Goal: Task Accomplishment & Management: Manage account settings

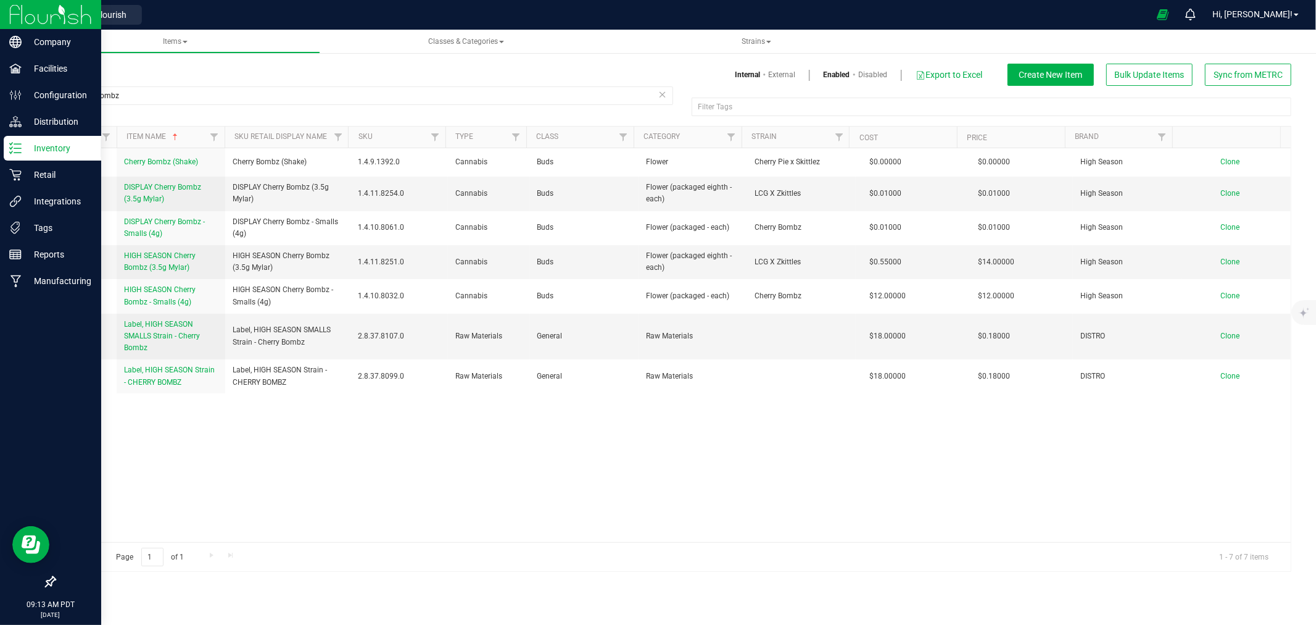
click at [45, 10] on img at bounding box center [50, 14] width 83 height 29
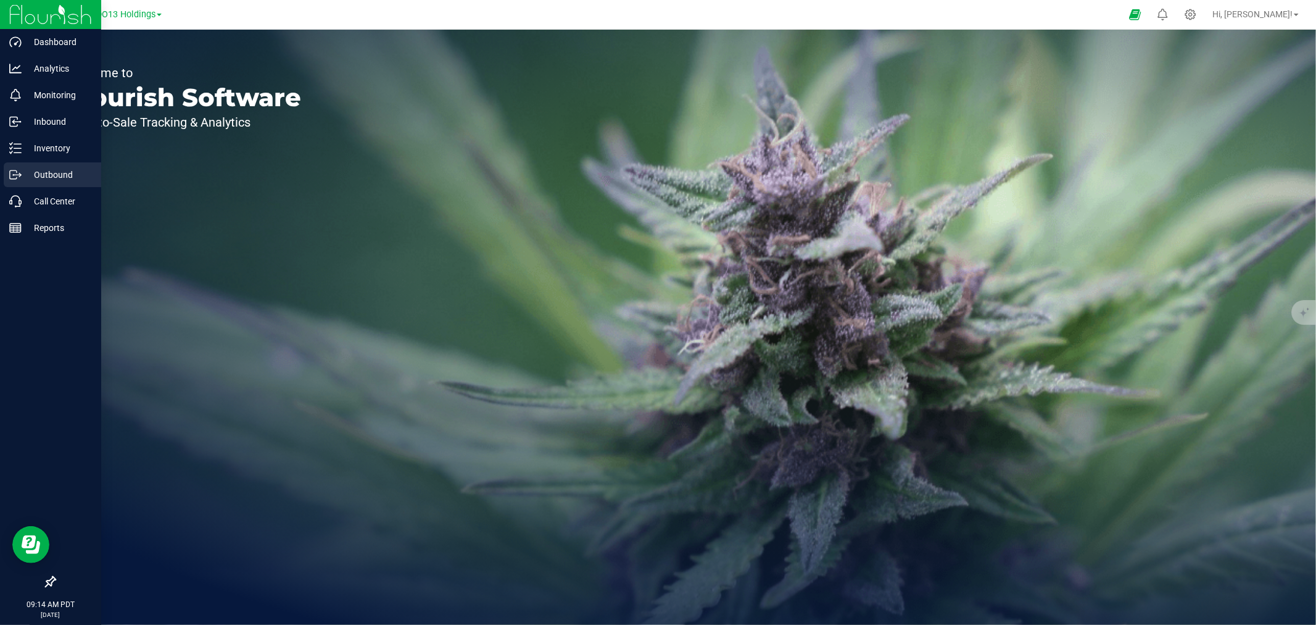
click at [28, 163] on div "Outbound" at bounding box center [53, 174] width 98 height 25
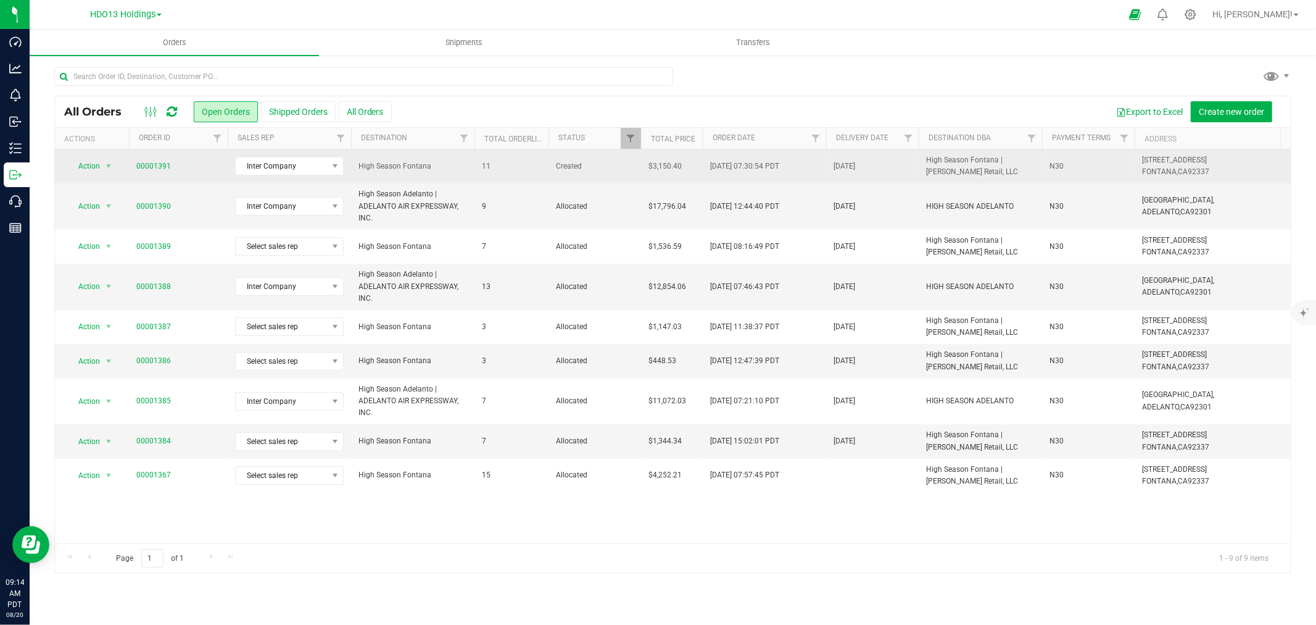
click at [128, 167] on td "Action Action Cancel order Change facility Clone order Edit order Mark as fully…" at bounding box center [92, 166] width 74 height 34
click at [149, 165] on link "00001391" at bounding box center [153, 166] width 35 height 12
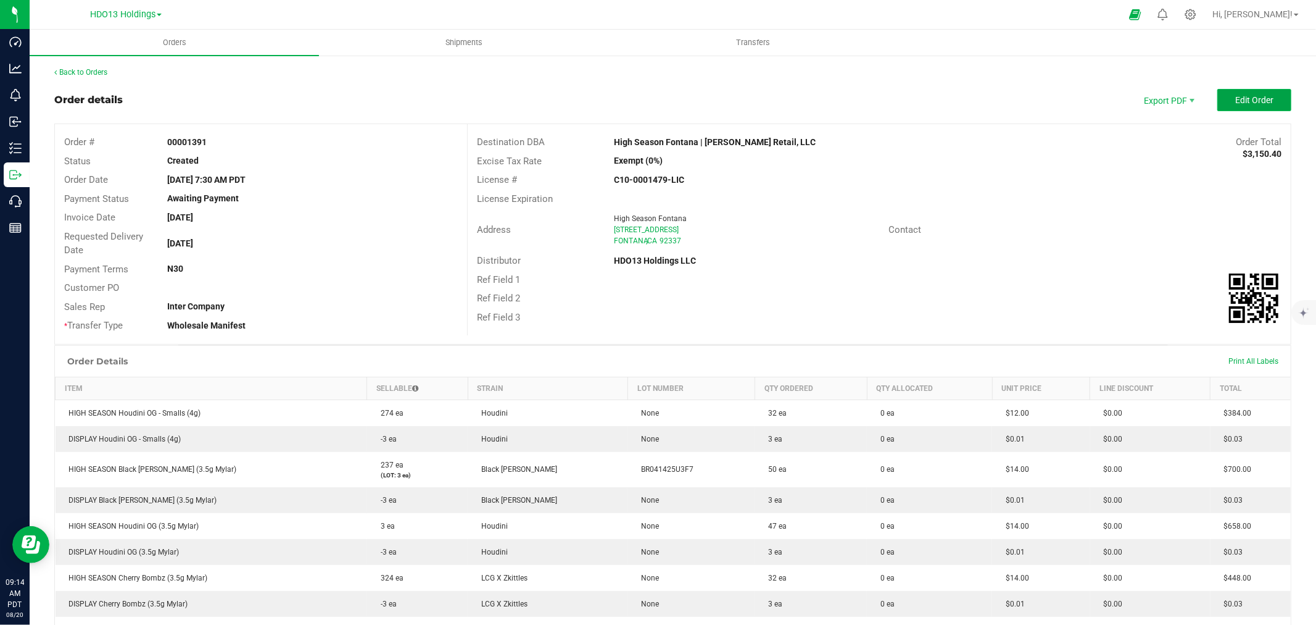
click at [1239, 100] on span "Edit Order" at bounding box center [1255, 100] width 38 height 10
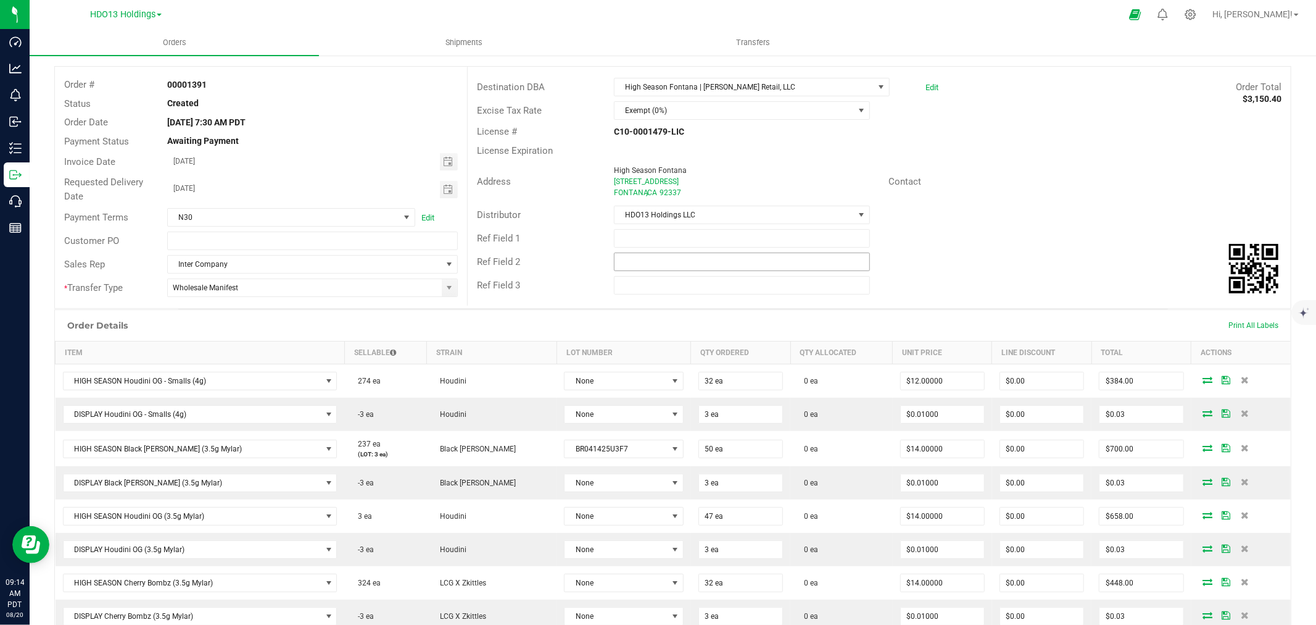
scroll to position [343, 0]
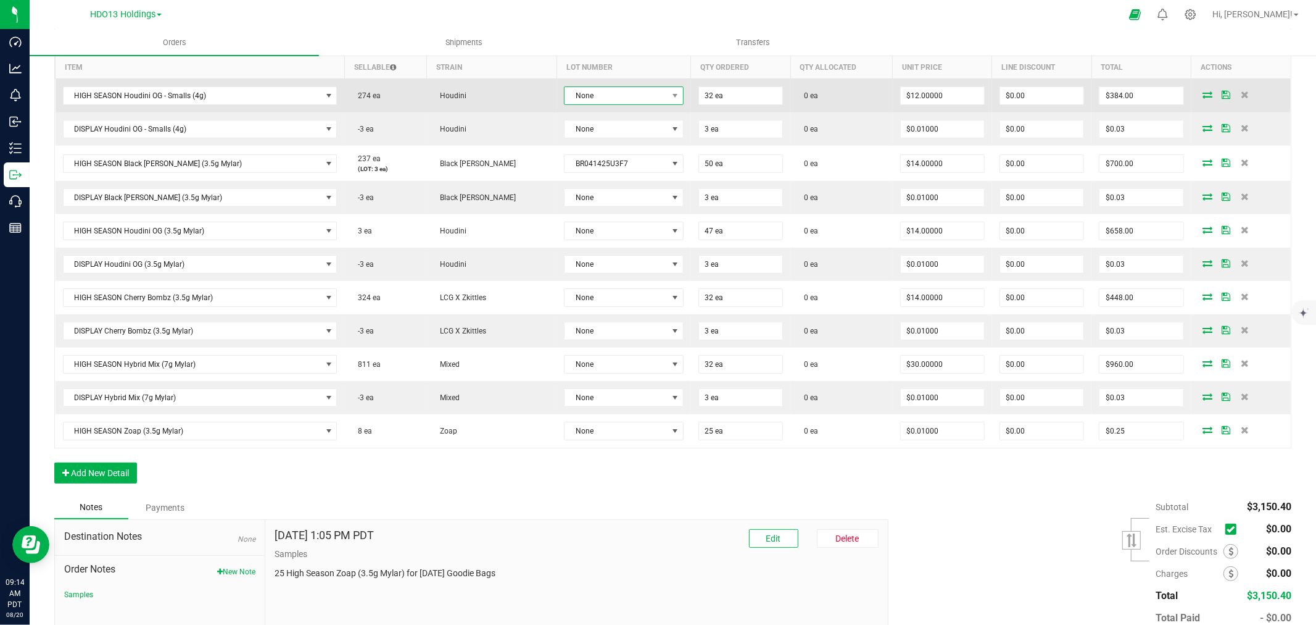
click at [565, 89] on span "None" at bounding box center [616, 95] width 102 height 17
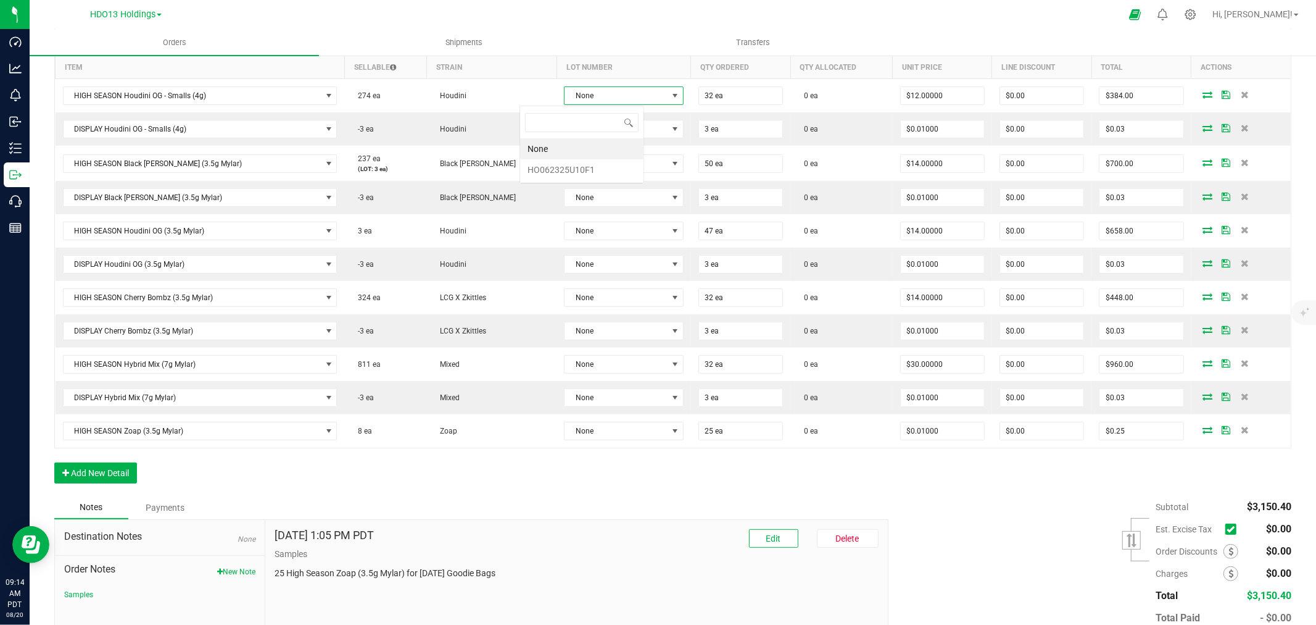
scroll to position [19, 125]
click at [550, 168] on li "HO062325U10F1" at bounding box center [581, 169] width 123 height 21
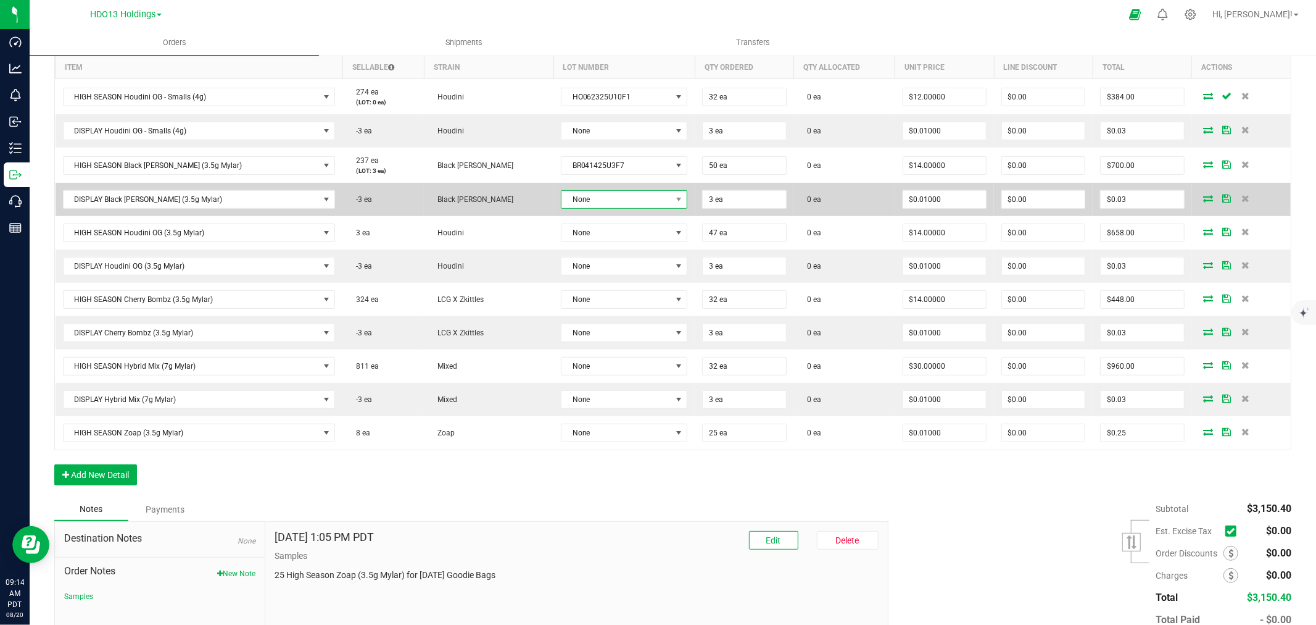
click at [561, 190] on span "None" at bounding box center [624, 199] width 127 height 19
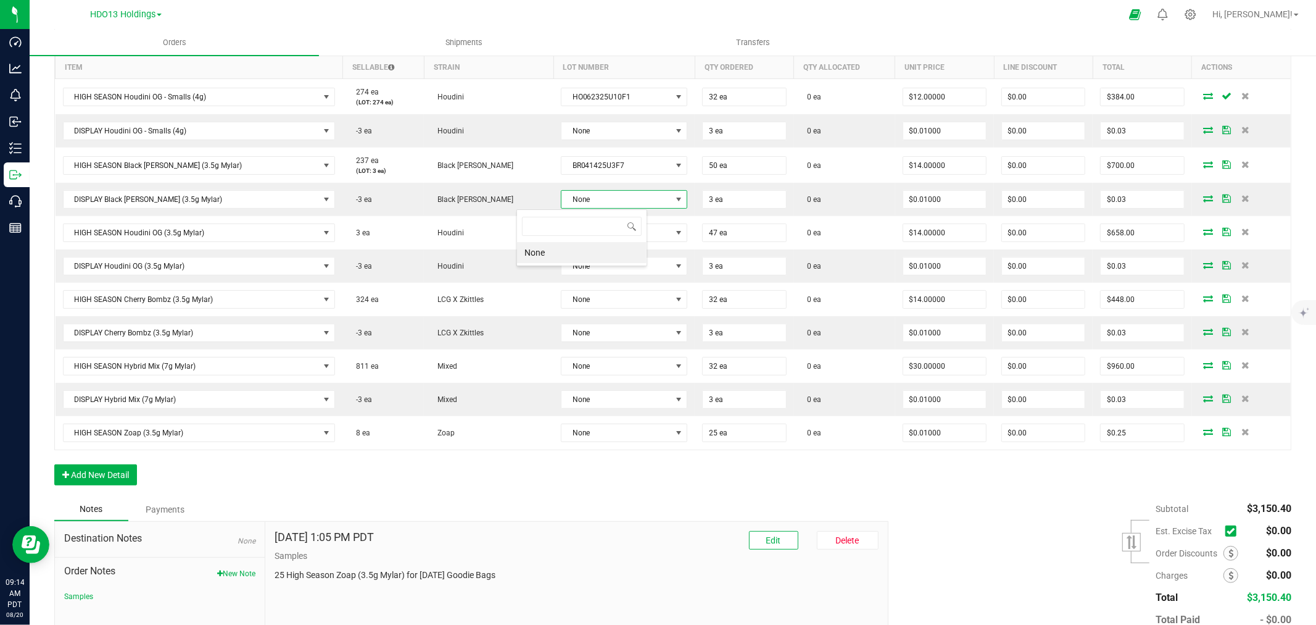
click at [551, 257] on li "None" at bounding box center [582, 252] width 130 height 21
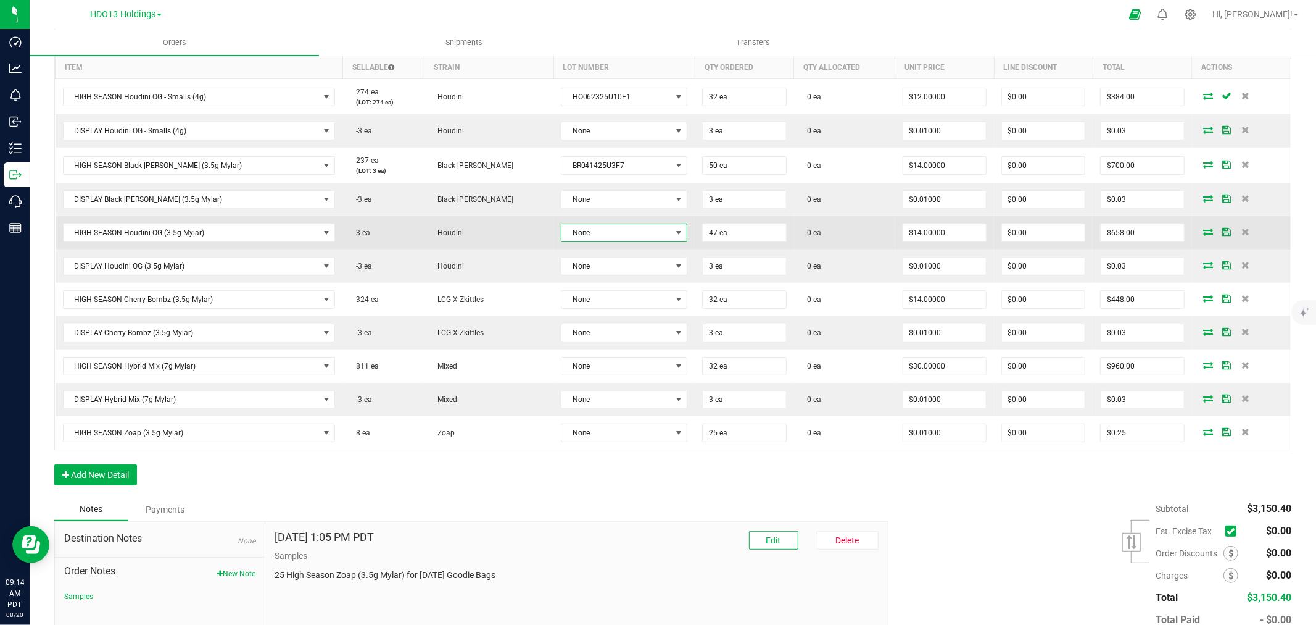
click at [565, 241] on span "None" at bounding box center [617, 232] width 110 height 17
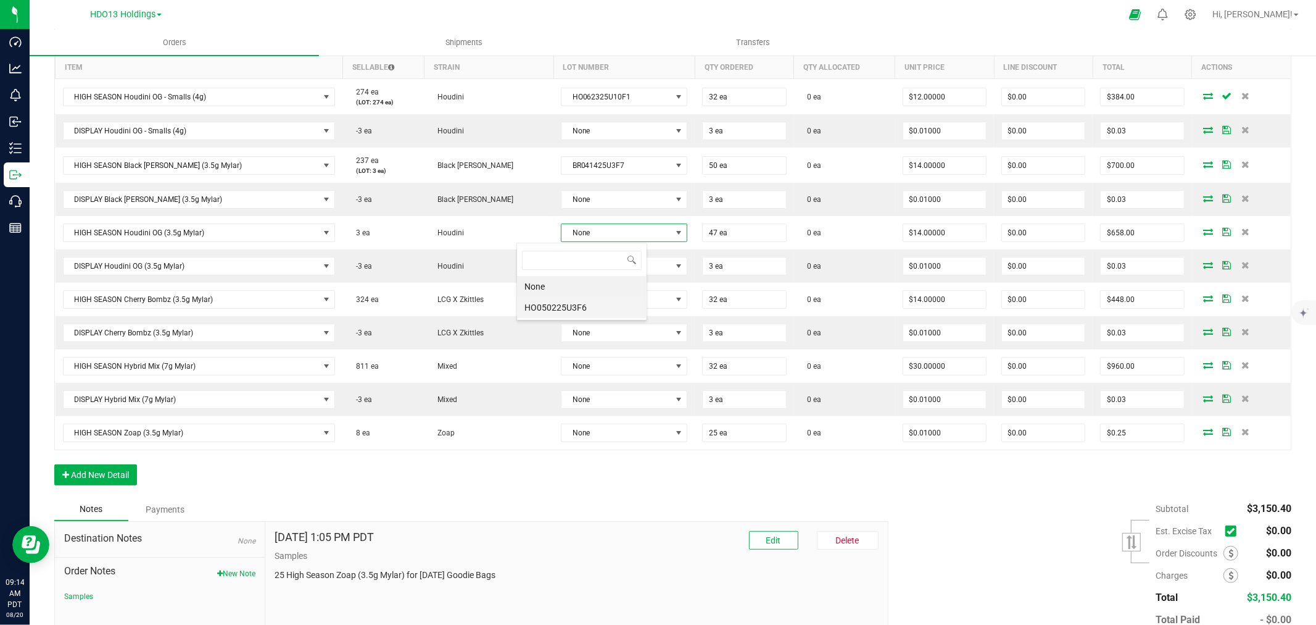
click at [570, 312] on li "HO050225U3F6" at bounding box center [582, 307] width 130 height 21
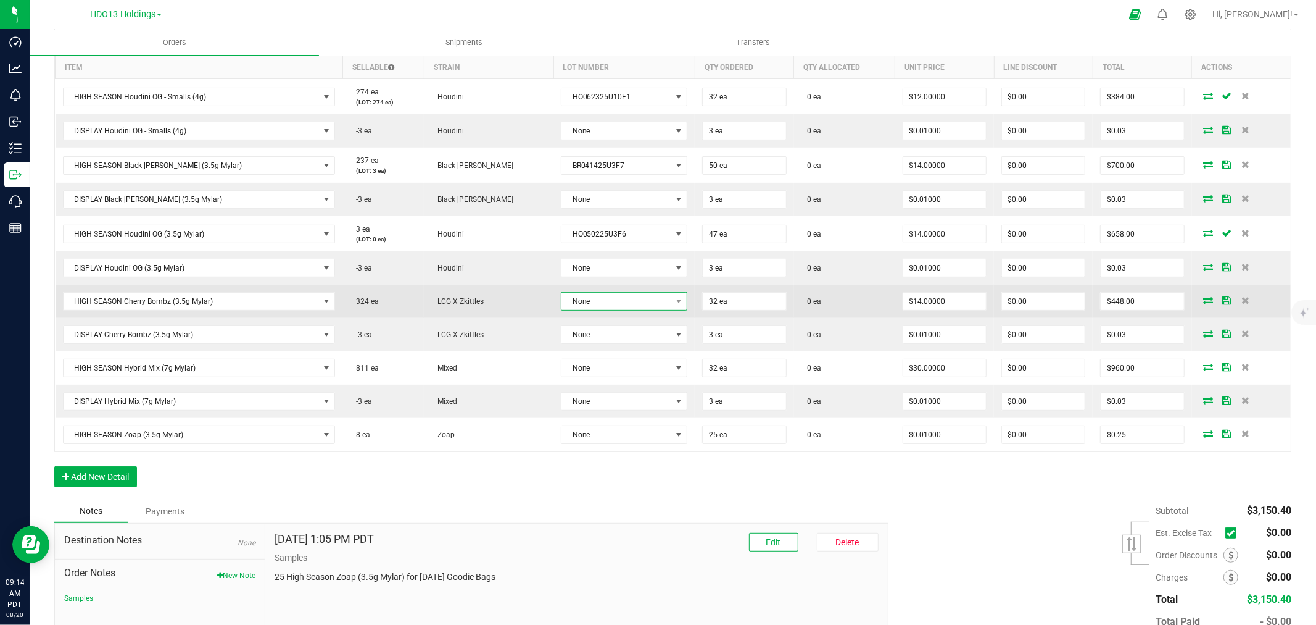
click at [568, 303] on span "None" at bounding box center [617, 301] width 110 height 17
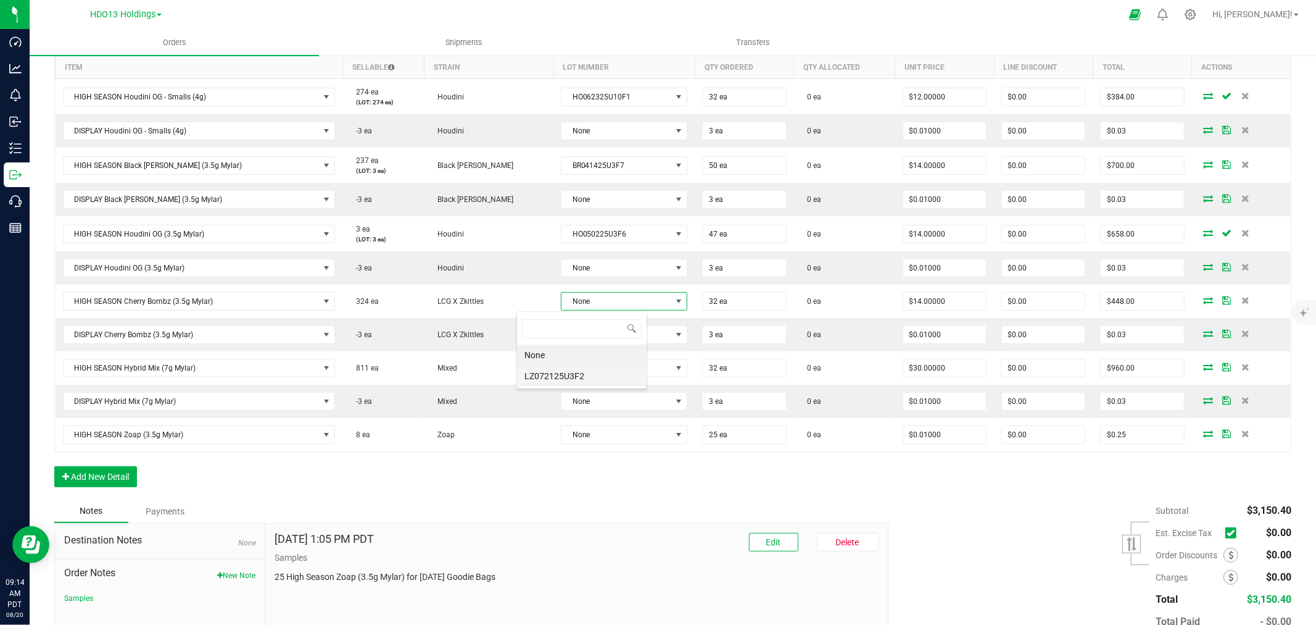
click at [565, 378] on li "LZ072125U3F2" at bounding box center [582, 375] width 130 height 21
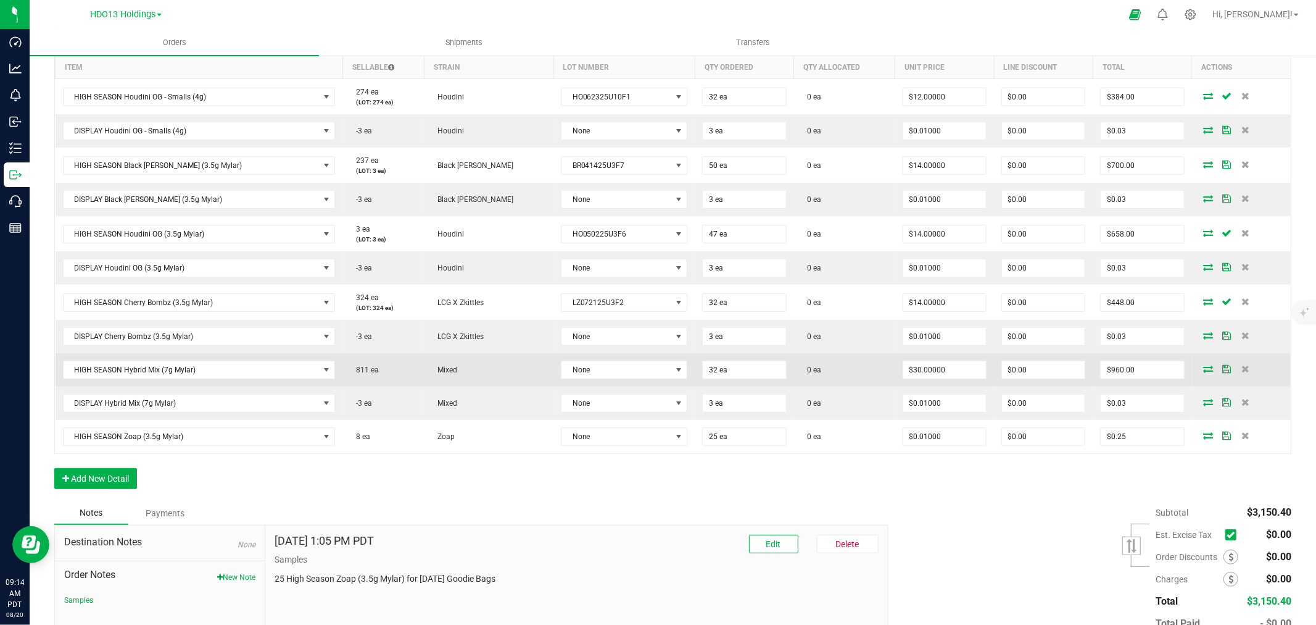
click at [562, 354] on td "None" at bounding box center [624, 369] width 141 height 33
click at [563, 369] on span "None" at bounding box center [617, 369] width 110 height 17
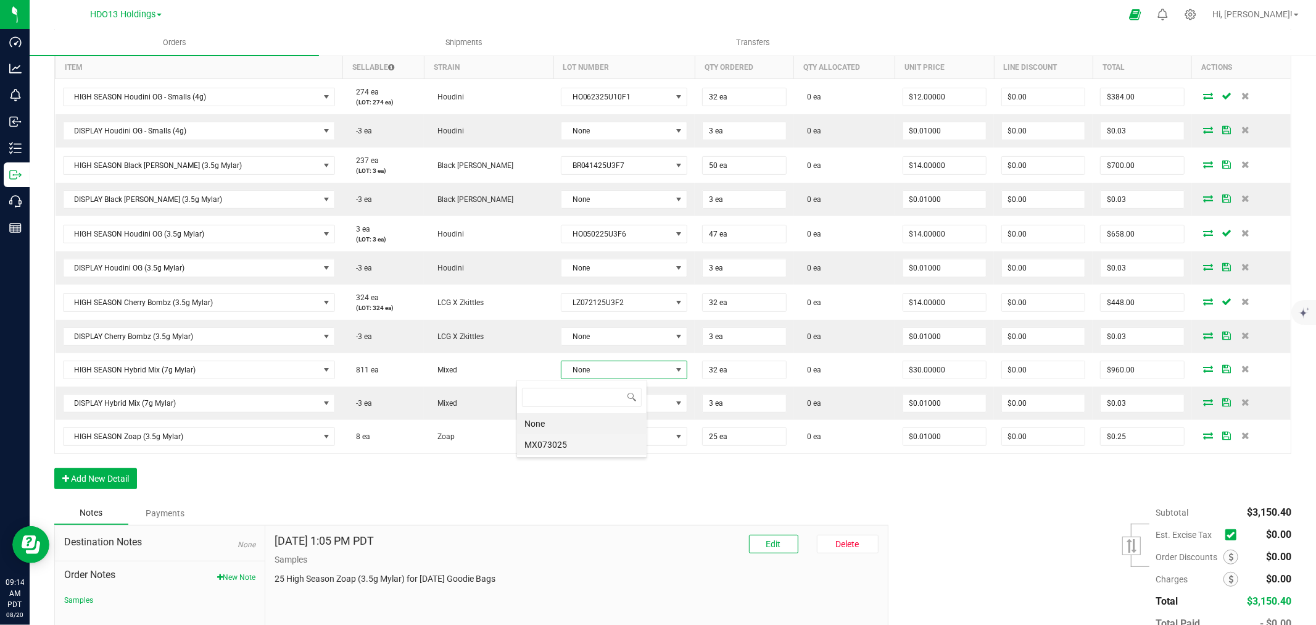
click at [568, 446] on li "MX073025" at bounding box center [582, 444] width 130 height 21
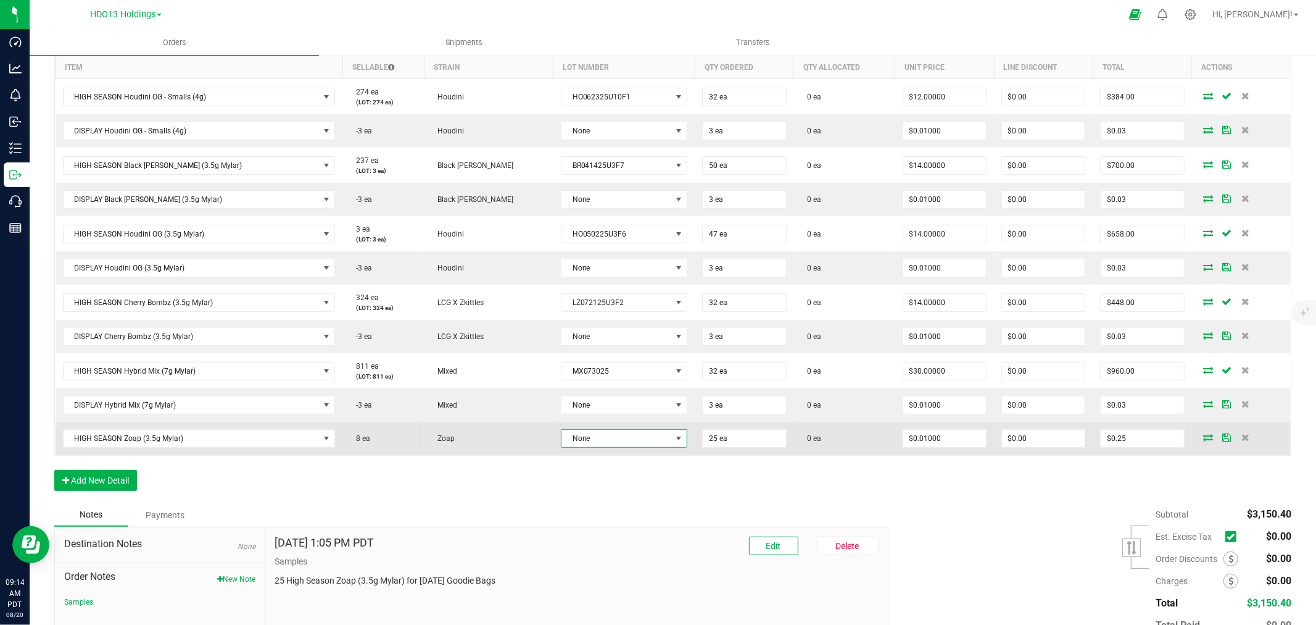
click at [564, 430] on span "None" at bounding box center [617, 438] width 110 height 17
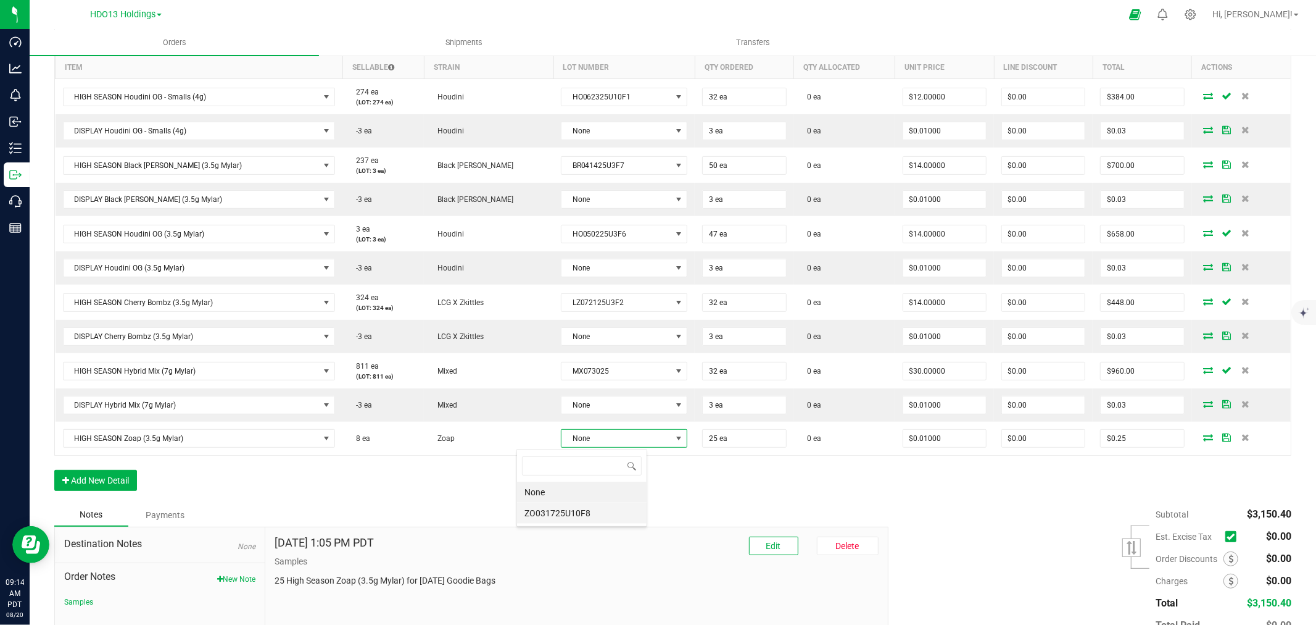
click at [549, 516] on li "ZO031725U10F8" at bounding box center [582, 512] width 130 height 21
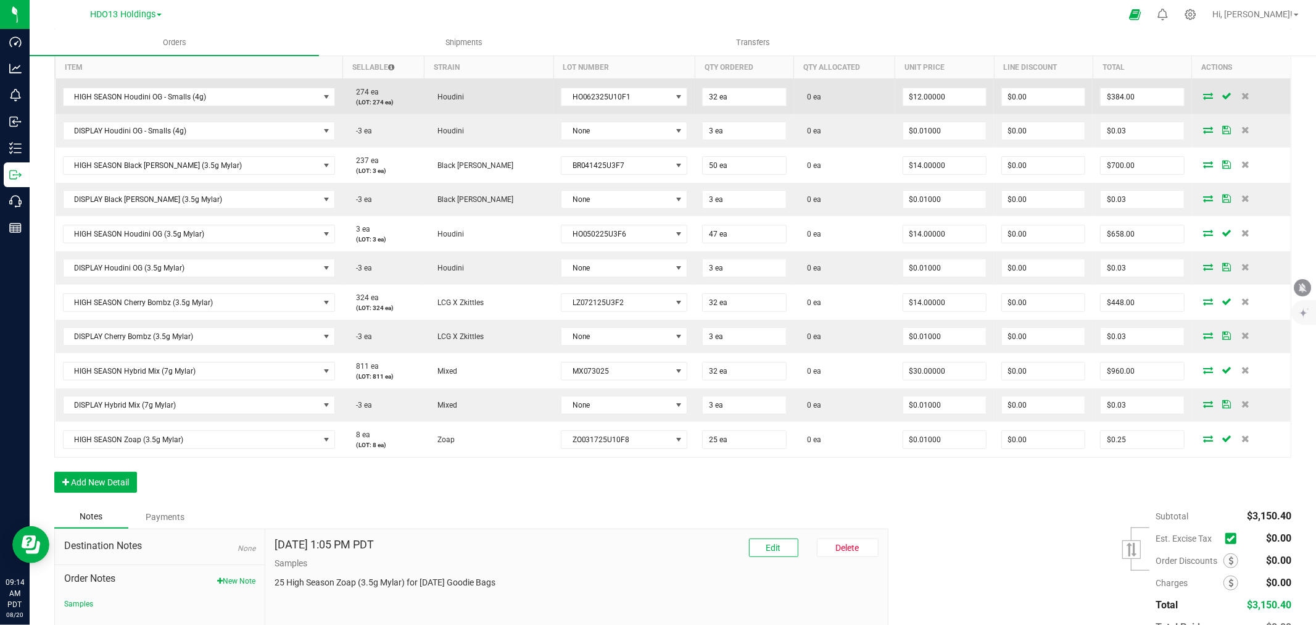
click at [1204, 95] on icon at bounding box center [1209, 95] width 10 height 7
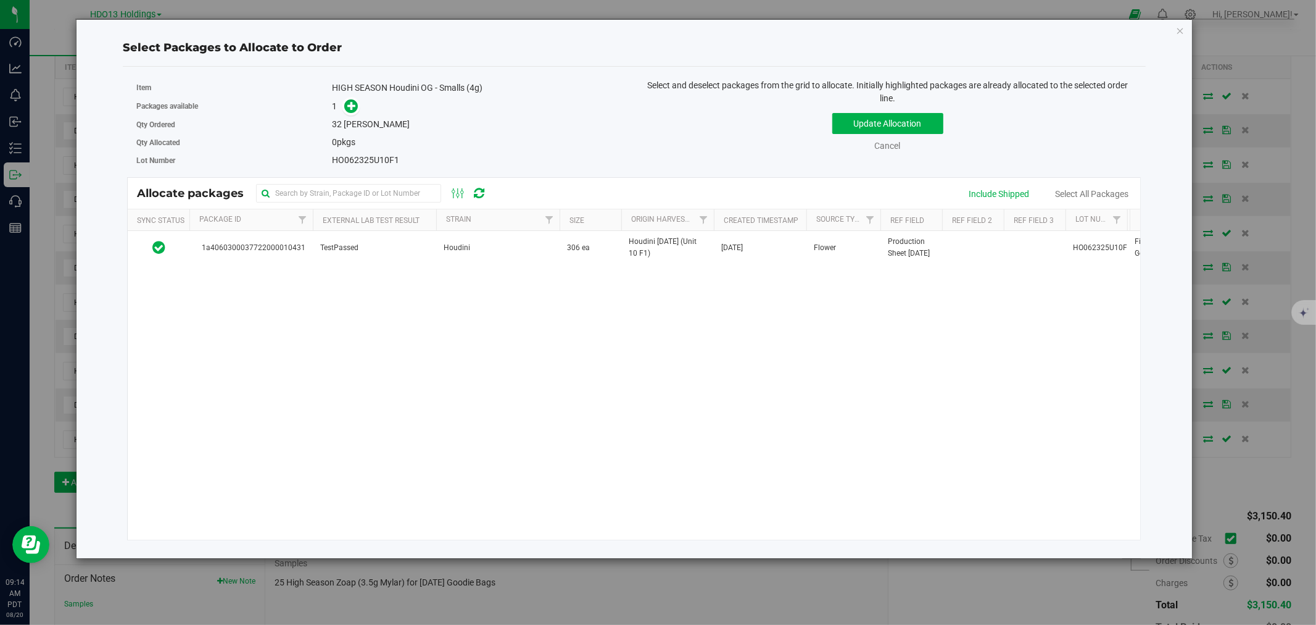
click at [435, 212] on div at bounding box center [437, 220] width 6 height 22
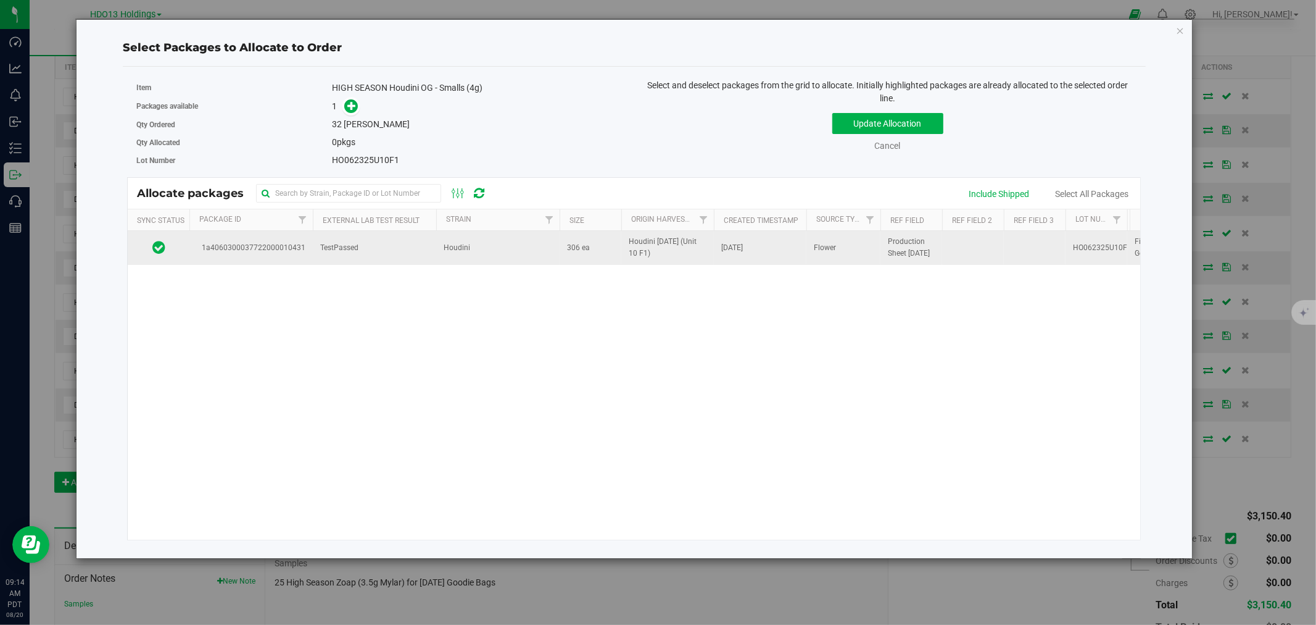
click at [312, 260] on td "1a4060300037722000010431" at bounding box center [250, 247] width 123 height 33
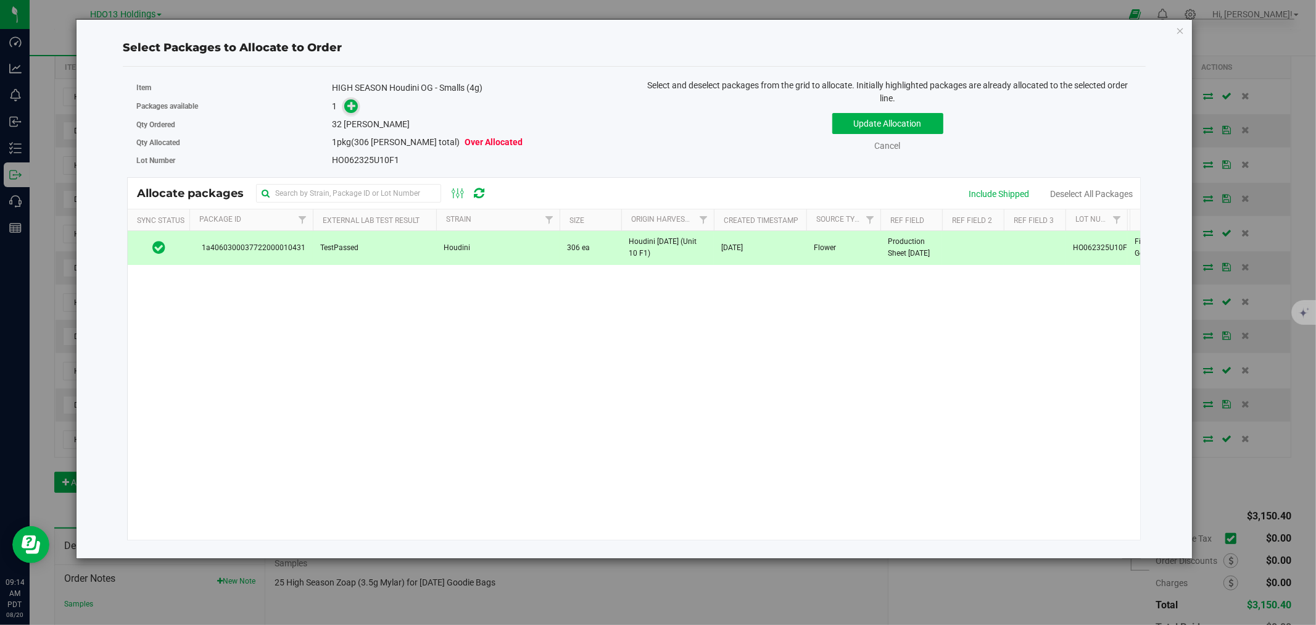
click at [354, 107] on icon at bounding box center [351, 105] width 9 height 9
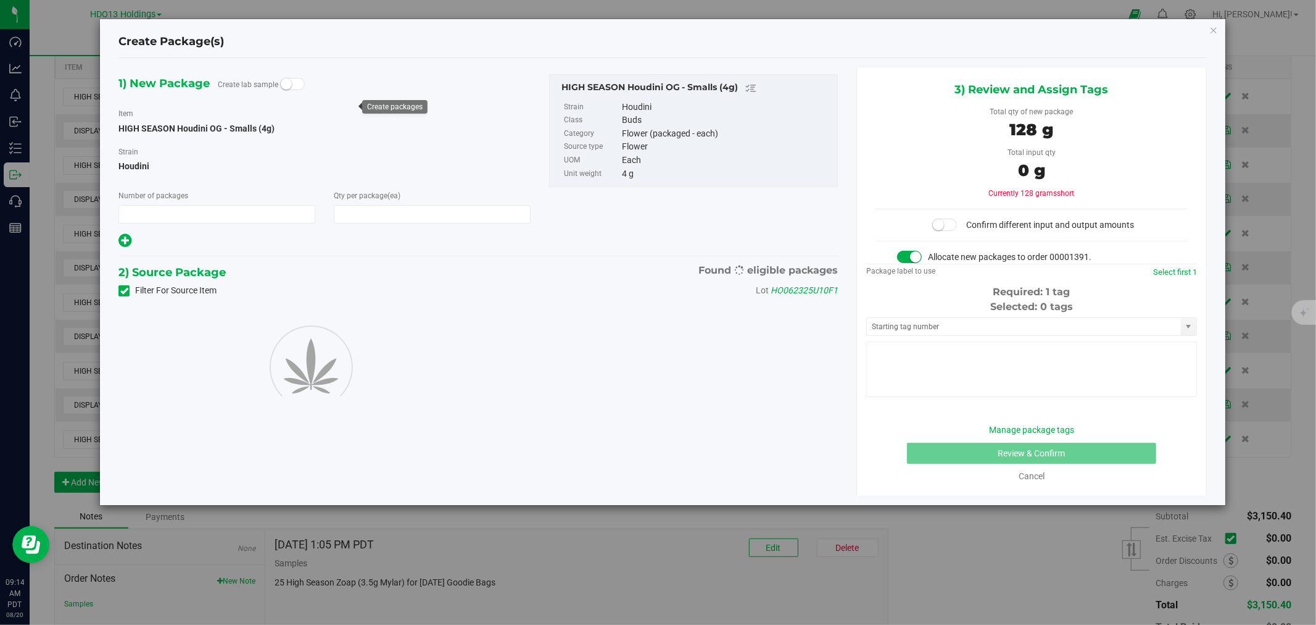
type input "1"
type input "32"
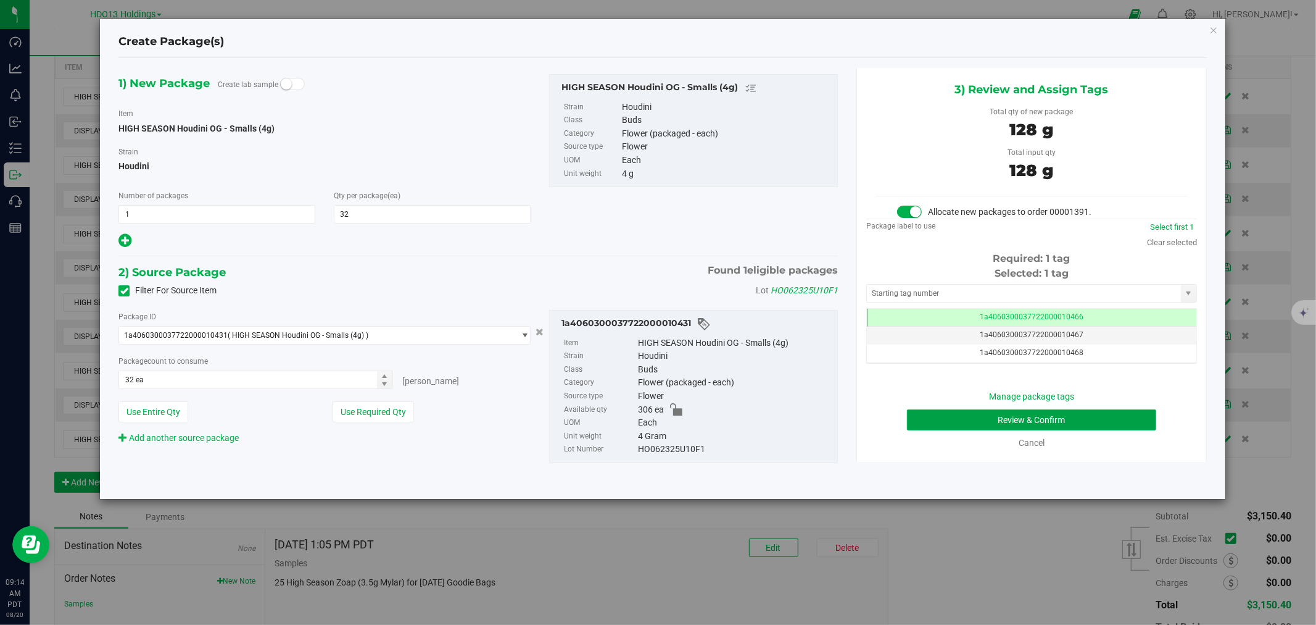
click at [988, 427] on button "Review & Confirm" at bounding box center [1032, 419] width 250 height 21
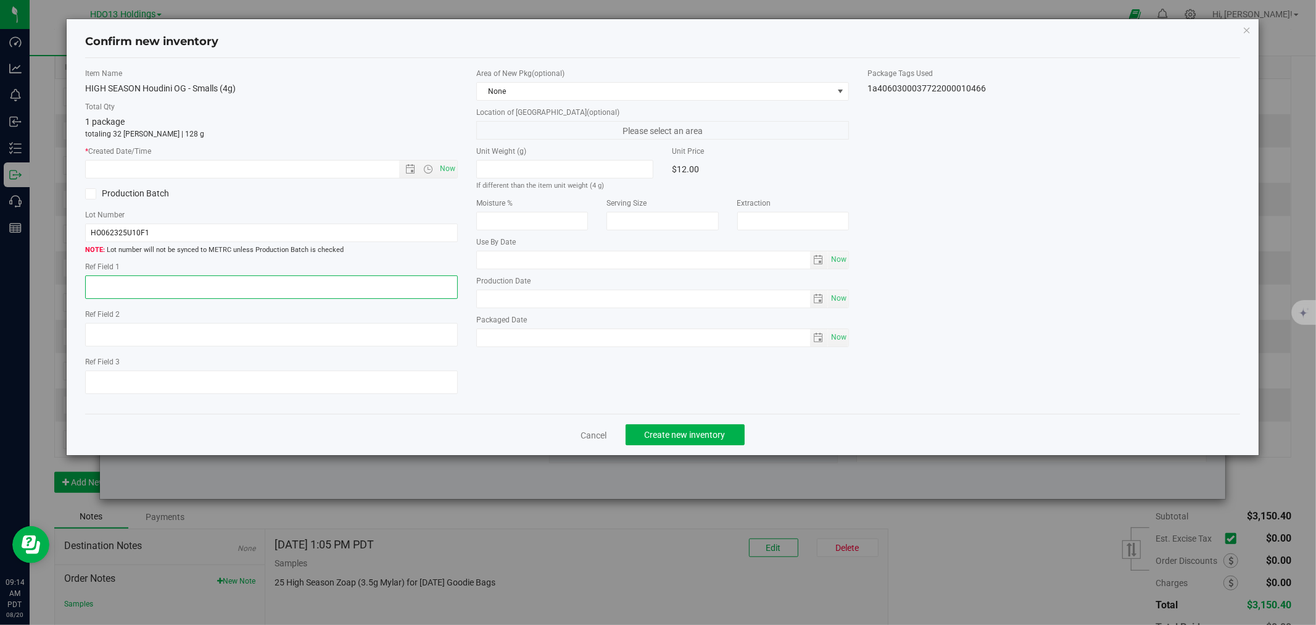
click at [264, 293] on textarea at bounding box center [271, 286] width 373 height 23
type textarea "FONTANA"
click at [146, 188] on label "Production Batch" at bounding box center [173, 193] width 177 height 13
click at [0, 0] on input "Production Batch" at bounding box center [0, 0] width 0 height 0
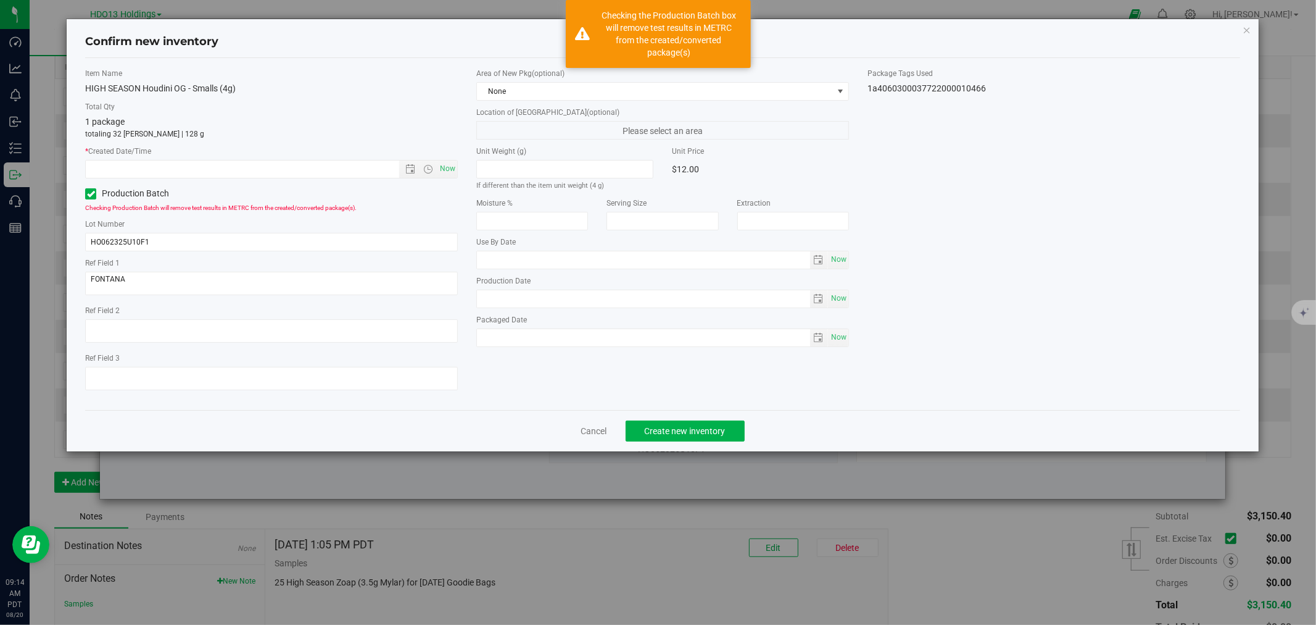
click at [143, 188] on label "Production Batch" at bounding box center [173, 193] width 177 height 13
click at [0, 0] on input "Production Batch" at bounding box center [0, 0] width 0 height 0
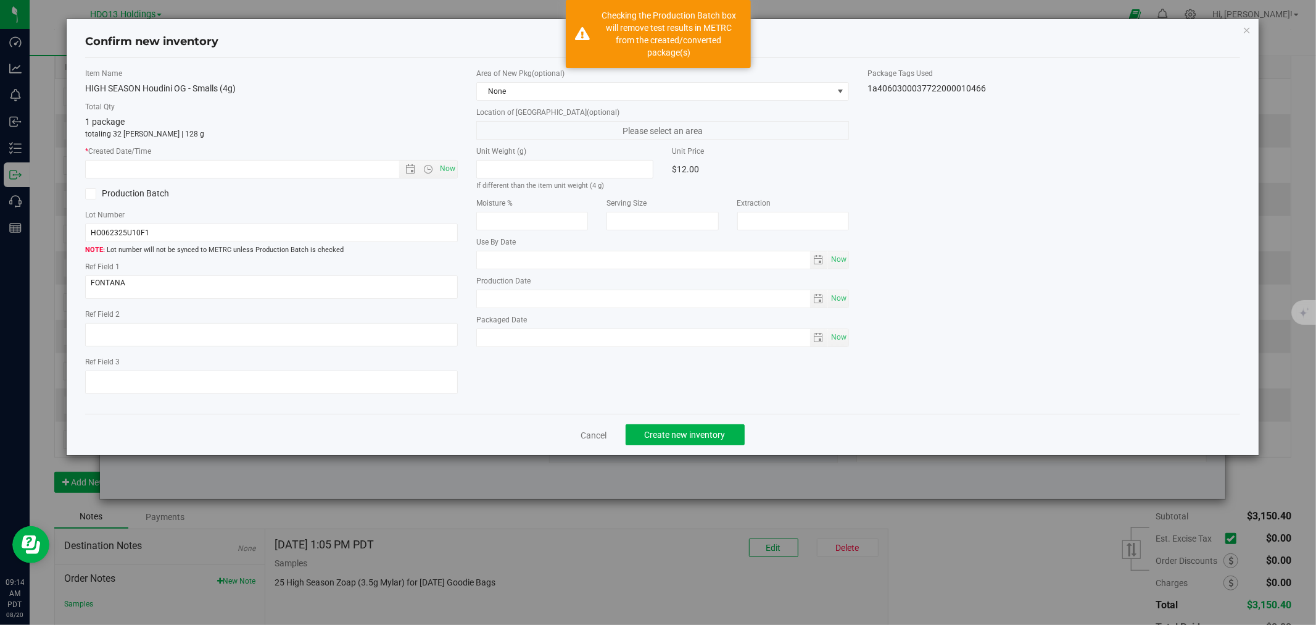
click at [464, 162] on div "Item Name HIGH SEASON Houdini OG - Smalls (4g) Total Qty 1 package totaling 32 …" at bounding box center [271, 236] width 391 height 336
click at [447, 164] on span "Now" at bounding box center [448, 169] width 21 height 18
type input "[DATE] 9:14 AM"
click at [175, 300] on div at bounding box center [271, 288] width 373 height 27
click at [174, 293] on textarea at bounding box center [271, 286] width 373 height 23
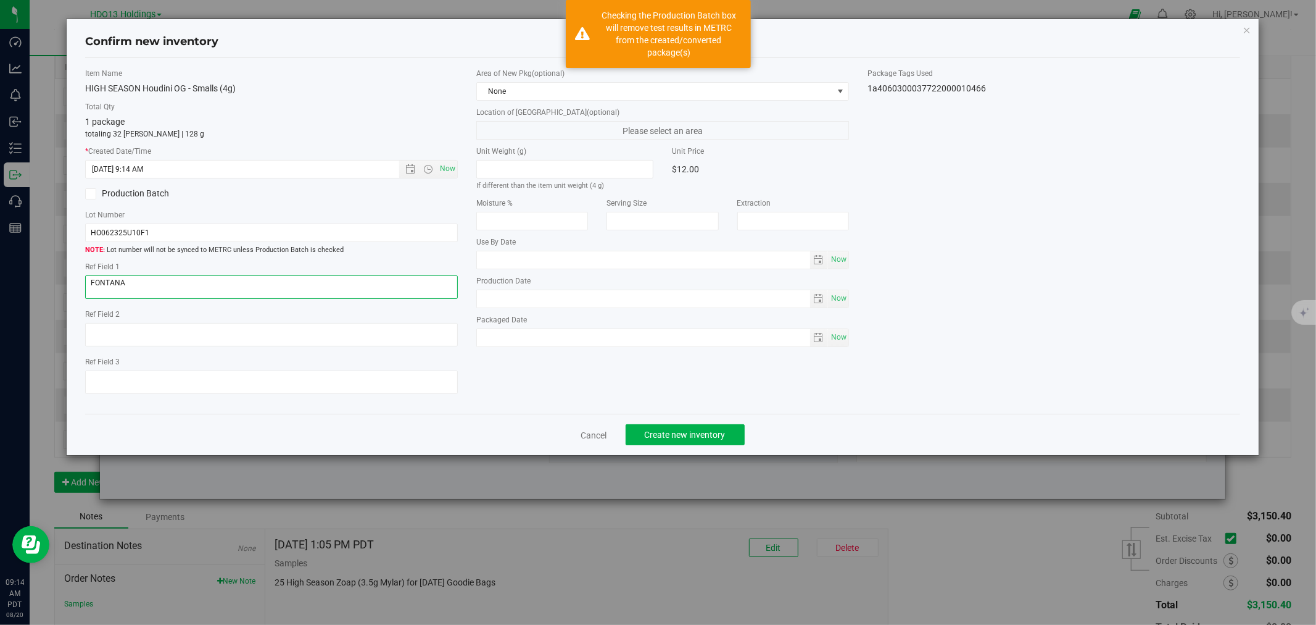
click at [174, 293] on textarea at bounding box center [271, 286] width 373 height 23
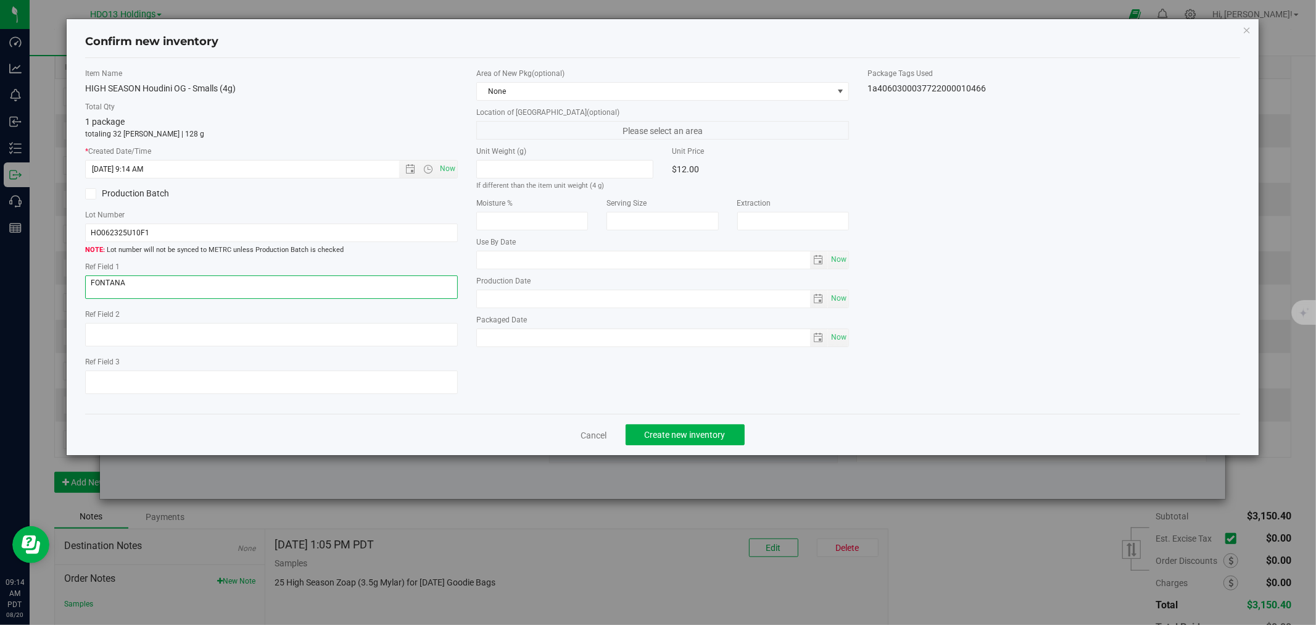
click at [174, 293] on textarea at bounding box center [271, 286] width 373 height 23
click at [691, 449] on div "Cancel Create new inventory" at bounding box center [662, 434] width 1155 height 41
drag, startPoint x: 692, startPoint y: 446, endPoint x: 685, endPoint y: 446, distance: 6.8
click at [690, 445] on button "Create new inventory" at bounding box center [685, 434] width 119 height 21
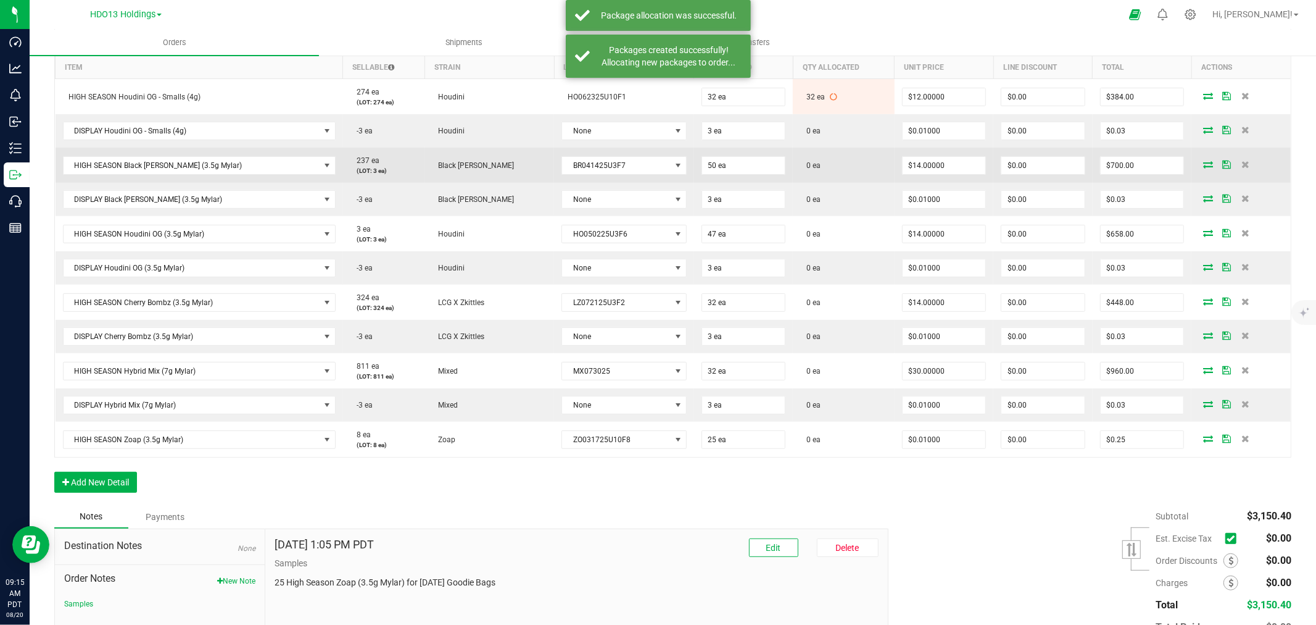
click at [1204, 164] on icon at bounding box center [1209, 163] width 10 height 7
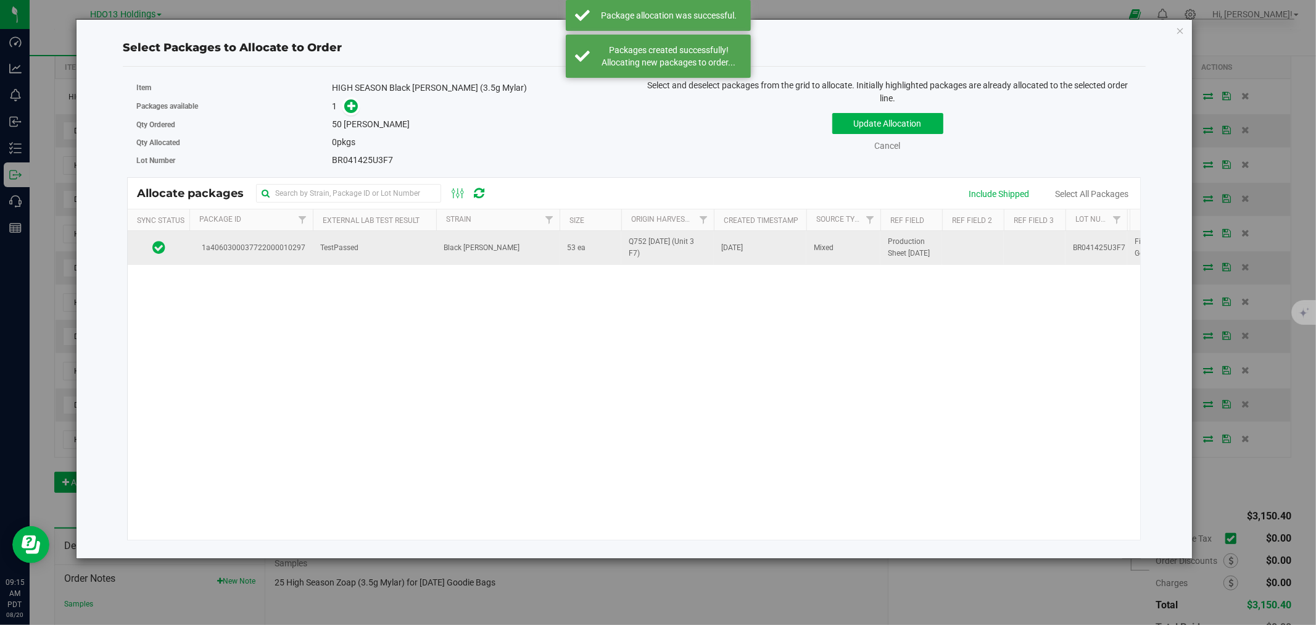
click at [285, 244] on span "1a4060300037722000010297" at bounding box center [251, 248] width 109 height 12
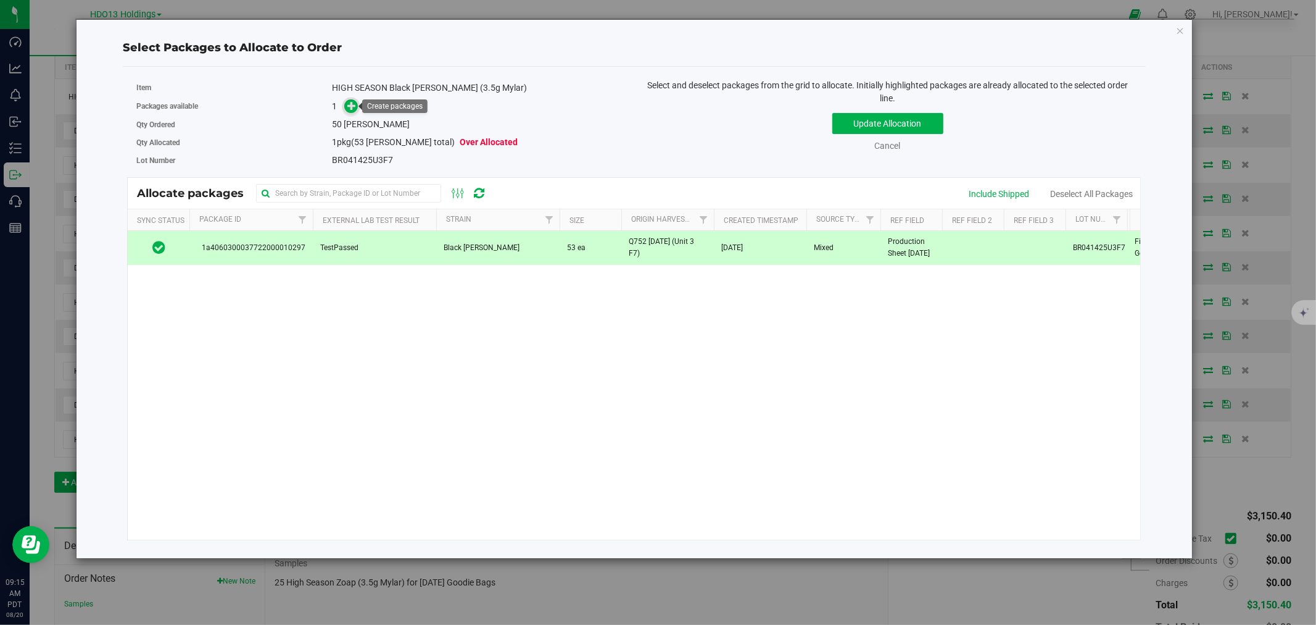
click at [349, 101] on icon at bounding box center [351, 105] width 9 height 9
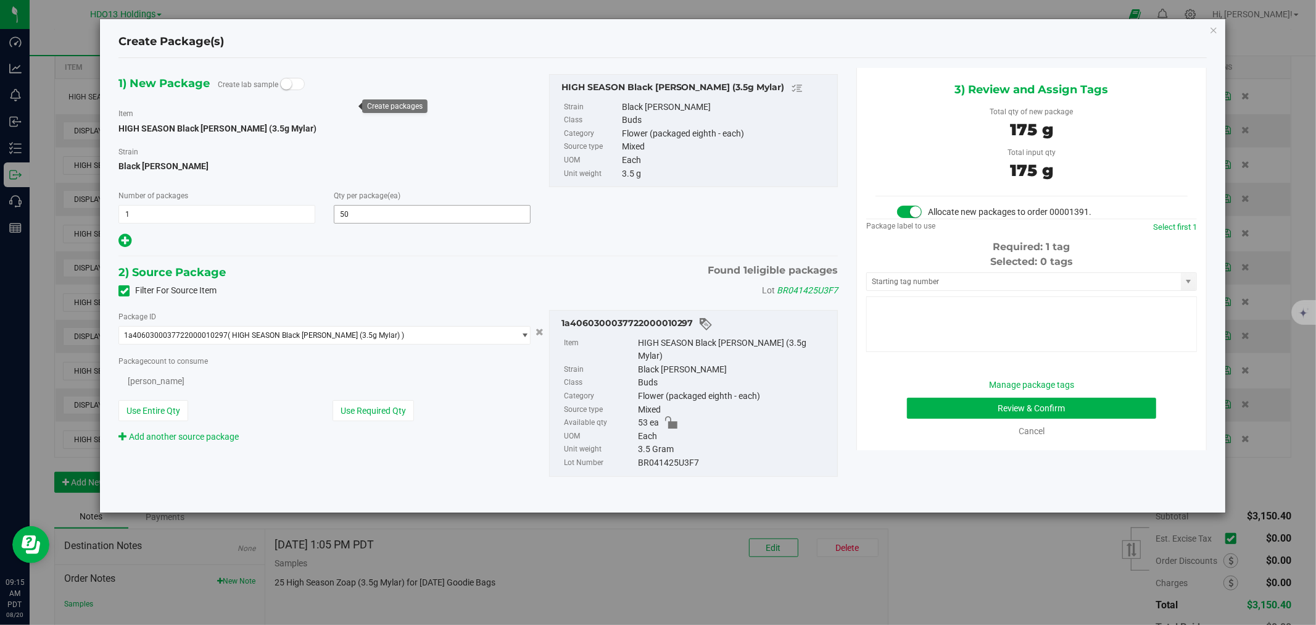
type input "50"
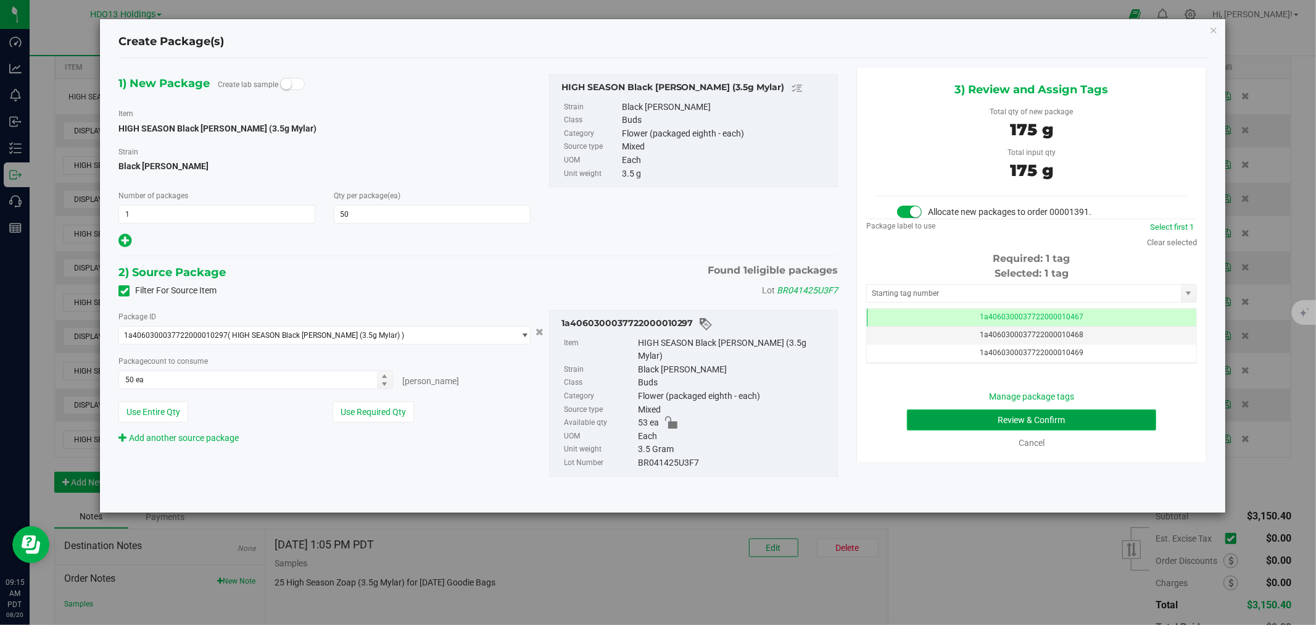
click at [1009, 423] on button "Review & Confirm" at bounding box center [1032, 419] width 250 height 21
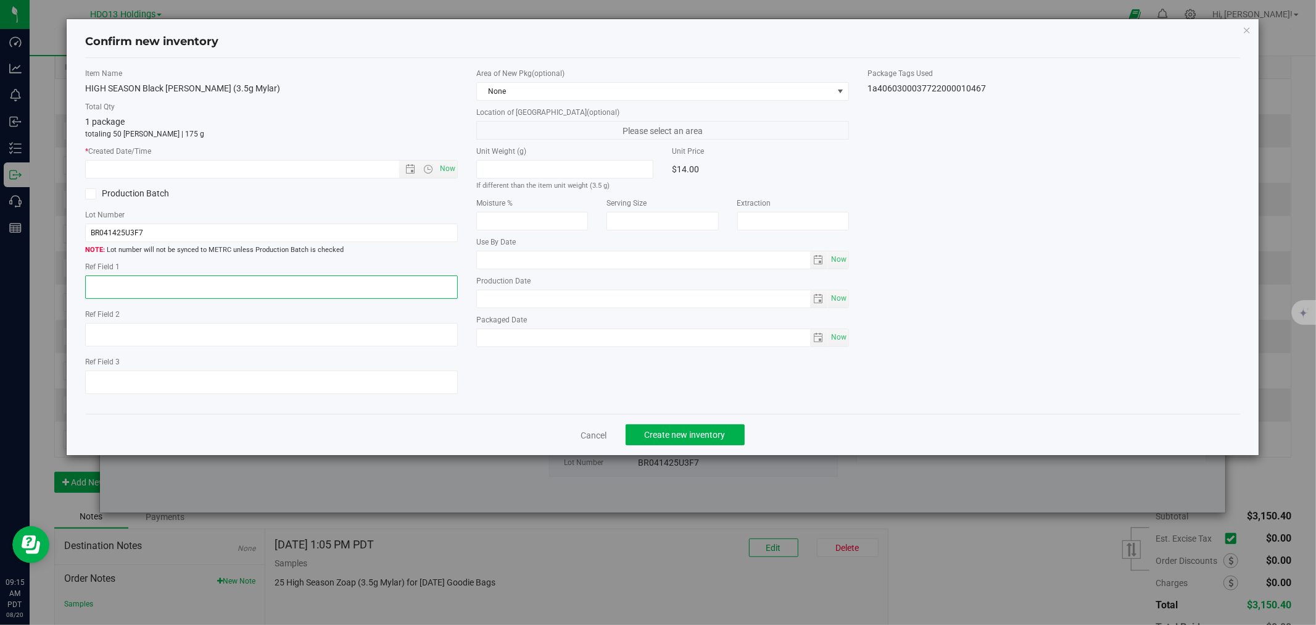
drag, startPoint x: 356, startPoint y: 293, endPoint x: 346, endPoint y: 299, distance: 11.6
click at [346, 299] on textarea at bounding box center [271, 286] width 373 height 23
paste textarea "FONTANA"
type textarea "FONTANA"
click at [451, 168] on span "Now" at bounding box center [448, 169] width 21 height 18
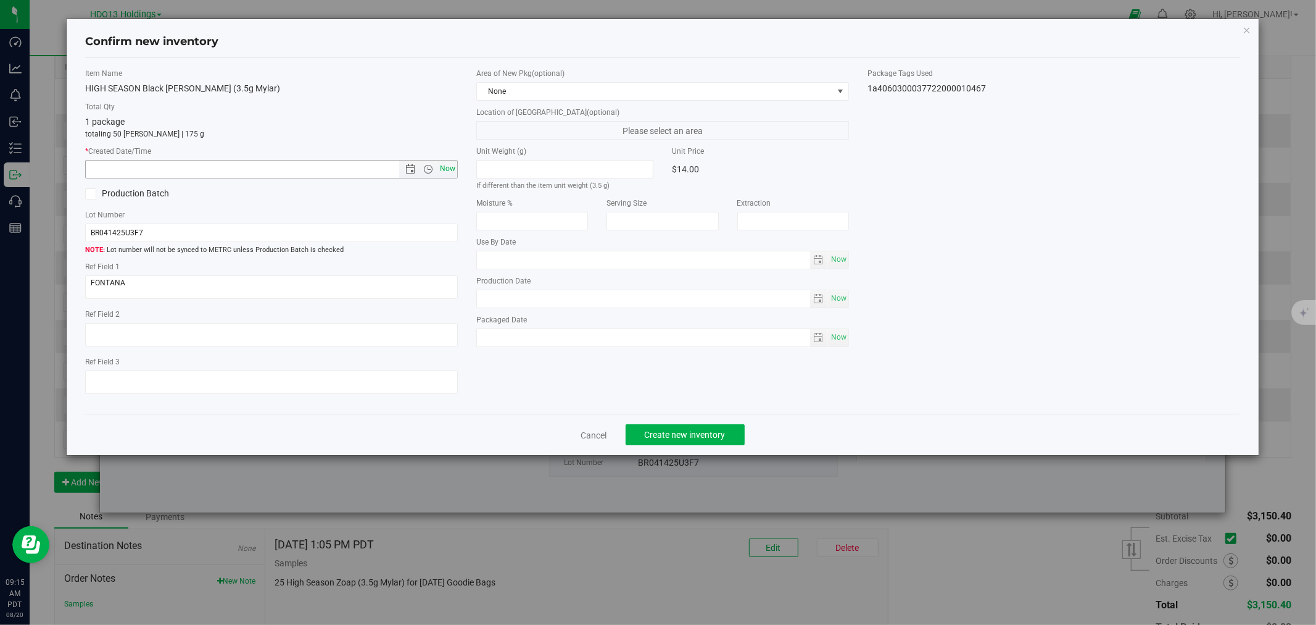
type input "[DATE] 9:15 AM"
click at [670, 439] on span "Create new inventory" at bounding box center [685, 435] width 81 height 10
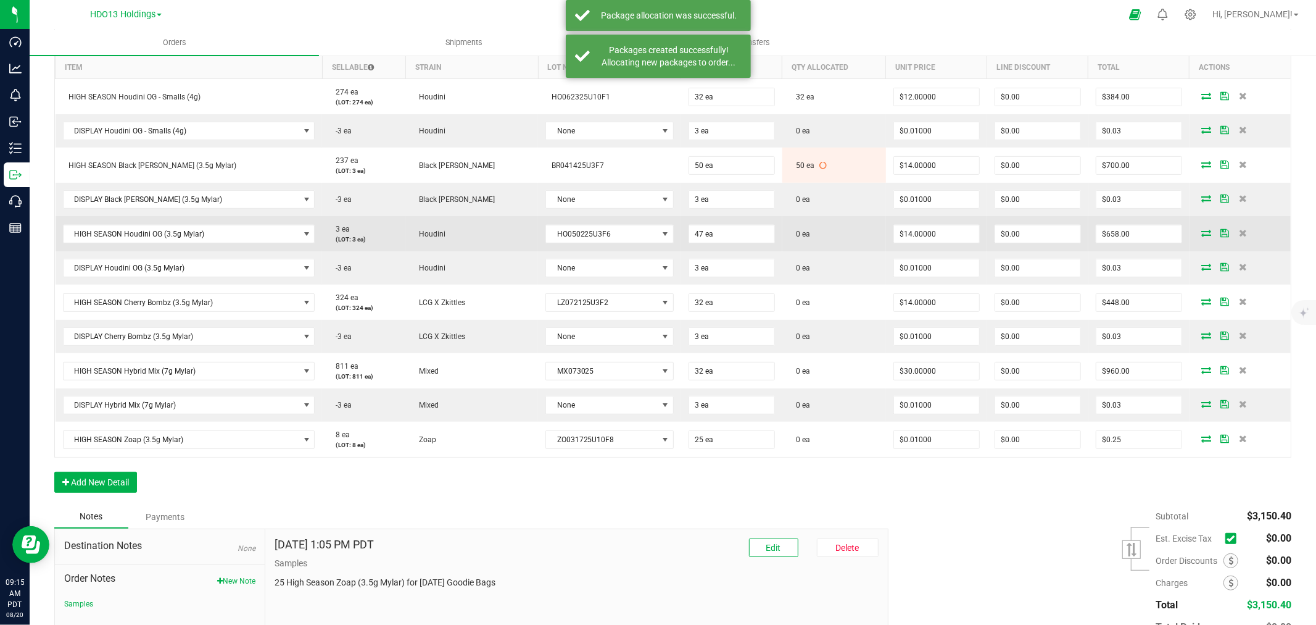
click at [1202, 229] on icon at bounding box center [1207, 232] width 10 height 7
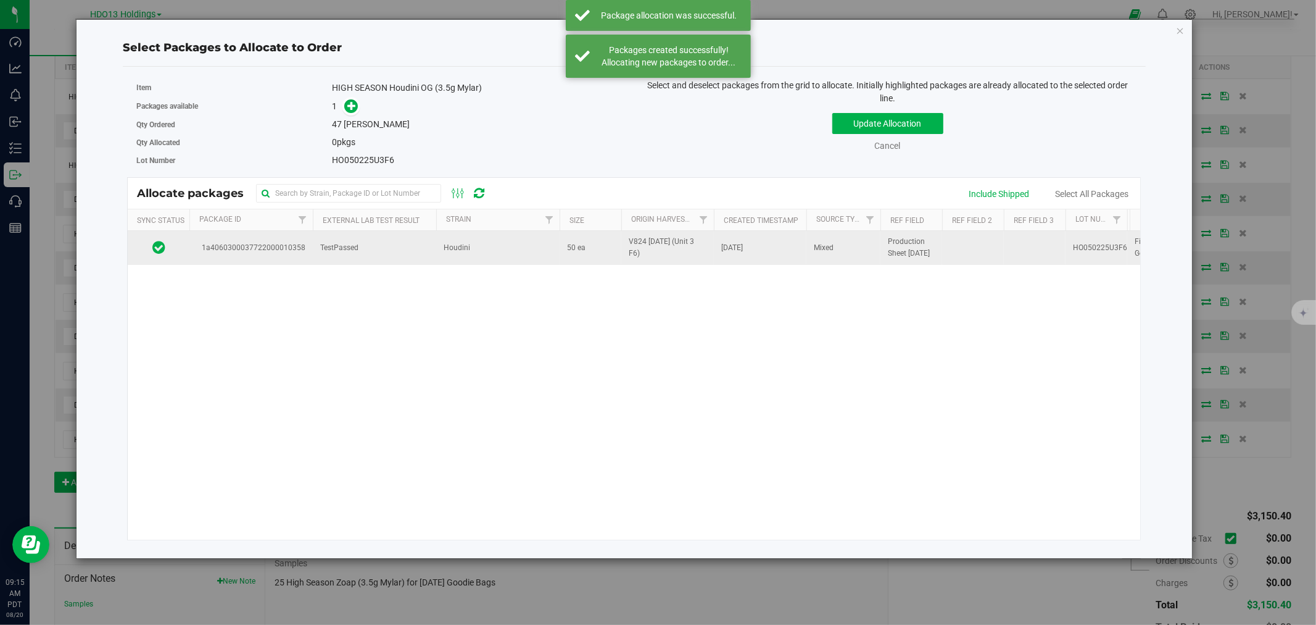
click at [351, 245] on span "TestPassed" at bounding box center [339, 248] width 38 height 12
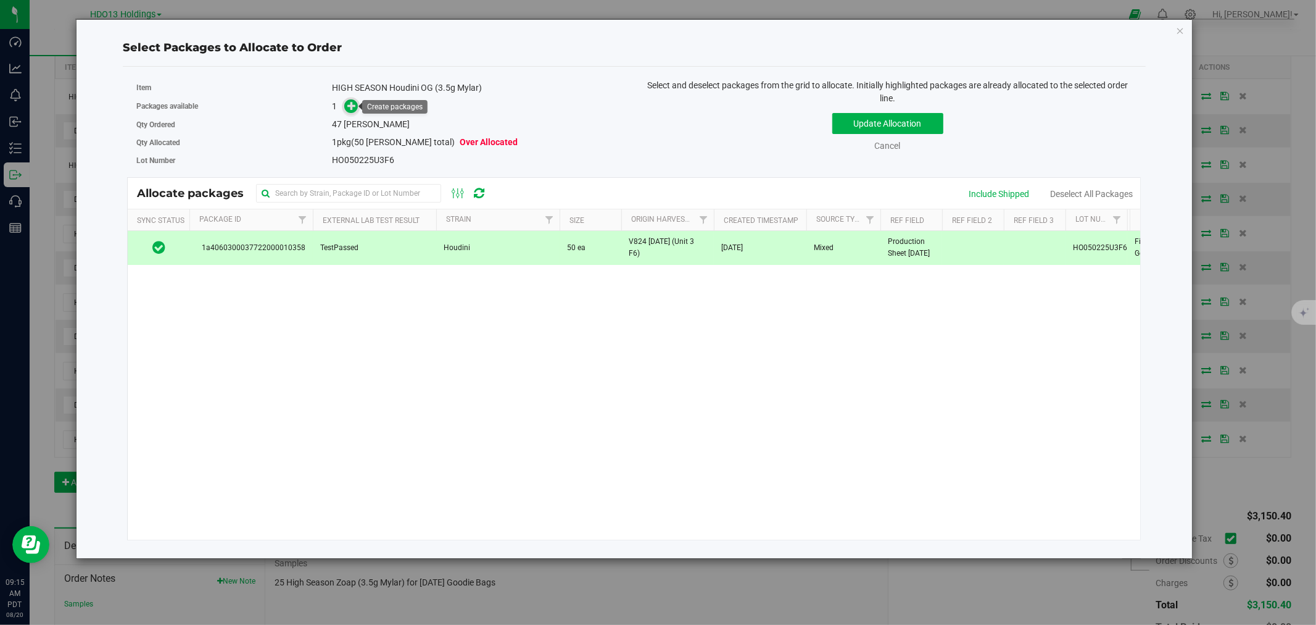
click at [352, 105] on icon at bounding box center [351, 105] width 9 height 9
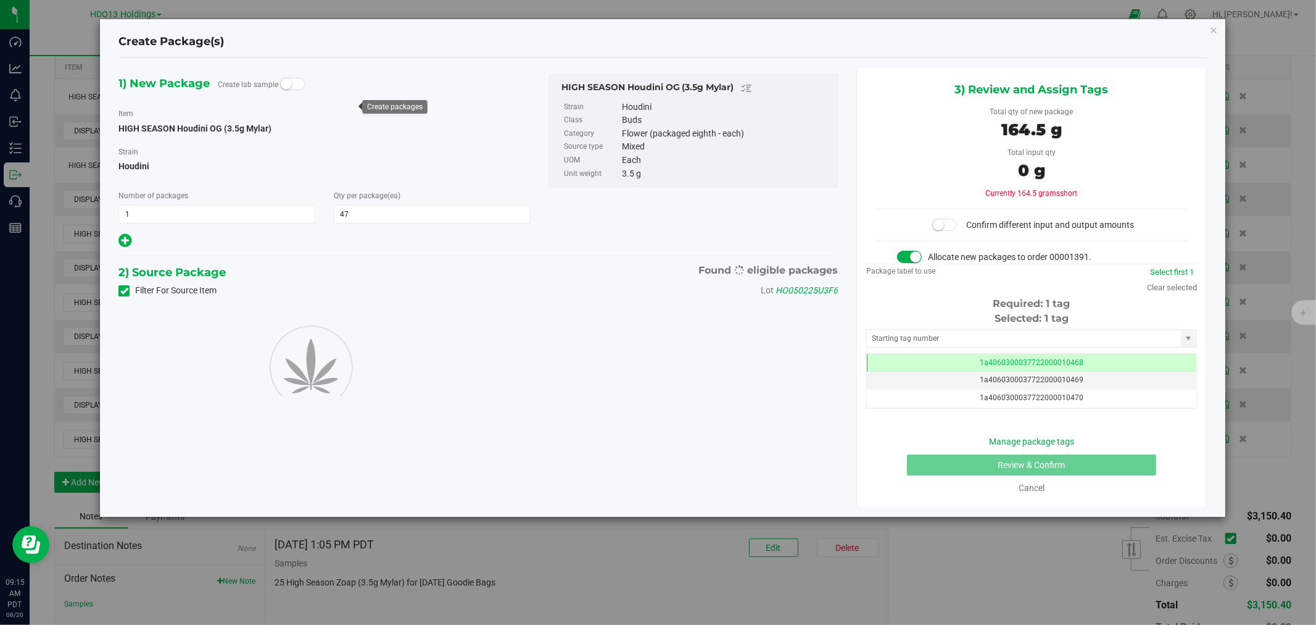
type input "47"
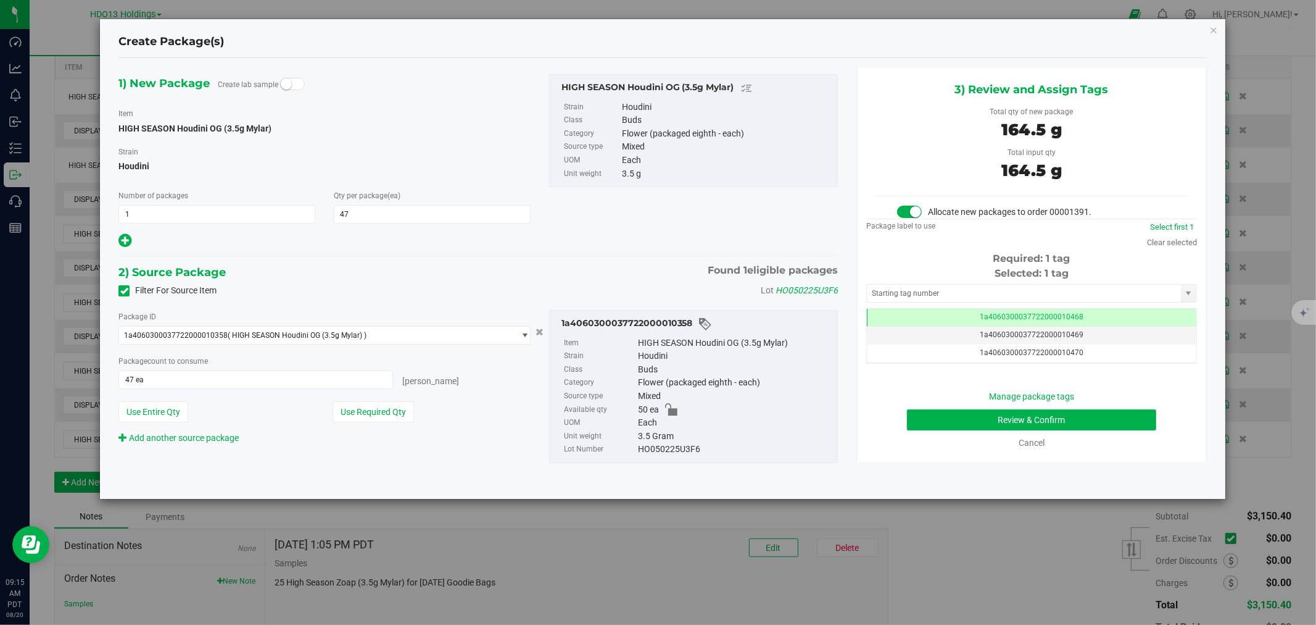
click at [902, 395] on div "Manage package tags" at bounding box center [1032, 396] width 312 height 13
click at [913, 432] on div "Manage package tags Review & Confirm Cancel" at bounding box center [1032, 419] width 312 height 59
click at [928, 423] on button "Review & Confirm" at bounding box center [1032, 419] width 250 height 21
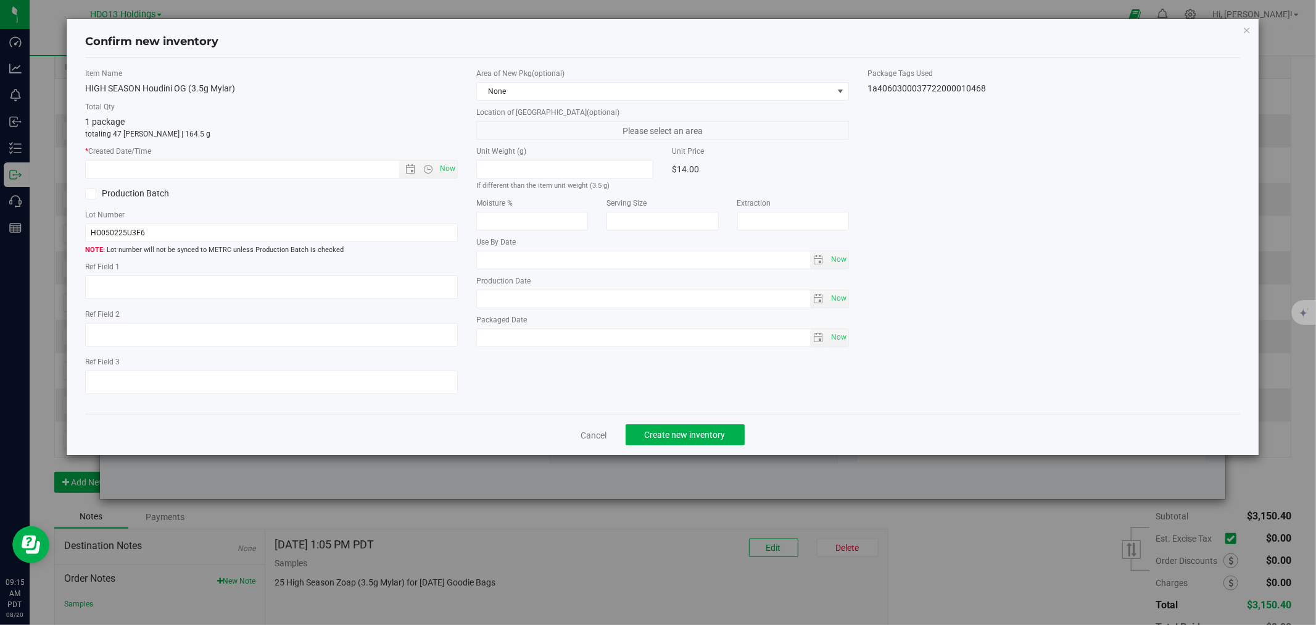
click at [260, 316] on label "Ref Field 2" at bounding box center [271, 314] width 373 height 11
click at [260, 309] on label "Ref Field 2" at bounding box center [271, 314] width 373 height 11
drag, startPoint x: 269, startPoint y: 291, endPoint x: 289, endPoint y: 266, distance: 31.6
click at [270, 291] on textarea at bounding box center [271, 286] width 373 height 23
paste textarea "FONTANA"
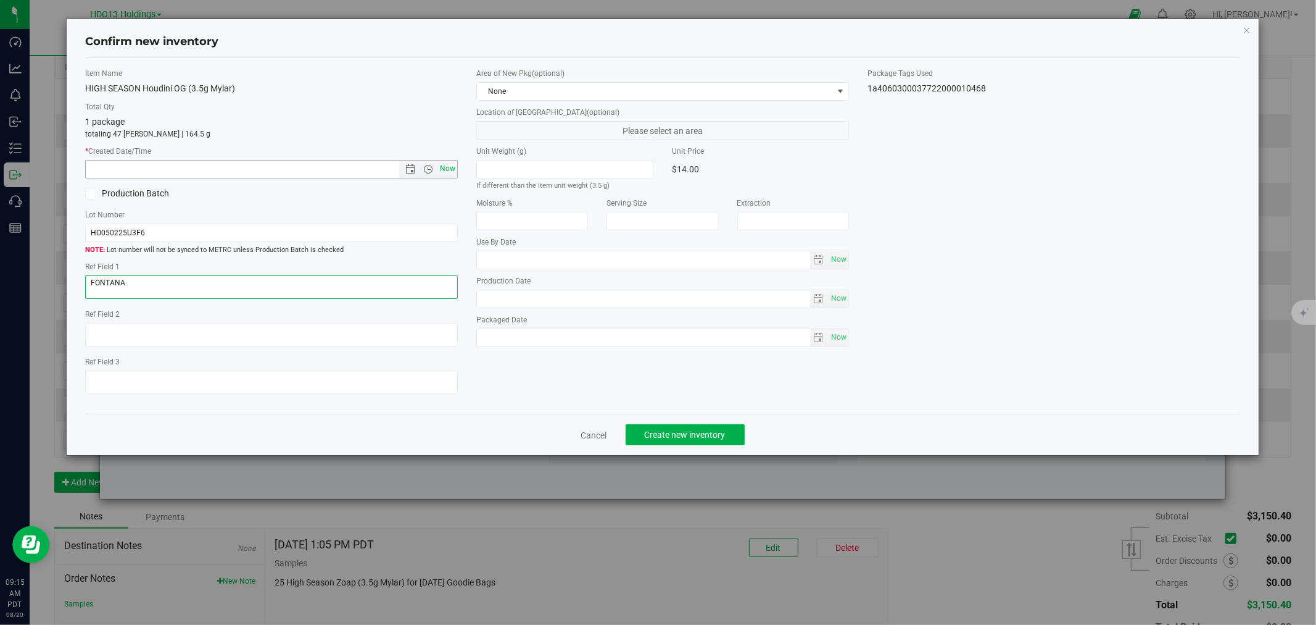
type textarea "FONTANA"
click at [447, 164] on span "Now" at bounding box center [448, 169] width 21 height 18
type input "[DATE] 9:15 AM"
click at [689, 433] on span "Create new inventory" at bounding box center [685, 435] width 81 height 10
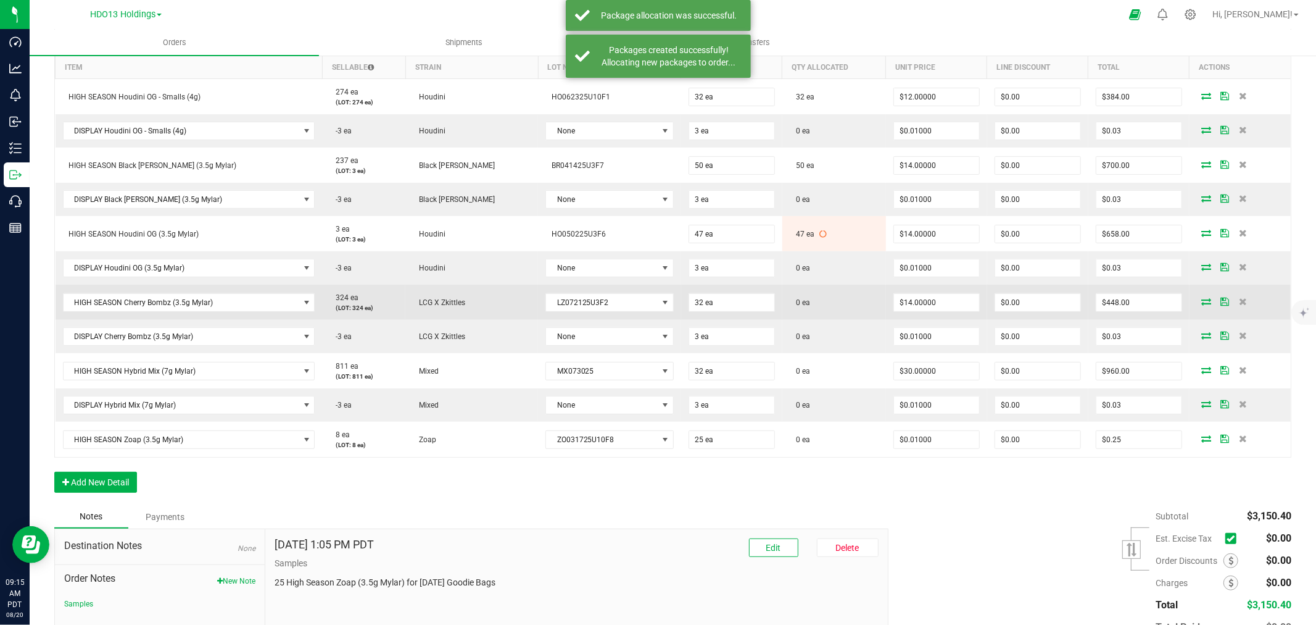
click at [1202, 297] on icon at bounding box center [1207, 300] width 10 height 7
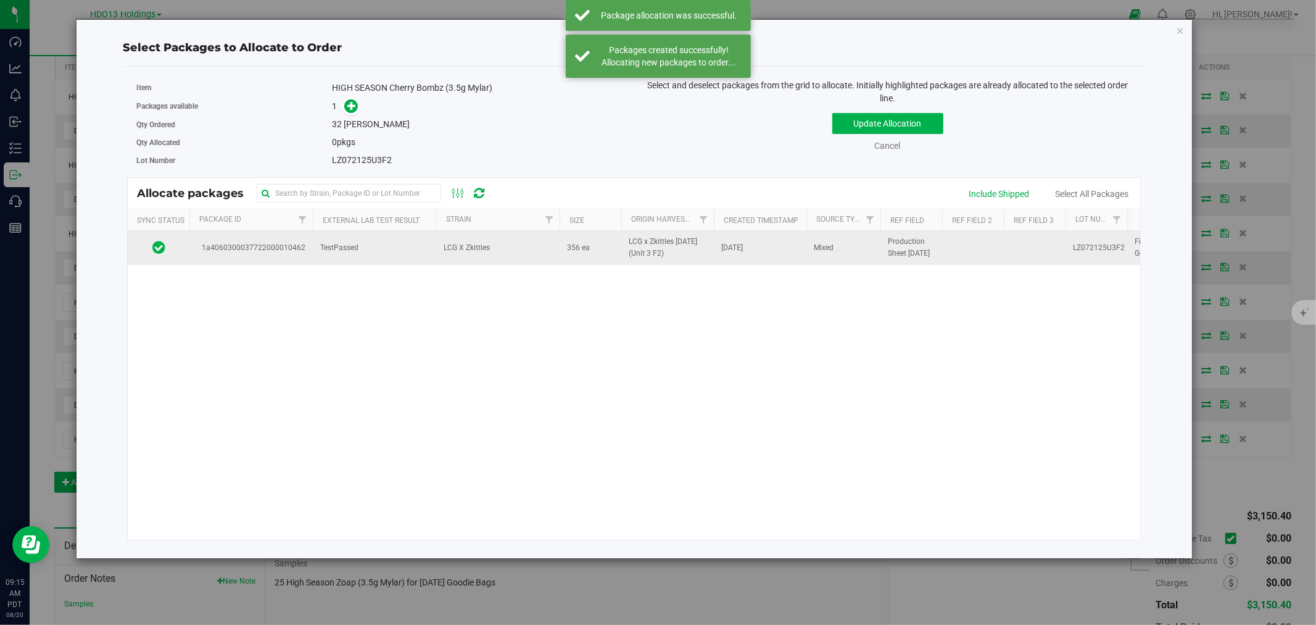
click at [318, 244] on td "TestPassed" at bounding box center [374, 247] width 123 height 33
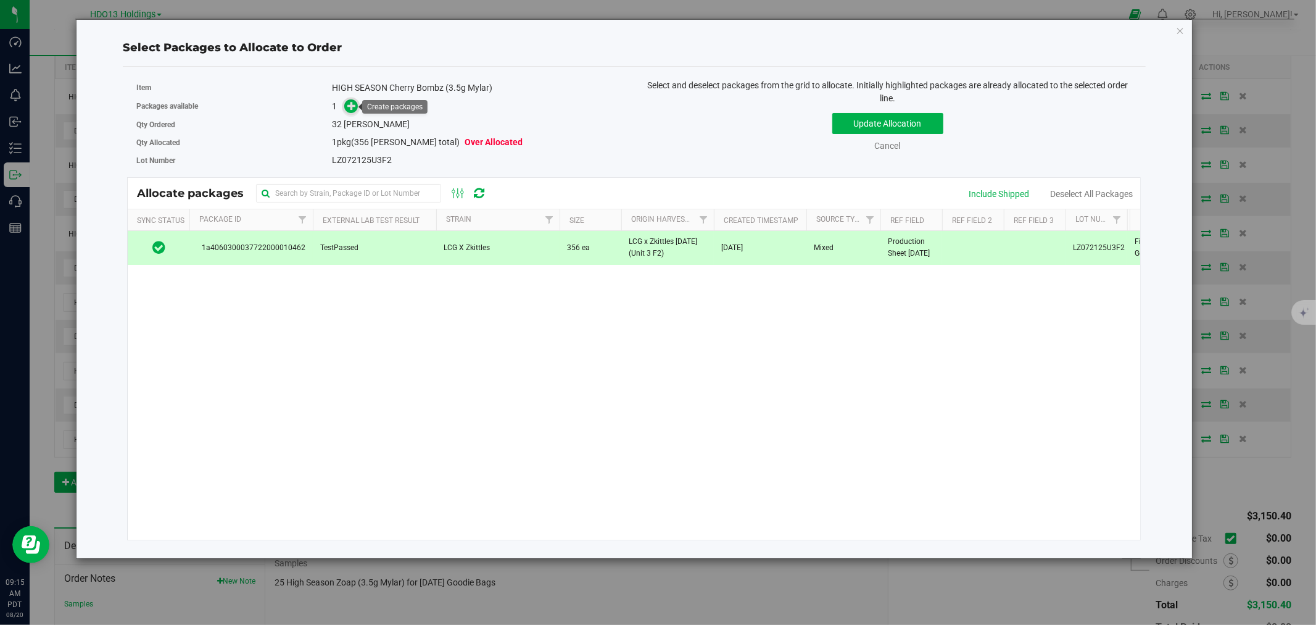
click at [347, 106] on icon at bounding box center [351, 105] width 9 height 9
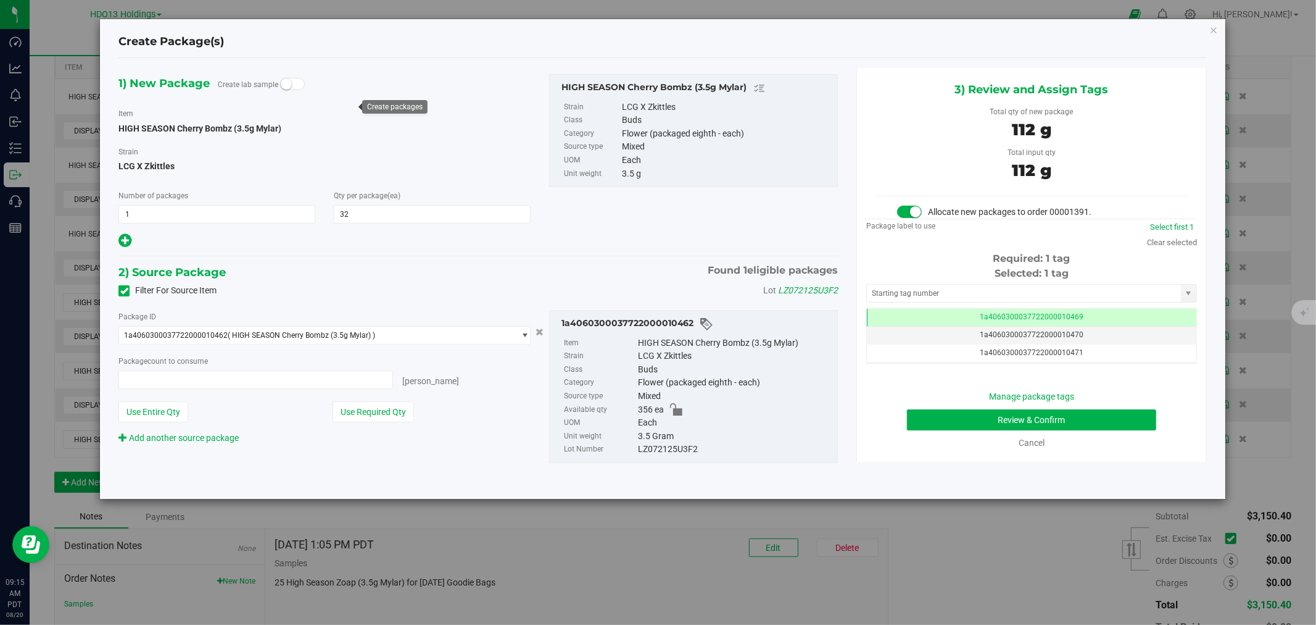
type input "32 ea"
click at [1028, 415] on button "Review & Confirm" at bounding box center [1032, 419] width 250 height 21
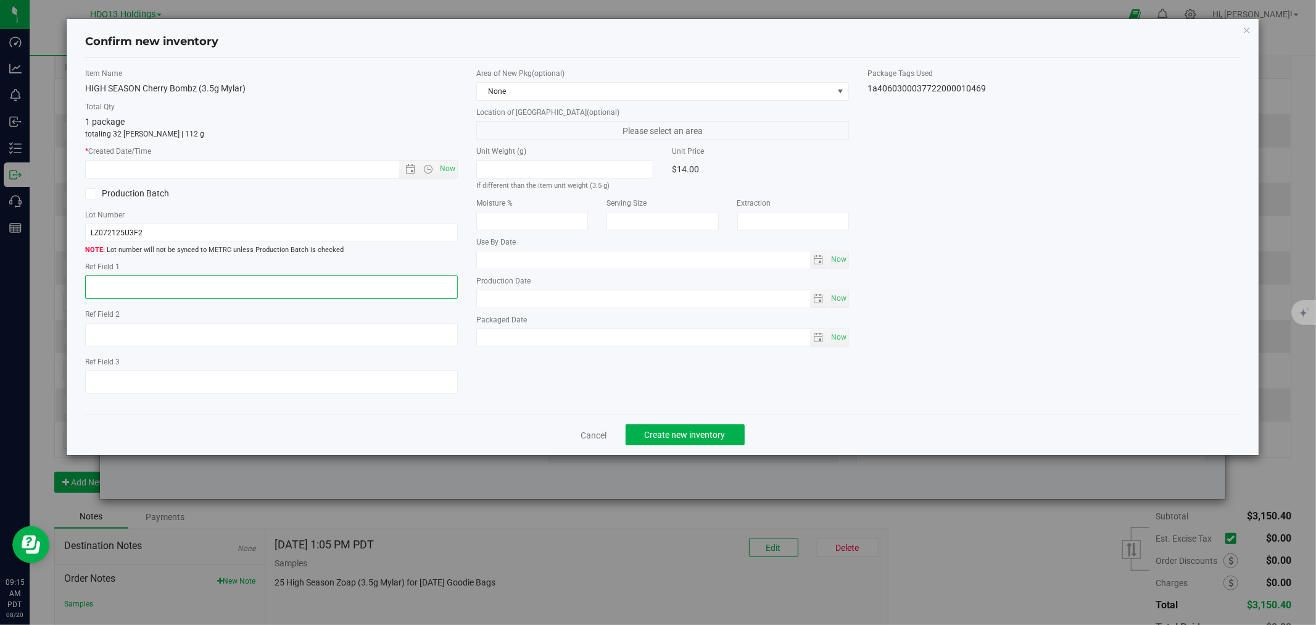
click at [207, 290] on textarea at bounding box center [271, 286] width 373 height 23
paste textarea "FONTANA"
type textarea "FONTANA"
drag, startPoint x: 452, startPoint y: 167, endPoint x: 501, endPoint y: 201, distance: 59.8
click at [452, 167] on span "Now" at bounding box center [448, 169] width 21 height 18
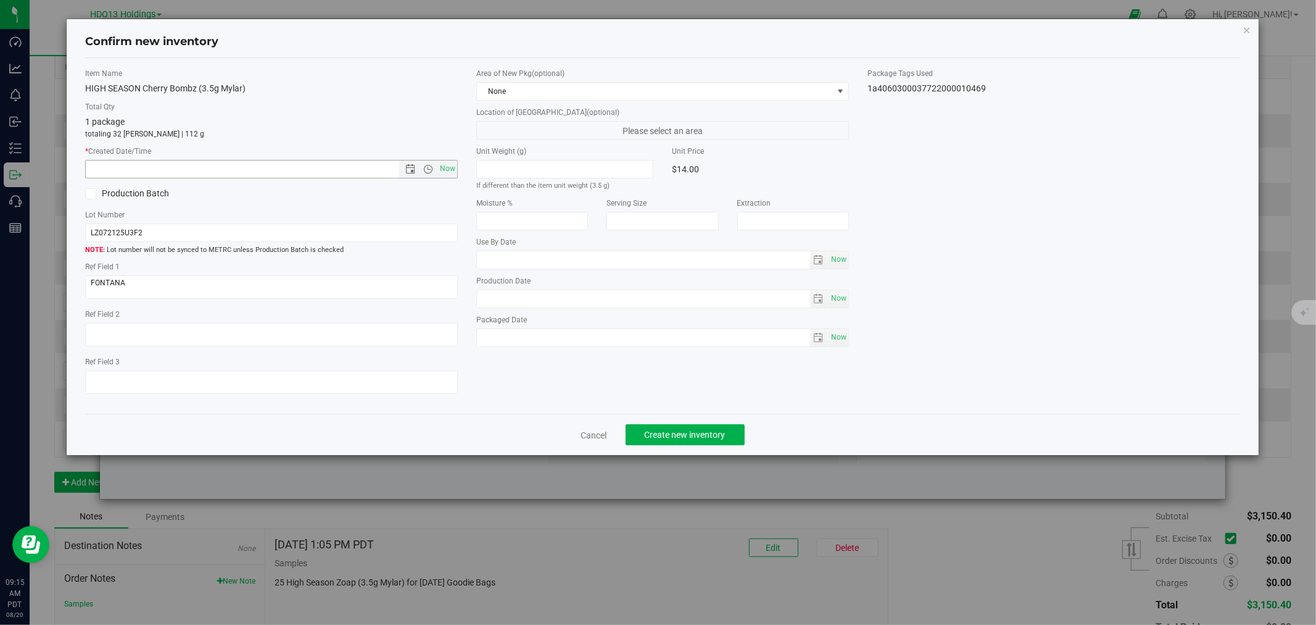
type input "[DATE] 9:15 AM"
click at [634, 441] on button "Create new inventory" at bounding box center [685, 434] width 119 height 21
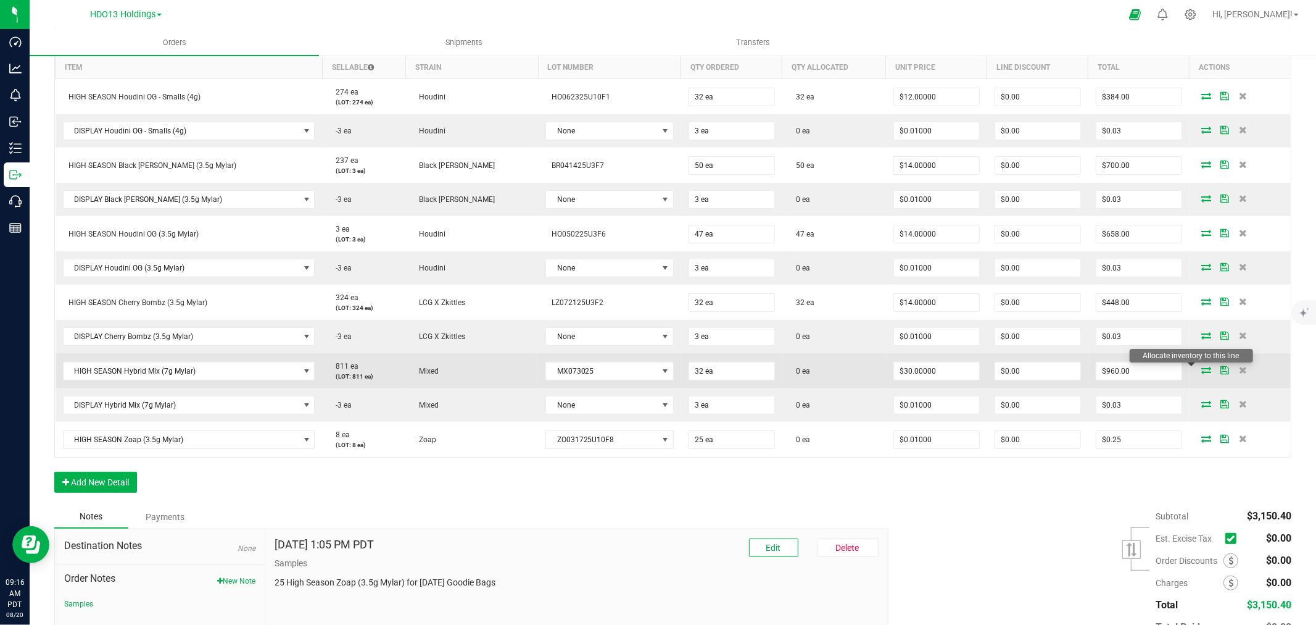
click at [1202, 367] on icon at bounding box center [1207, 369] width 10 height 7
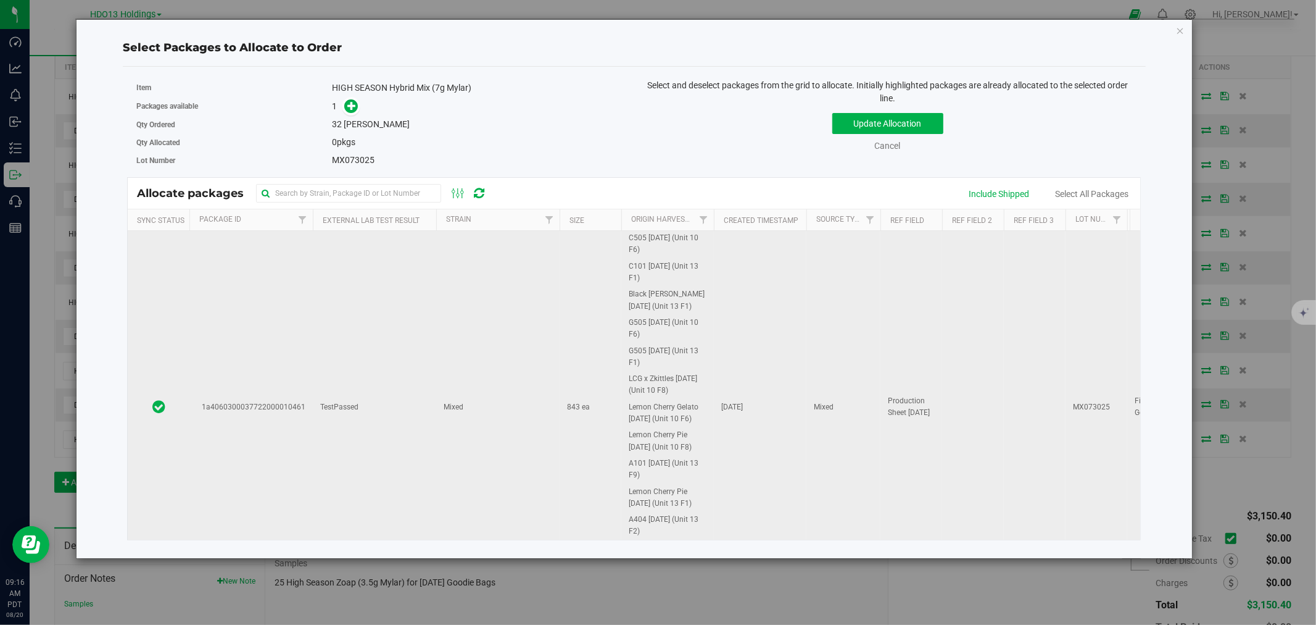
click at [288, 429] on td "1a4060300037722000010461" at bounding box center [250, 407] width 123 height 352
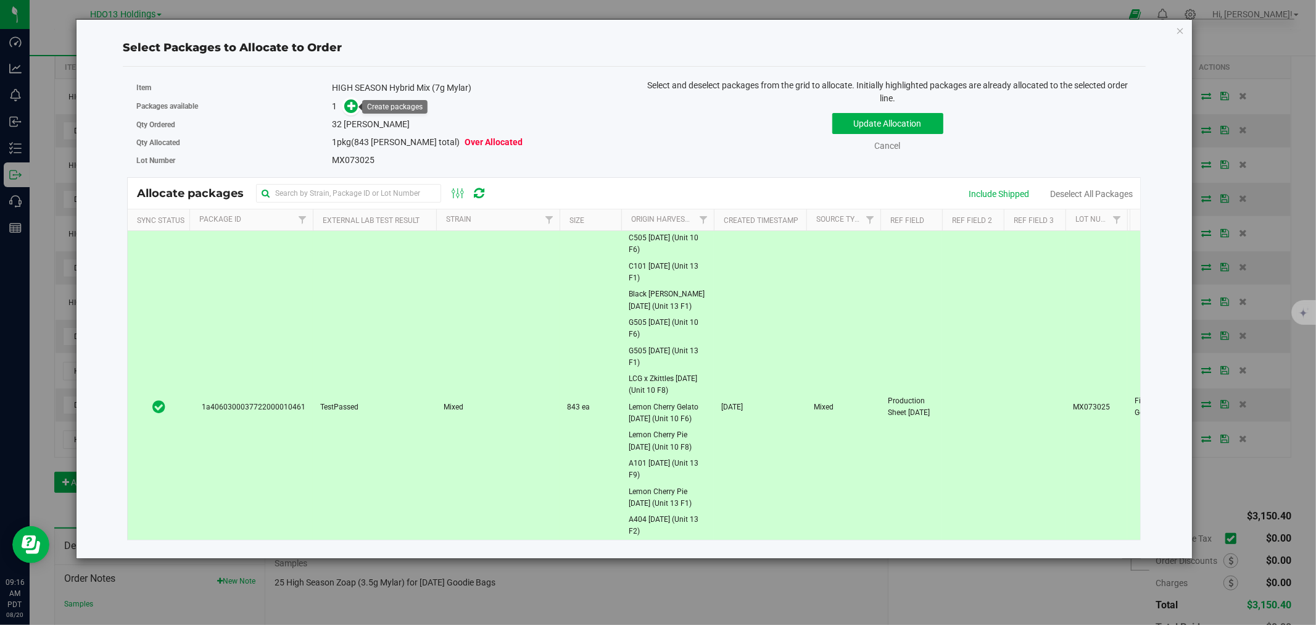
click at [359, 102] on div "1" at bounding box center [478, 106] width 293 height 14
click at [352, 104] on icon at bounding box center [351, 105] width 9 height 9
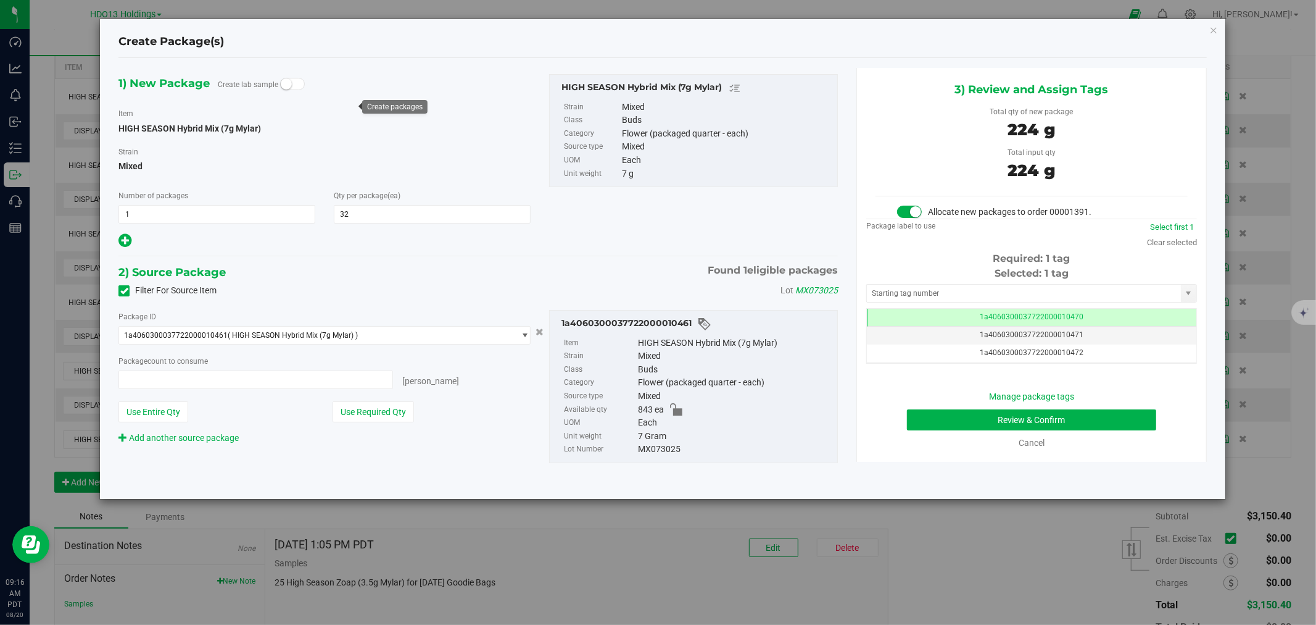
type input "32"
type input "32 ea"
click at [932, 411] on button "Review & Confirm" at bounding box center [1032, 419] width 250 height 21
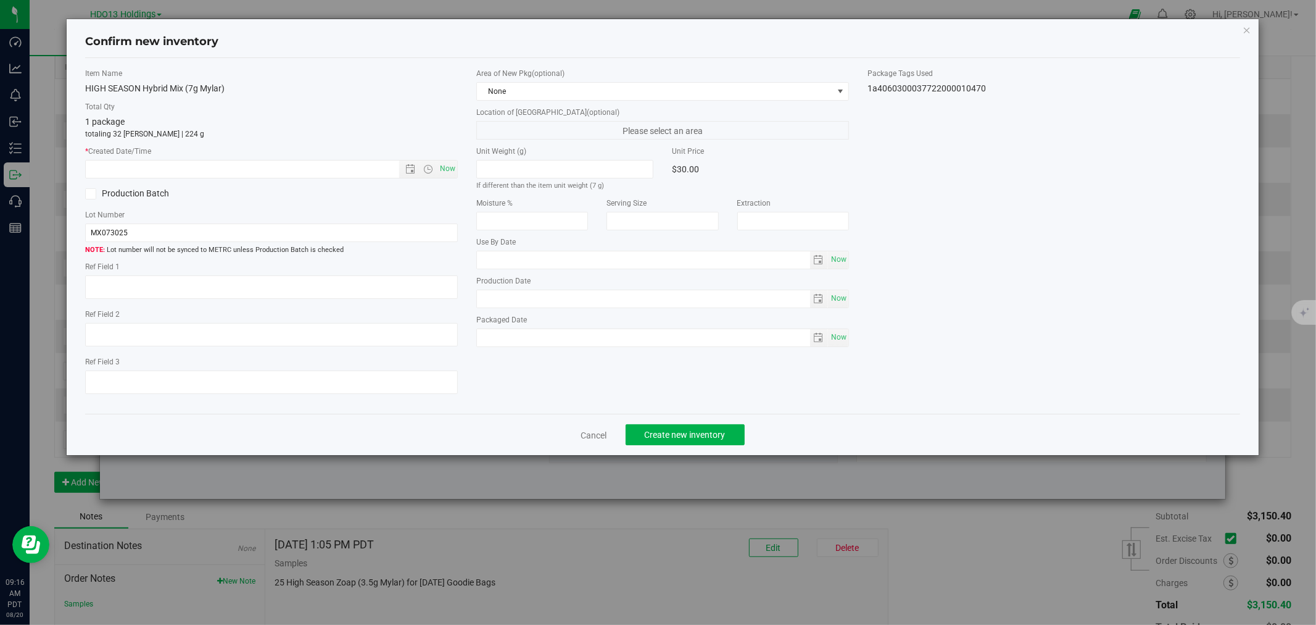
click at [932, 411] on div "Item Name HIGH SEASON Hybrid Mix (7g Mylar) Total Qty 1 package totaling 32 [PE…" at bounding box center [662, 236] width 1155 height 356
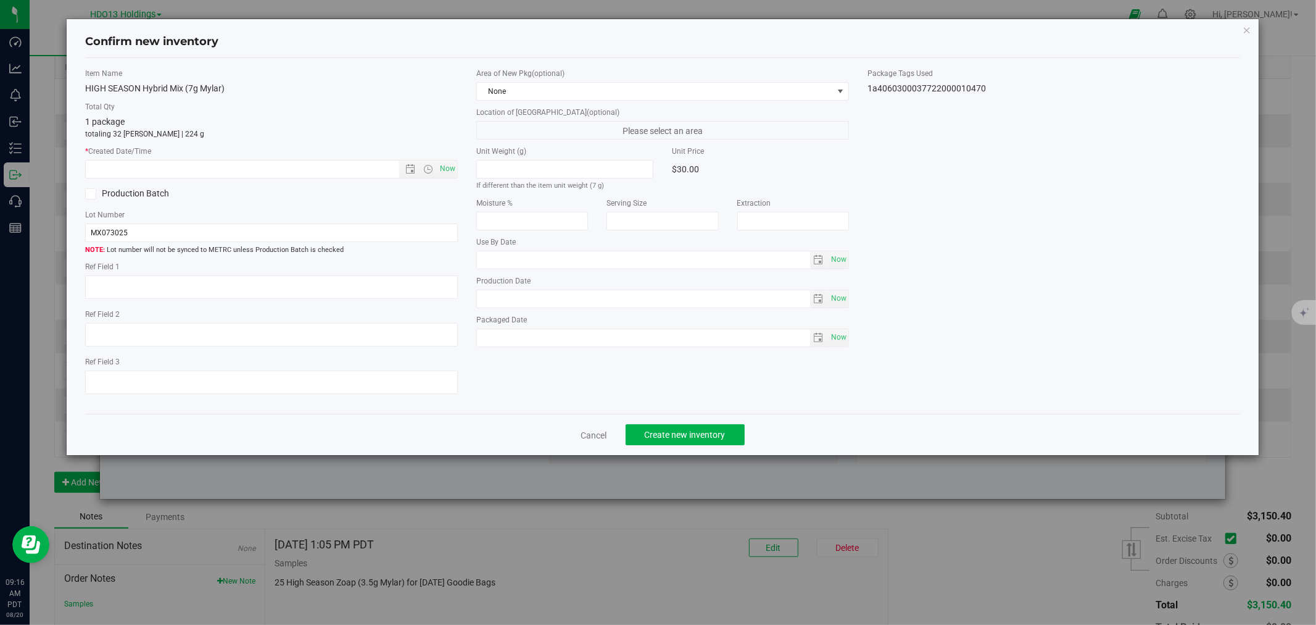
click at [932, 411] on div "Item Name HIGH SEASON Hybrid Mix (7g Mylar) Total Qty 1 package totaling 32 [PE…" at bounding box center [662, 236] width 1155 height 356
drag, startPoint x: 932, startPoint y: 411, endPoint x: 921, endPoint y: 415, distance: 11.9
click at [921, 414] on div "Item Name HIGH SEASON Hybrid Mix (7g Mylar) Total Qty 1 package totaling 32 [PE…" at bounding box center [662, 236] width 1155 height 356
click at [378, 290] on textarea at bounding box center [271, 286] width 373 height 23
click at [447, 165] on span "Now" at bounding box center [448, 169] width 21 height 18
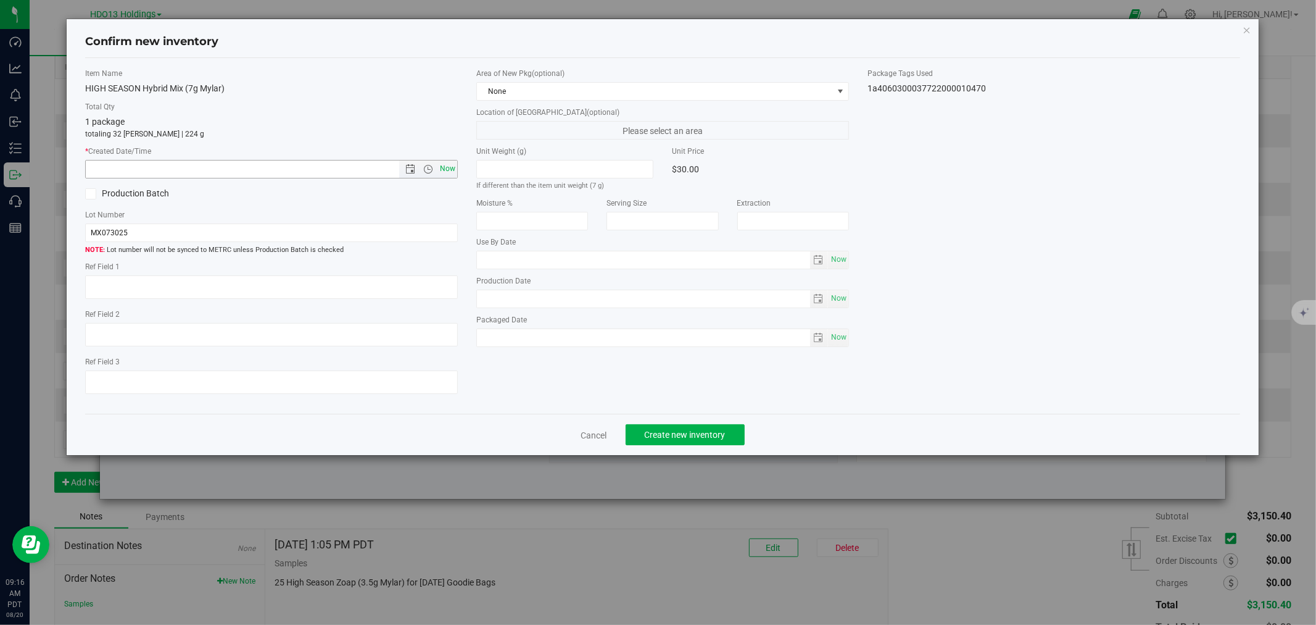
type input "[DATE] 9:16 AM"
click at [145, 297] on textarea at bounding box center [271, 286] width 373 height 23
paste textarea "FONTANA"
type textarea "FONTANA"
drag, startPoint x: 663, startPoint y: 433, endPoint x: 660, endPoint y: 445, distance: 12.7
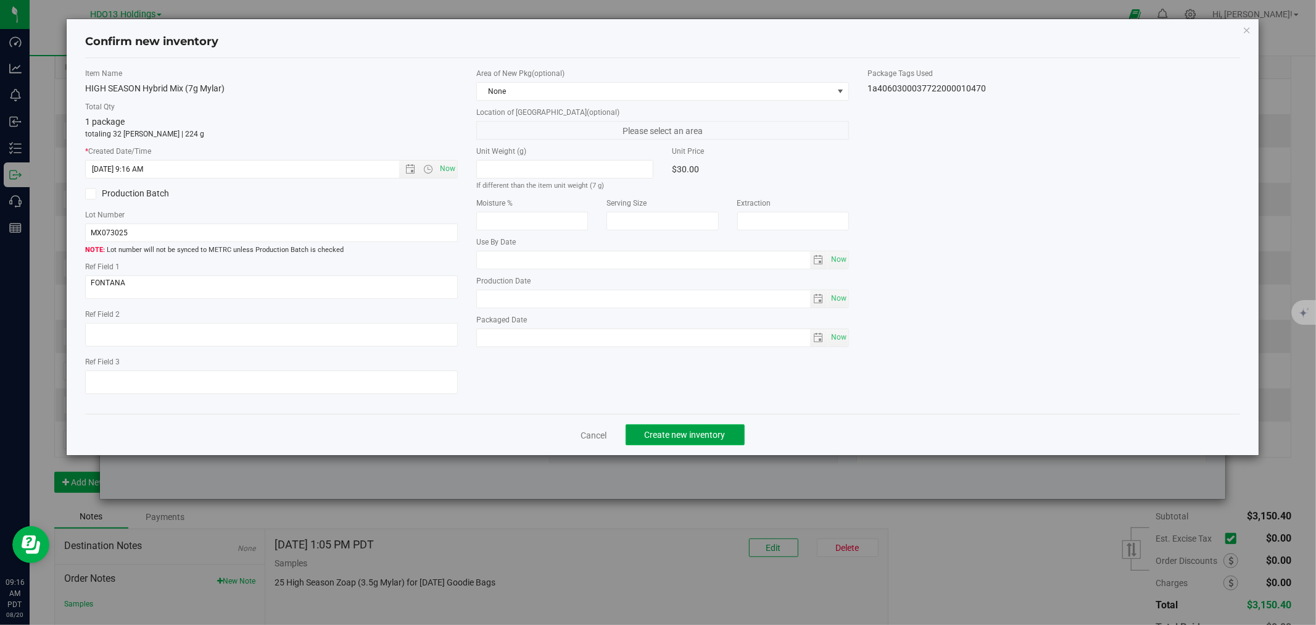
click at [664, 433] on span "Create new inventory" at bounding box center [685, 435] width 81 height 10
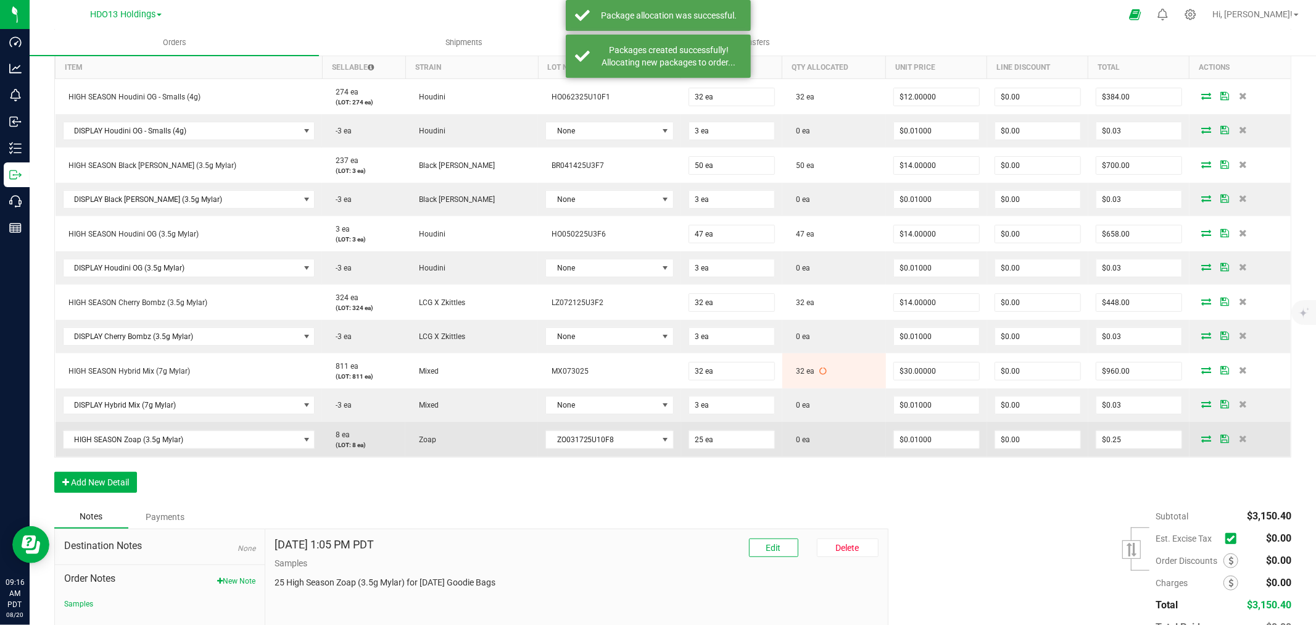
click at [1197, 444] on td at bounding box center [1240, 439] width 101 height 35
click at [1202, 436] on icon at bounding box center [1207, 438] width 10 height 7
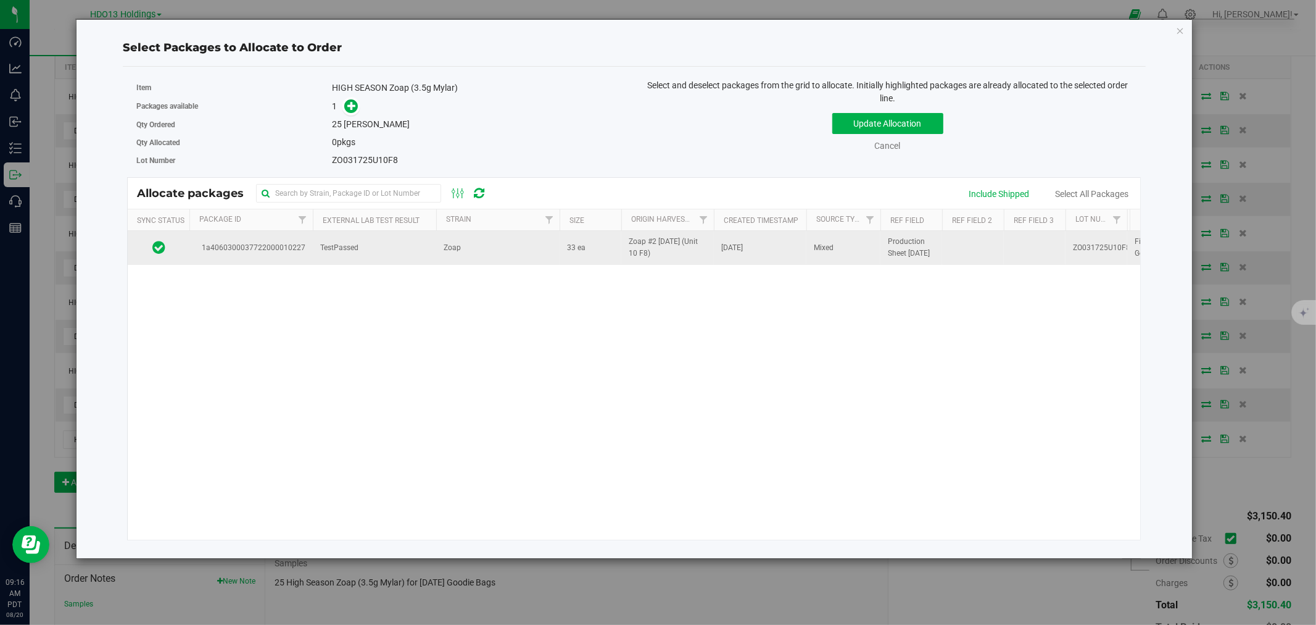
click at [434, 249] on td "TestPassed" at bounding box center [374, 247] width 123 height 33
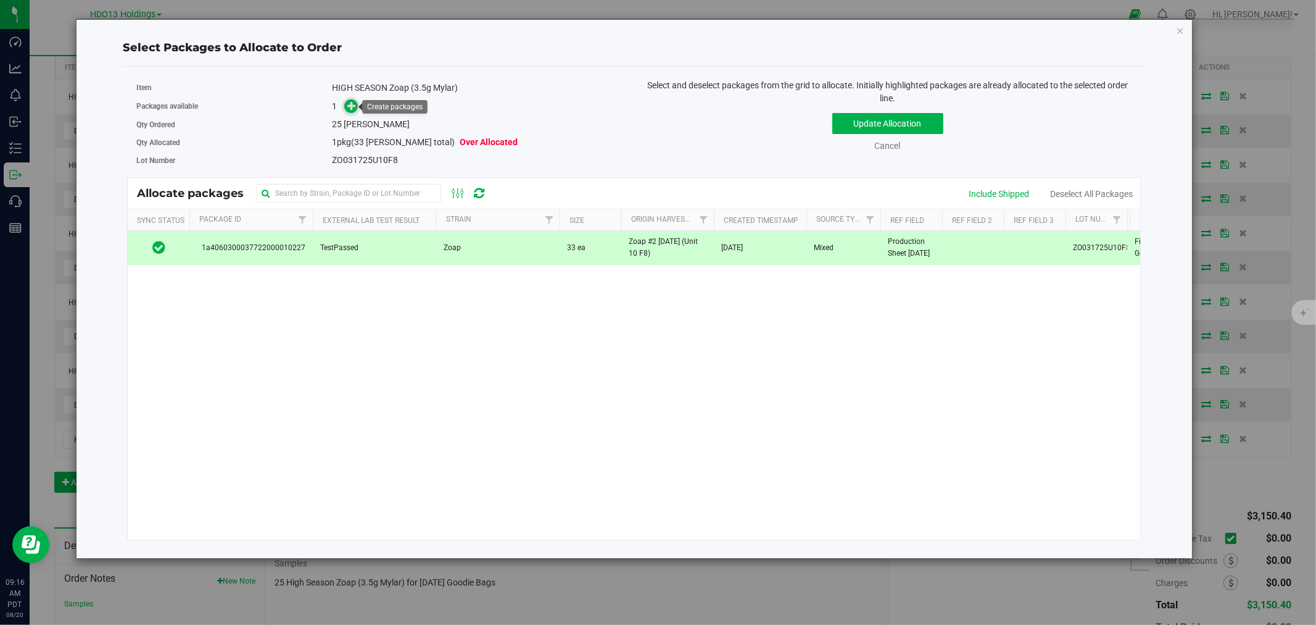
click at [347, 106] on icon at bounding box center [351, 105] width 9 height 9
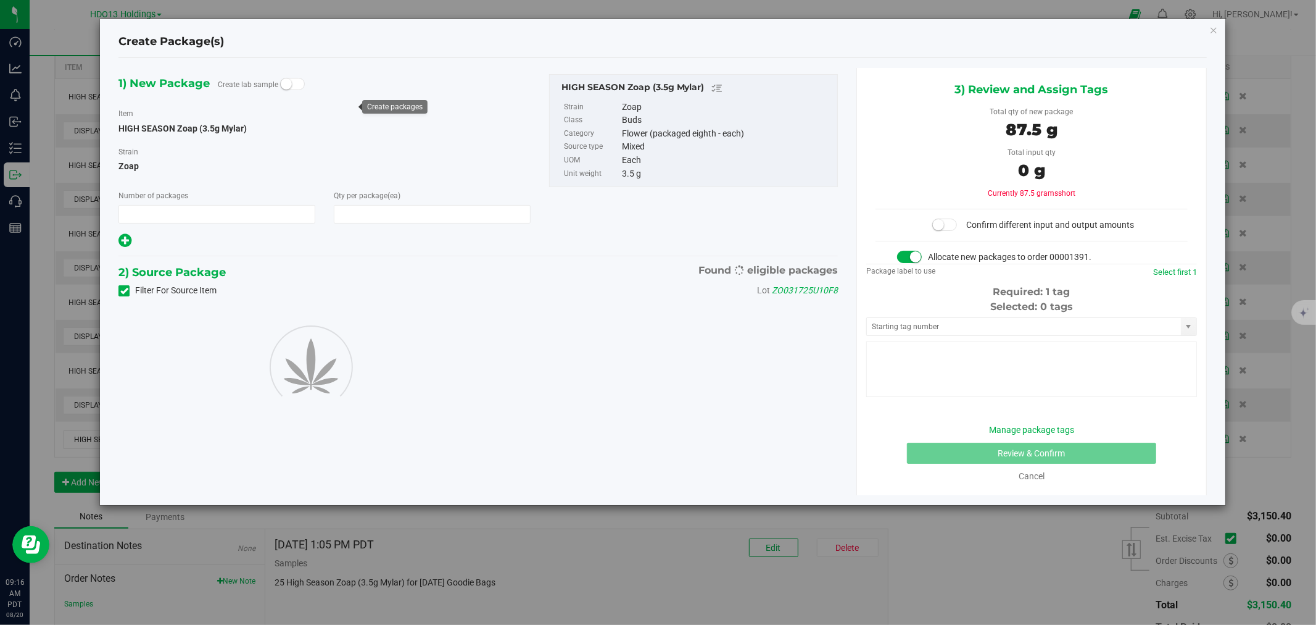
type input "1"
type input "25"
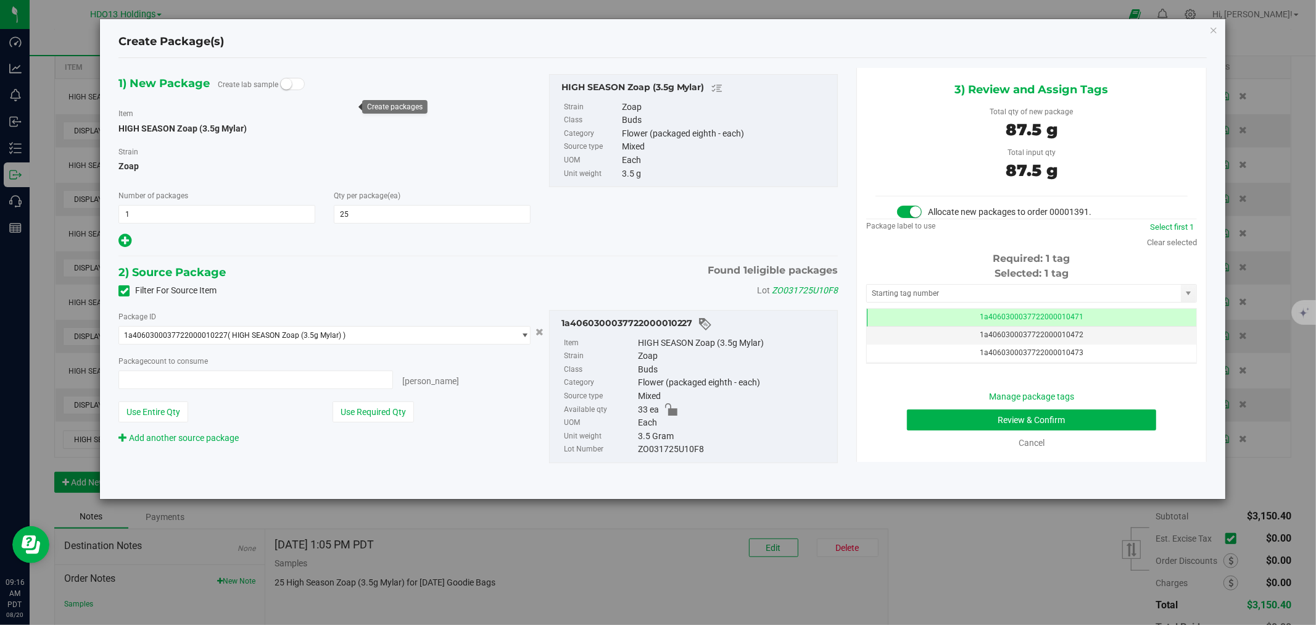
type input "25 ea"
click at [988, 418] on button "Review & Confirm" at bounding box center [1032, 419] width 250 height 21
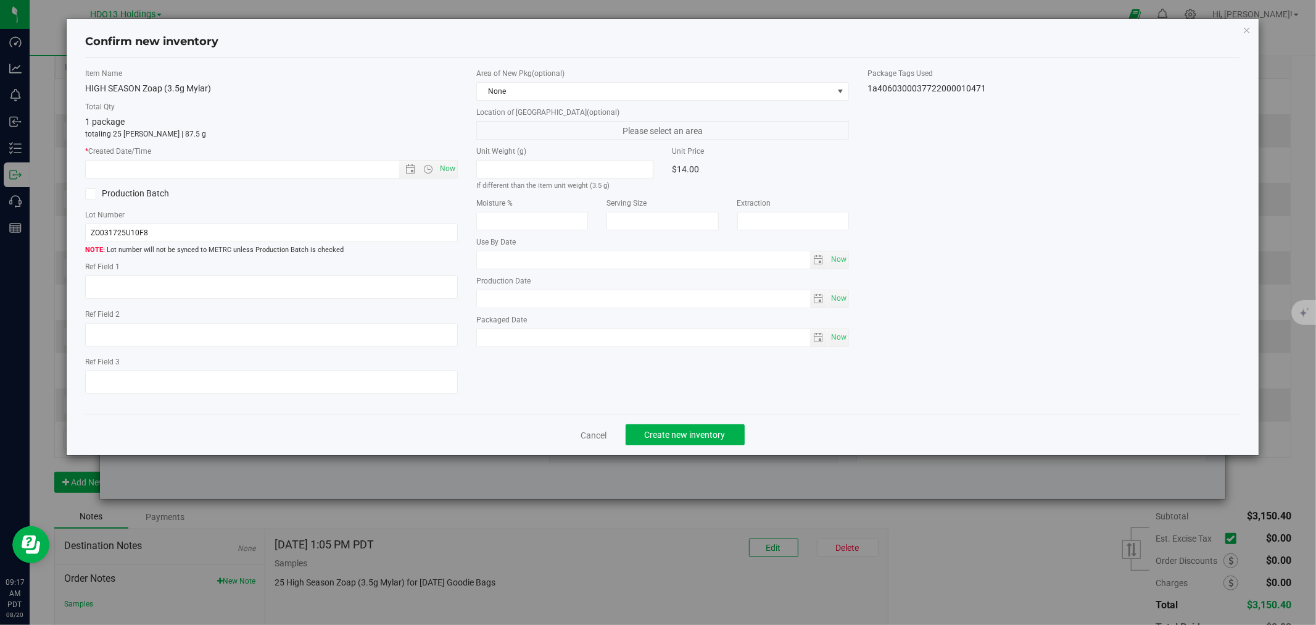
drag, startPoint x: 152, startPoint y: 254, endPoint x: 151, endPoint y: 266, distance: 11.8
click at [152, 254] on span "Lot number will not be synced to METRC unless Production Batch is checked" at bounding box center [271, 250] width 373 height 10
click at [128, 279] on textarea at bounding box center [271, 286] width 373 height 23
paste textarea "FONTANA"
type textarea "FONTANA"
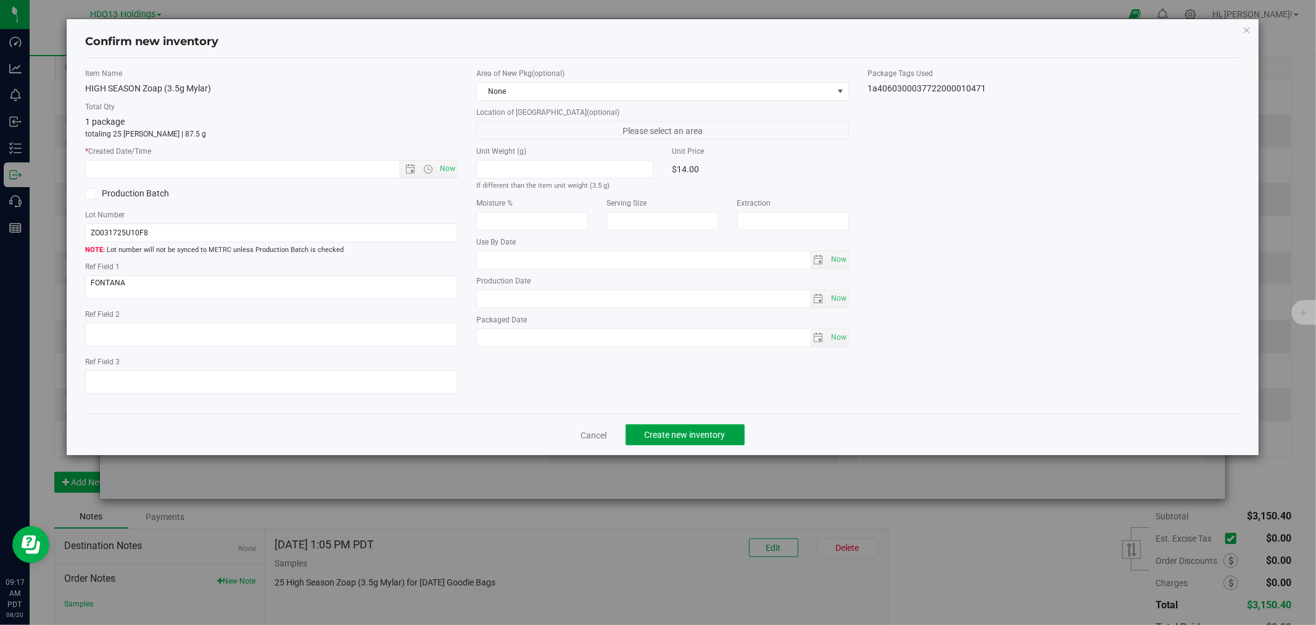
drag, startPoint x: 646, startPoint y: 427, endPoint x: 652, endPoint y: 421, distance: 8.7
click at [646, 428] on button "Create new inventory" at bounding box center [685, 434] width 119 height 21
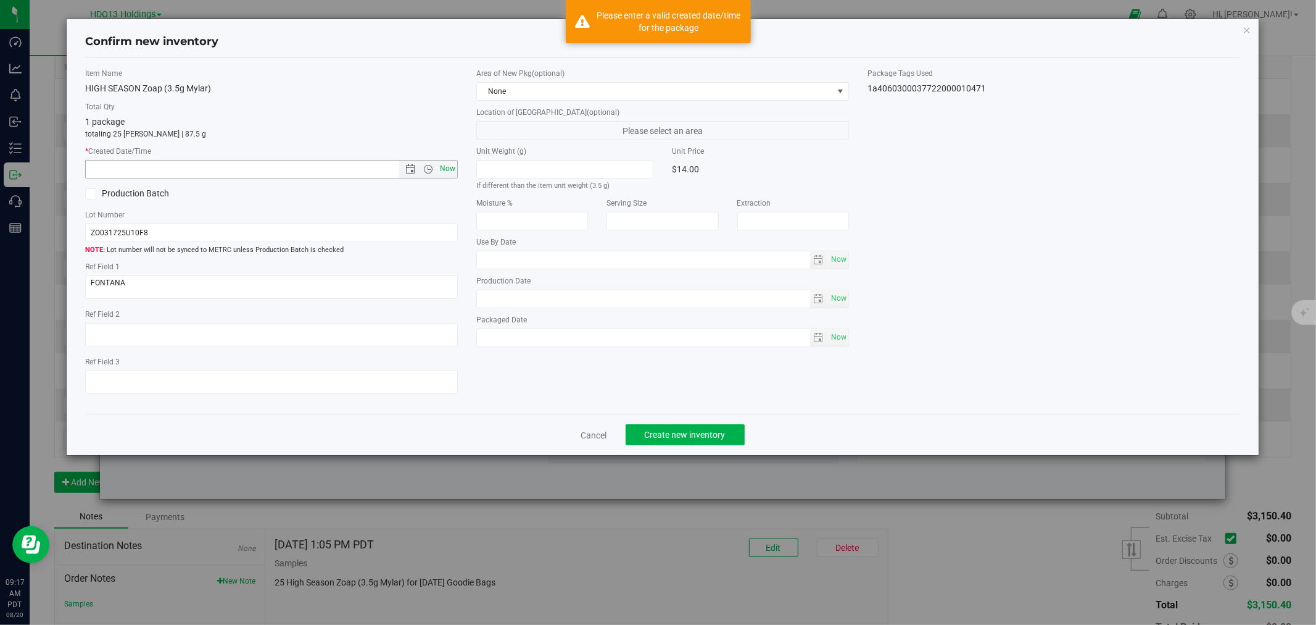
click at [438, 167] on span "Now" at bounding box center [448, 169] width 21 height 18
type input "[DATE] 9:17 AM"
drag, startPoint x: 589, startPoint y: 389, endPoint x: 713, endPoint y: 454, distance: 140.0
click at [604, 404] on div "Item Name HIGH SEASON Zoap (3.5g Mylar) Total Qty 1 package totaling 25 [PERSON…" at bounding box center [662, 236] width 1173 height 336
click at [712, 454] on div "Cancel Create new inventory" at bounding box center [662, 434] width 1155 height 41
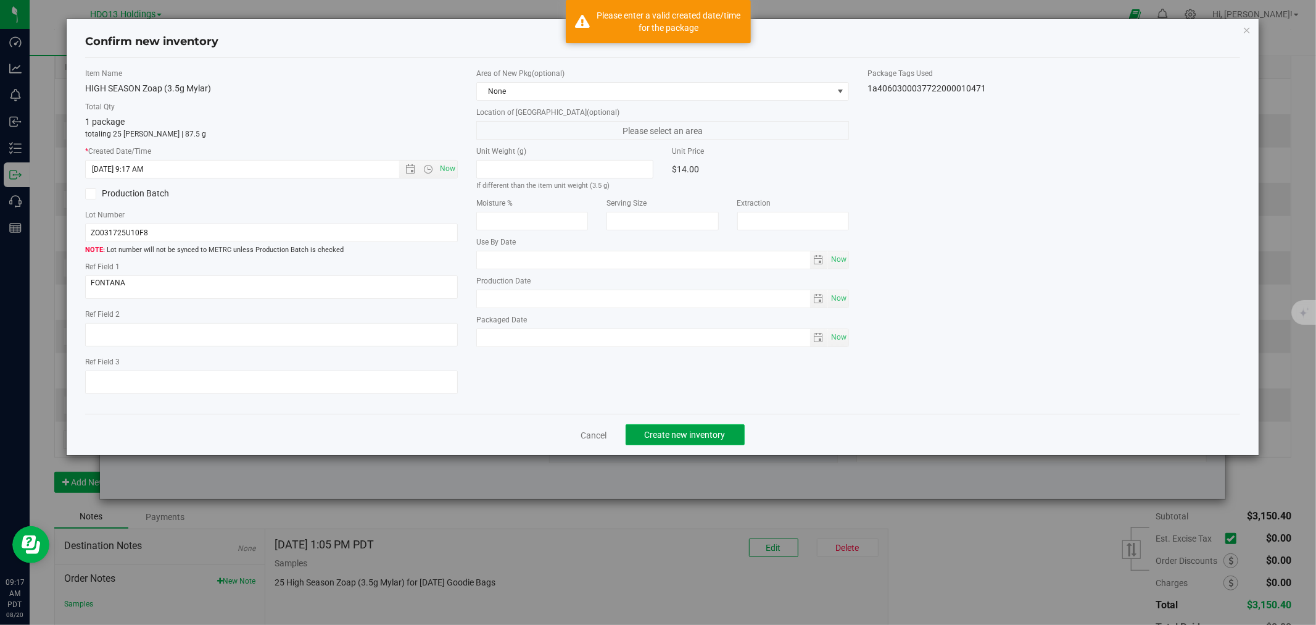
drag, startPoint x: 710, startPoint y: 445, endPoint x: 701, endPoint y: 445, distance: 9.3
click at [710, 444] on button "Create new inventory" at bounding box center [685, 434] width 119 height 21
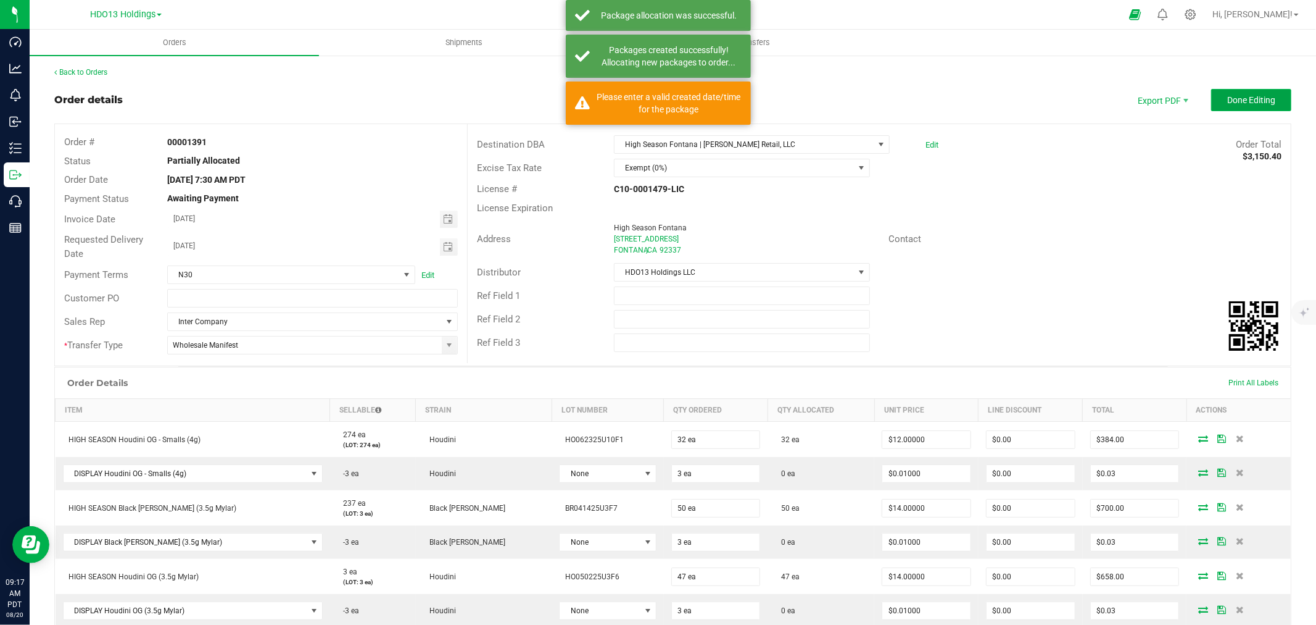
click at [1262, 100] on span "Done Editing" at bounding box center [1252, 100] width 48 height 10
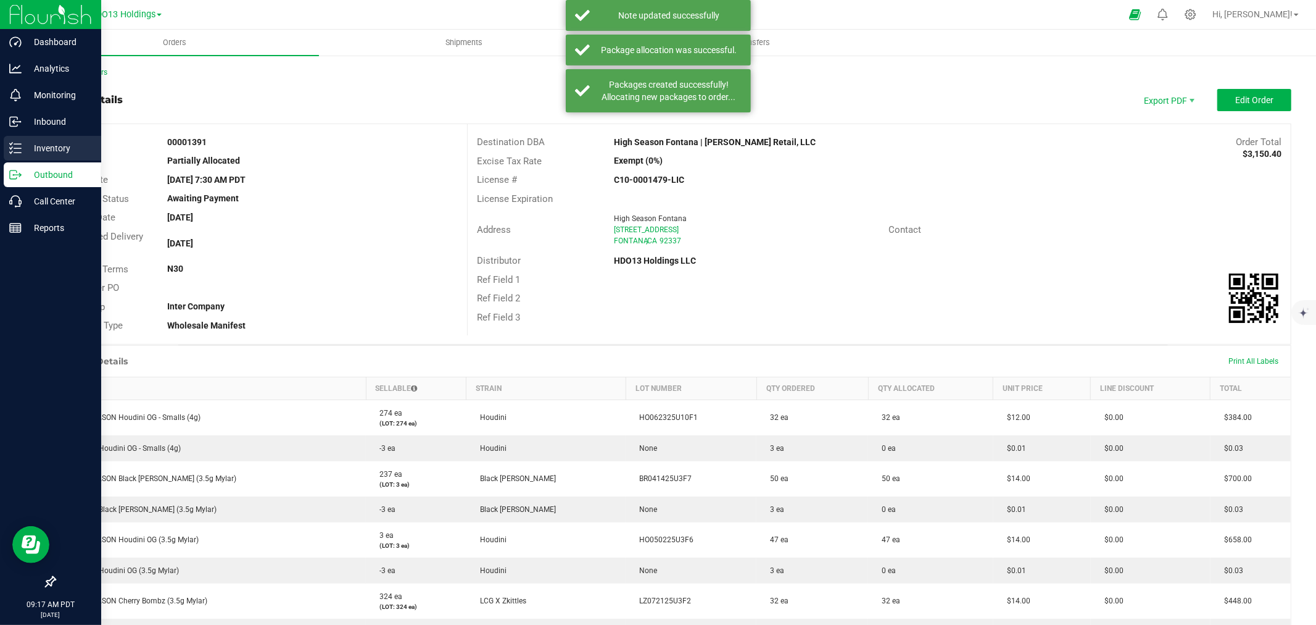
click at [20, 150] on icon at bounding box center [15, 148] width 12 height 12
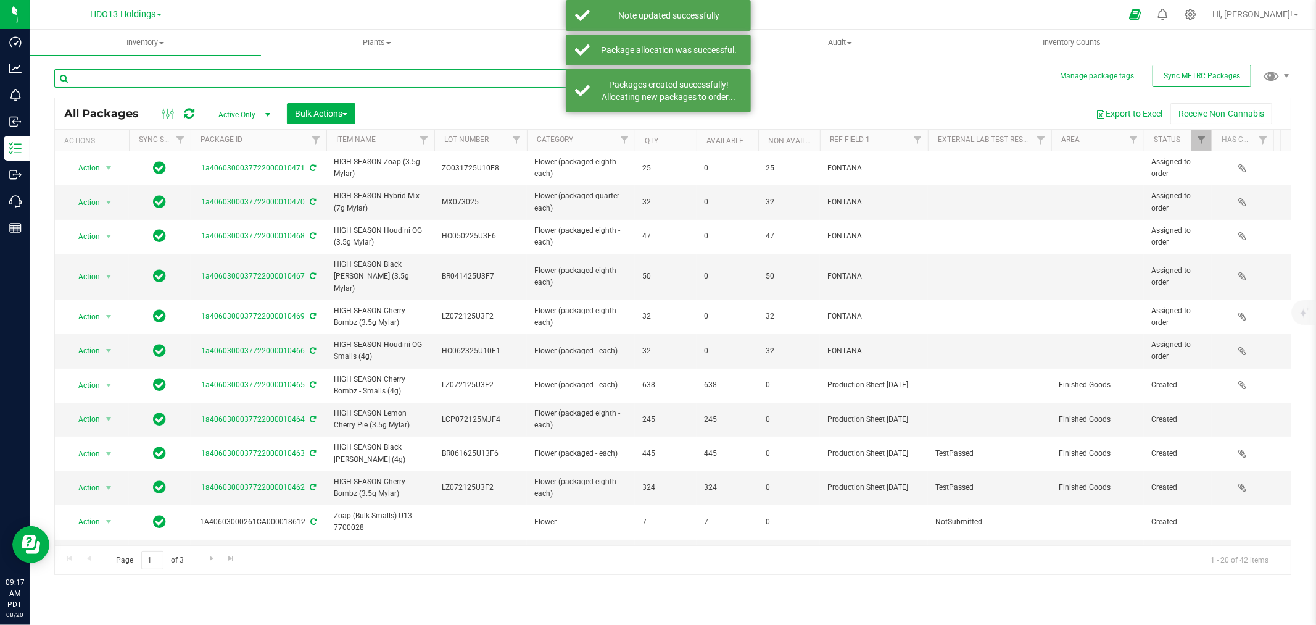
click at [164, 75] on input "text" at bounding box center [359, 78] width 610 height 19
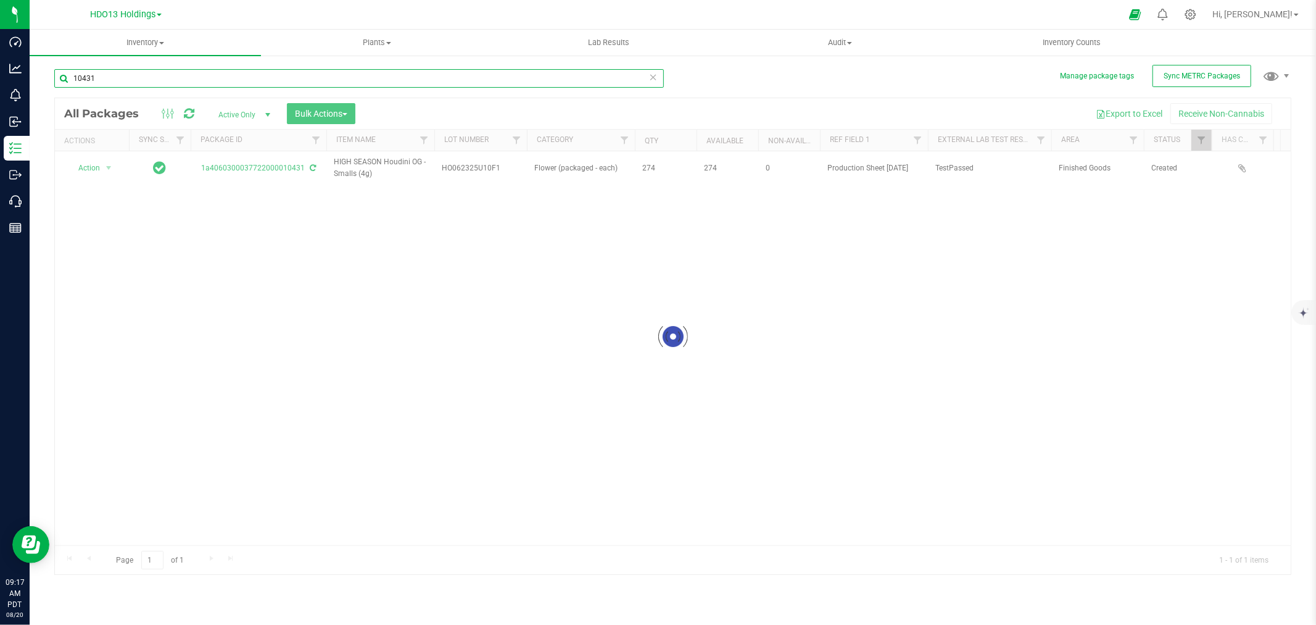
type input "10431"
click at [97, 170] on div at bounding box center [673, 336] width 1236 height 476
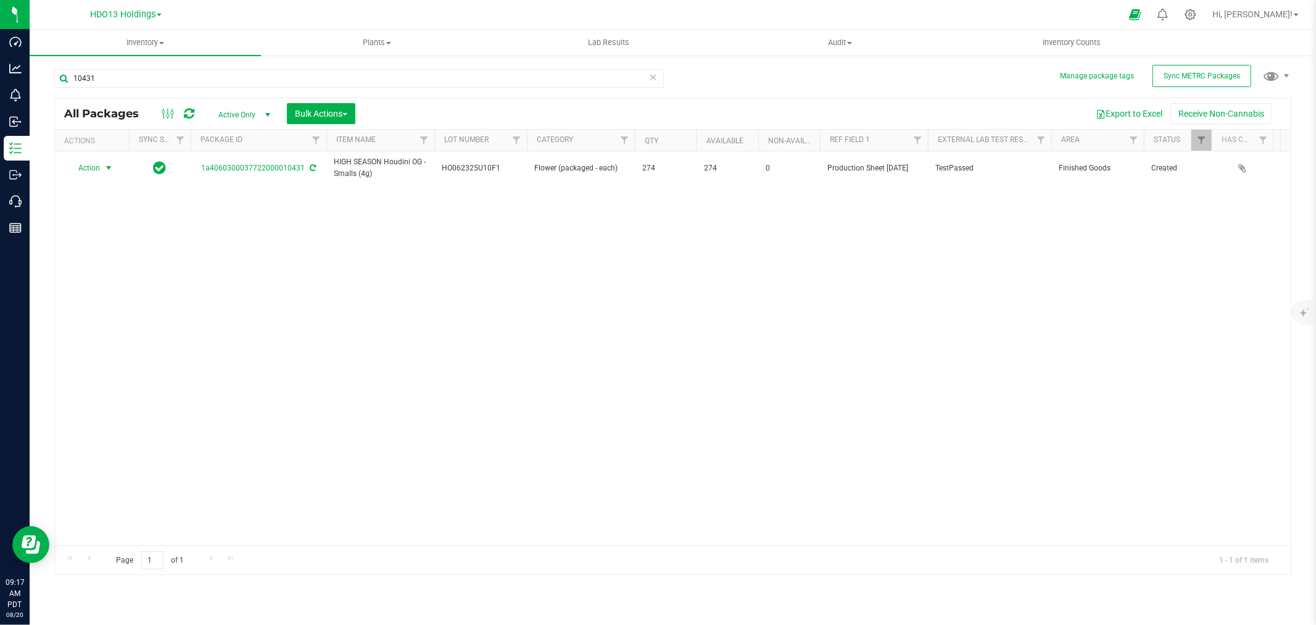
click at [99, 170] on span "Action" at bounding box center [83, 167] width 33 height 17
click at [120, 207] on li "Create package" at bounding box center [107, 207] width 78 height 19
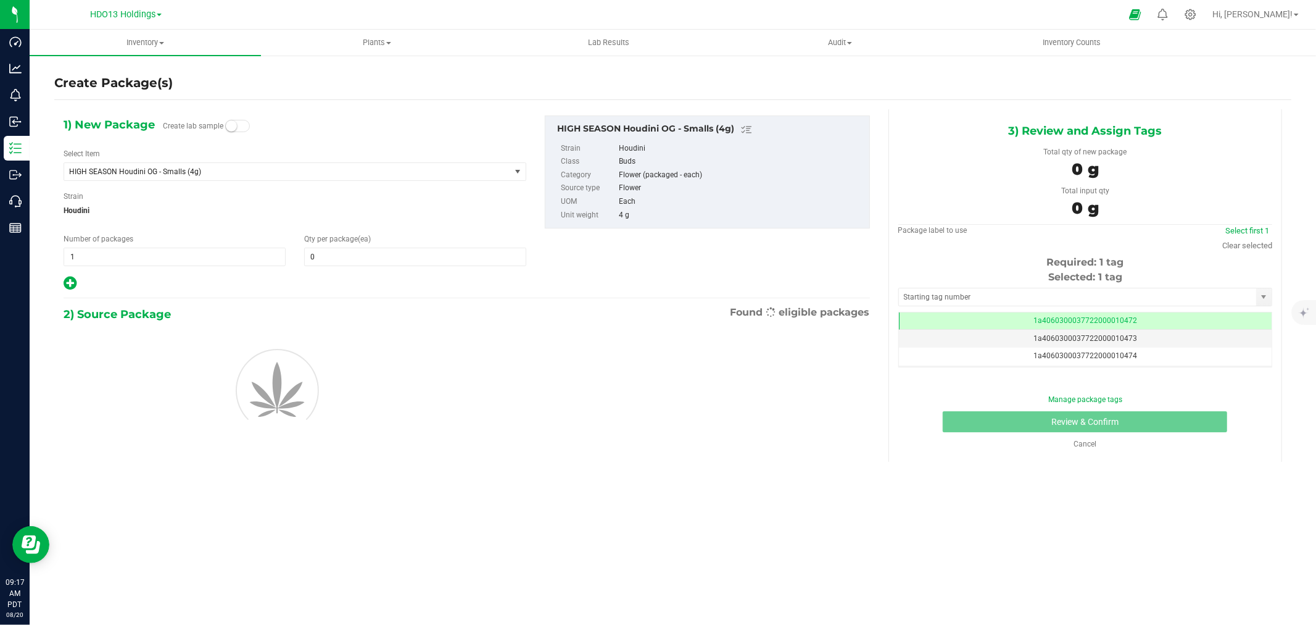
type input "0"
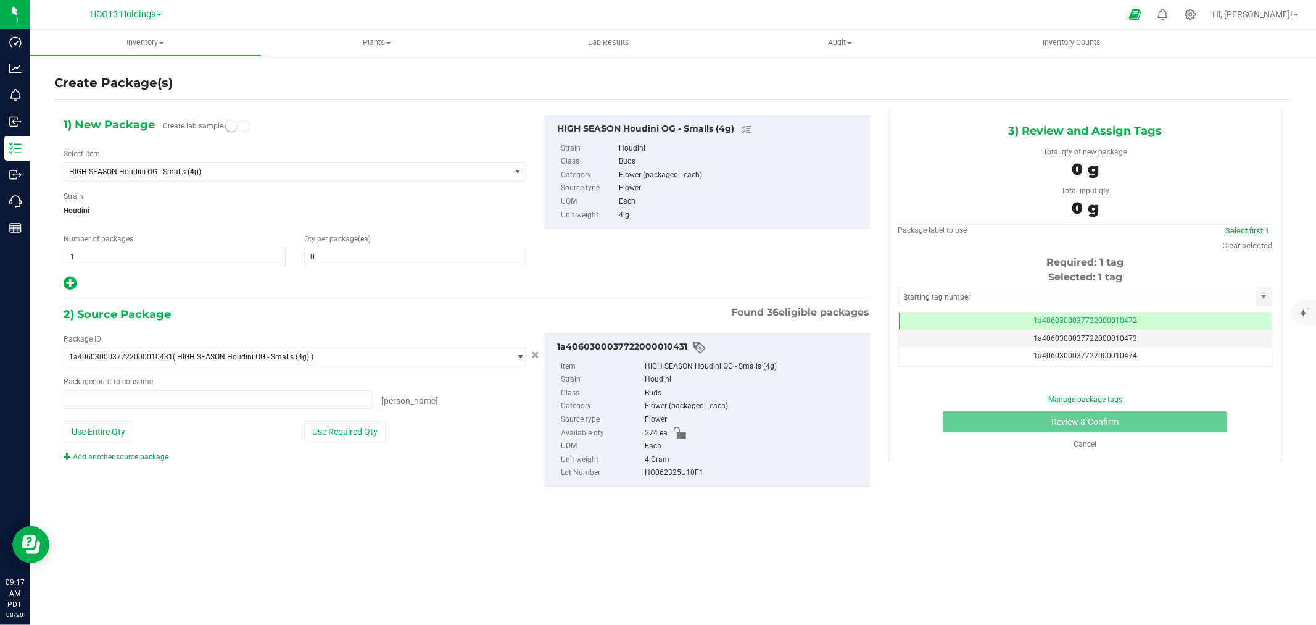
scroll to position [0, -1]
type input "0 ea"
click at [154, 168] on span "HIGH SEASON Houdini OG - Smalls (4g)" at bounding box center [278, 171] width 418 height 9
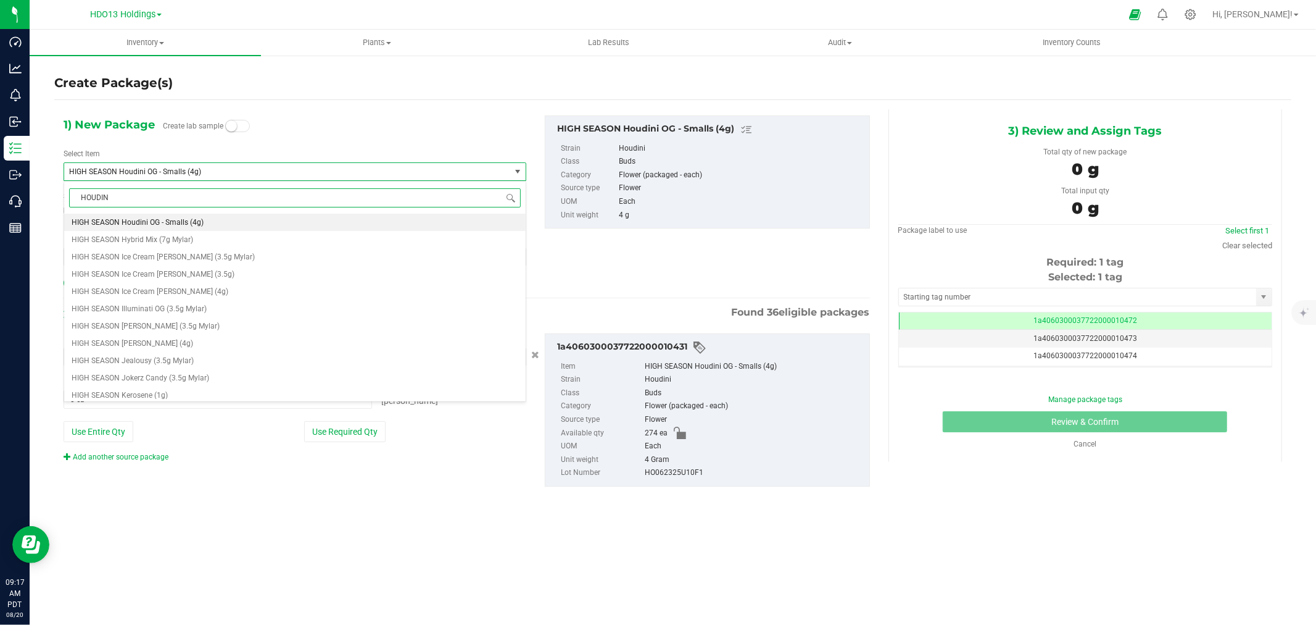
type input "HOUDINI"
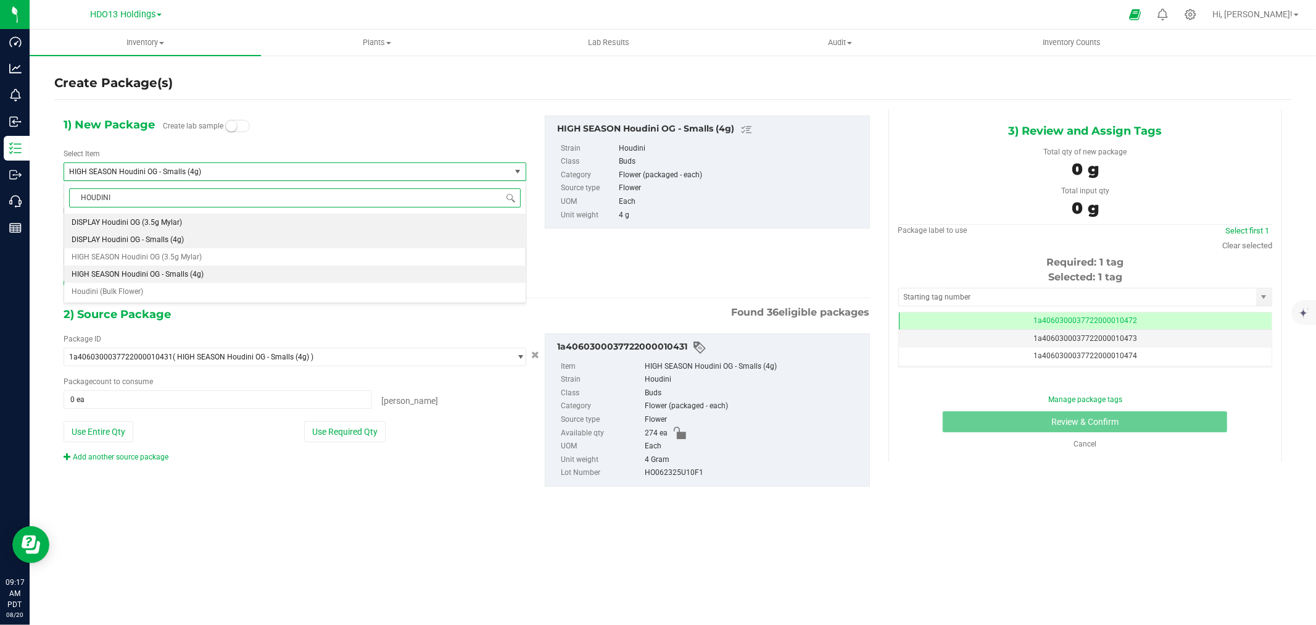
click at [175, 238] on span "DISPLAY Houdini OG - Smalls (4g)" at bounding box center [128, 239] width 112 height 9
type input "0"
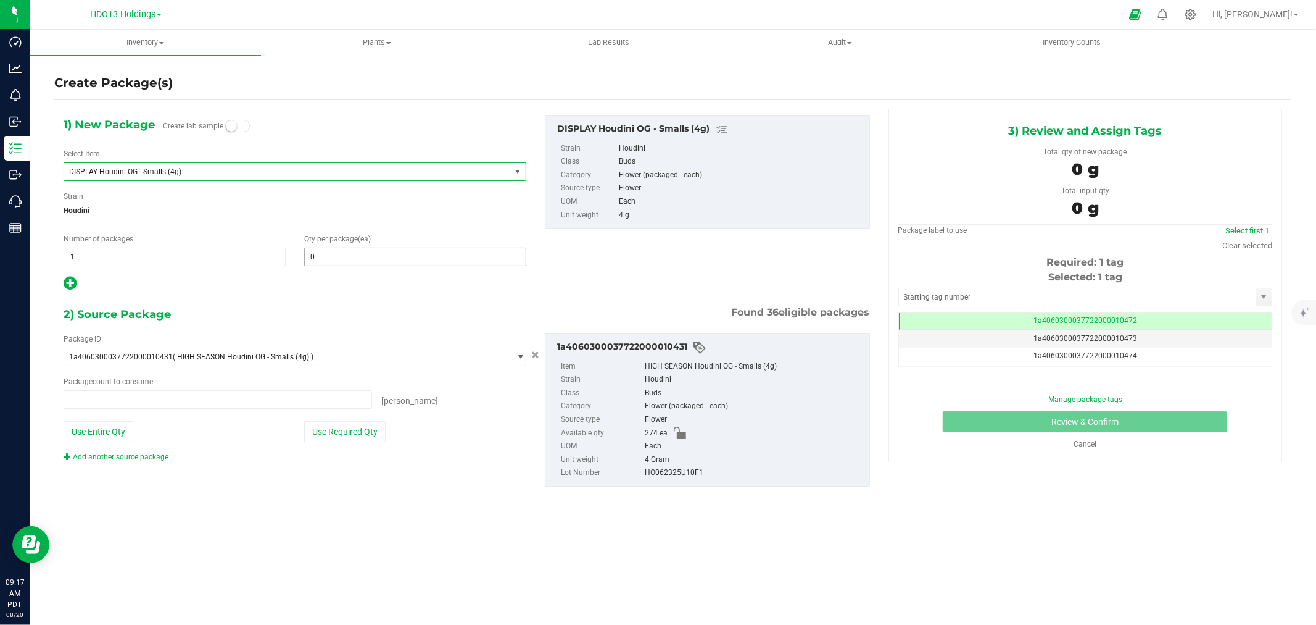
type input "0 ea"
click at [335, 259] on span at bounding box center [415, 256] width 222 height 19
type input "1"
type input "3"
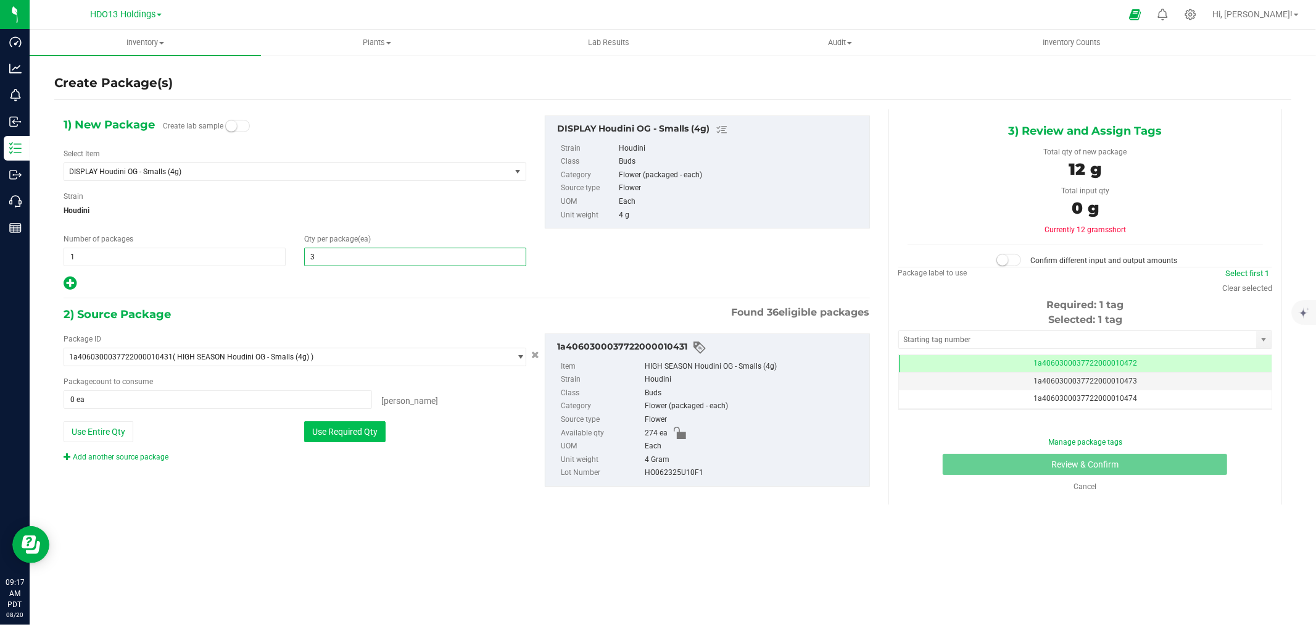
type input "3"
click at [332, 429] on button "Use Required Qty" at bounding box center [344, 431] width 81 height 21
type input "3 ea"
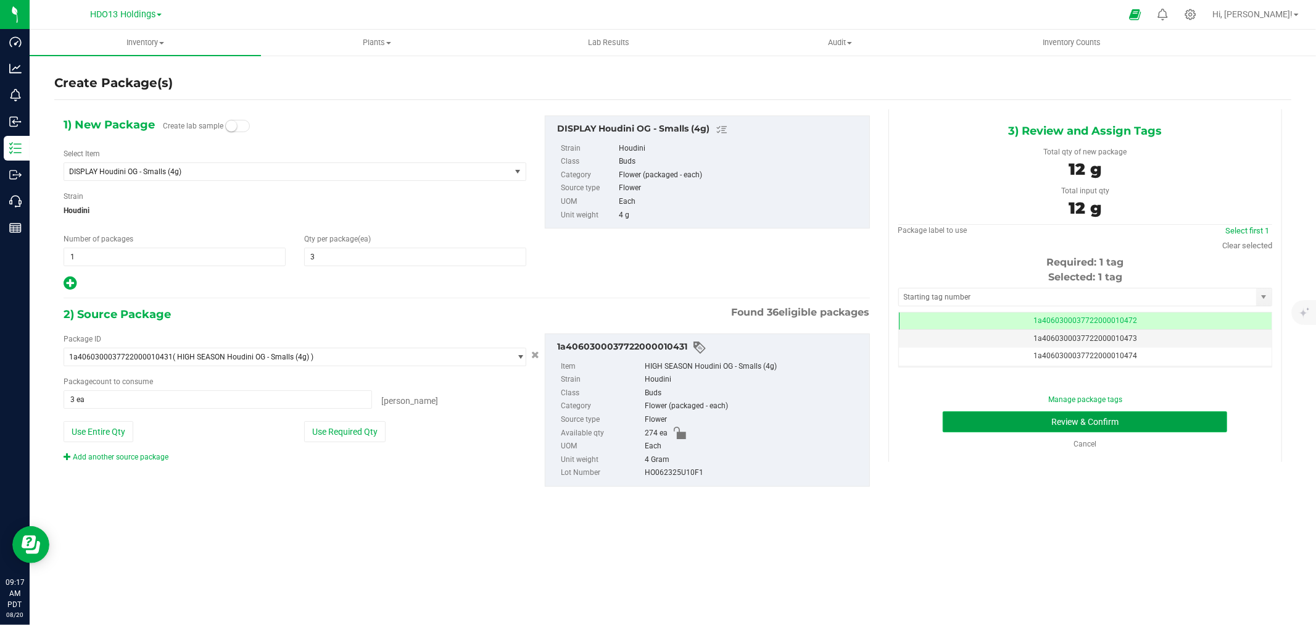
click at [984, 426] on button "Review & Confirm" at bounding box center [1085, 421] width 285 height 21
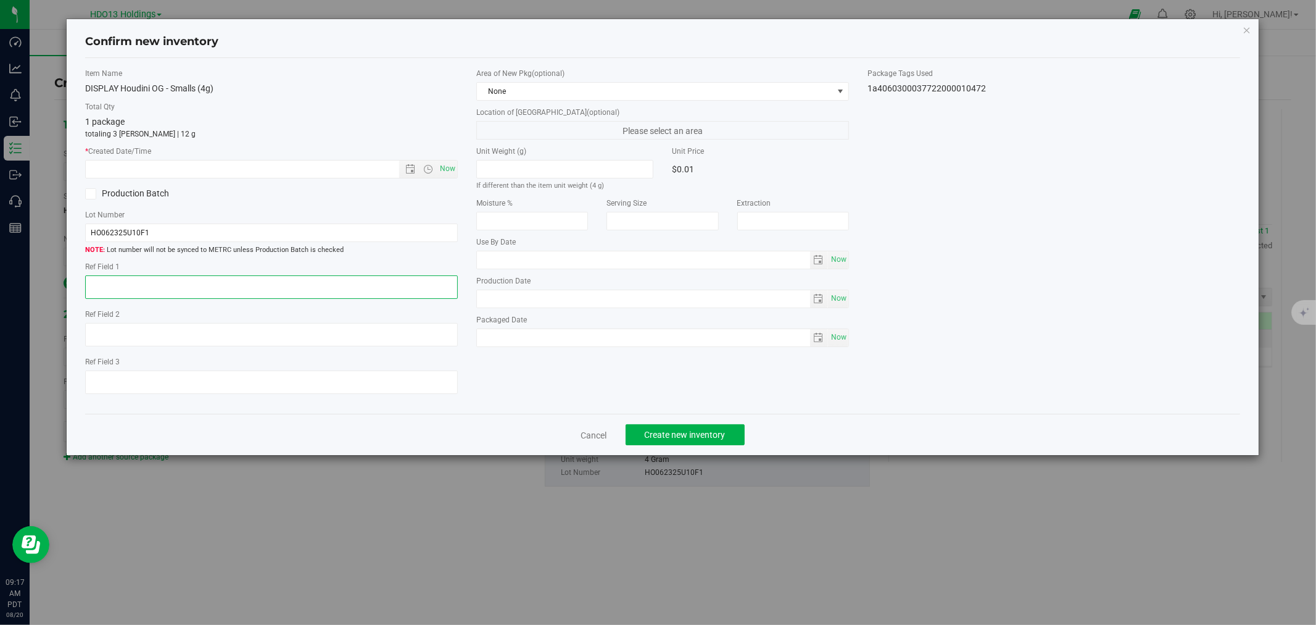
click at [420, 278] on textarea at bounding box center [271, 286] width 373 height 23
paste textarea "FONTANA"
type textarea "FONTANA"
click at [441, 175] on span "Now" at bounding box center [448, 169] width 21 height 18
type input "[DATE] 9:17 AM"
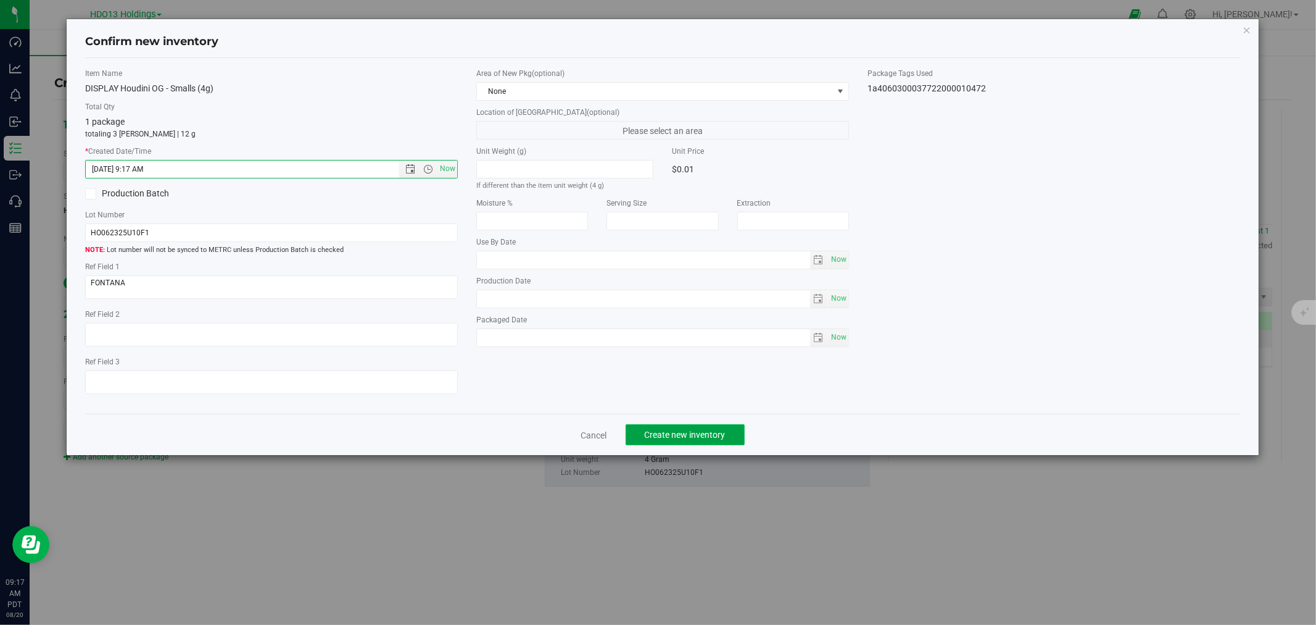
click at [638, 432] on button "Create new inventory" at bounding box center [685, 434] width 119 height 21
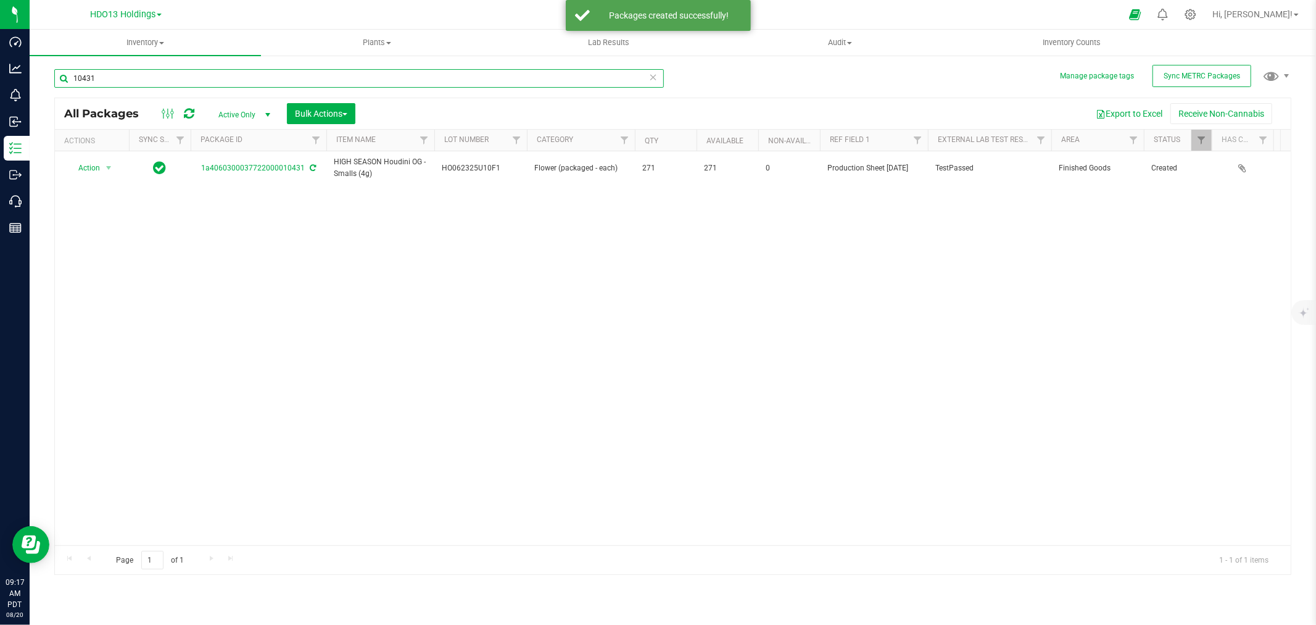
click at [142, 69] on input "10431" at bounding box center [359, 78] width 610 height 19
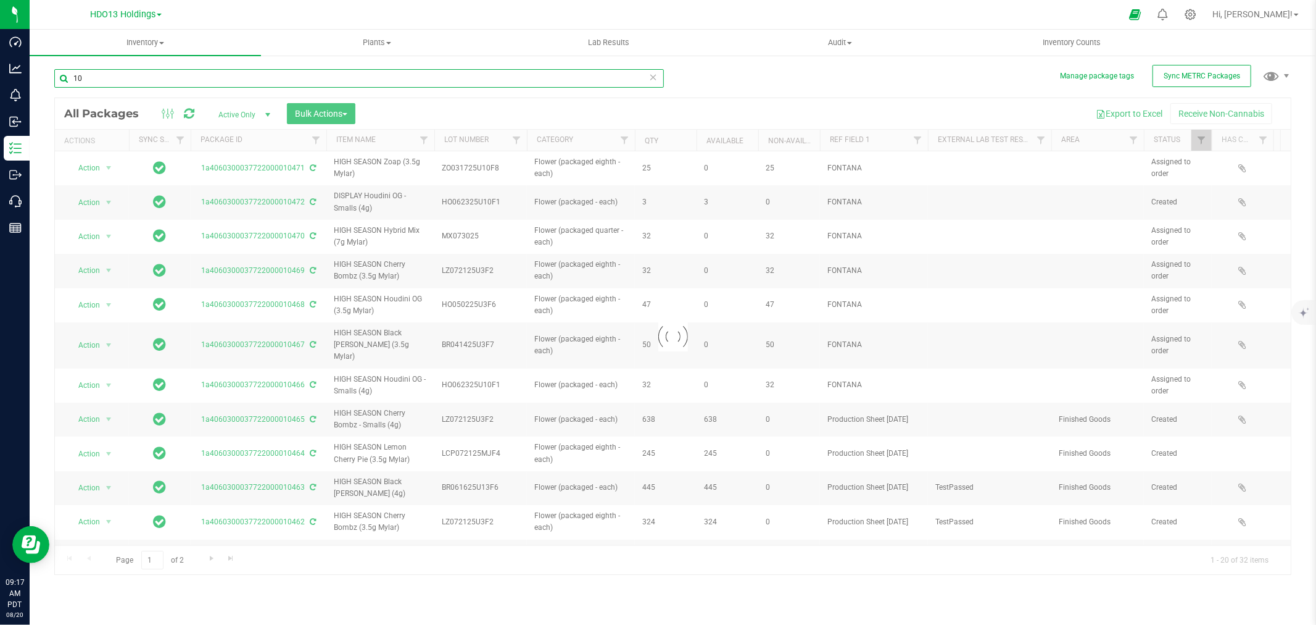
click at [136, 75] on input "10" at bounding box center [359, 78] width 610 height 19
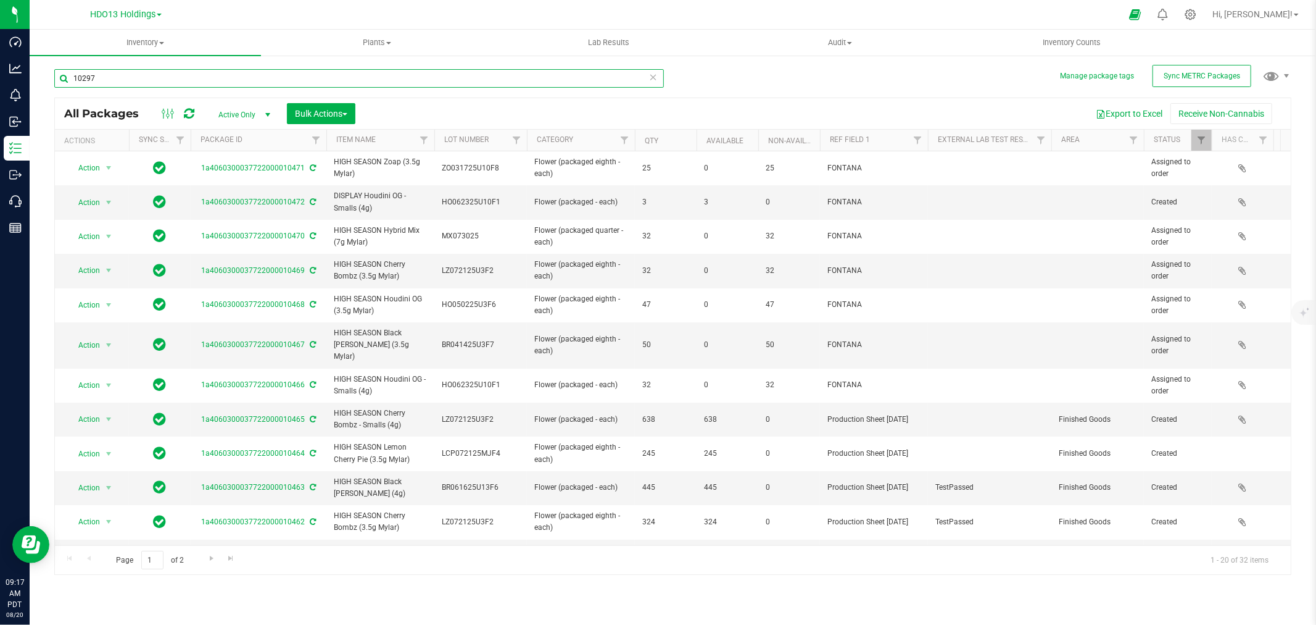
type input "10297"
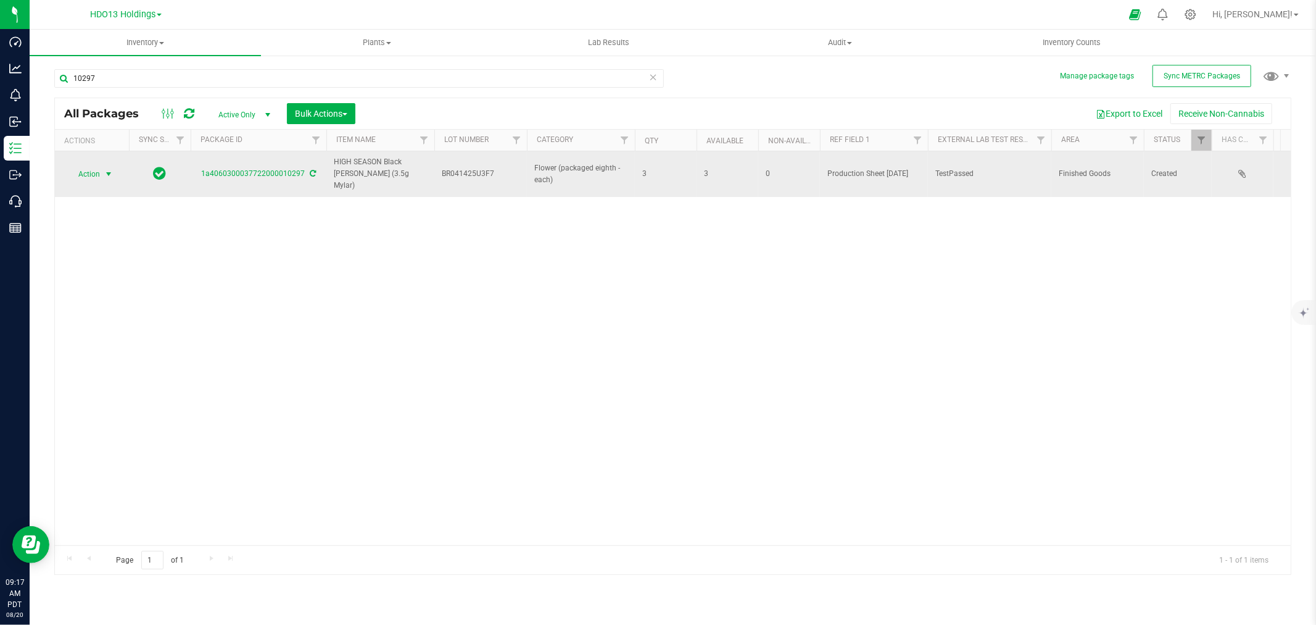
click at [104, 170] on span "select" at bounding box center [109, 174] width 10 height 10
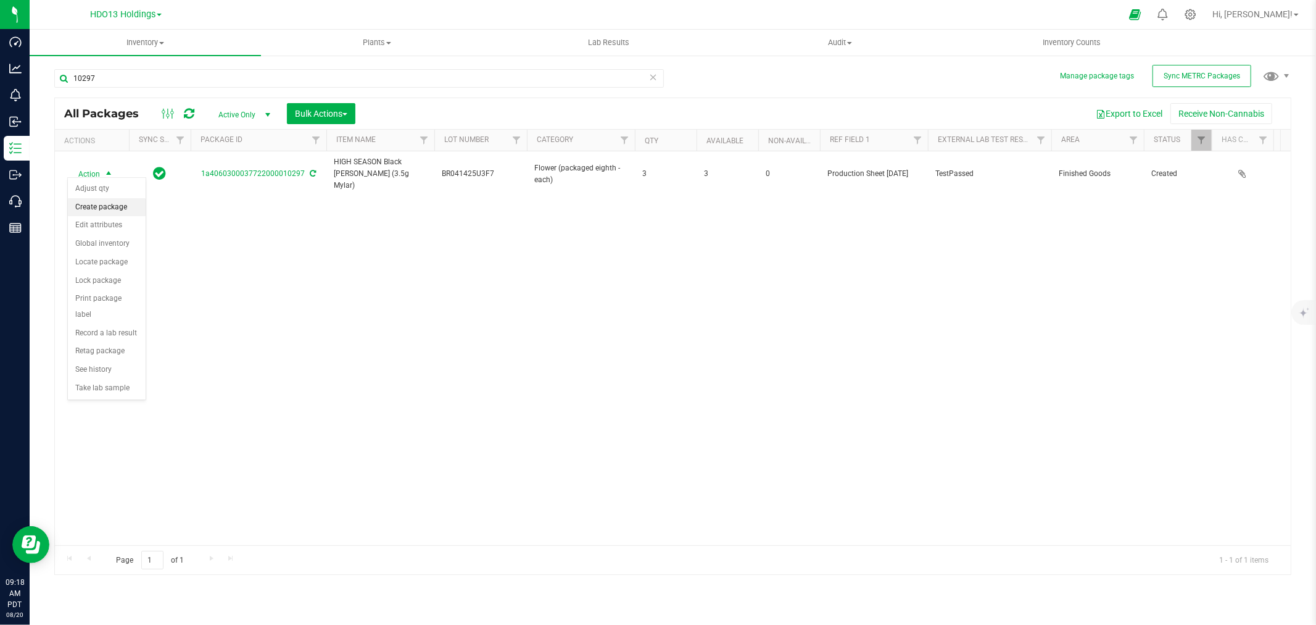
click at [122, 208] on li "Create package" at bounding box center [107, 207] width 78 height 19
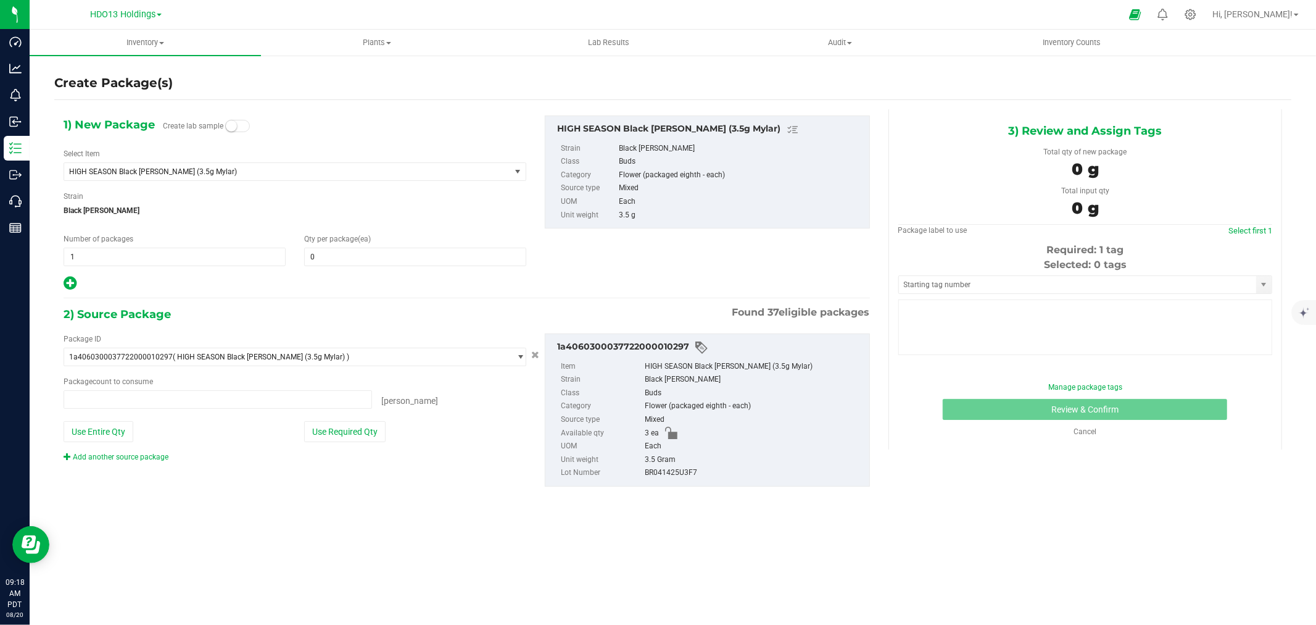
type input "0 ea"
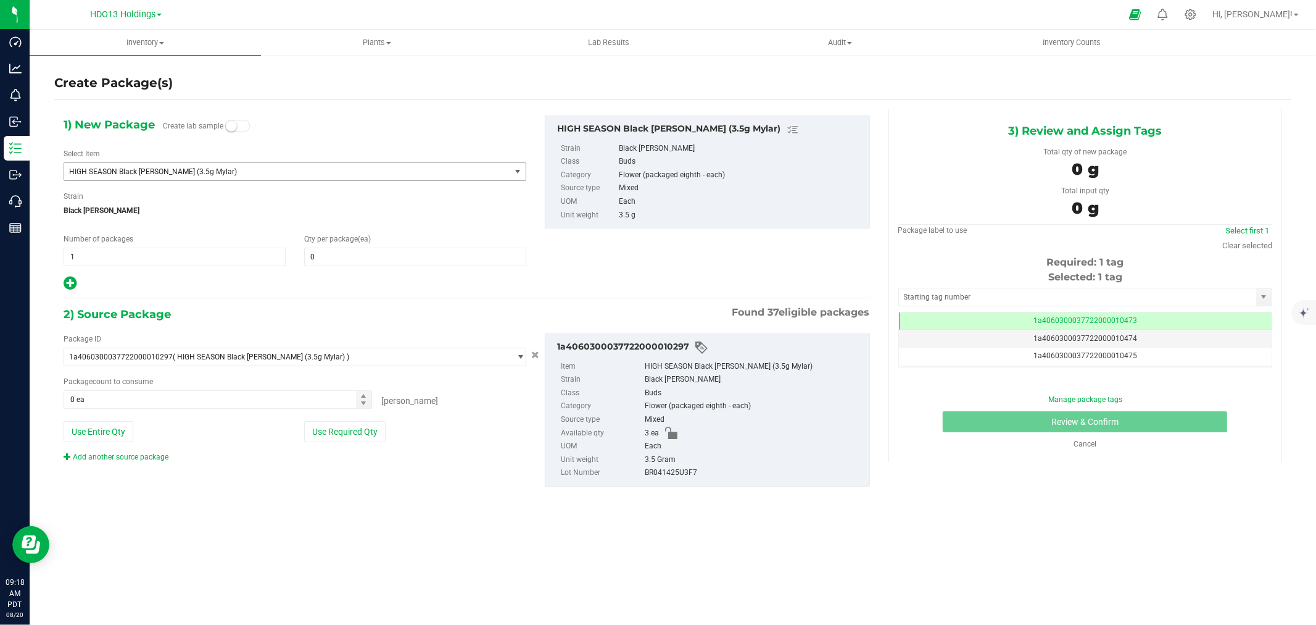
click at [193, 172] on span "HIGH SEASON Black [PERSON_NAME] (3.5g Mylar)" at bounding box center [278, 171] width 418 height 9
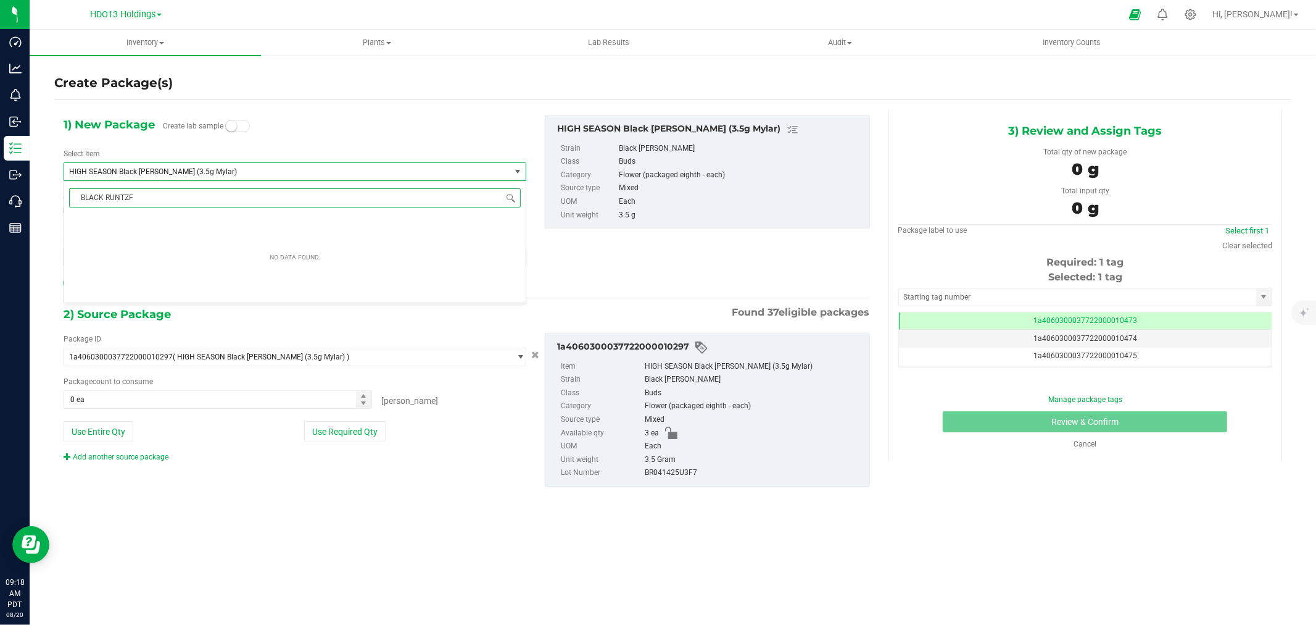
click at [158, 196] on input "BLACK RUNTZF" at bounding box center [295, 197] width 452 height 19
type input "BLACK [PERSON_NAME]"
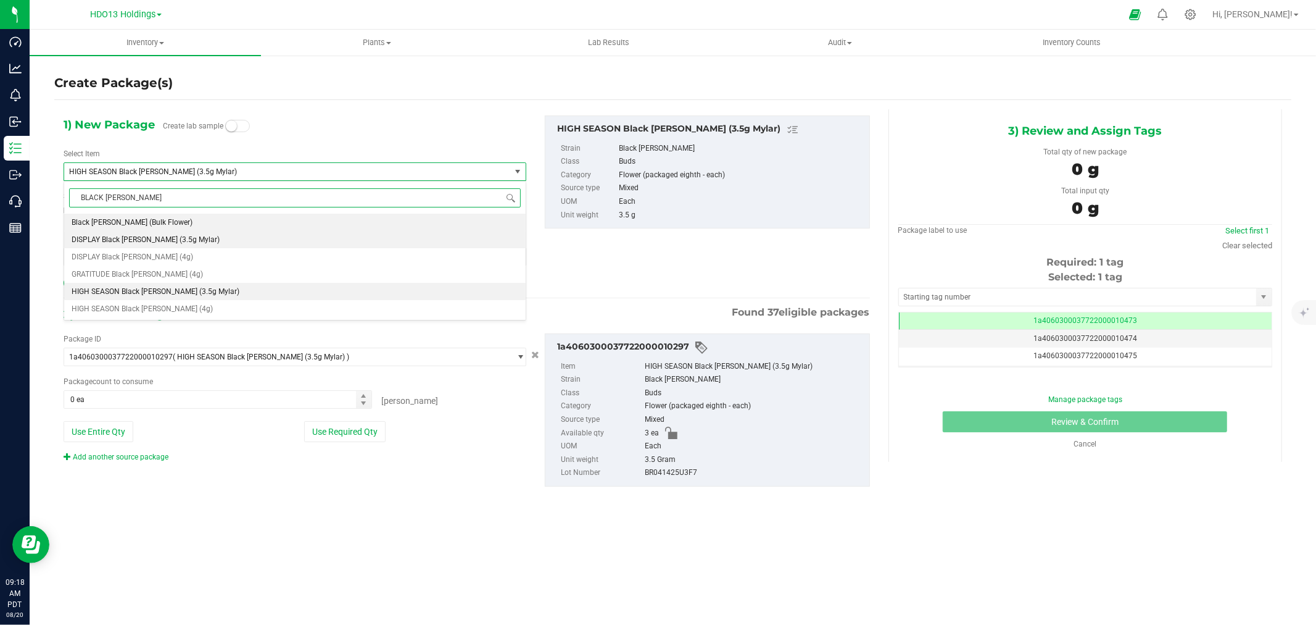
click at [157, 243] on span "DISPLAY Black [PERSON_NAME] (3.5g Mylar)" at bounding box center [146, 239] width 148 height 9
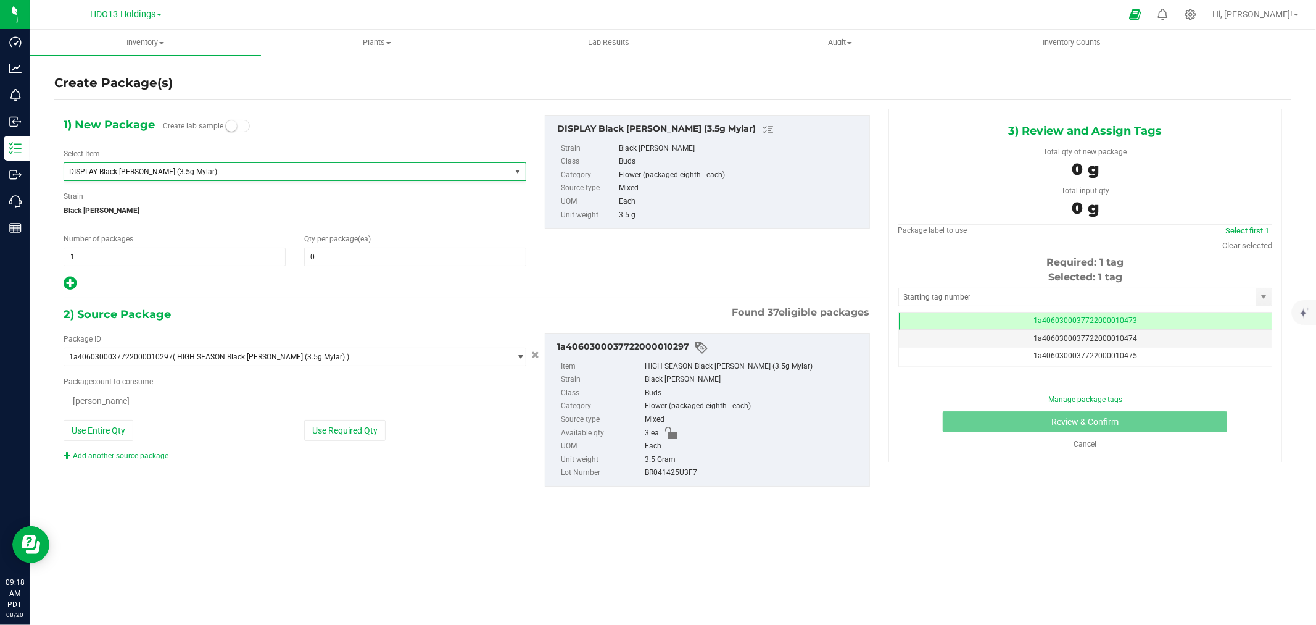
type input "0"
drag, startPoint x: 321, startPoint y: 246, endPoint x: 256, endPoint y: 248, distance: 65.5
click at [256, 248] on div "Number of packages 1 1 Qty per package (ea) 0 0" at bounding box center [294, 249] width 481 height 33
click at [320, 257] on span at bounding box center [415, 256] width 222 height 19
type input "3"
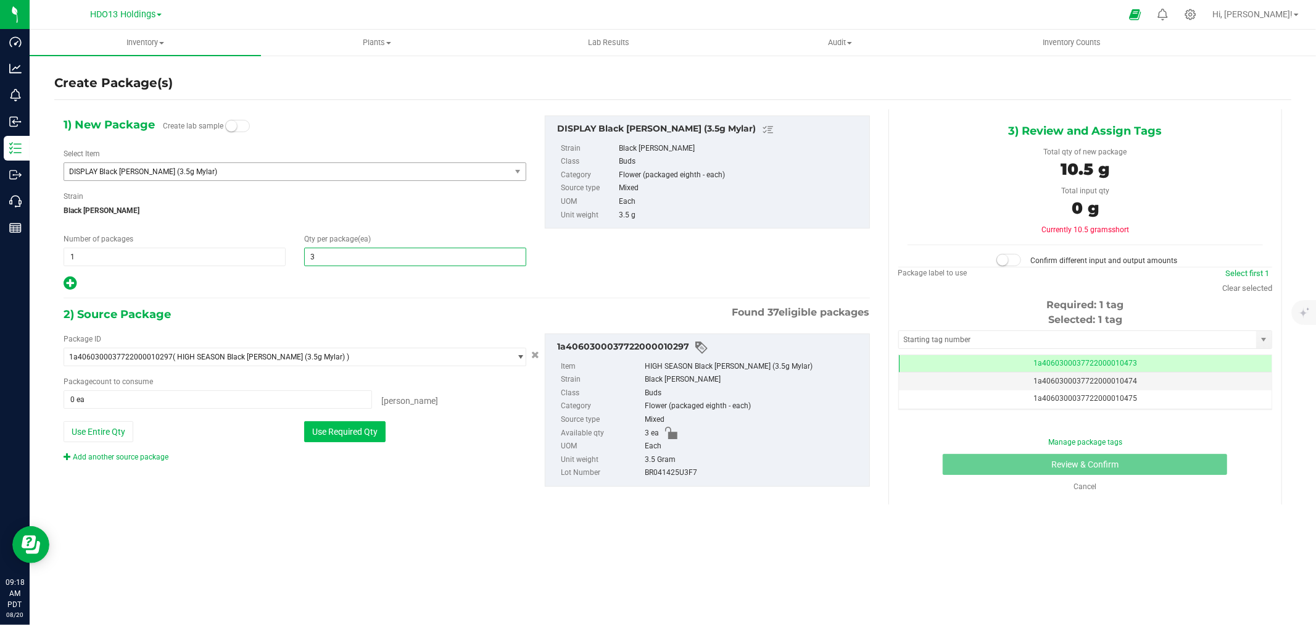
type input "3"
click at [343, 434] on button "Use Required Qty" at bounding box center [344, 431] width 81 height 21
type input "3 ea"
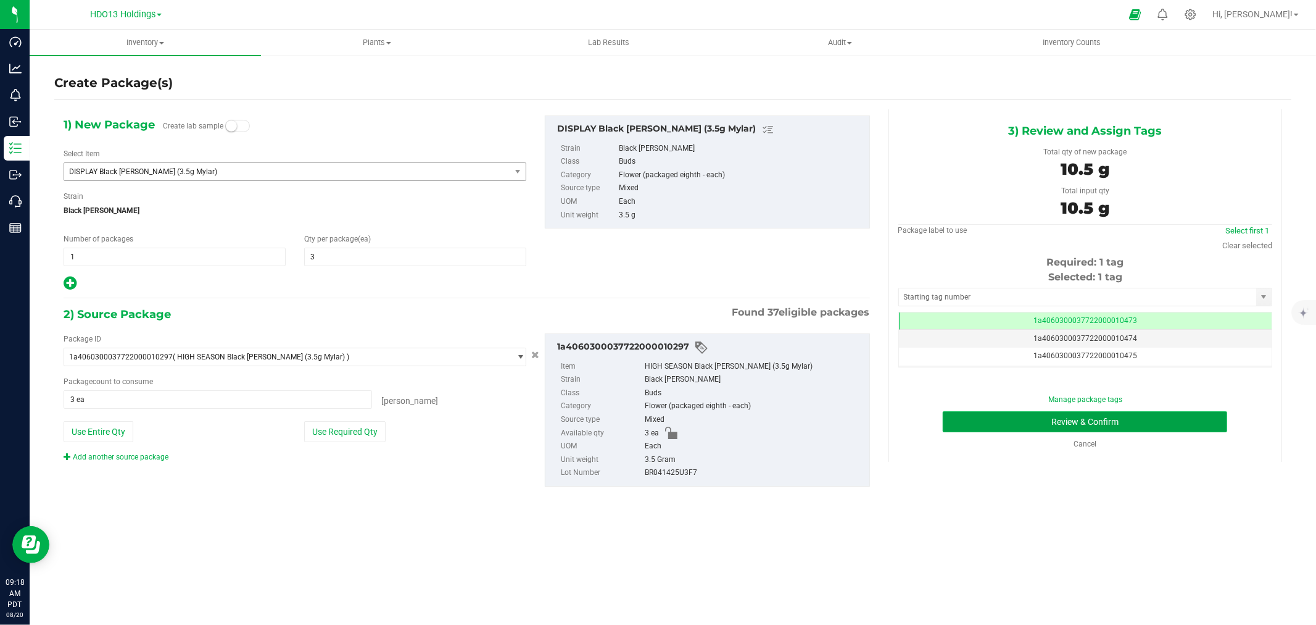
click at [1077, 425] on button "Review & Confirm" at bounding box center [1085, 421] width 285 height 21
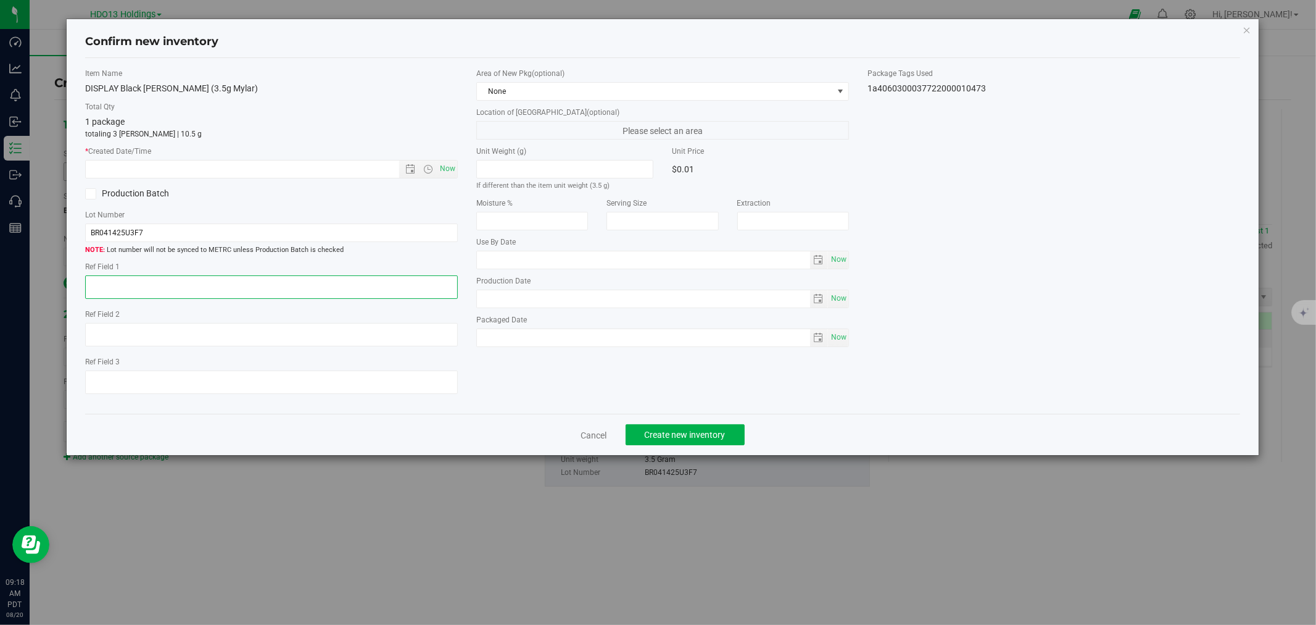
click at [307, 284] on textarea at bounding box center [271, 286] width 373 height 23
paste textarea "FONTANA"
type textarea "FONTANA"
click at [454, 167] on span "Now" at bounding box center [448, 169] width 21 height 18
type input "[DATE] 9:18 AM"
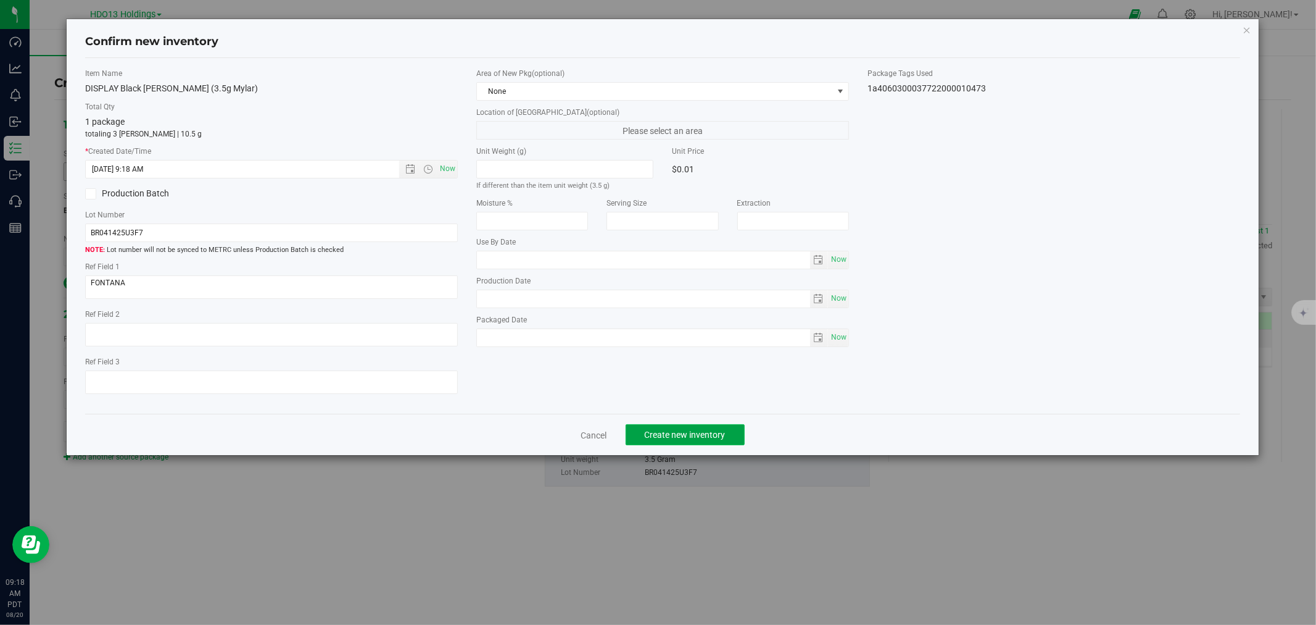
click at [689, 428] on button "Create new inventory" at bounding box center [685, 434] width 119 height 21
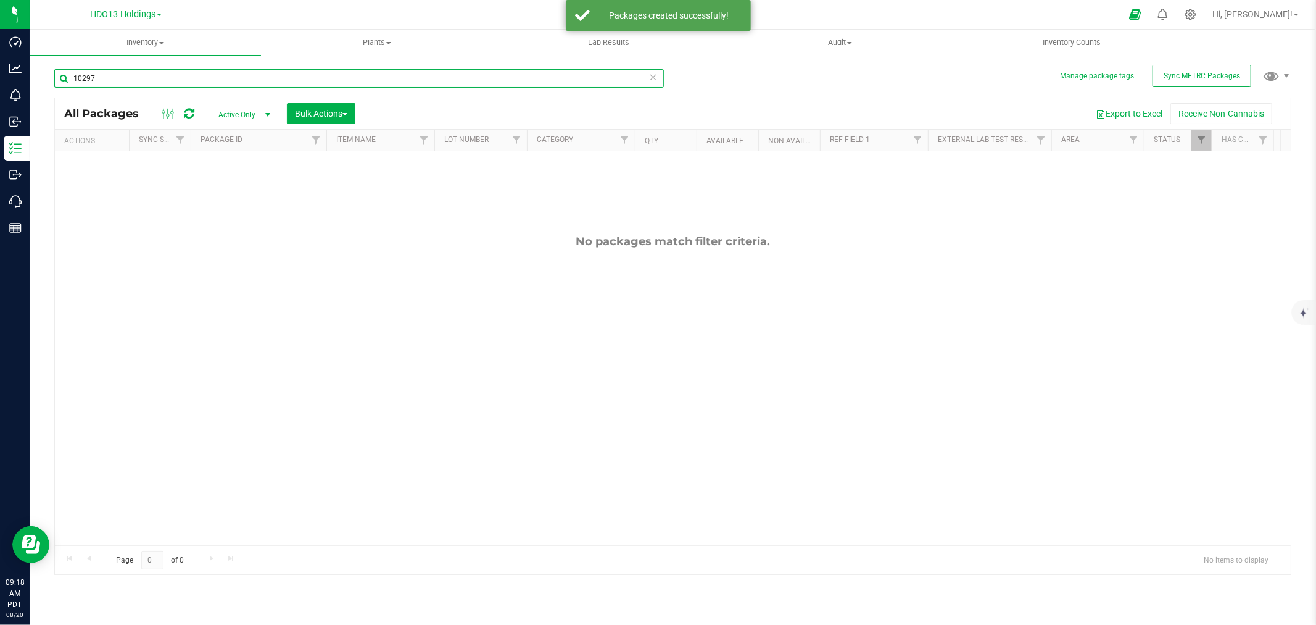
drag, startPoint x: 103, startPoint y: 77, endPoint x: -4, endPoint y: 73, distance: 106.9
click at [0, 73] on html "Dashboard Analytics Monitoring Inbound Inventory Outbound Call Center Reports 0…" at bounding box center [658, 312] width 1316 height 625
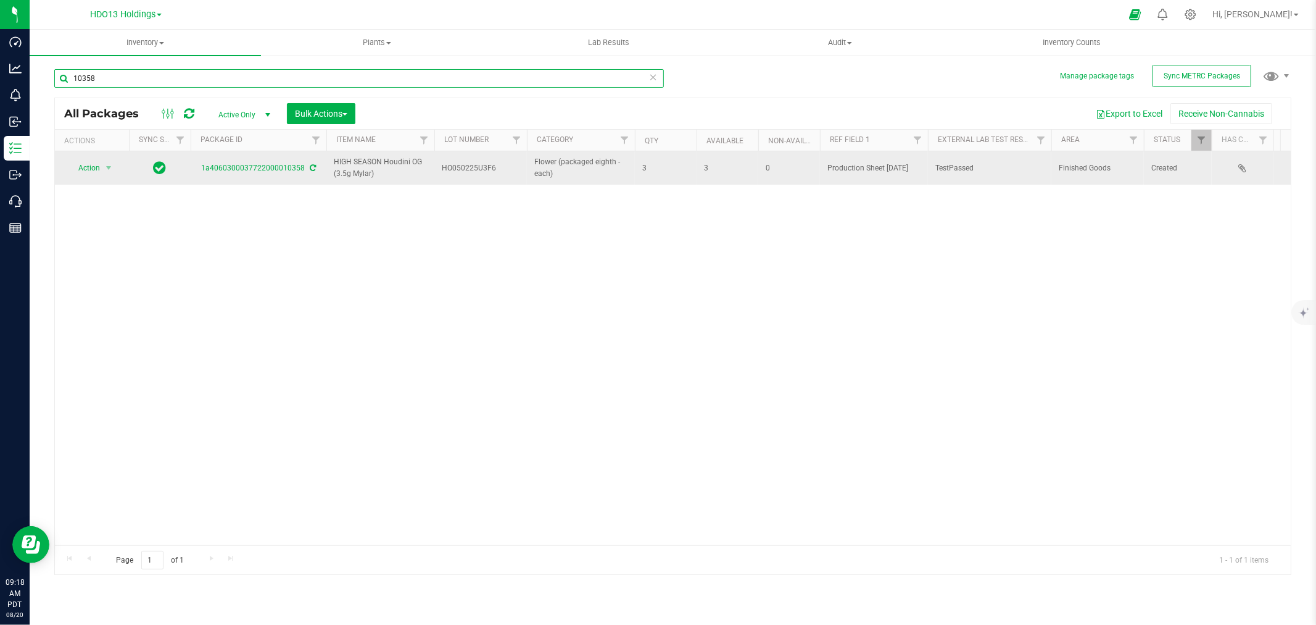
type input "10358"
click at [121, 164] on td "Action Action Adjust qty Create package Edit attributes Global inventory Locate…" at bounding box center [92, 167] width 74 height 33
click at [93, 171] on span "Action" at bounding box center [83, 167] width 33 height 17
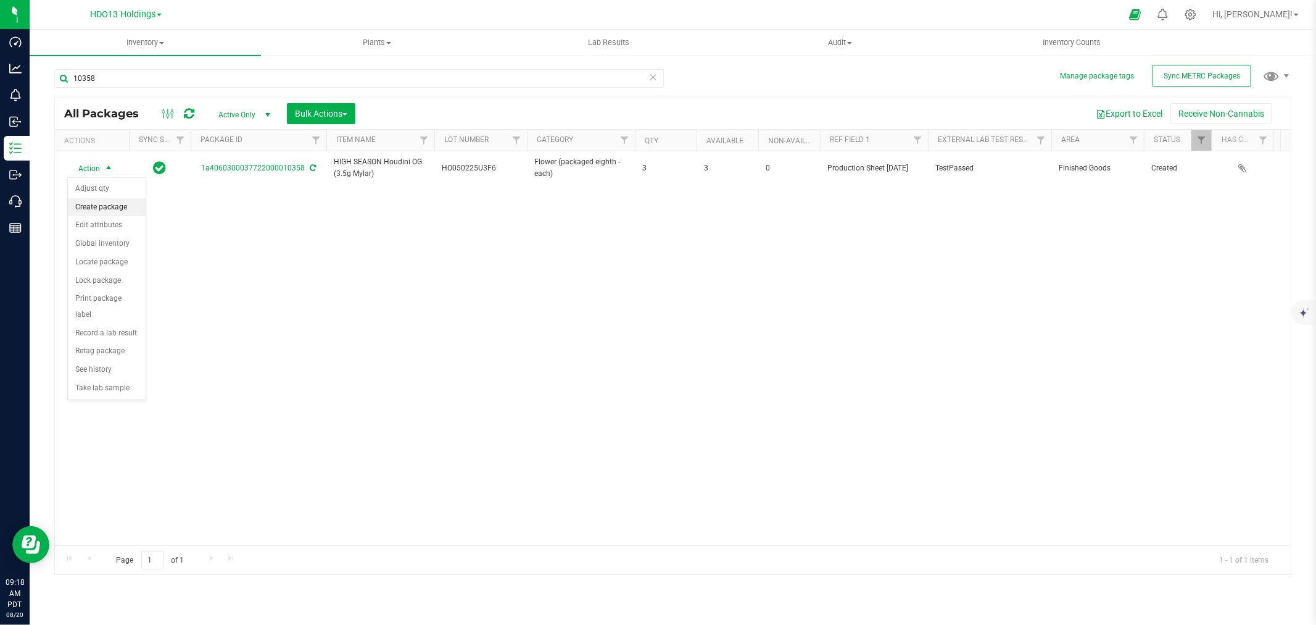
click at [99, 212] on li "Create package" at bounding box center [107, 207] width 78 height 19
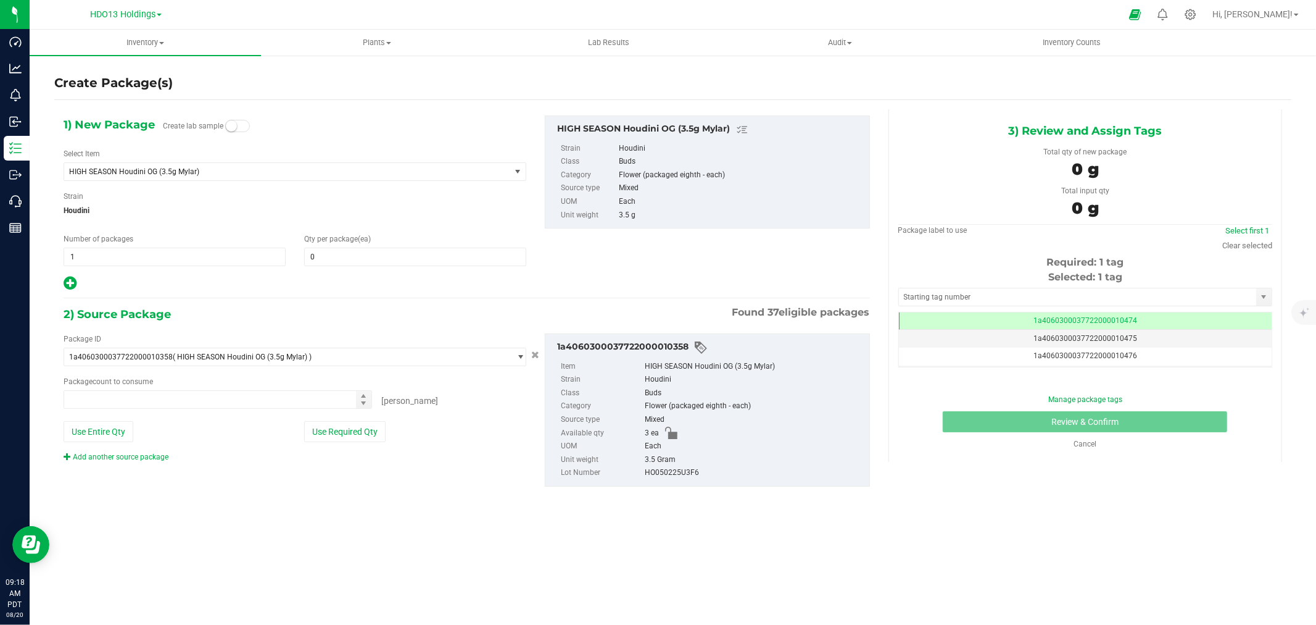
type input "0 ea"
click at [275, 163] on span "HIGH SEASON Houdini OG (3.5g Mylar)" at bounding box center [287, 171] width 446 height 17
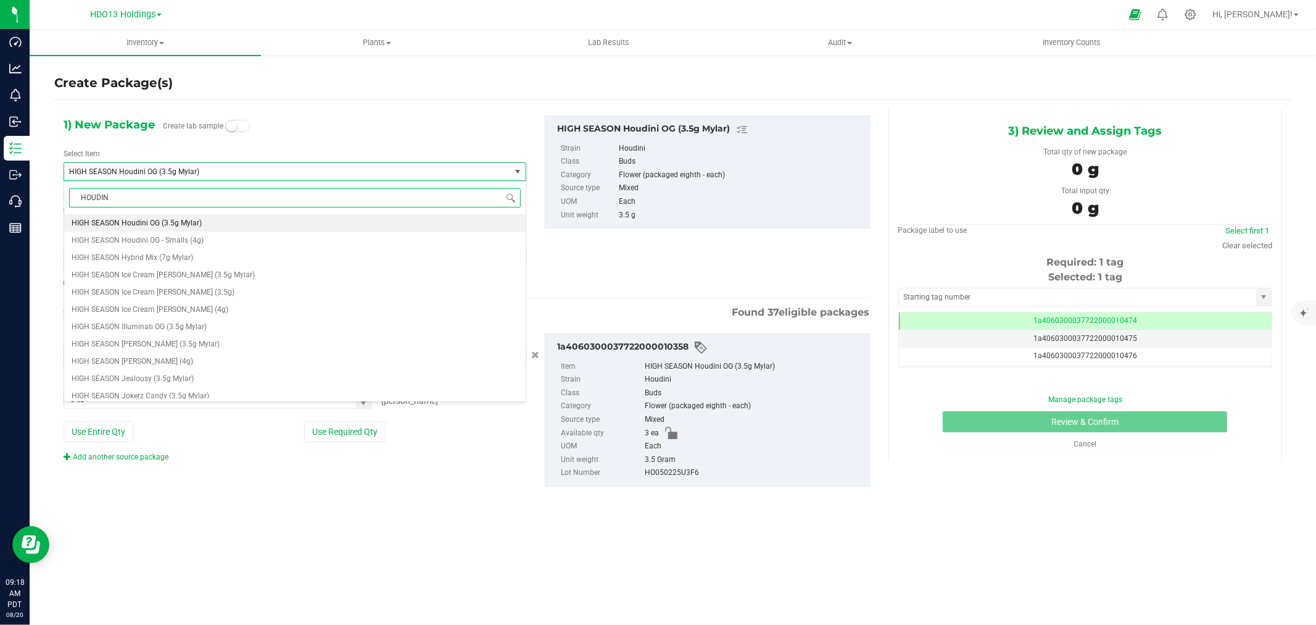
type input "HOUDINI"
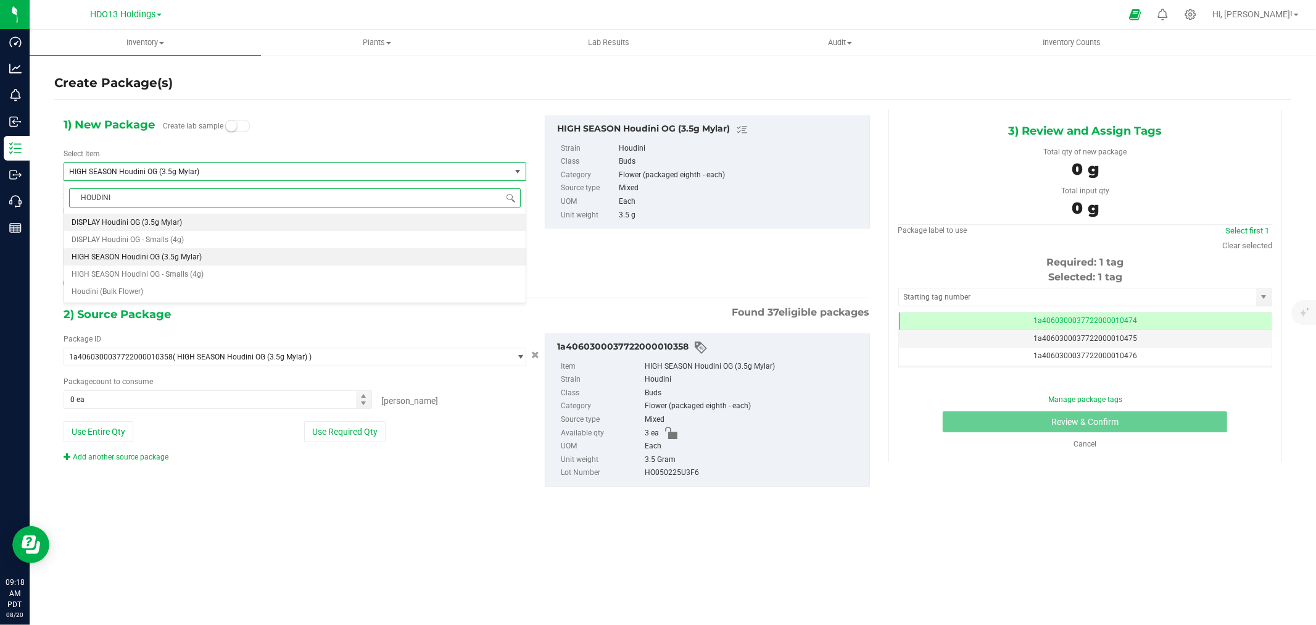
click at [153, 217] on li "DISPLAY Houdini OG (3.5g Mylar)" at bounding box center [295, 222] width 462 height 17
type input "0"
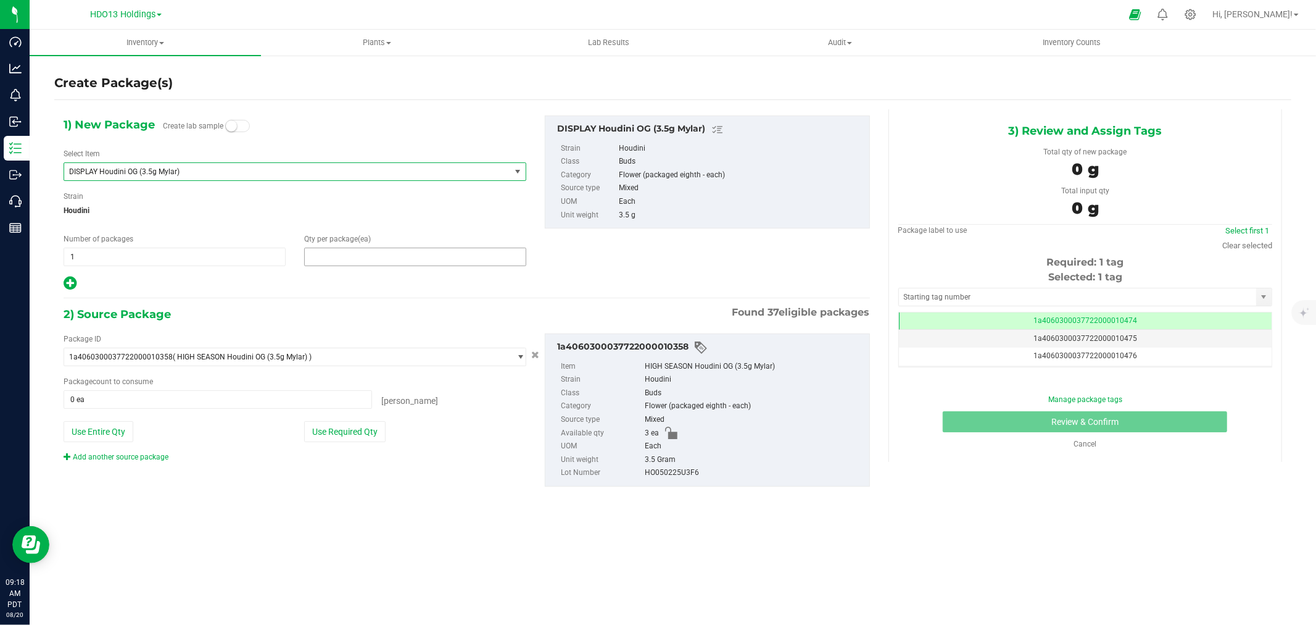
click at [367, 258] on span at bounding box center [415, 256] width 222 height 19
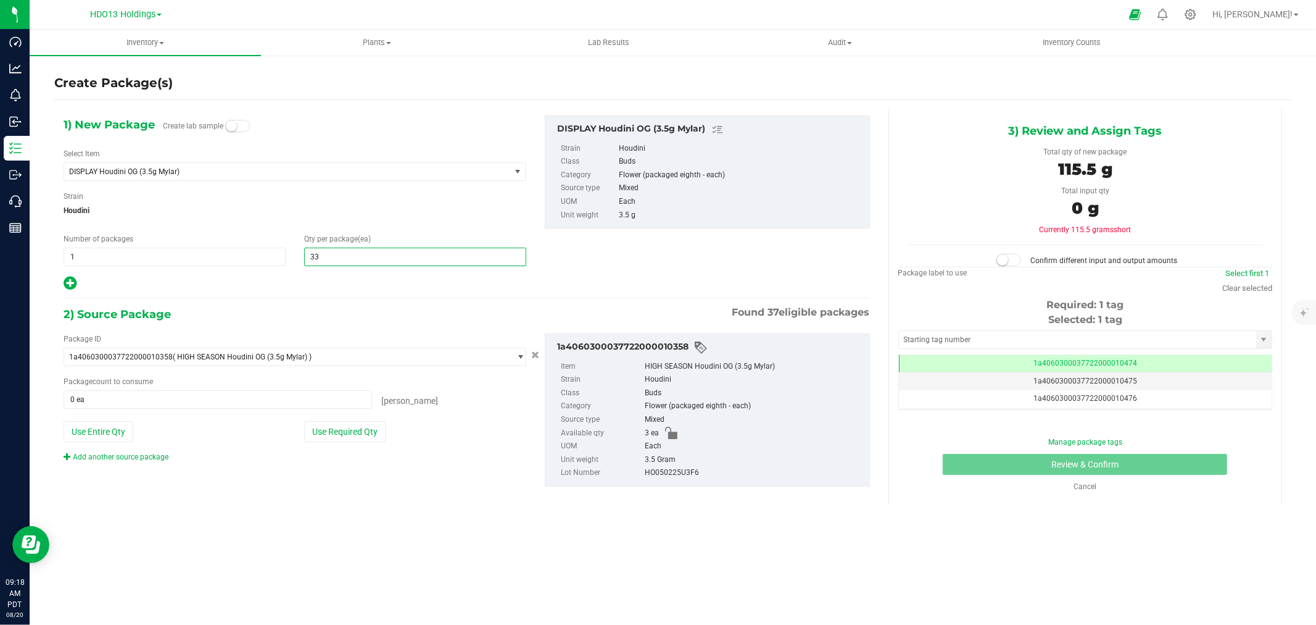
type input "3"
click at [361, 435] on button "Use Required Qty" at bounding box center [344, 431] width 81 height 21
type input "3 ea"
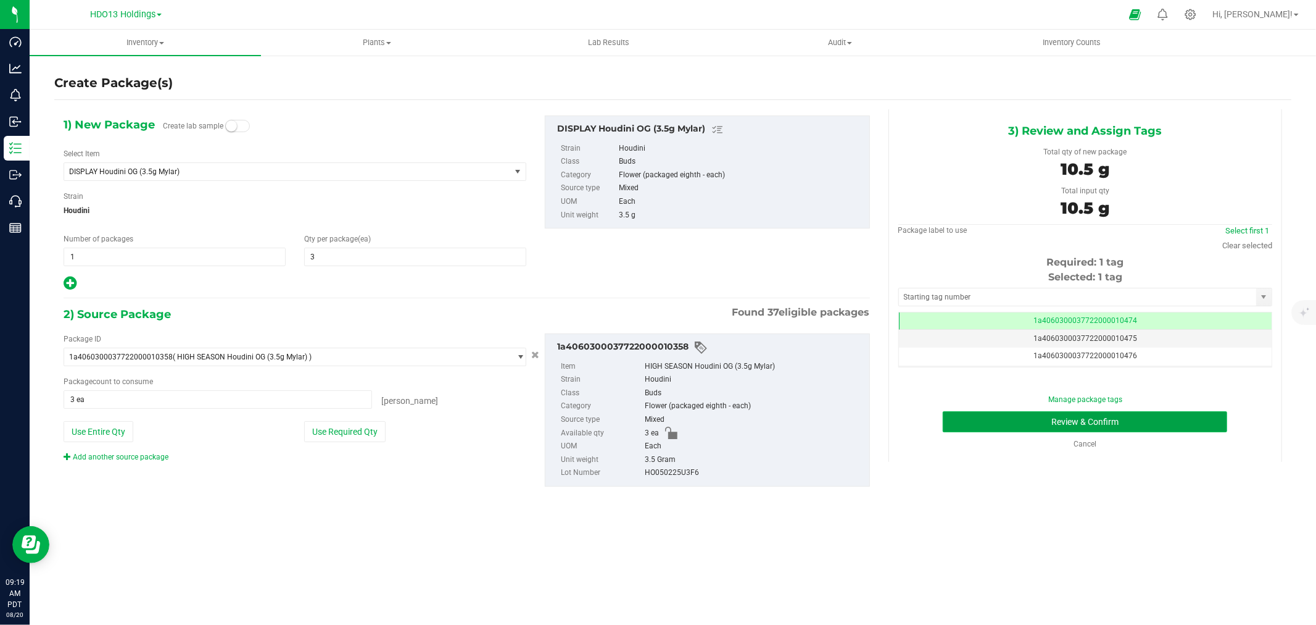
click at [975, 431] on button "Review & Confirm" at bounding box center [1085, 421] width 285 height 21
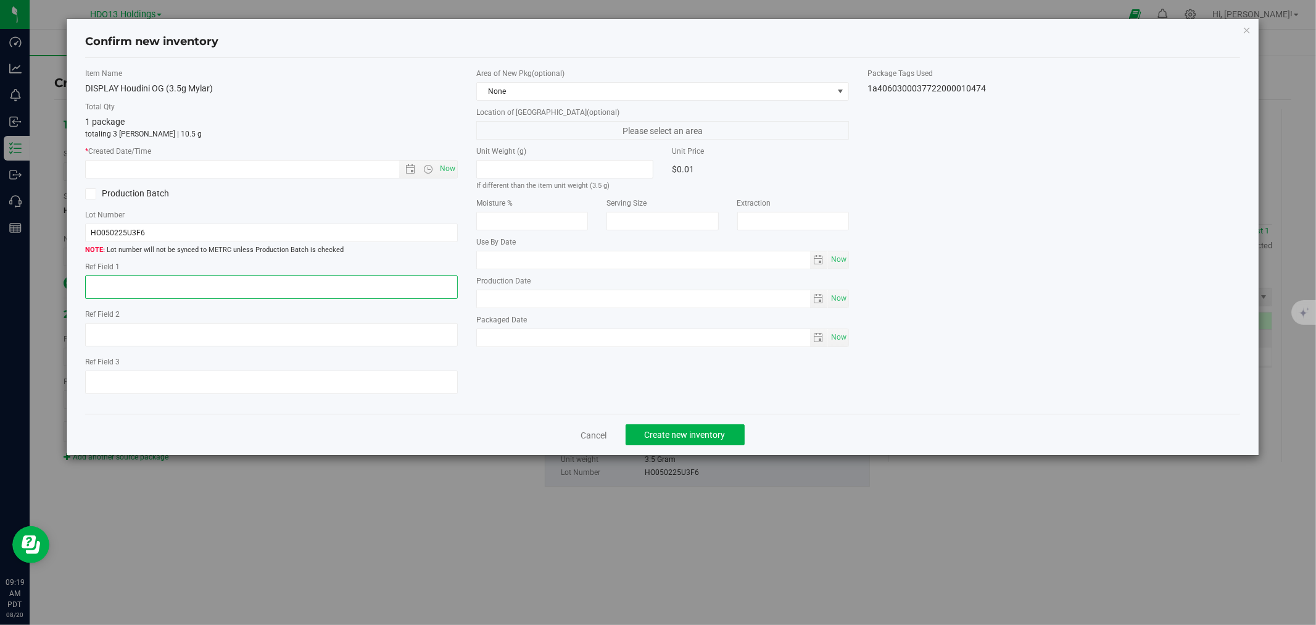
click at [149, 286] on textarea at bounding box center [271, 286] width 373 height 23
paste textarea "FONTANA"
type textarea "FONTANA"
click at [446, 164] on span "Now" at bounding box center [448, 169] width 21 height 18
type input "[DATE] 9:19 AM"
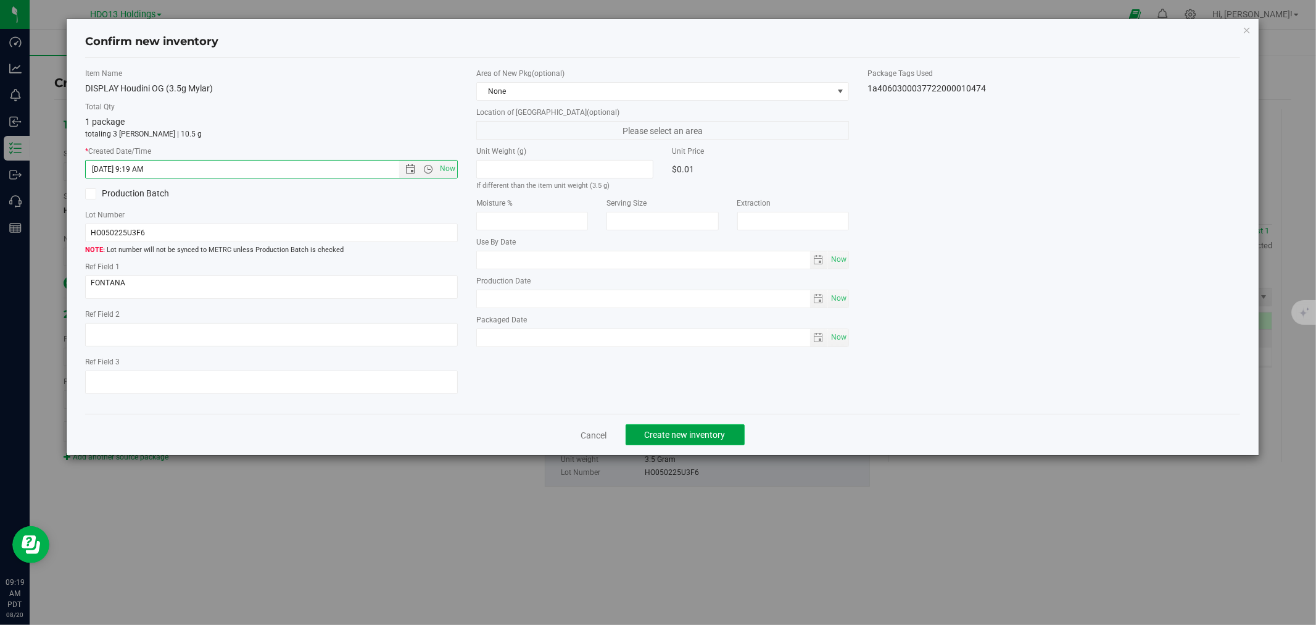
click at [673, 439] on span "Create new inventory" at bounding box center [685, 435] width 81 height 10
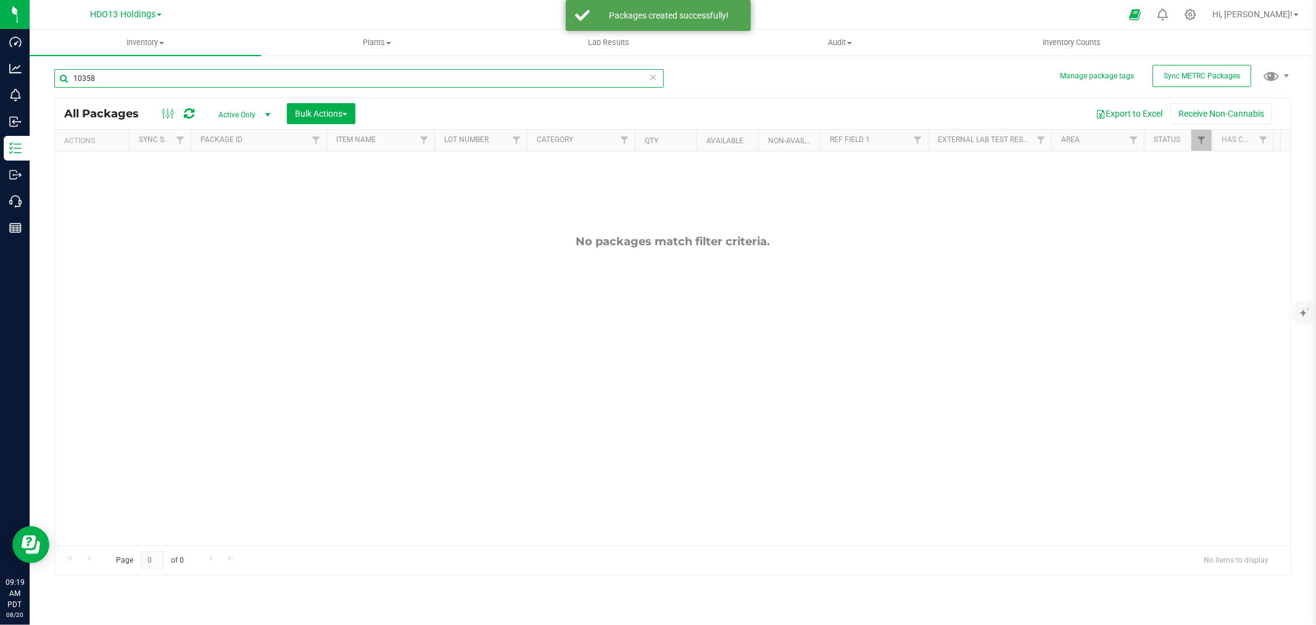
drag, startPoint x: 99, startPoint y: 79, endPoint x: -96, endPoint y: 53, distance: 197.4
click at [0, 53] on html "Dashboard Analytics Monitoring Inbound Inventory Outbound Call Center Reports 0…" at bounding box center [658, 312] width 1316 height 625
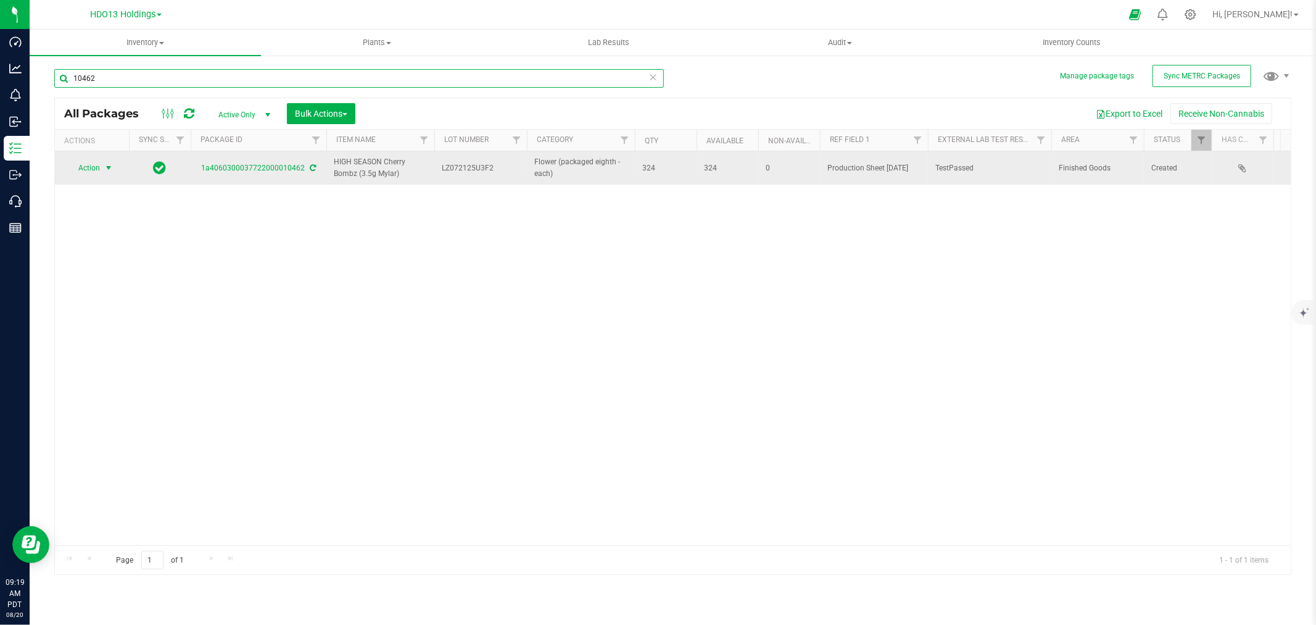
type input "10462"
click at [95, 163] on span "Action" at bounding box center [83, 167] width 33 height 17
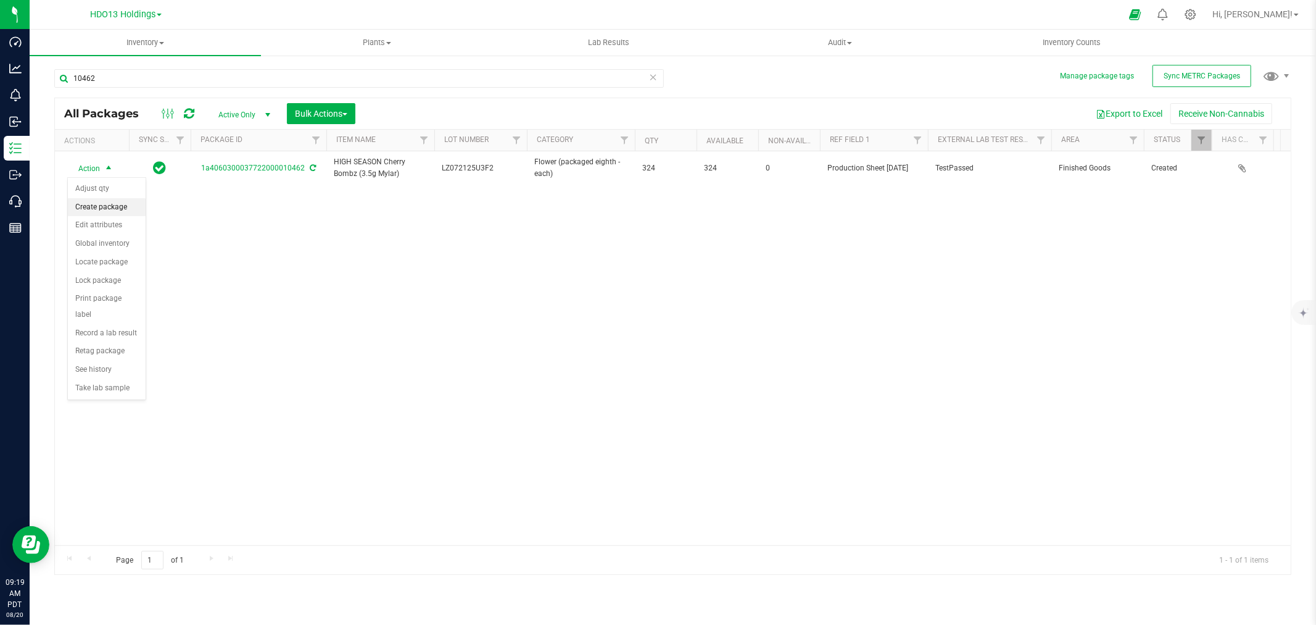
click at [100, 206] on li "Create package" at bounding box center [107, 207] width 78 height 19
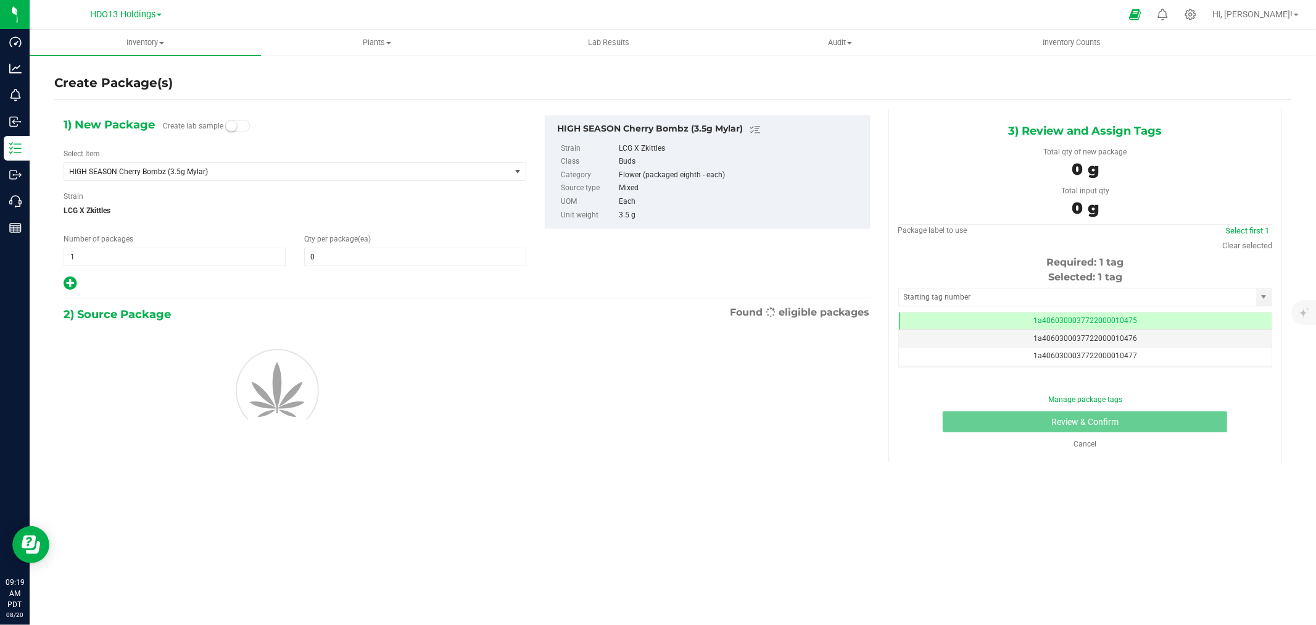
scroll to position [0, -1]
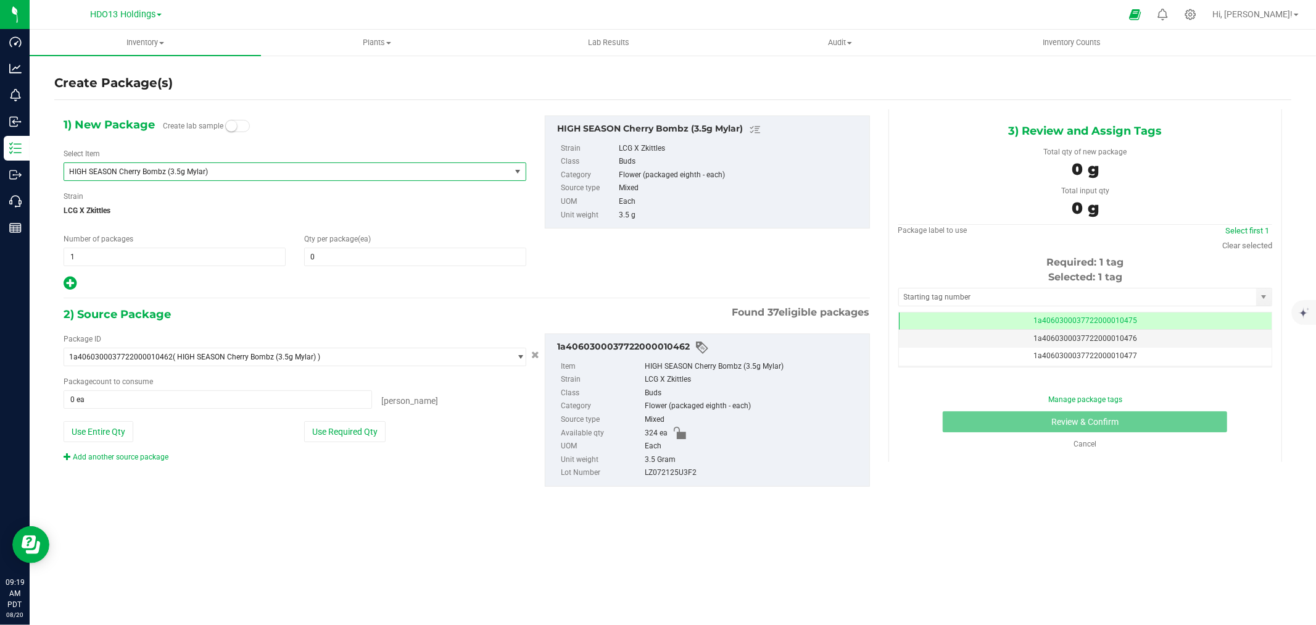
click at [257, 165] on span "HIGH SEASON Cherry Bombz (3.5g Mylar)" at bounding box center [287, 171] width 446 height 17
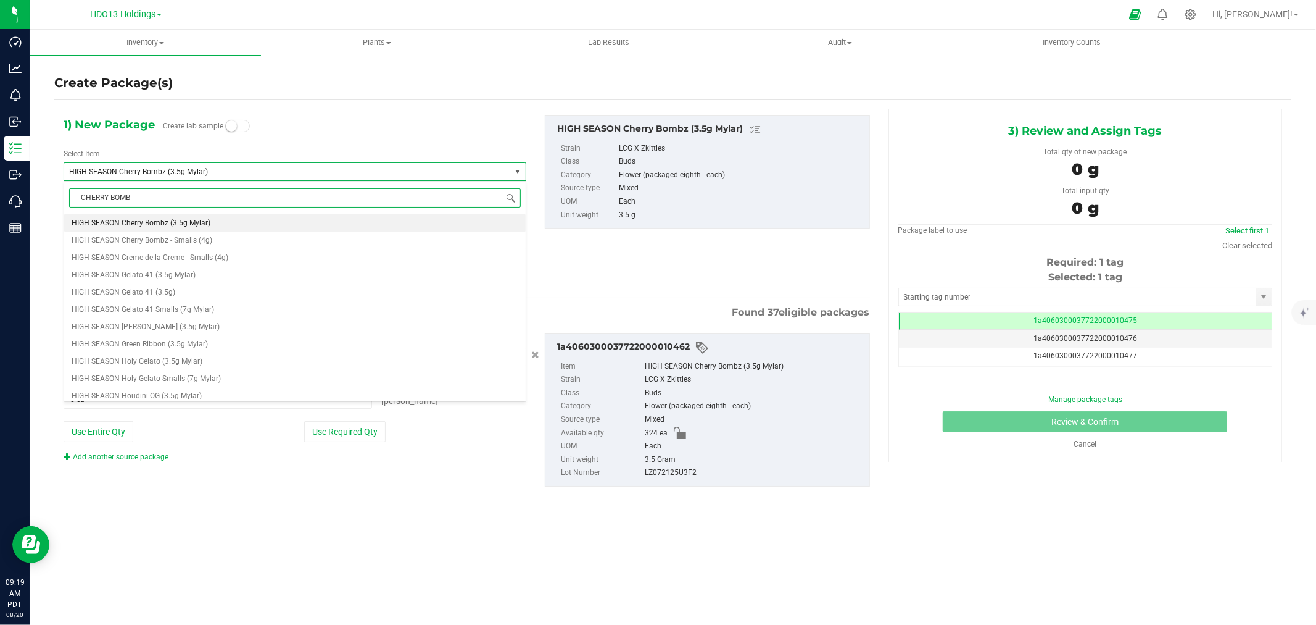
type input "CHERRY BOMBZ"
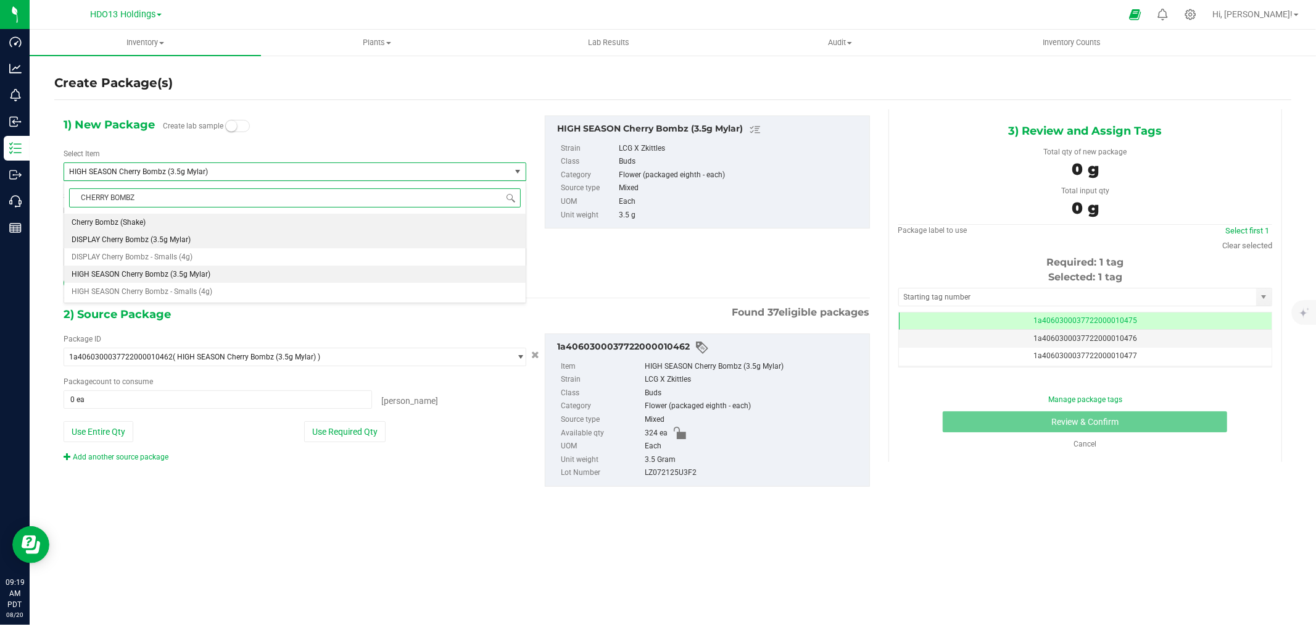
click at [210, 243] on li "DISPLAY Cherry Bombz (3.5g Mylar)" at bounding box center [295, 239] width 462 height 17
type input "0"
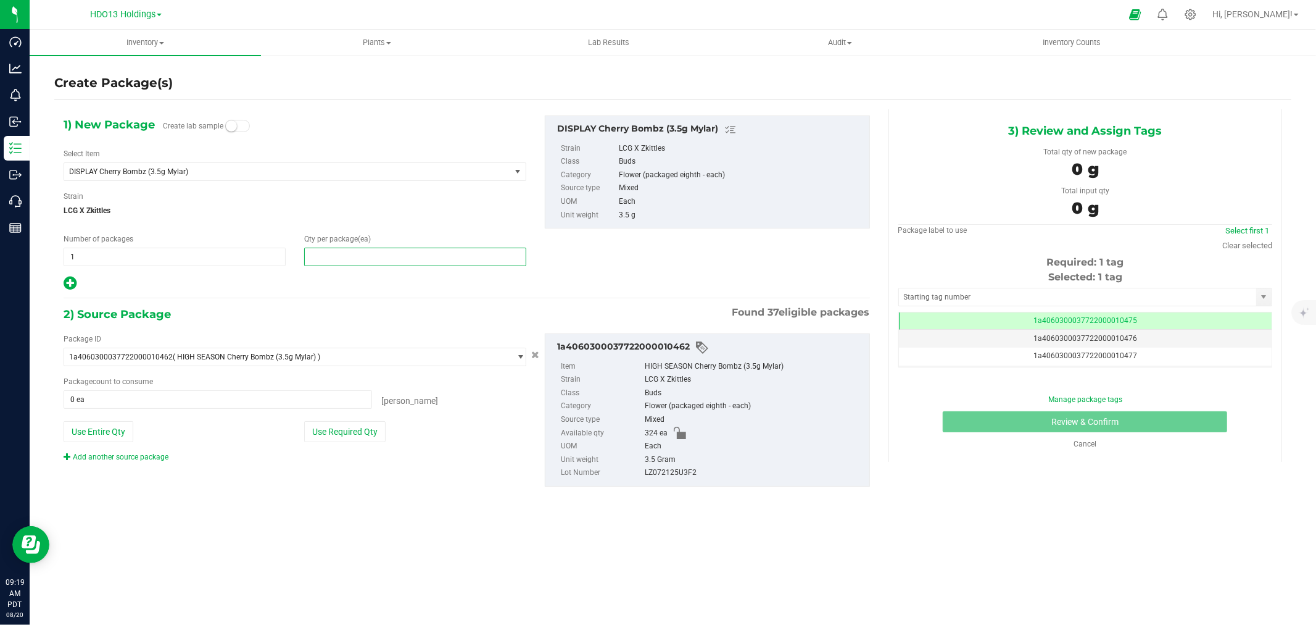
click at [386, 255] on span at bounding box center [415, 256] width 222 height 19
type input "3"
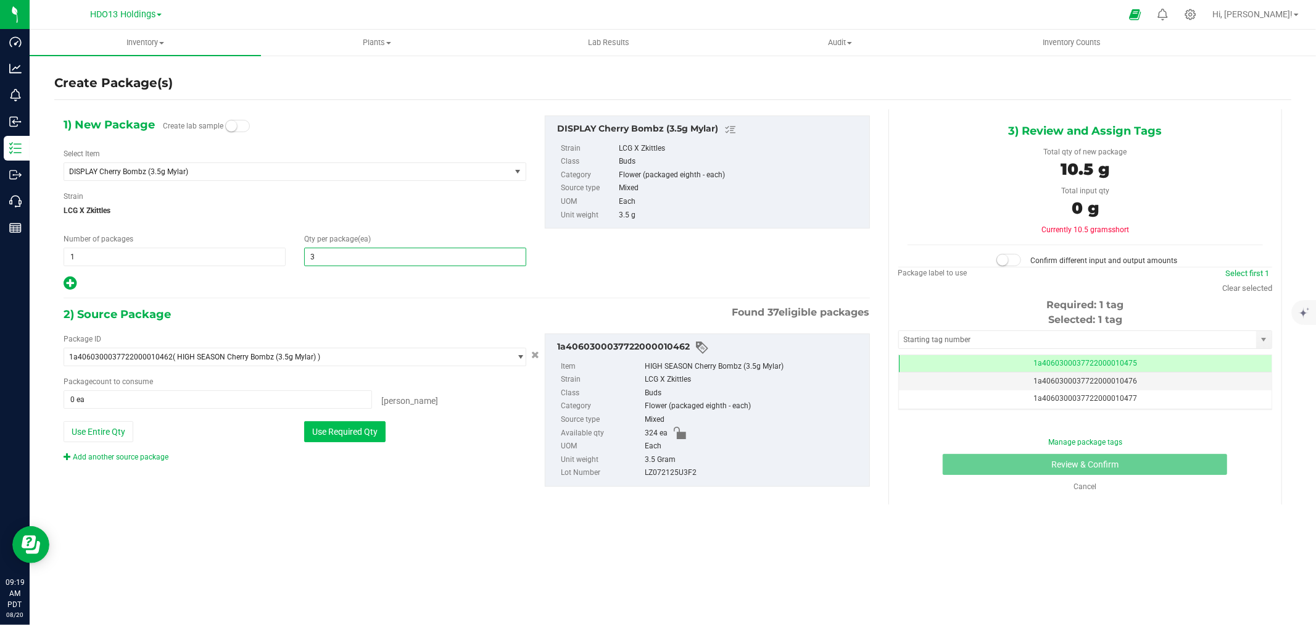
type input "3"
click at [360, 446] on div "Package ID 1a4060300037722000010462 ( HIGH SEASON Cherry Bombz (3.5g Mylar) ) 1…" at bounding box center [294, 397] width 481 height 129
click at [359, 428] on button "Use Required Qty" at bounding box center [344, 431] width 81 height 21
type input "3 ea"
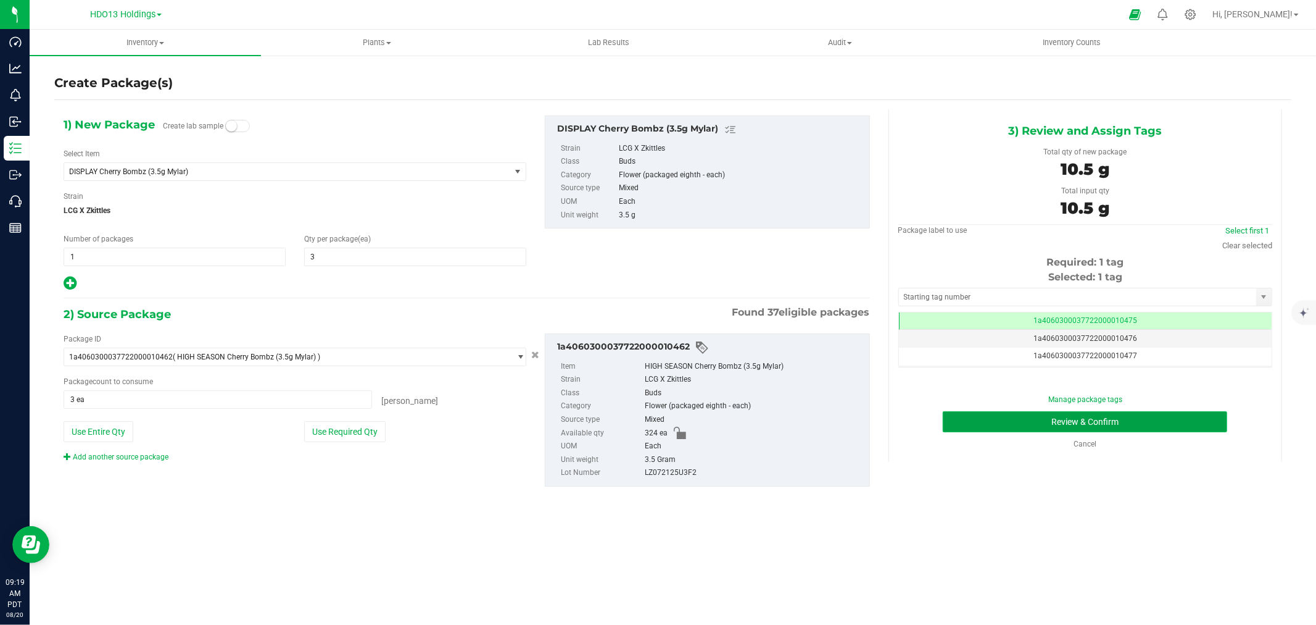
click at [1034, 418] on button "Review & Confirm" at bounding box center [1085, 421] width 285 height 21
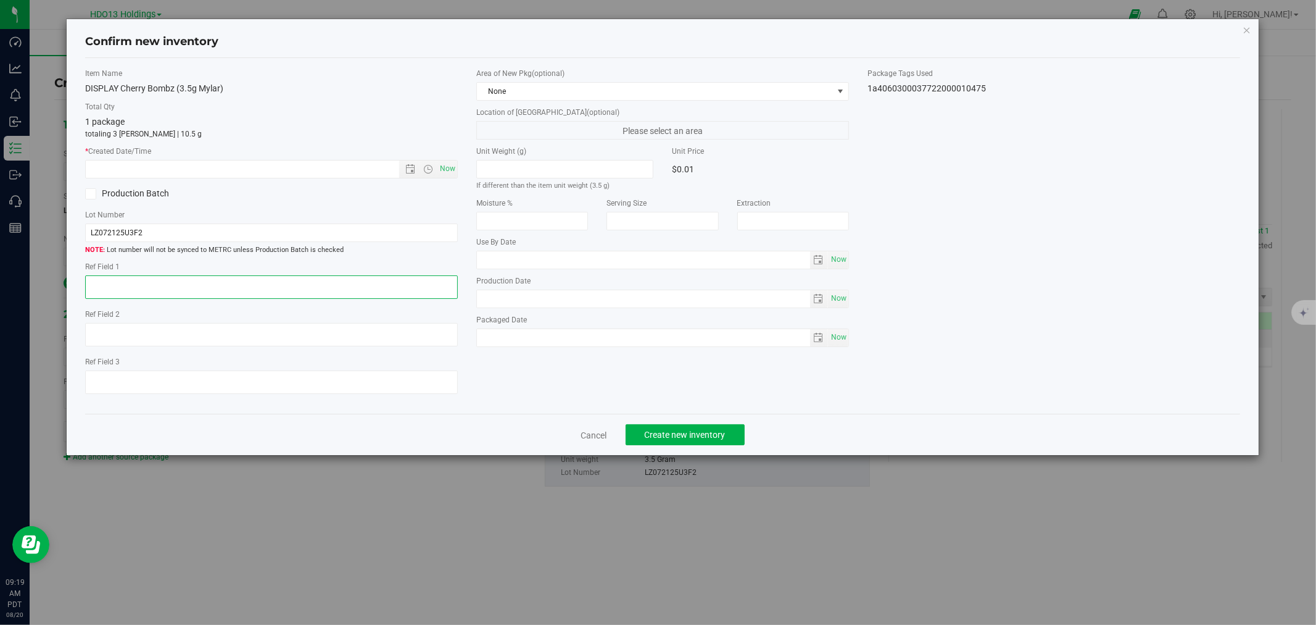
click at [343, 286] on textarea at bounding box center [271, 286] width 373 height 23
paste textarea "FONTANA"
type textarea "FONTANA"
click at [445, 154] on label "* Created Date/Time" at bounding box center [271, 151] width 373 height 11
click at [445, 164] on span "Now" at bounding box center [448, 169] width 21 height 18
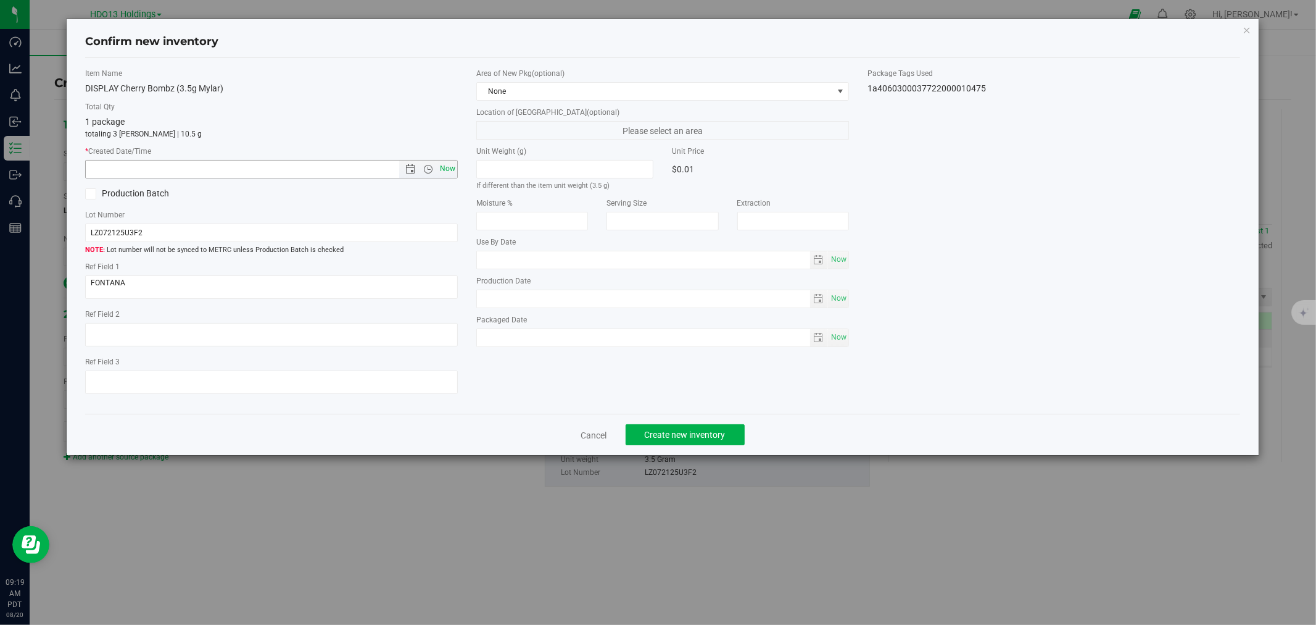
type input "[DATE] 9:19 AM"
click at [662, 439] on span "Create new inventory" at bounding box center [685, 435] width 81 height 10
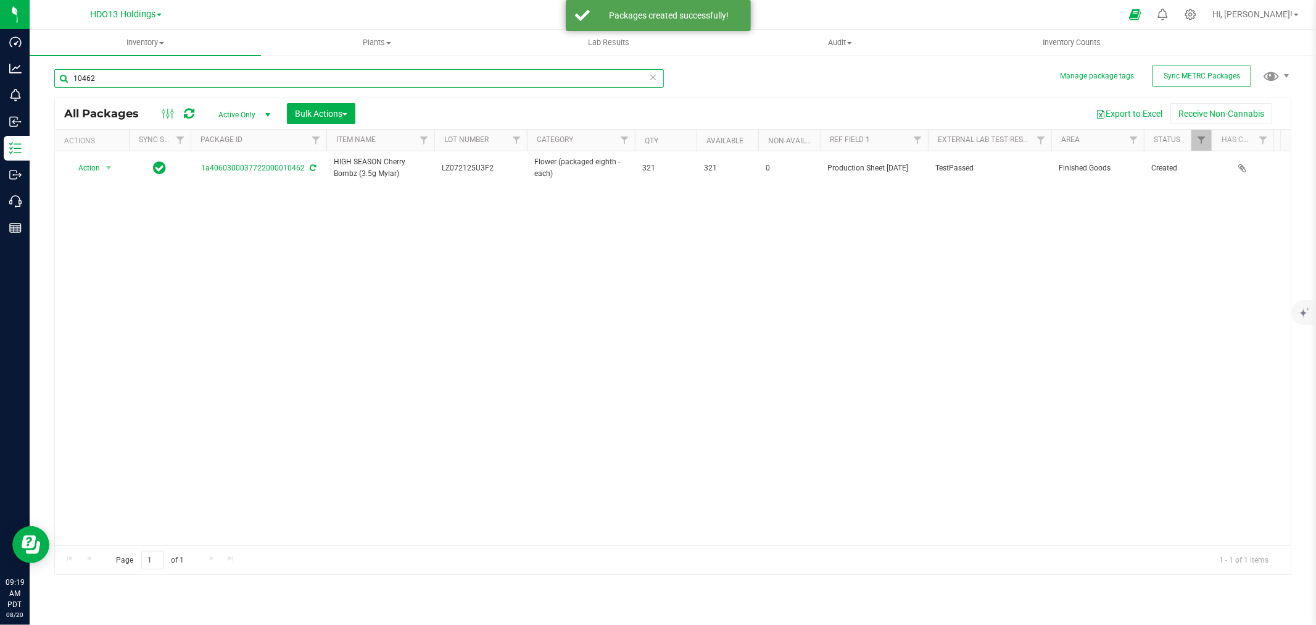
drag, startPoint x: 113, startPoint y: 81, endPoint x: -36, endPoint y: 76, distance: 149.5
click at [0, 76] on html "Dashboard Analytics Monitoring Inbound Inventory Outbound Call Center Reports 0…" at bounding box center [658, 312] width 1316 height 625
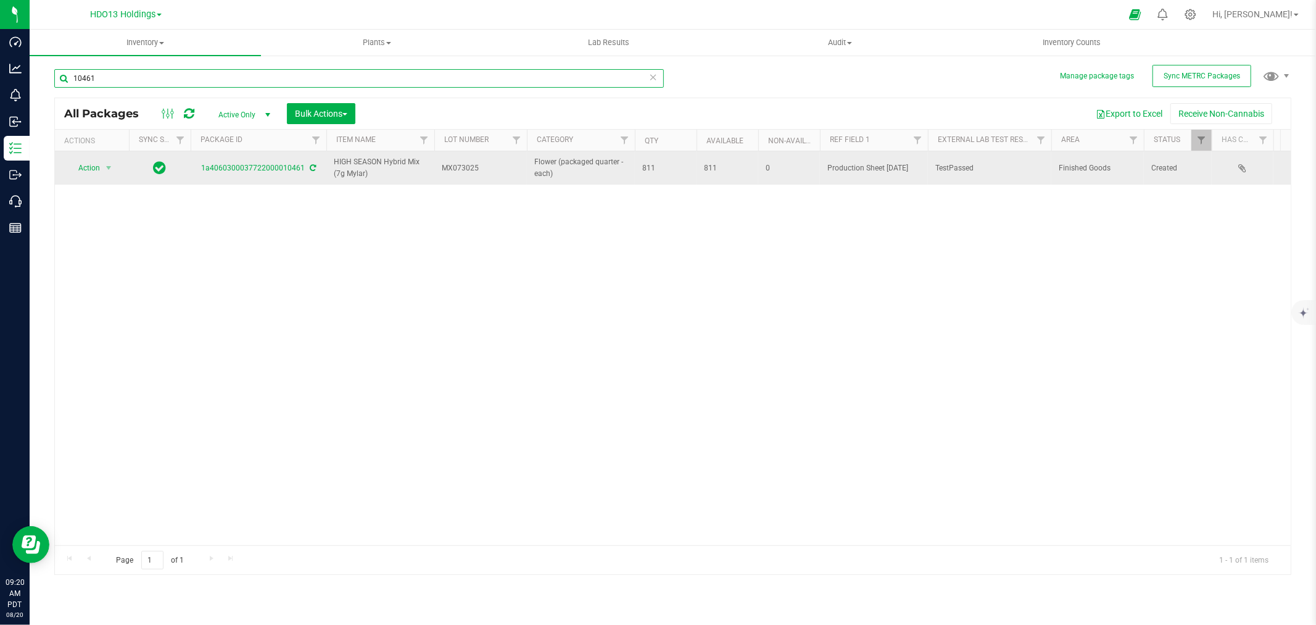
type input "10461"
drag, startPoint x: 108, startPoint y: 157, endPoint x: 103, endPoint y: 163, distance: 7.4
click at [108, 157] on td "Action Action Adjust qty Create package Edit attributes Global inventory Locate…" at bounding box center [92, 167] width 74 height 33
click at [102, 164] on span "select" at bounding box center [108, 167] width 15 height 17
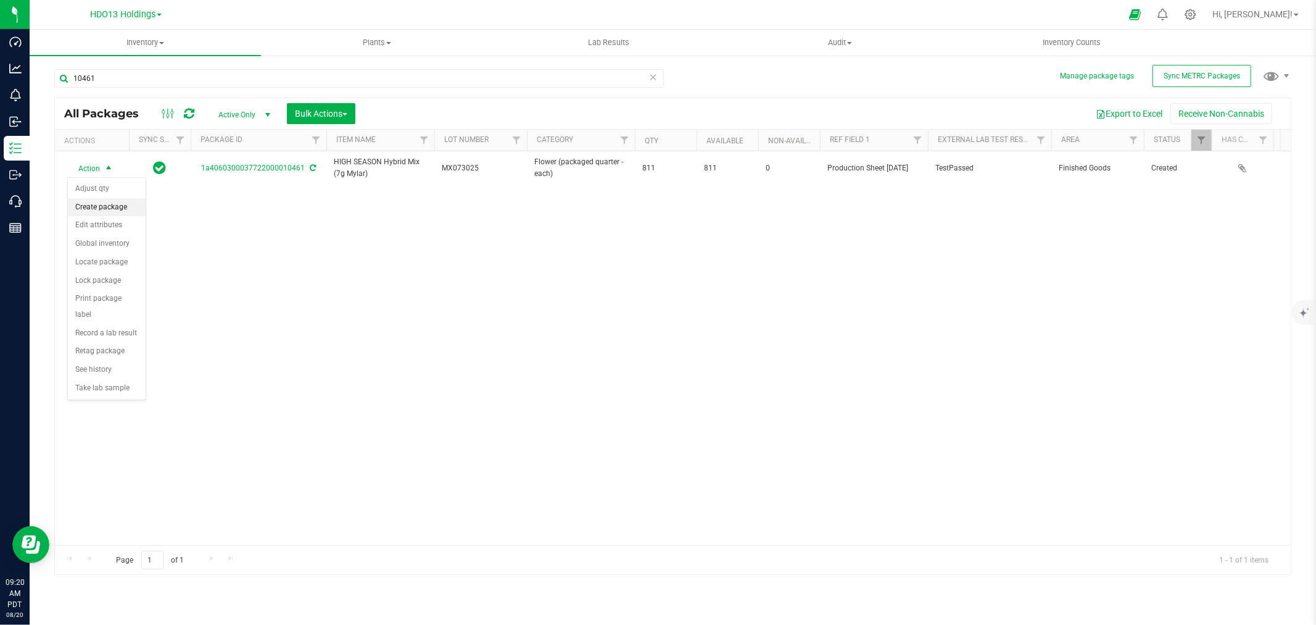
click at [104, 207] on li "Create package" at bounding box center [107, 207] width 78 height 19
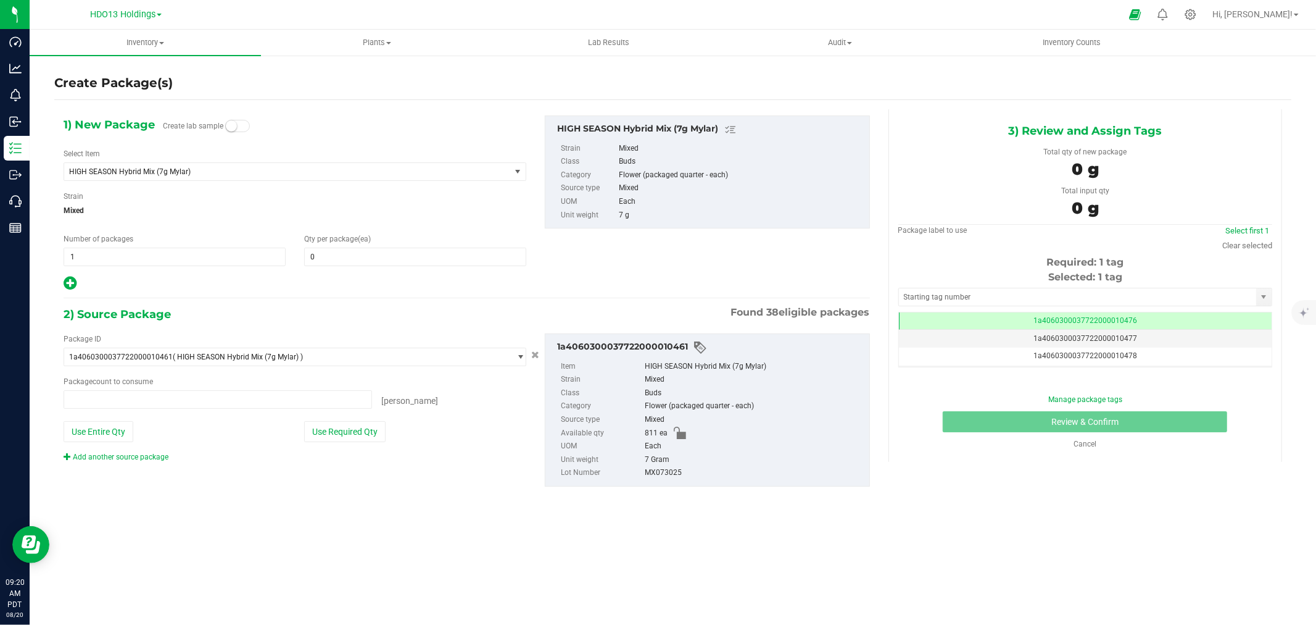
type input "0 ea"
click at [354, 261] on span at bounding box center [415, 256] width 222 height 19
type input "3"
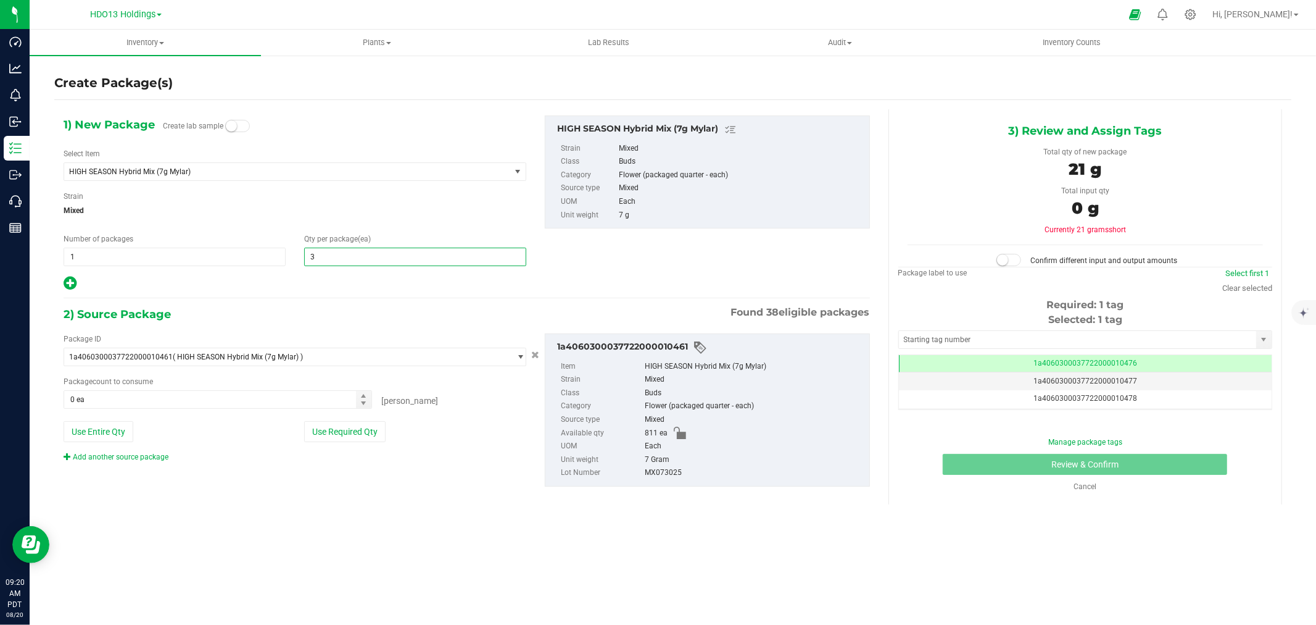
type input "3"
click at [231, 161] on div "Select Item HIGH SEASON Hybrid Mix (7g Mylar) 007 (Bulk Flower) 130.2 (Bulk Flo…" at bounding box center [295, 164] width 463 height 33
click at [222, 170] on span "HIGH SEASON Hybrid Mix (7g Mylar)" at bounding box center [278, 171] width 418 height 9
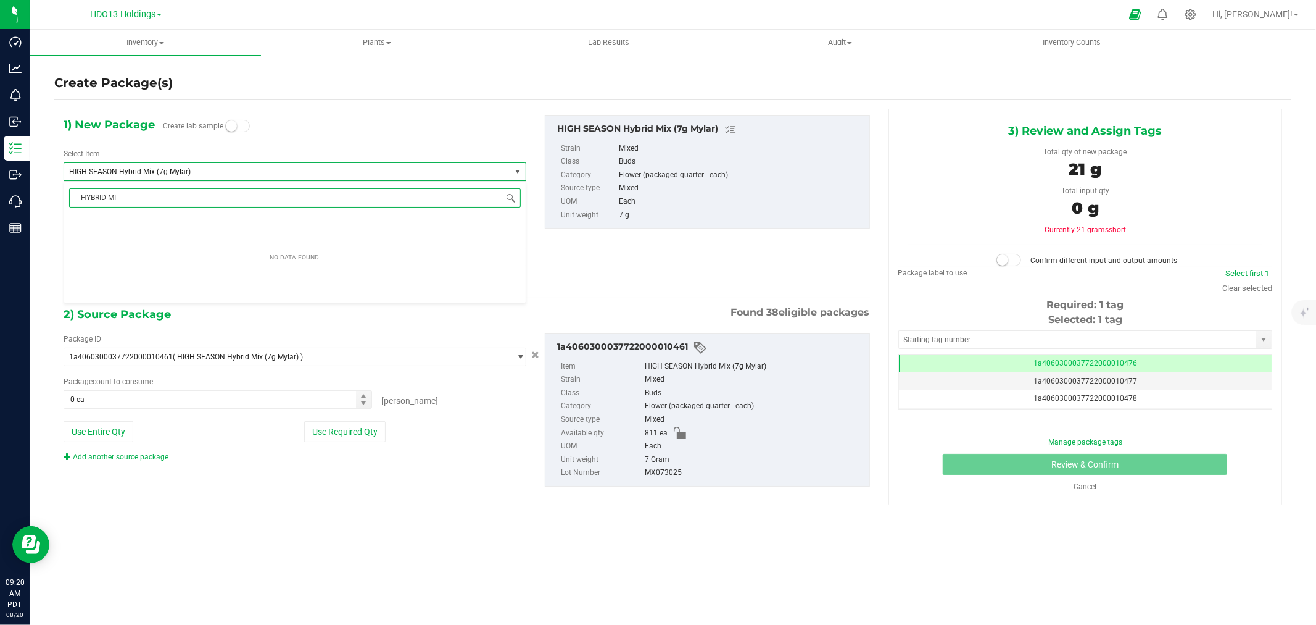
type input "HYBRID MIX"
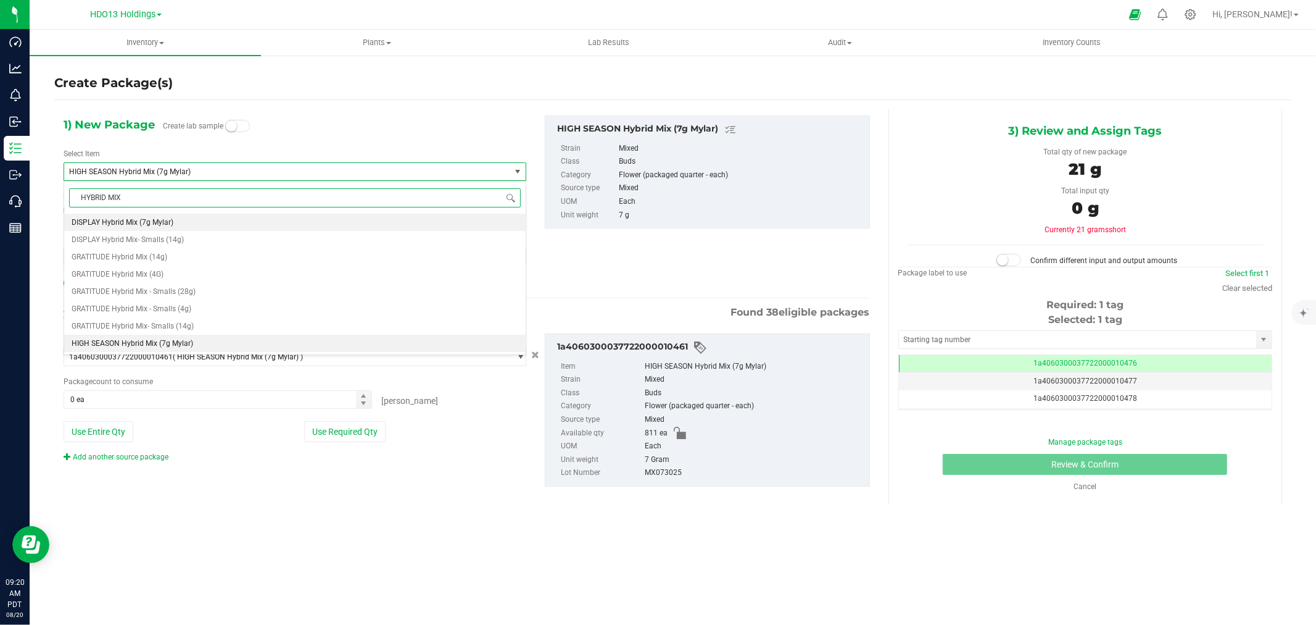
click at [161, 224] on span "DISPLAY Hybrid Mix (7g Mylar)" at bounding box center [123, 222] width 102 height 9
type input "0"
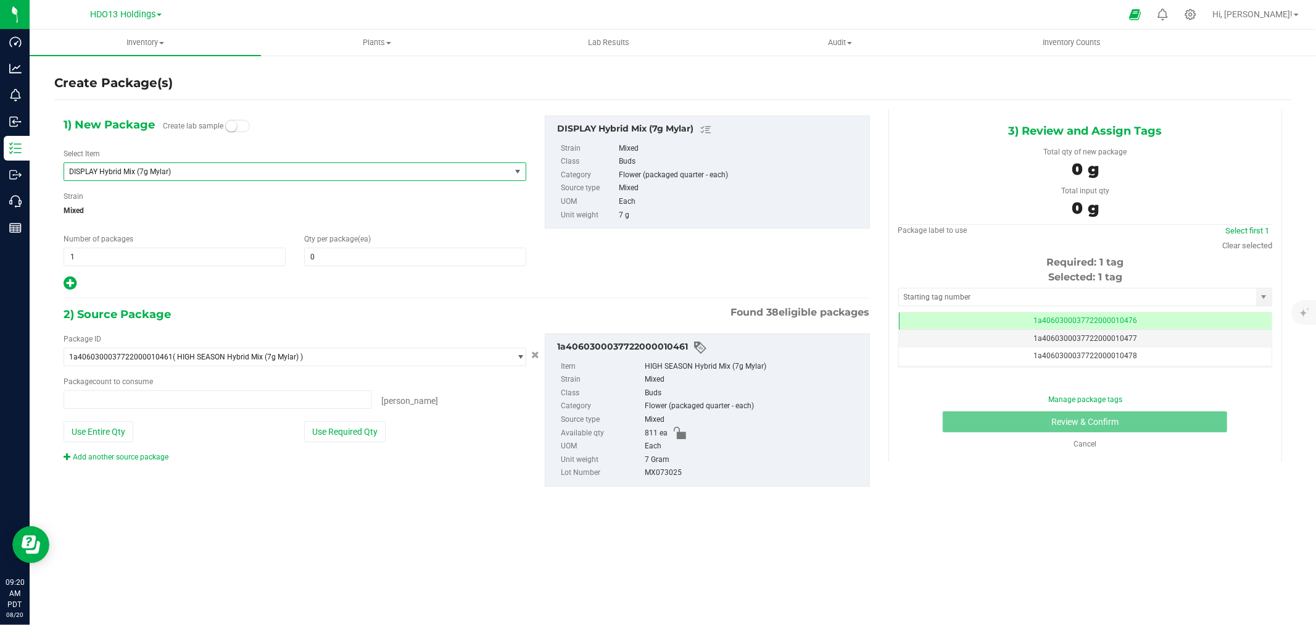
type input "0 ea"
click at [331, 264] on span at bounding box center [415, 256] width 222 height 19
type input "3"
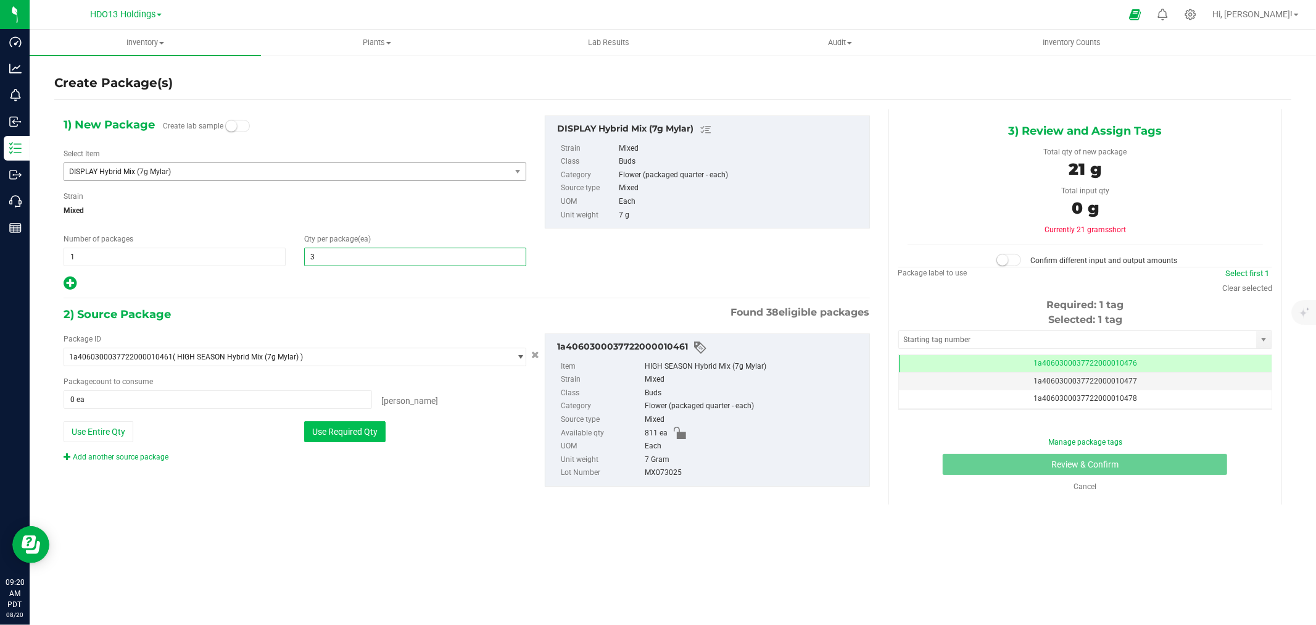
type input "3"
click at [337, 431] on button "Use Required Qty" at bounding box center [344, 431] width 81 height 21
type input "3 ea"
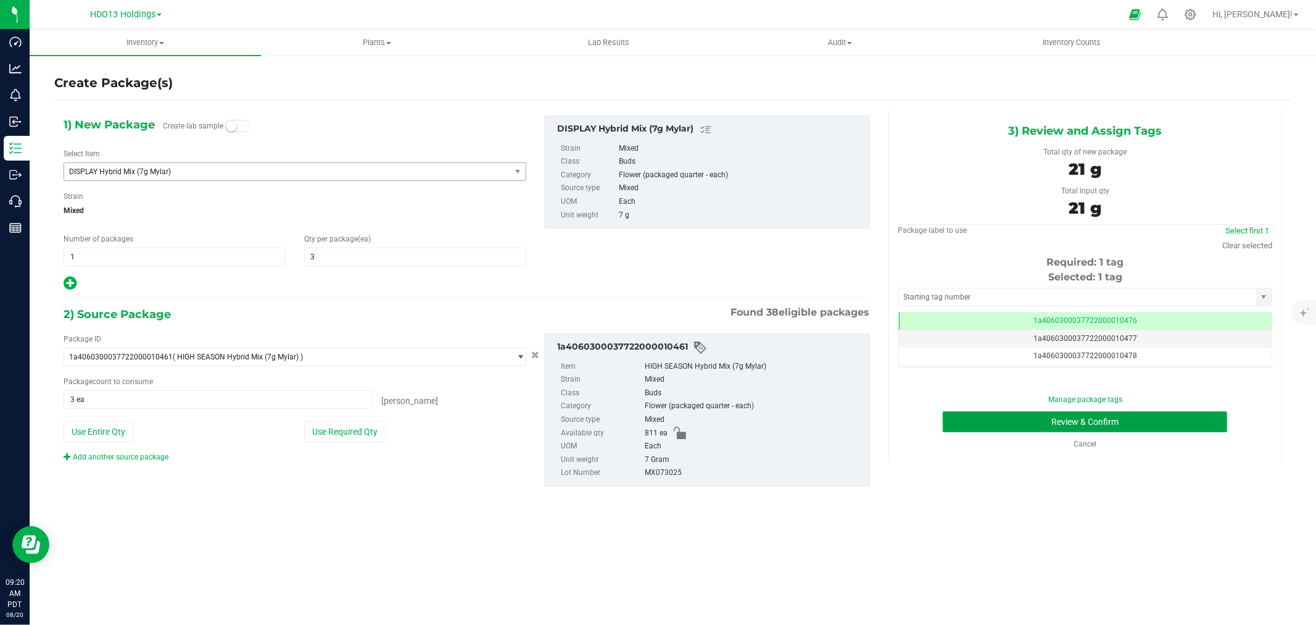
click at [1090, 424] on button "Review & Confirm" at bounding box center [1085, 421] width 285 height 21
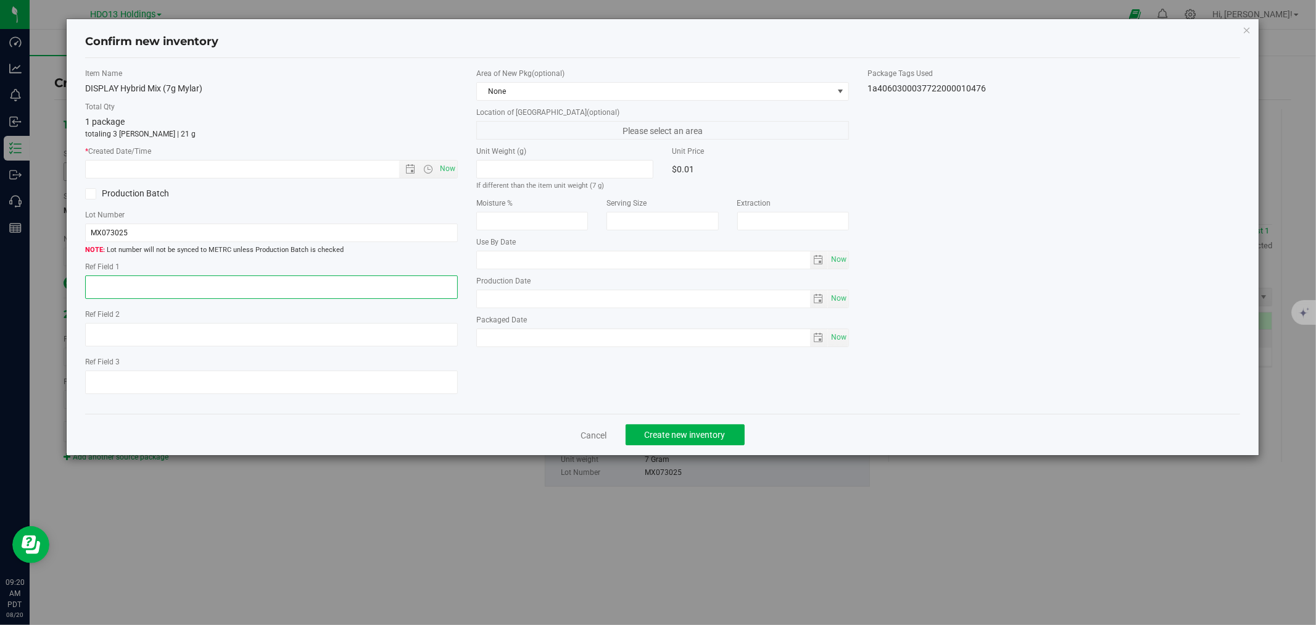
click at [297, 285] on textarea at bounding box center [271, 286] width 373 height 23
paste textarea "FONTANA"
type textarea "FONTANA"
click at [440, 160] on span "Now" at bounding box center [448, 169] width 21 height 18
type input "[DATE] 9:20 AM"
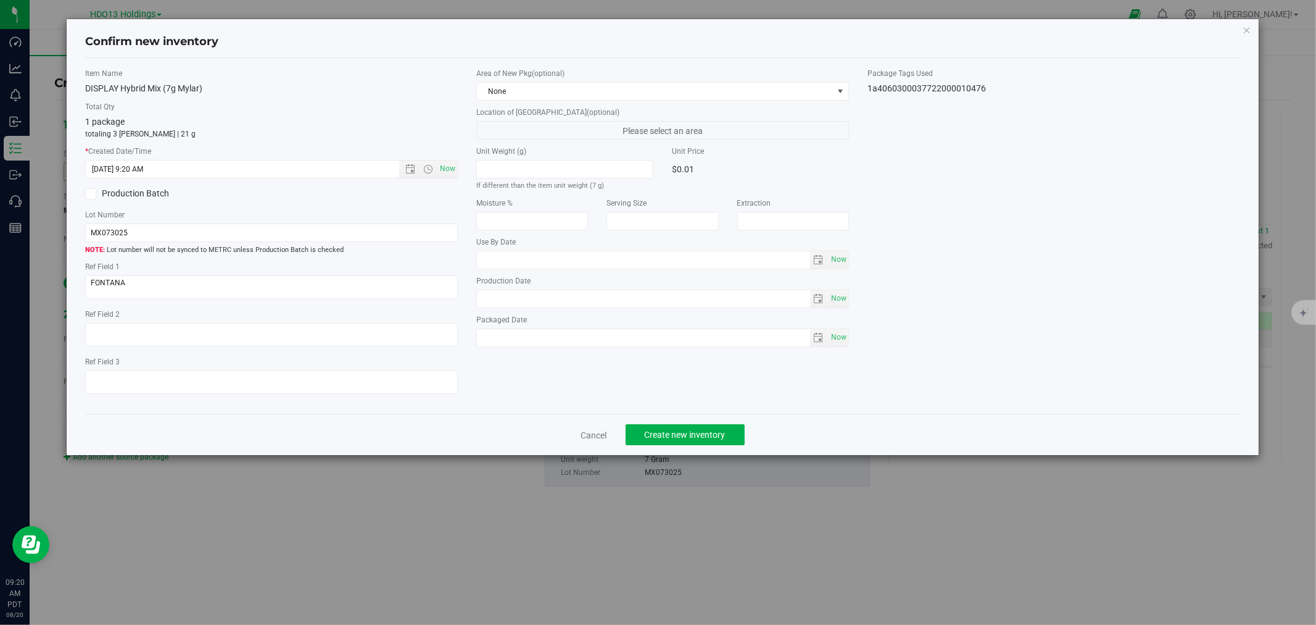
click at [644, 418] on div "Cancel Create new inventory" at bounding box center [662, 434] width 1155 height 41
click at [655, 434] on span "Create new inventory" at bounding box center [685, 435] width 81 height 10
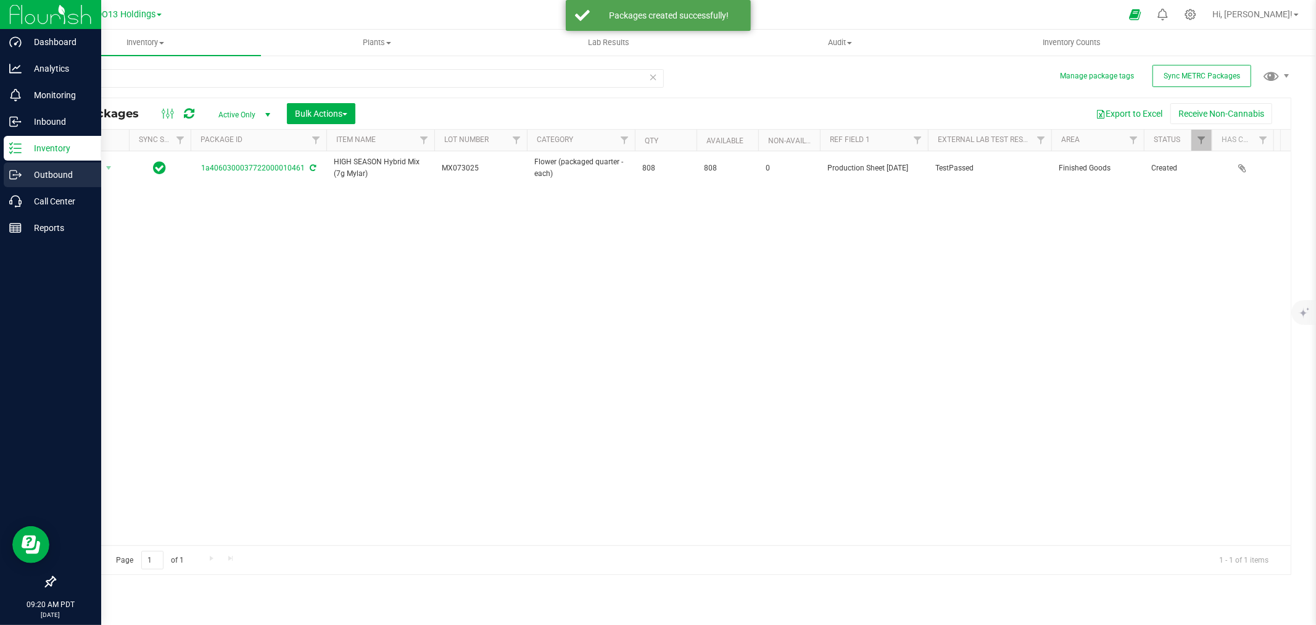
click at [17, 177] on icon at bounding box center [15, 174] width 12 height 12
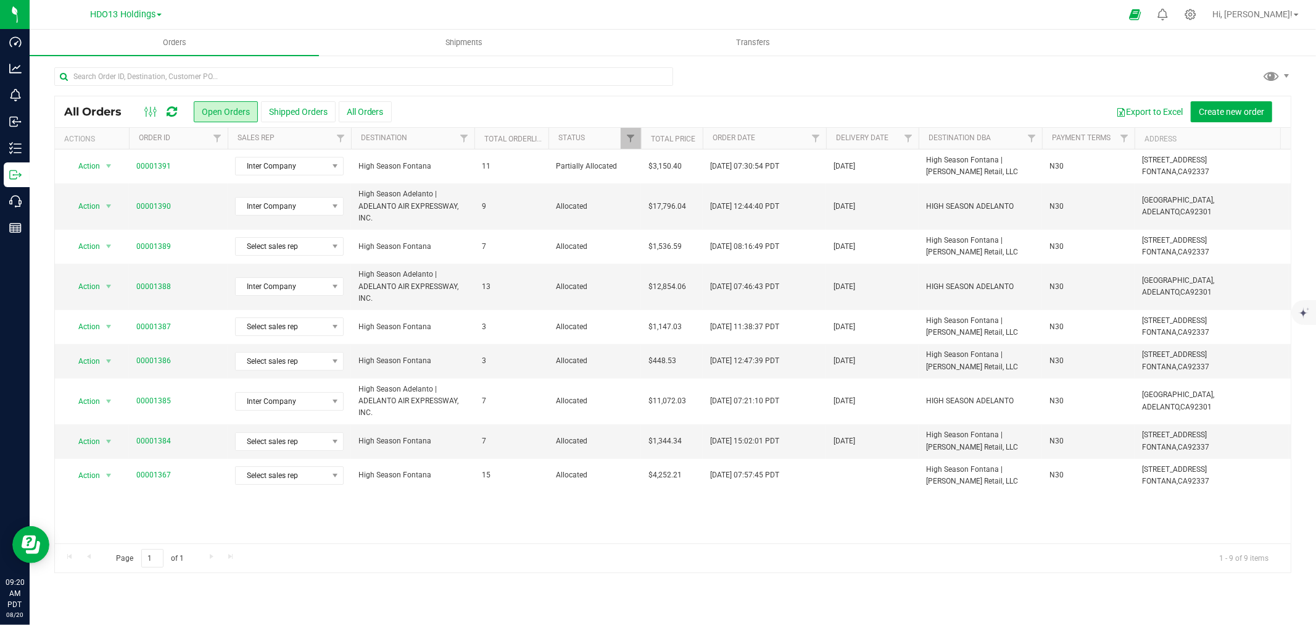
click at [142, 158] on td "00001391" at bounding box center [178, 166] width 99 height 34
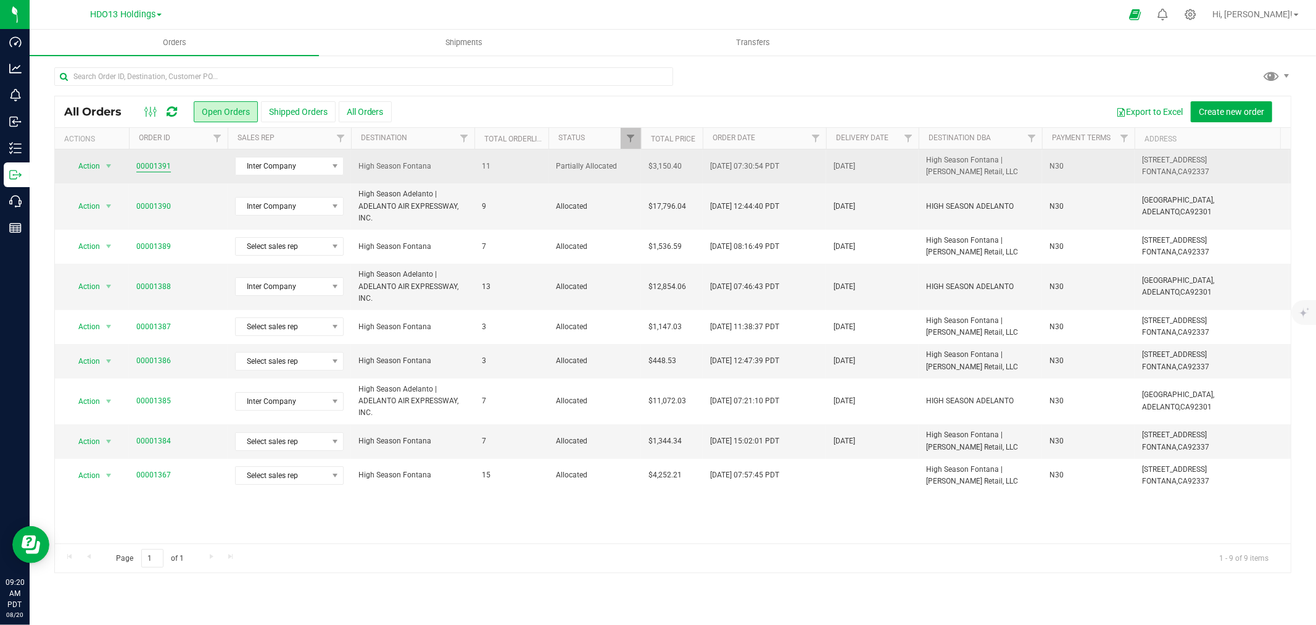
click at [160, 165] on link "00001391" at bounding box center [153, 166] width 35 height 12
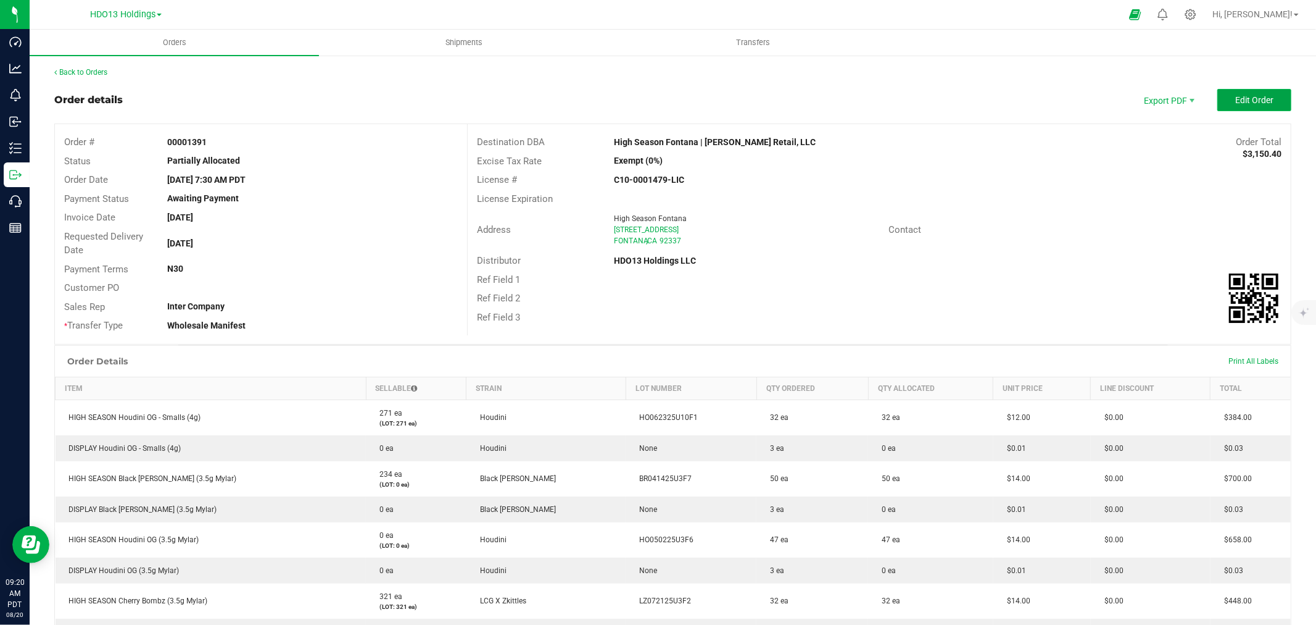
click at [1236, 95] on span "Edit Order" at bounding box center [1255, 100] width 38 height 10
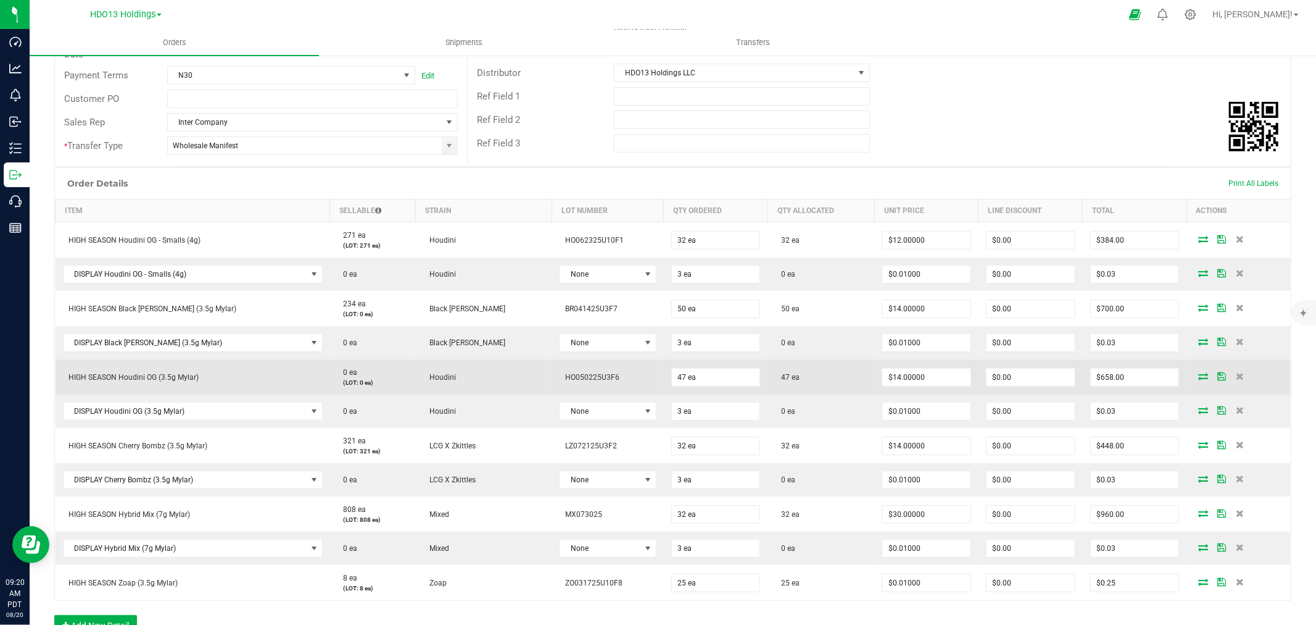
scroll to position [206, 0]
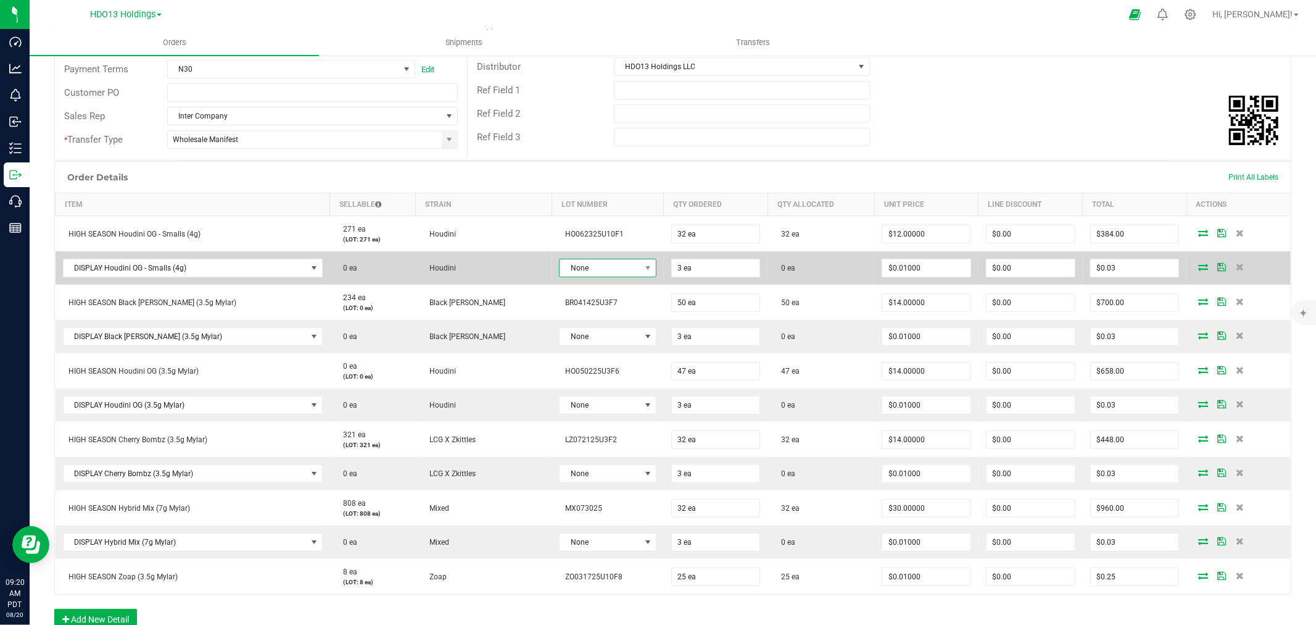
click at [560, 267] on span "None" at bounding box center [600, 267] width 80 height 17
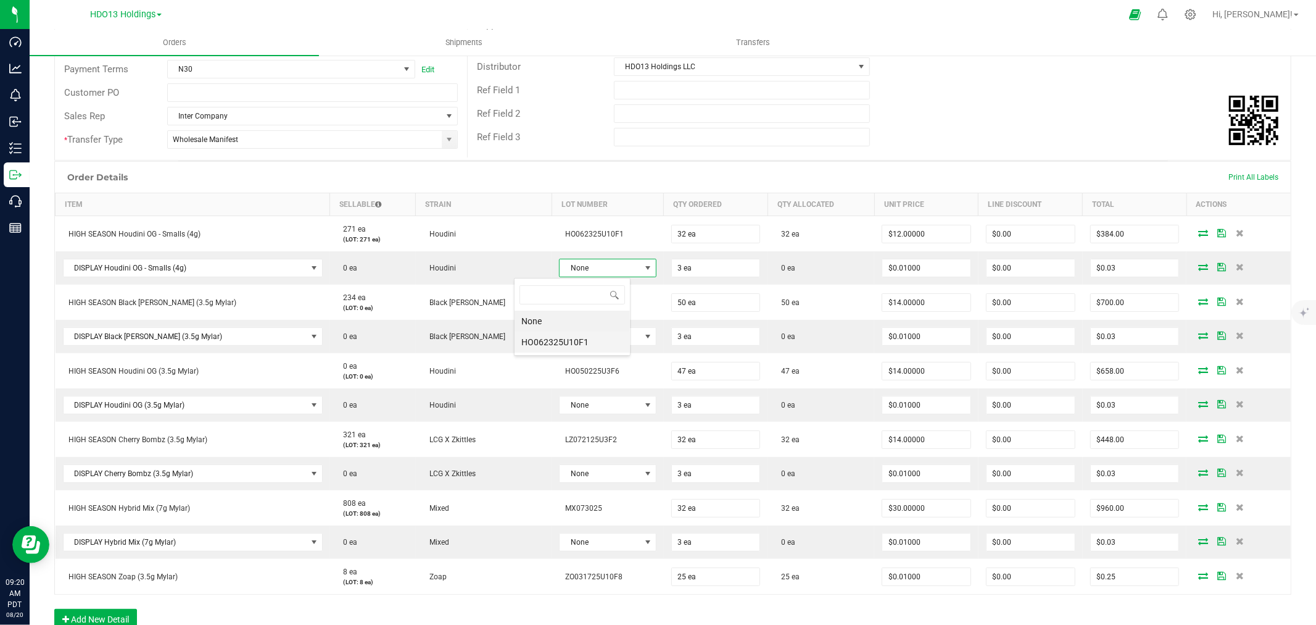
click at [541, 338] on li "HO062325U10F1" at bounding box center [572, 341] width 115 height 21
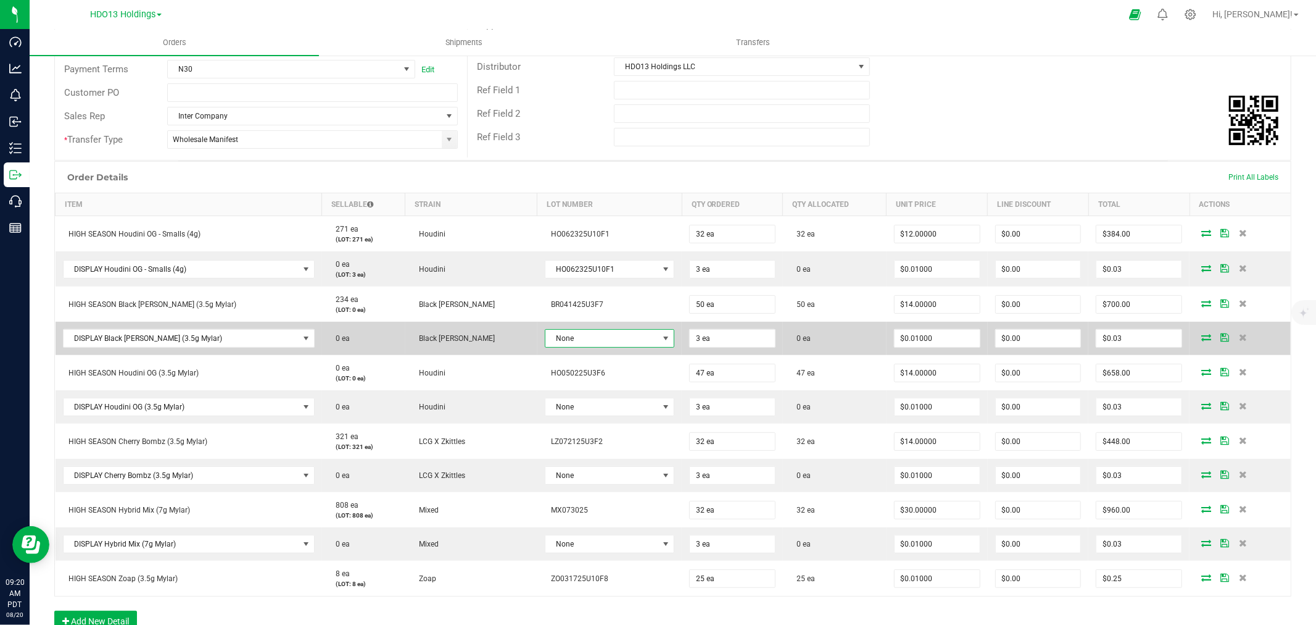
click at [546, 338] on span "None" at bounding box center [602, 338] width 113 height 17
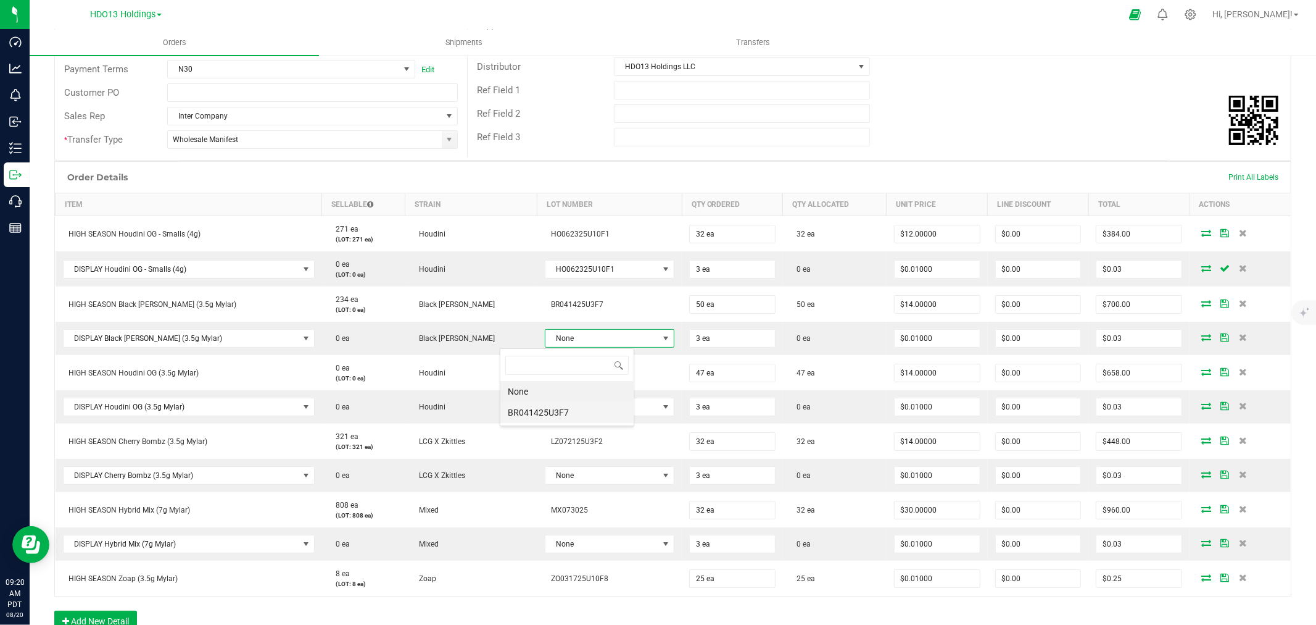
click at [529, 418] on li "BR041425U3F7" at bounding box center [567, 412] width 133 height 21
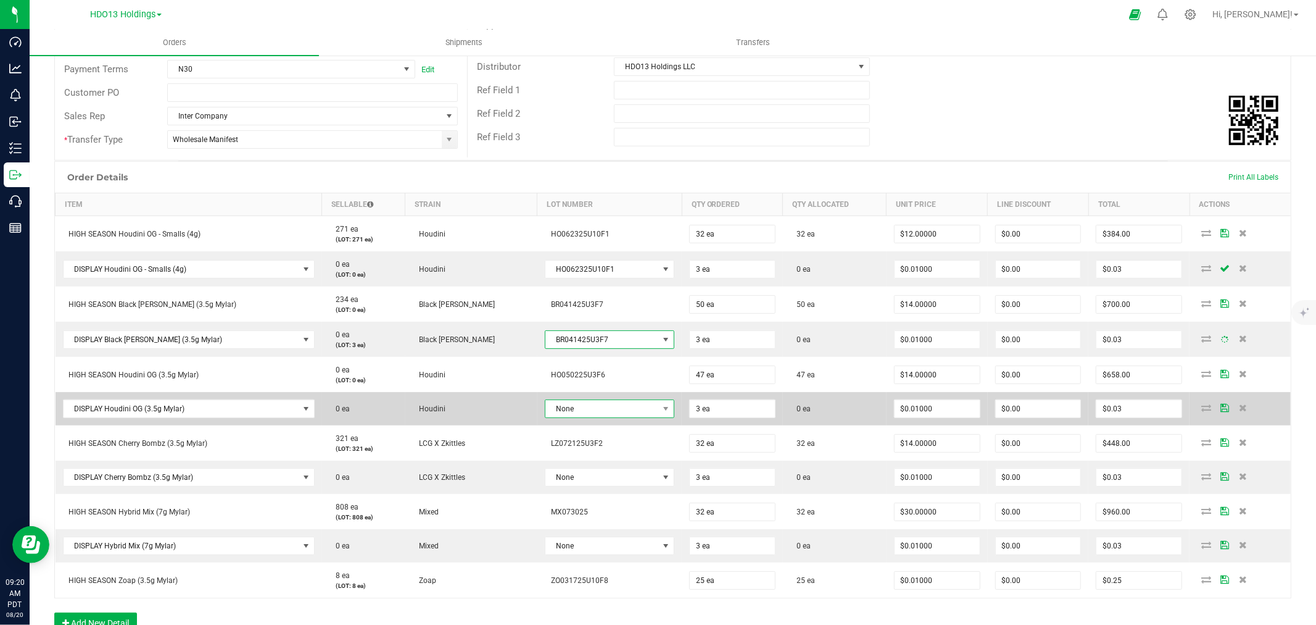
click at [546, 405] on span "None" at bounding box center [602, 408] width 113 height 17
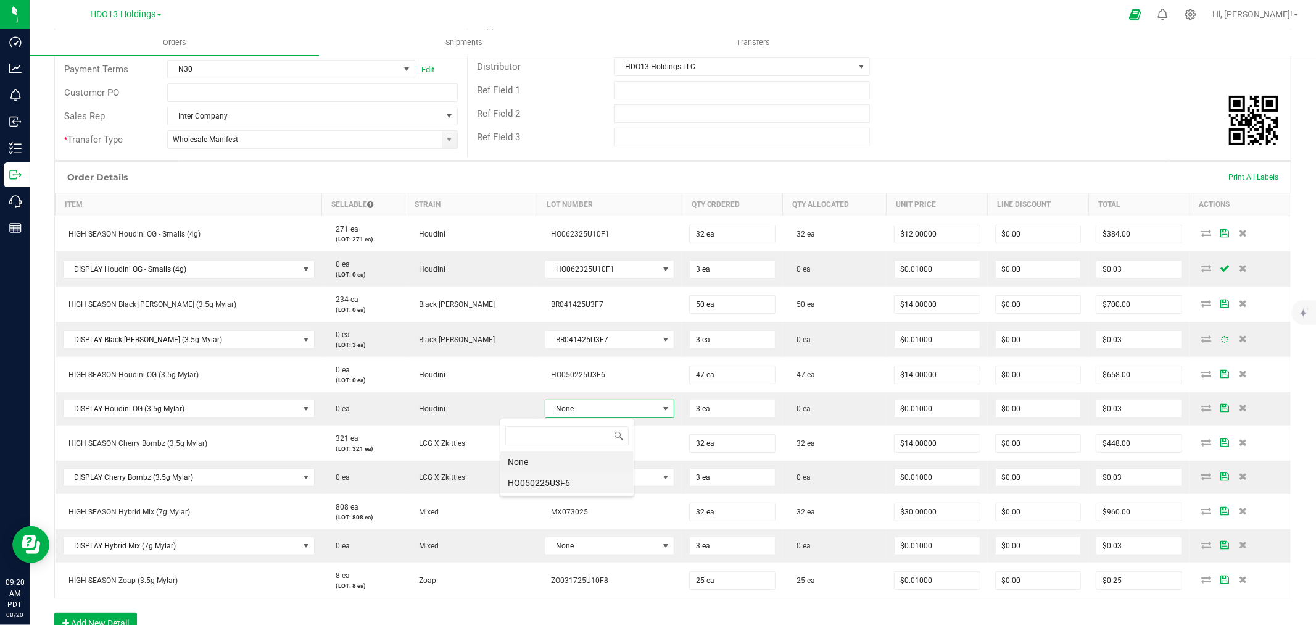
click at [535, 476] on li "HO050225U3F6" at bounding box center [567, 482] width 133 height 21
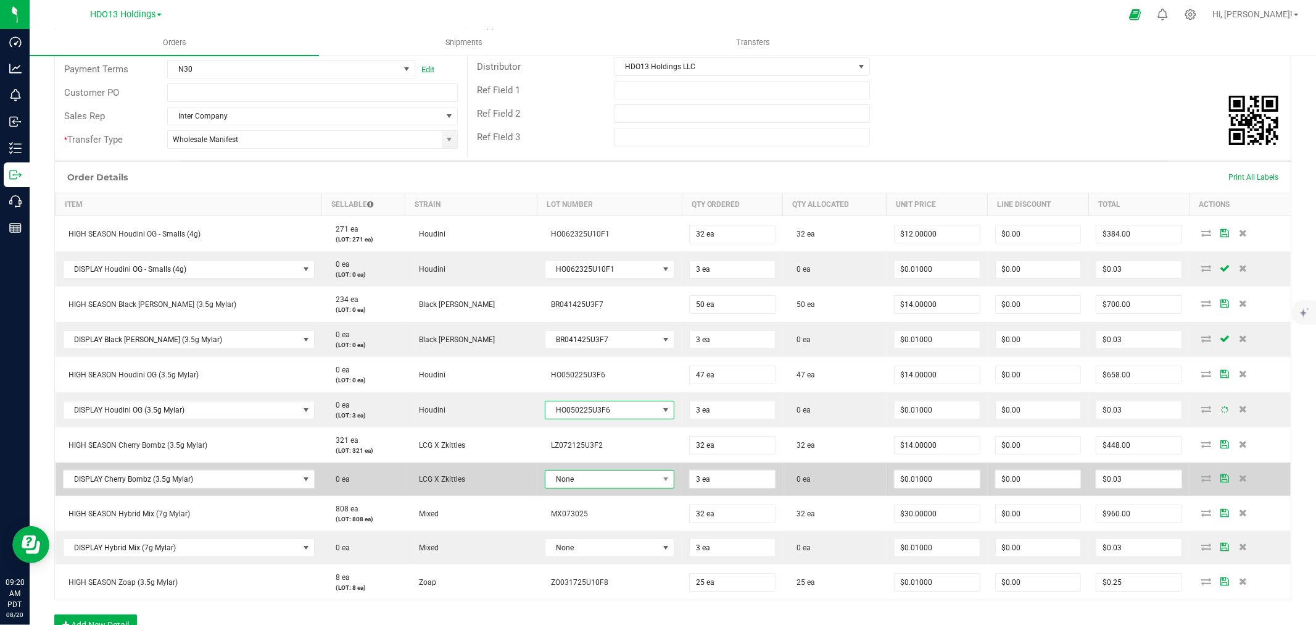
click at [546, 483] on span "None" at bounding box center [602, 478] width 113 height 17
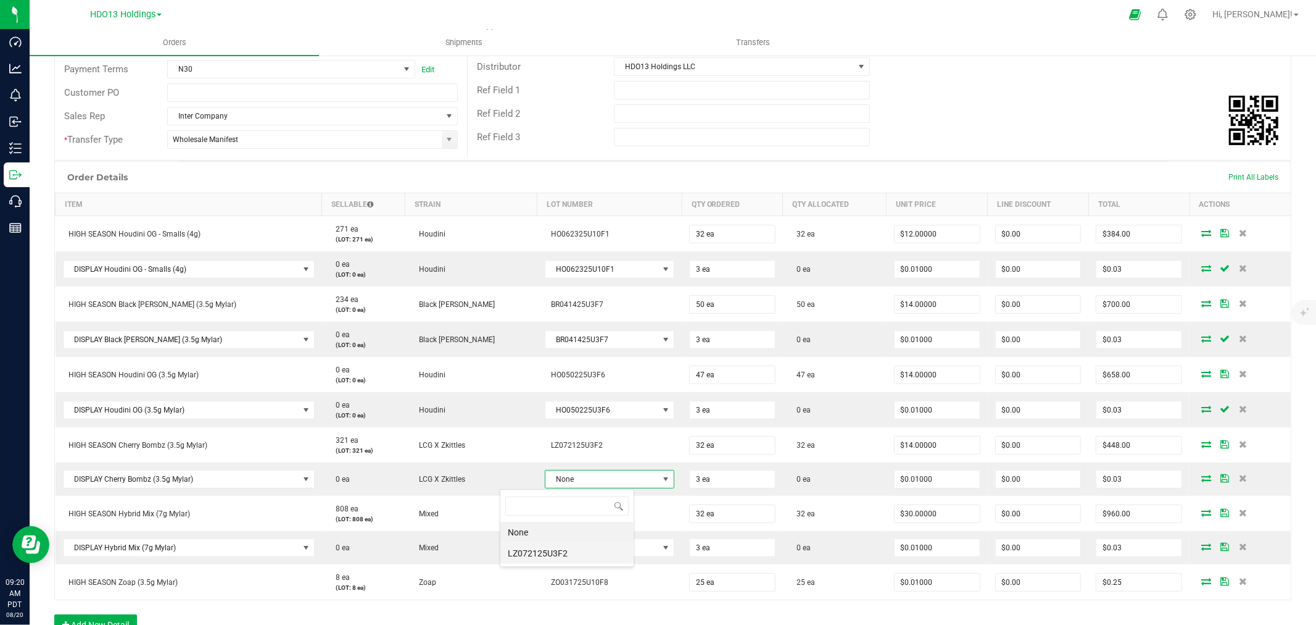
click at [526, 551] on li "LZ072125U3F2" at bounding box center [567, 553] width 133 height 21
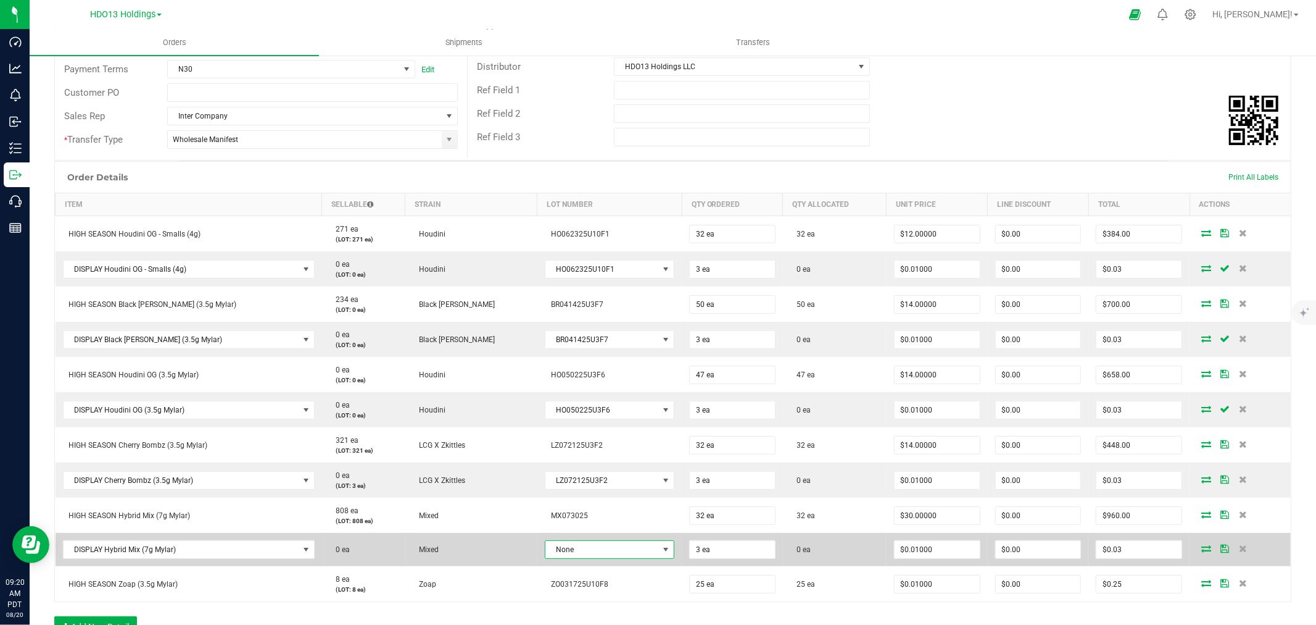
click at [546, 543] on span "None" at bounding box center [602, 549] width 113 height 17
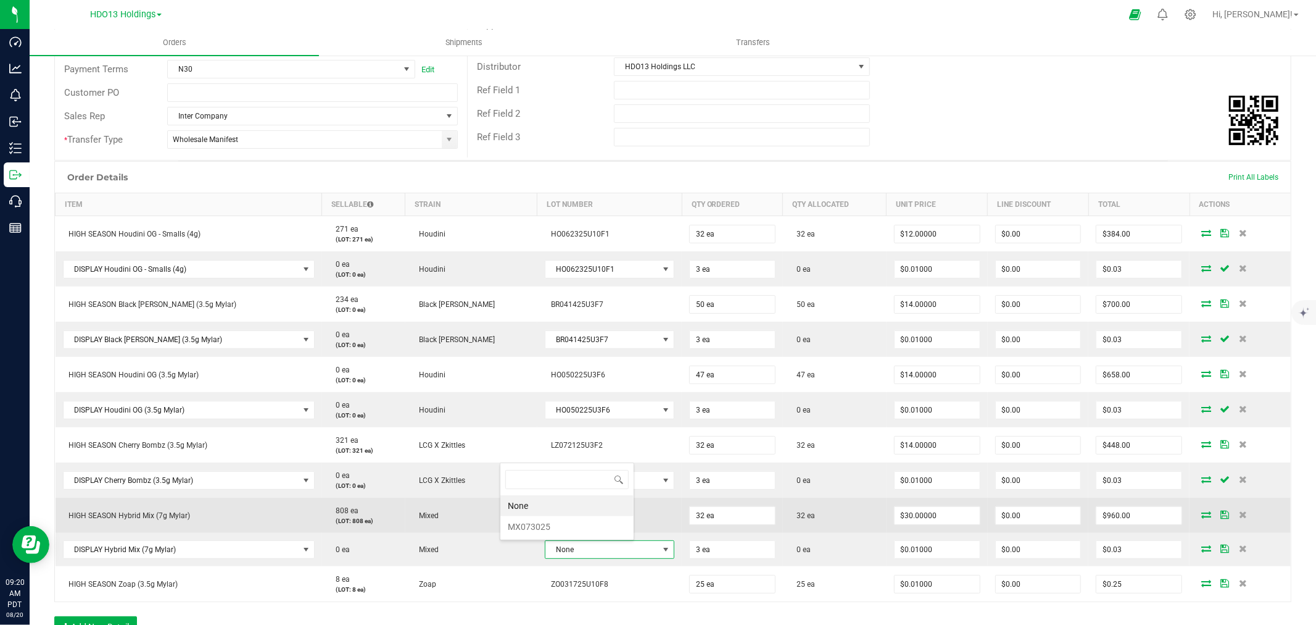
click at [531, 519] on li "MX073025" at bounding box center [567, 526] width 133 height 21
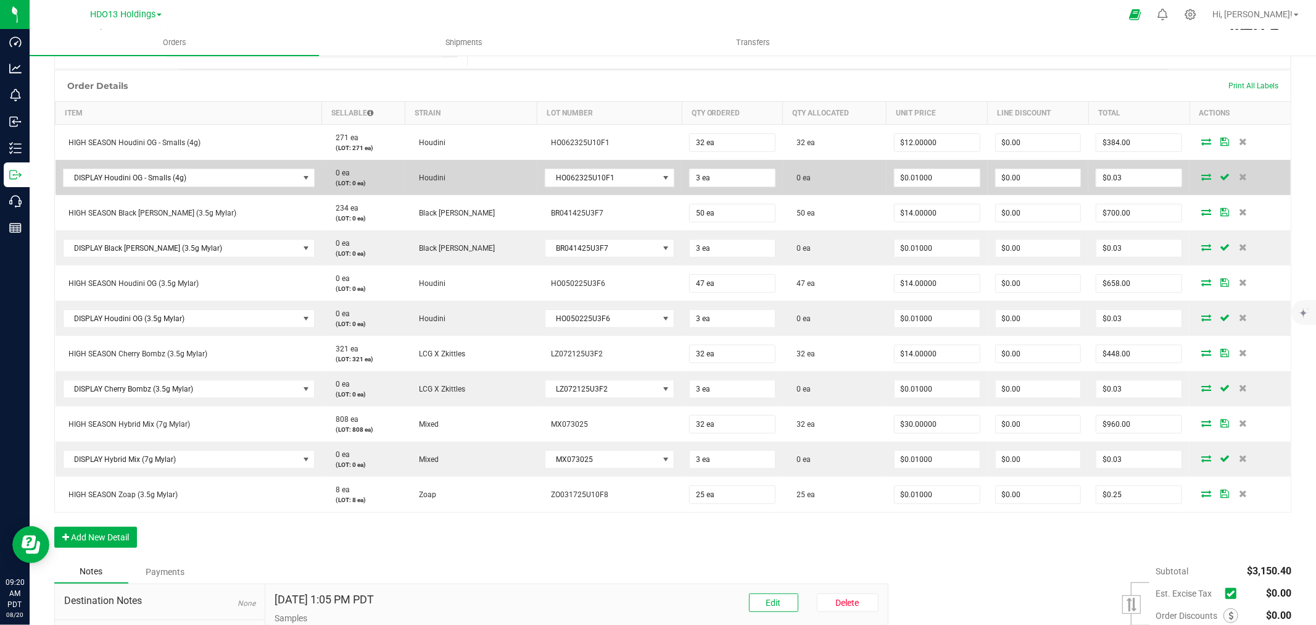
click at [1202, 173] on icon at bounding box center [1207, 176] width 10 height 7
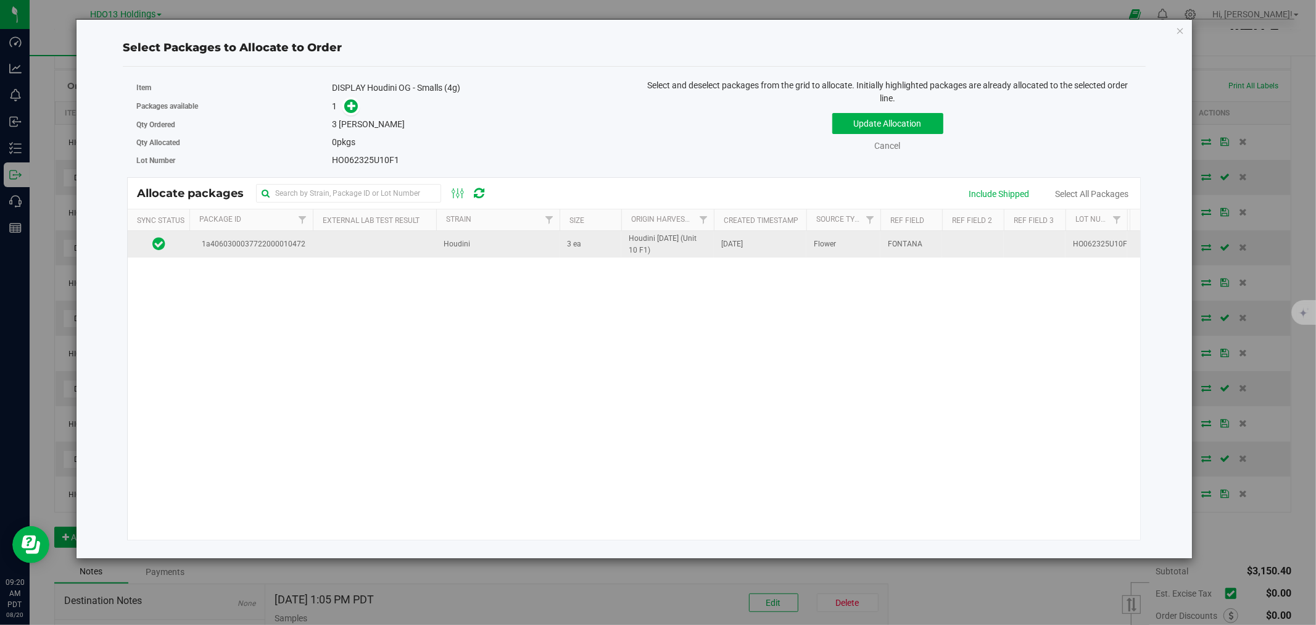
click at [402, 252] on td at bounding box center [374, 244] width 123 height 27
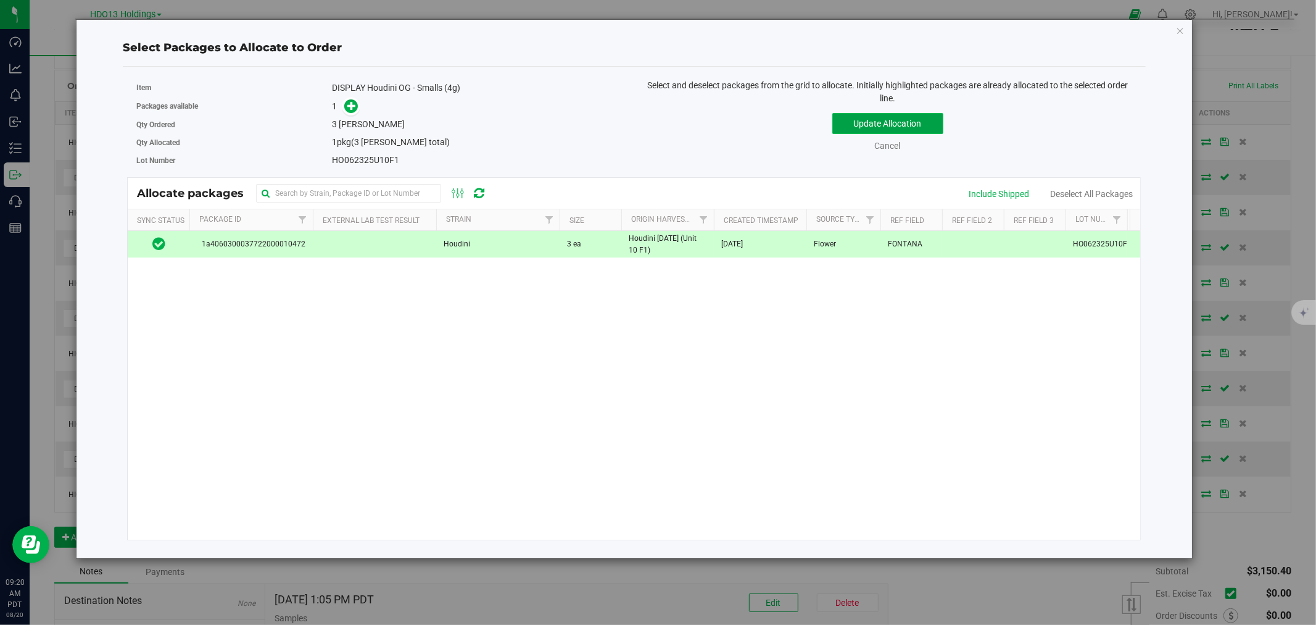
click at [866, 125] on button "Update Allocation" at bounding box center [888, 123] width 111 height 21
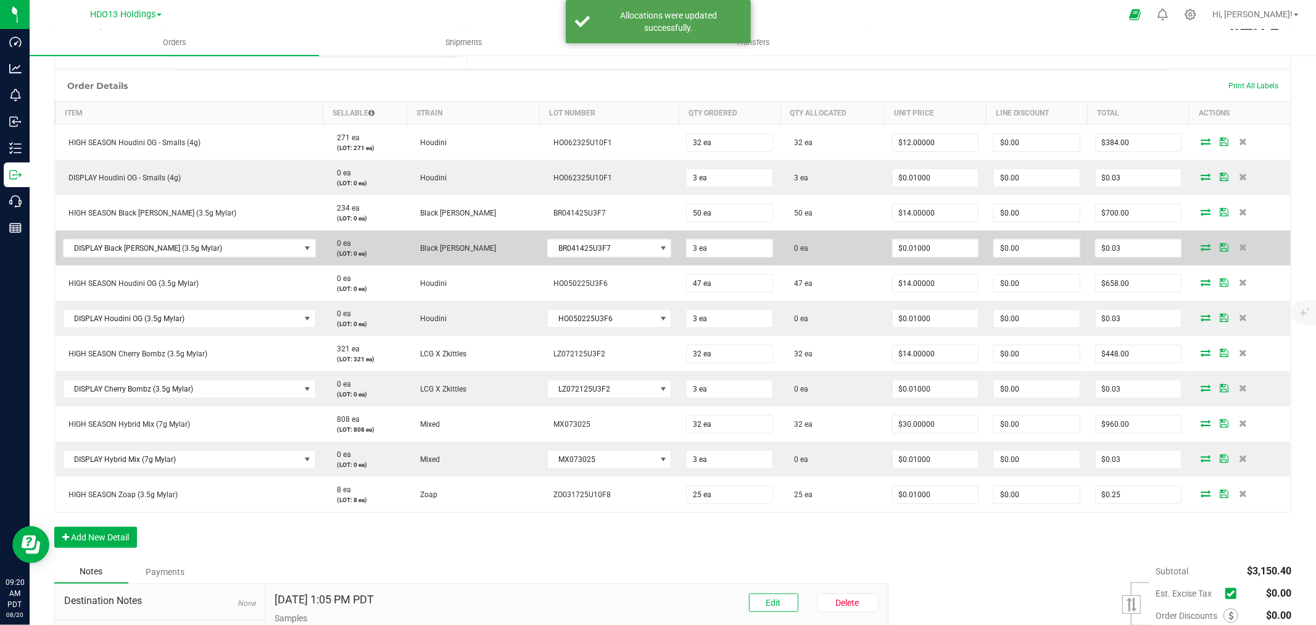
click at [1190, 239] on td at bounding box center [1240, 247] width 102 height 35
click at [1201, 244] on icon at bounding box center [1206, 246] width 10 height 7
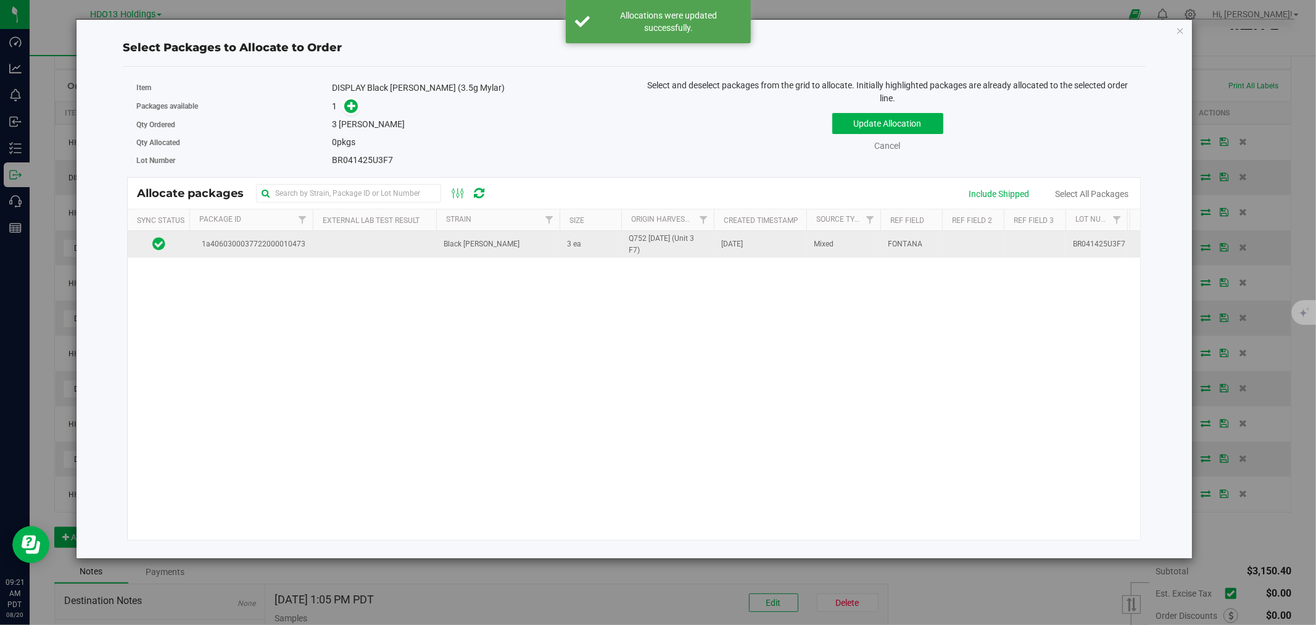
click at [364, 246] on td at bounding box center [374, 244] width 123 height 27
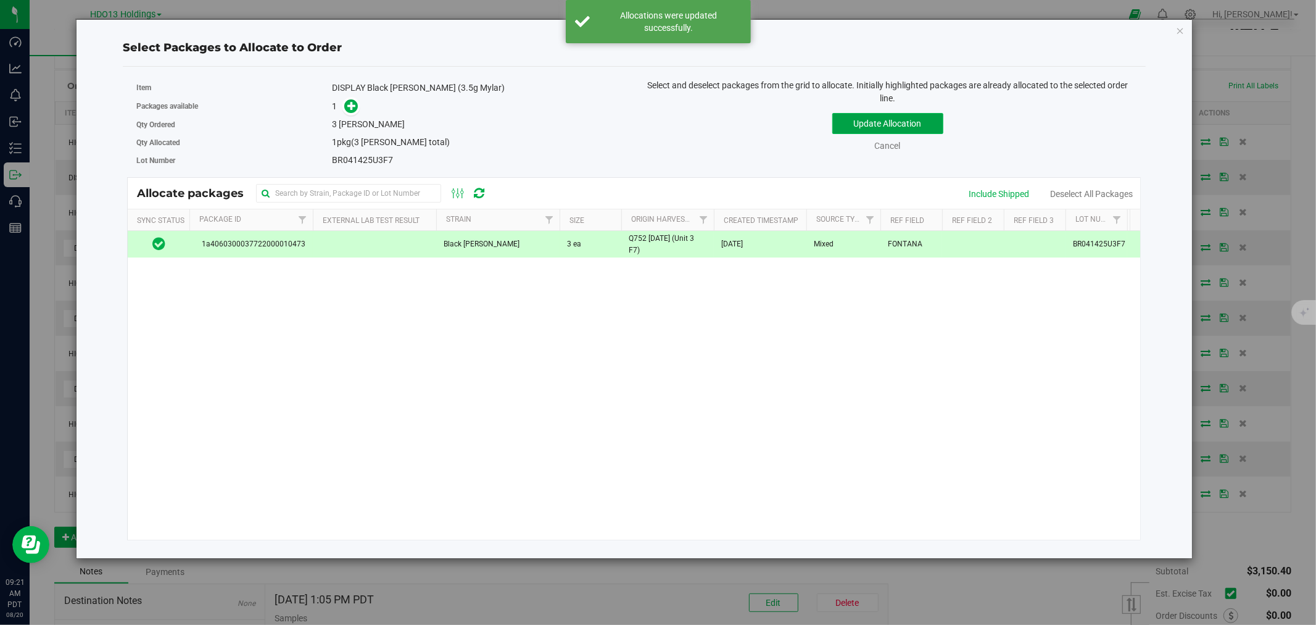
click at [908, 128] on button "Update Allocation" at bounding box center [888, 123] width 111 height 21
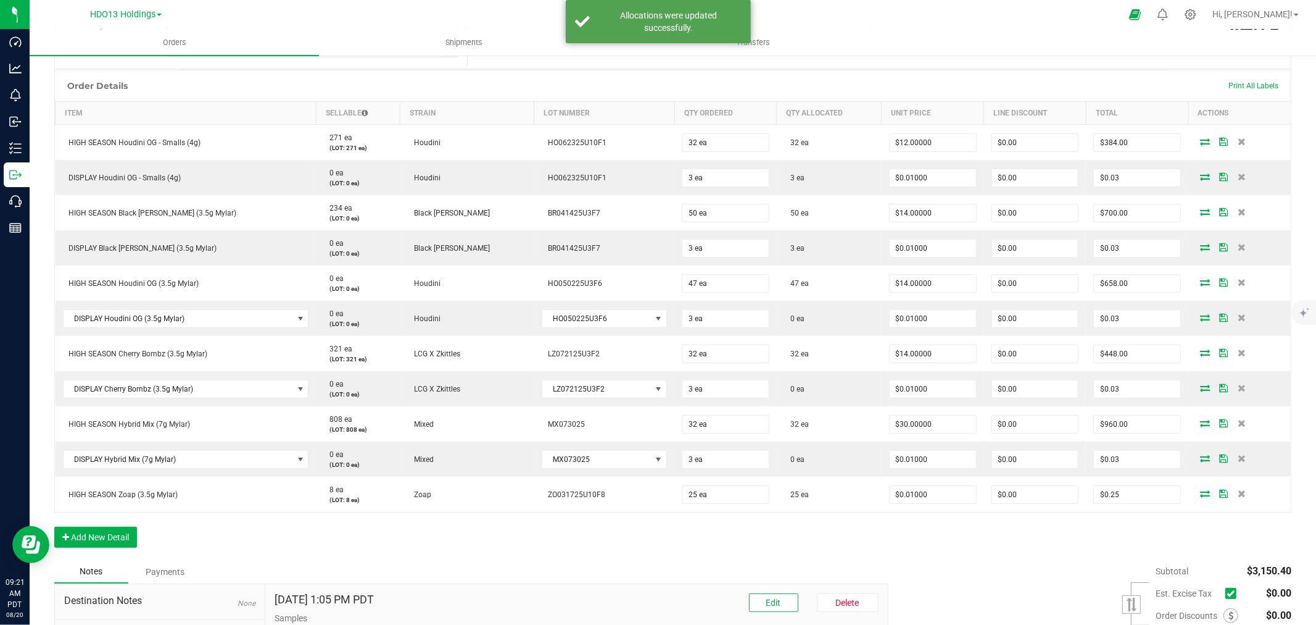
click at [1200, 244] on icon at bounding box center [1205, 246] width 10 height 7
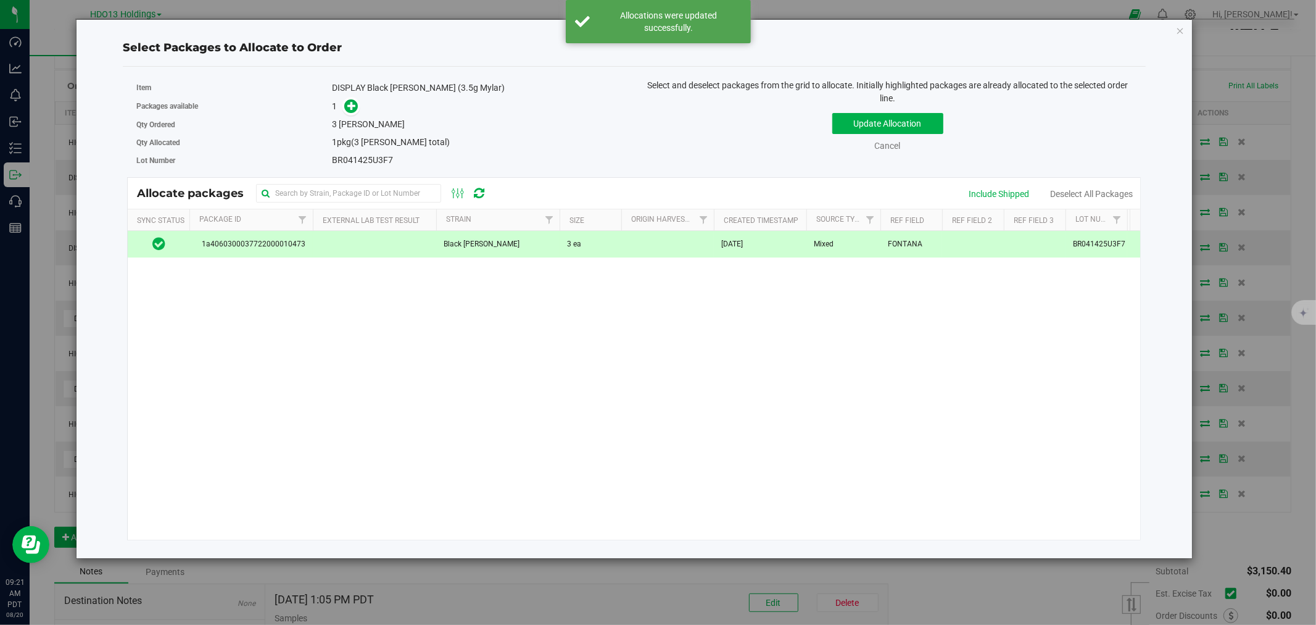
click at [517, 264] on div "1a4060300037722000010473 Black [PERSON_NAME] 3 ea [DATE] Mixed FONTANA BR041425…" at bounding box center [634, 385] width 1013 height 309
click at [868, 119] on button "Update Allocation" at bounding box center [888, 123] width 111 height 21
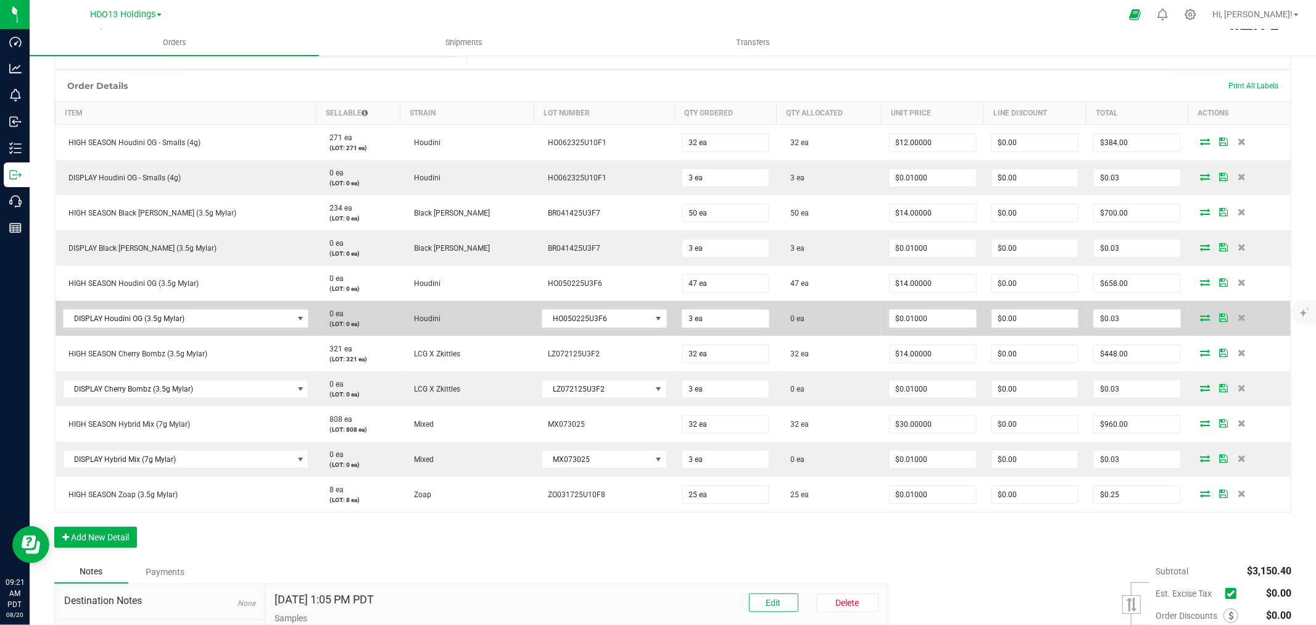
click at [1200, 315] on icon at bounding box center [1205, 317] width 10 height 7
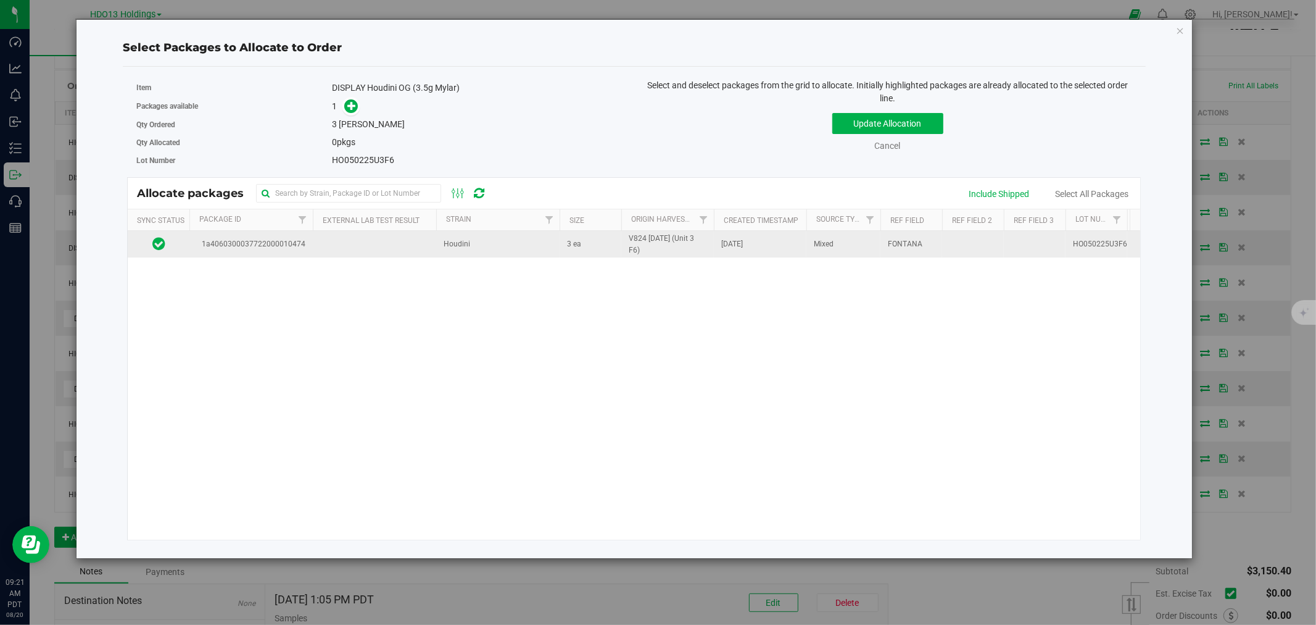
click at [449, 255] on td "Houdini" at bounding box center [497, 244] width 123 height 27
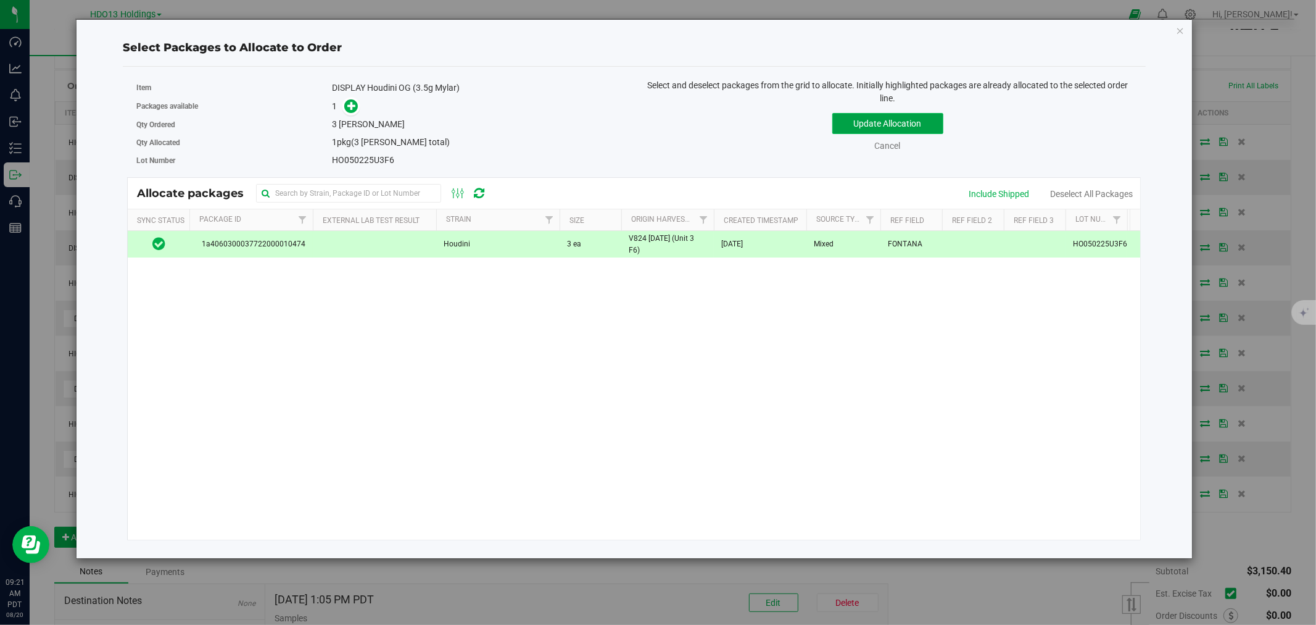
click at [875, 122] on button "Update Allocation" at bounding box center [888, 123] width 111 height 21
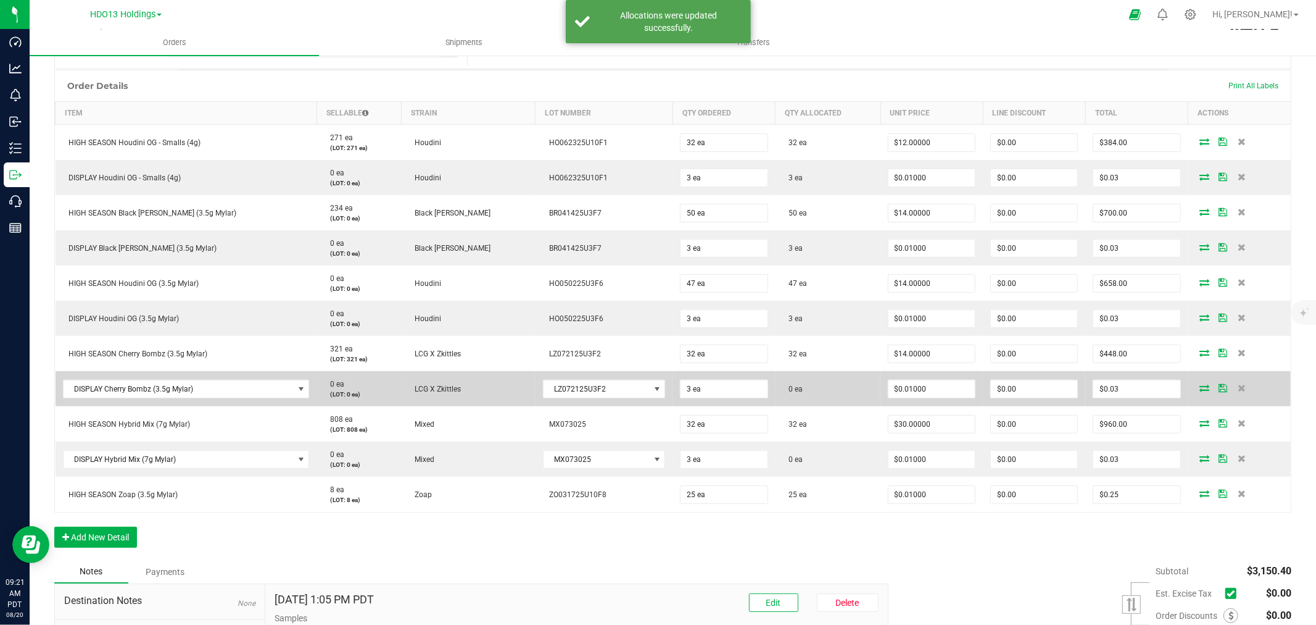
click at [1200, 386] on icon at bounding box center [1205, 387] width 10 height 7
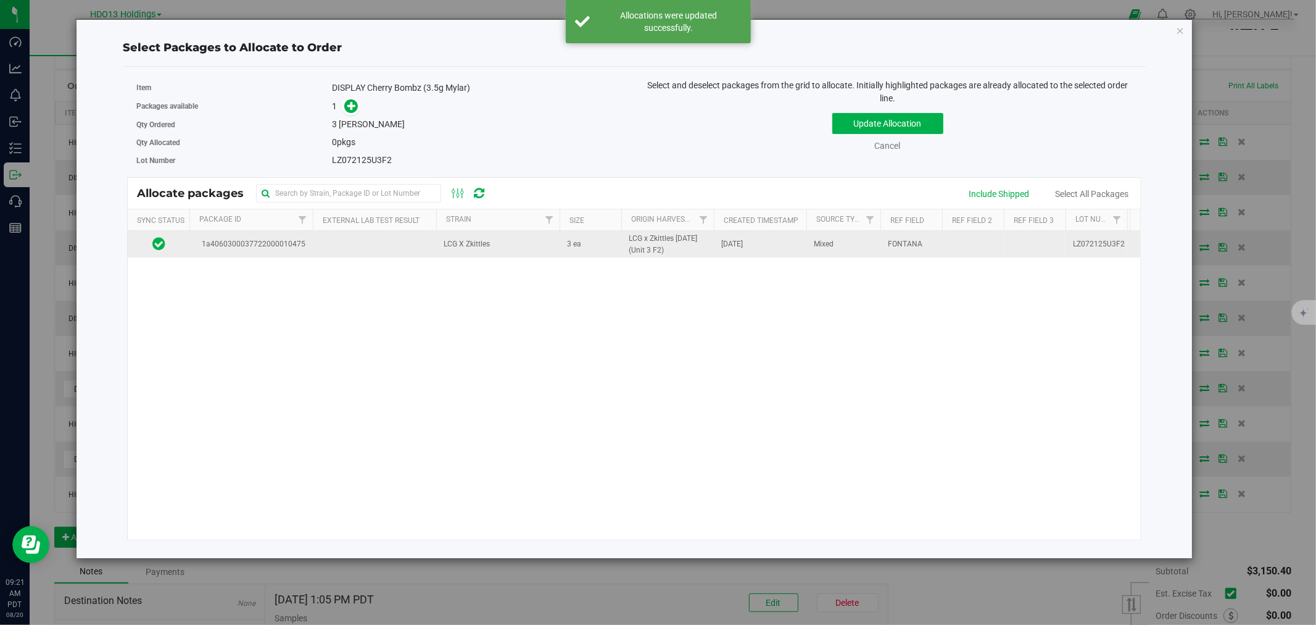
click at [311, 243] on td "1a4060300037722000010475" at bounding box center [250, 244] width 123 height 27
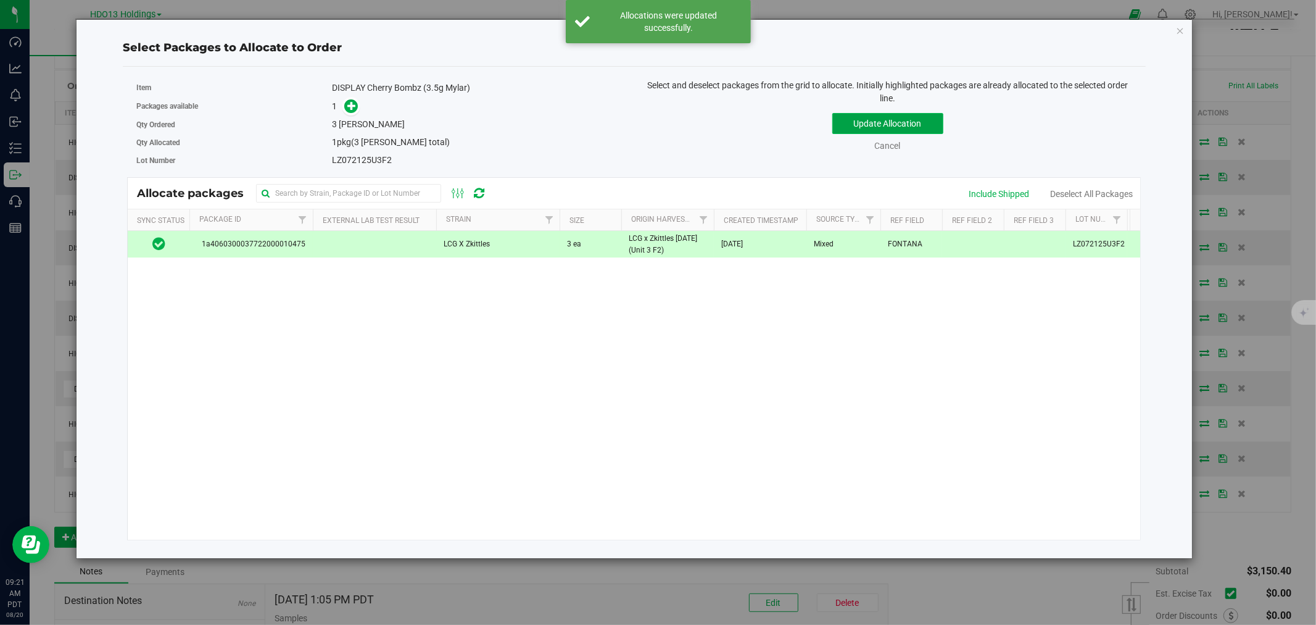
click at [913, 114] on button "Update Allocation" at bounding box center [888, 123] width 111 height 21
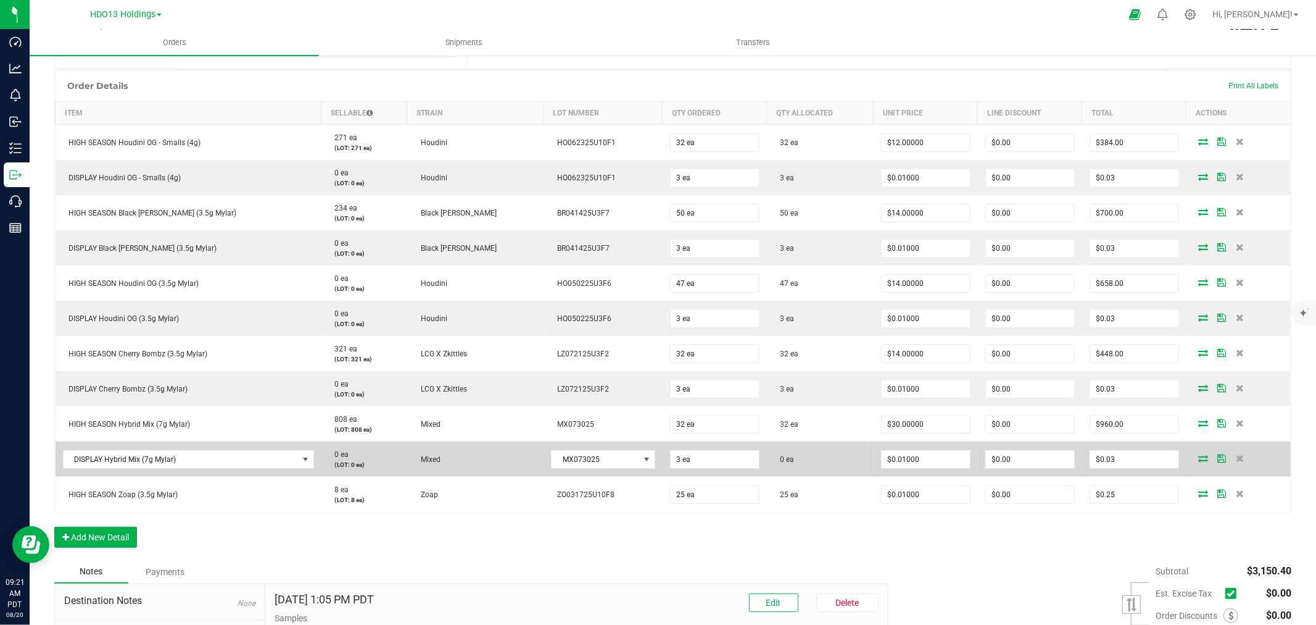
click at [1199, 454] on icon at bounding box center [1204, 457] width 10 height 7
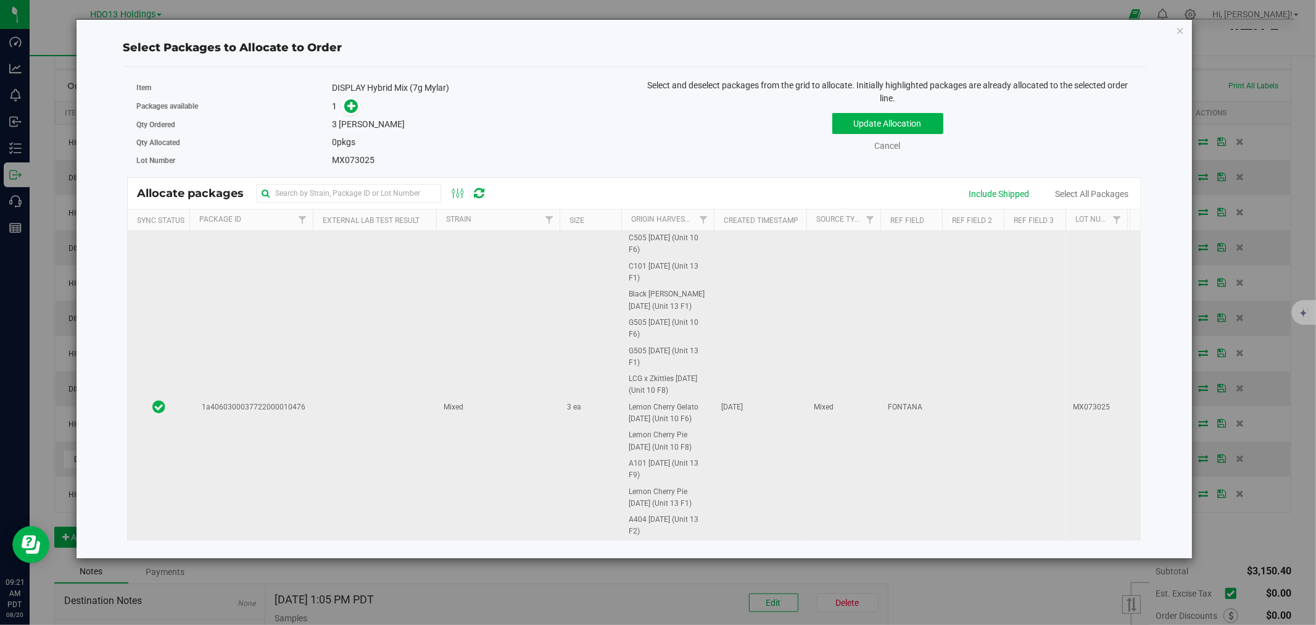
click at [224, 337] on td "1a4060300037722000010476" at bounding box center [250, 407] width 123 height 352
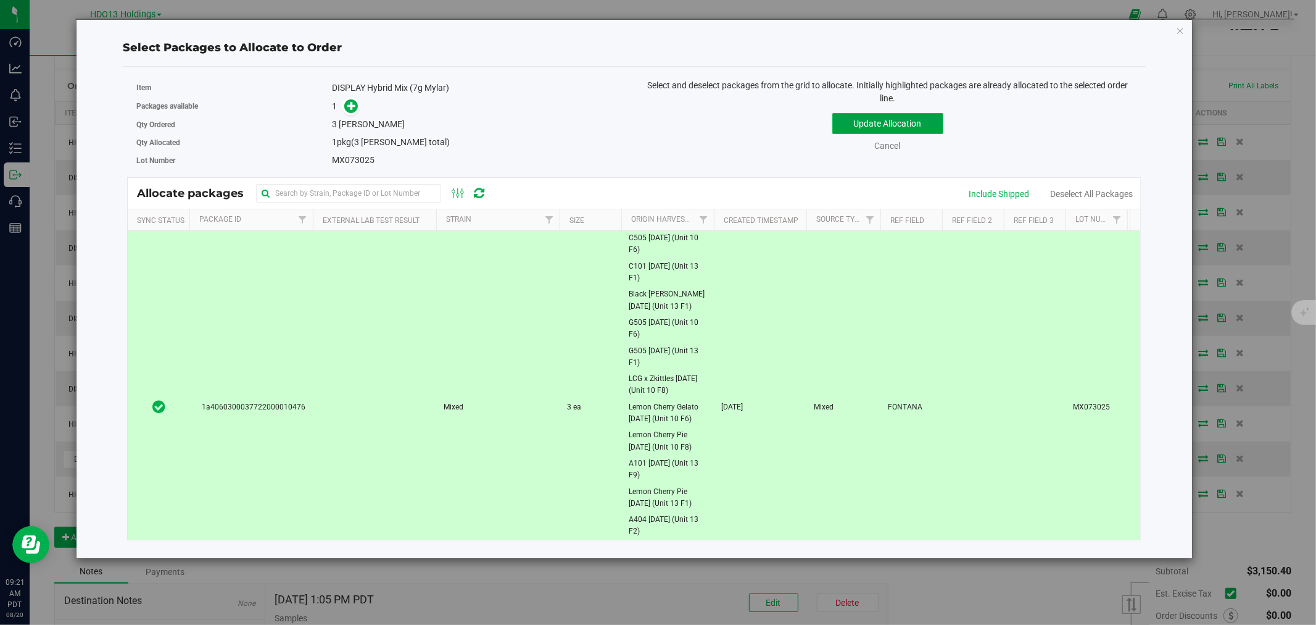
click at [861, 119] on button "Update Allocation" at bounding box center [888, 123] width 111 height 21
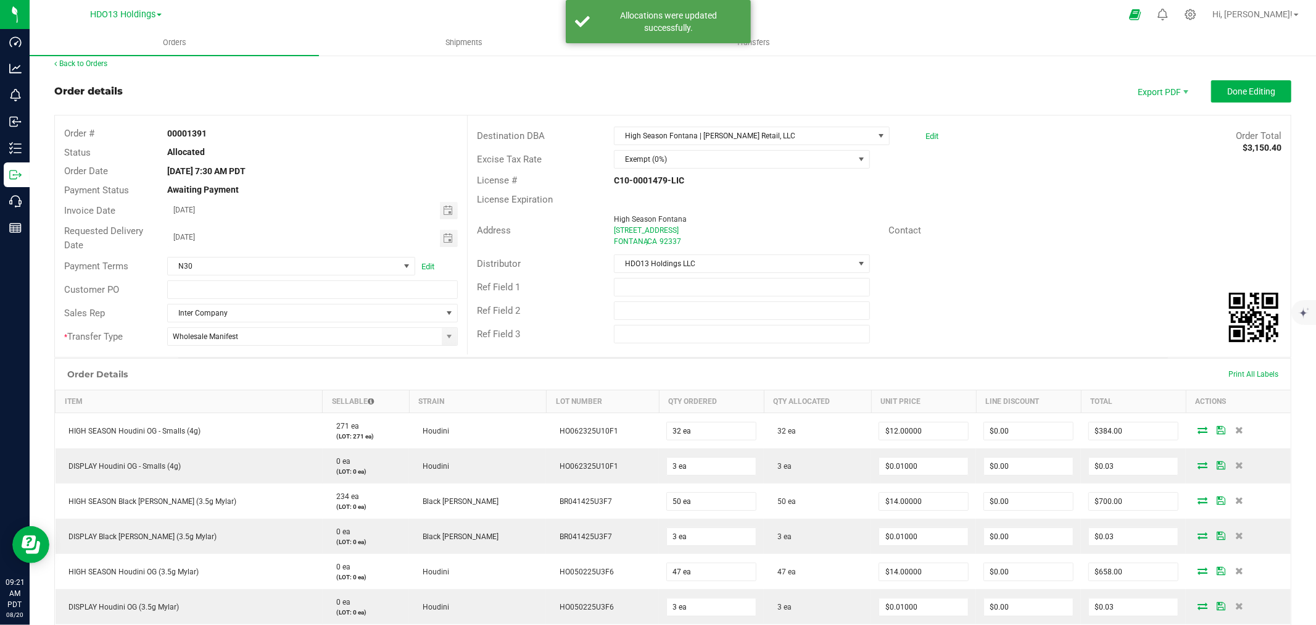
scroll to position [0, 0]
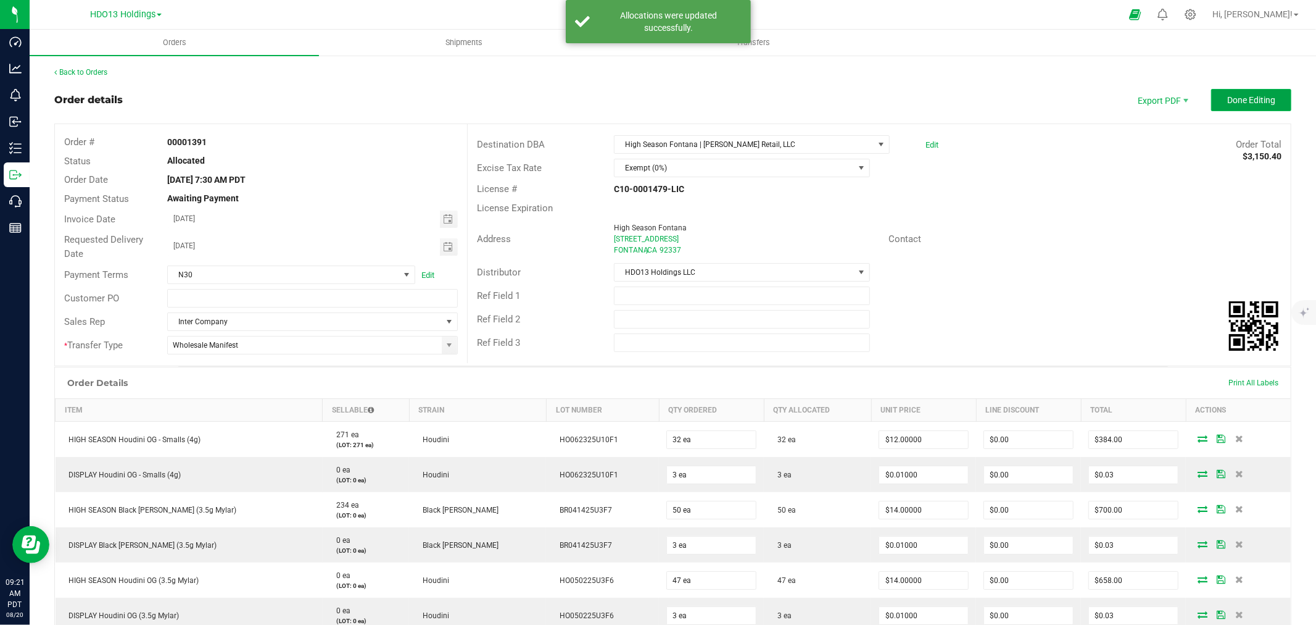
click at [1214, 109] on button "Done Editing" at bounding box center [1252, 100] width 80 height 22
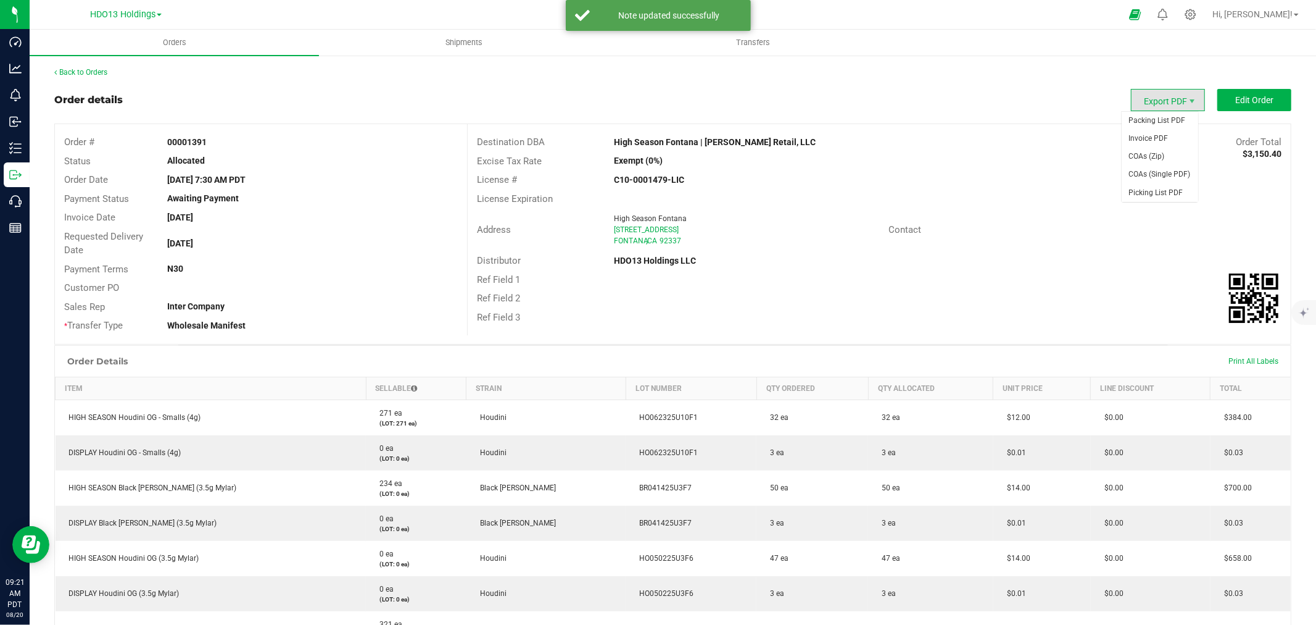
click at [1171, 102] on span "Export PDF" at bounding box center [1168, 100] width 74 height 22
click at [1165, 125] on span "Packing List PDF" at bounding box center [1160, 121] width 77 height 18
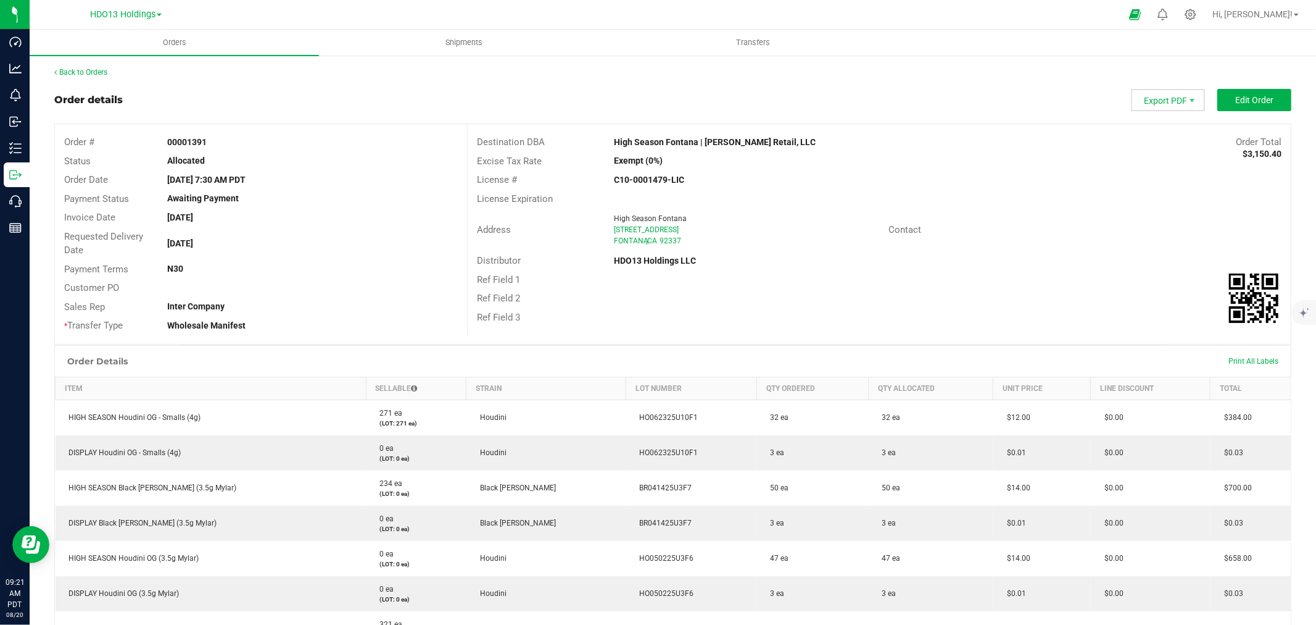
click at [1160, 101] on span "Export PDF" at bounding box center [1168, 100] width 74 height 22
click at [1168, 139] on span "Invoice PDF" at bounding box center [1160, 139] width 77 height 18
click at [472, 44] on span "Shipments" at bounding box center [464, 42] width 70 height 11
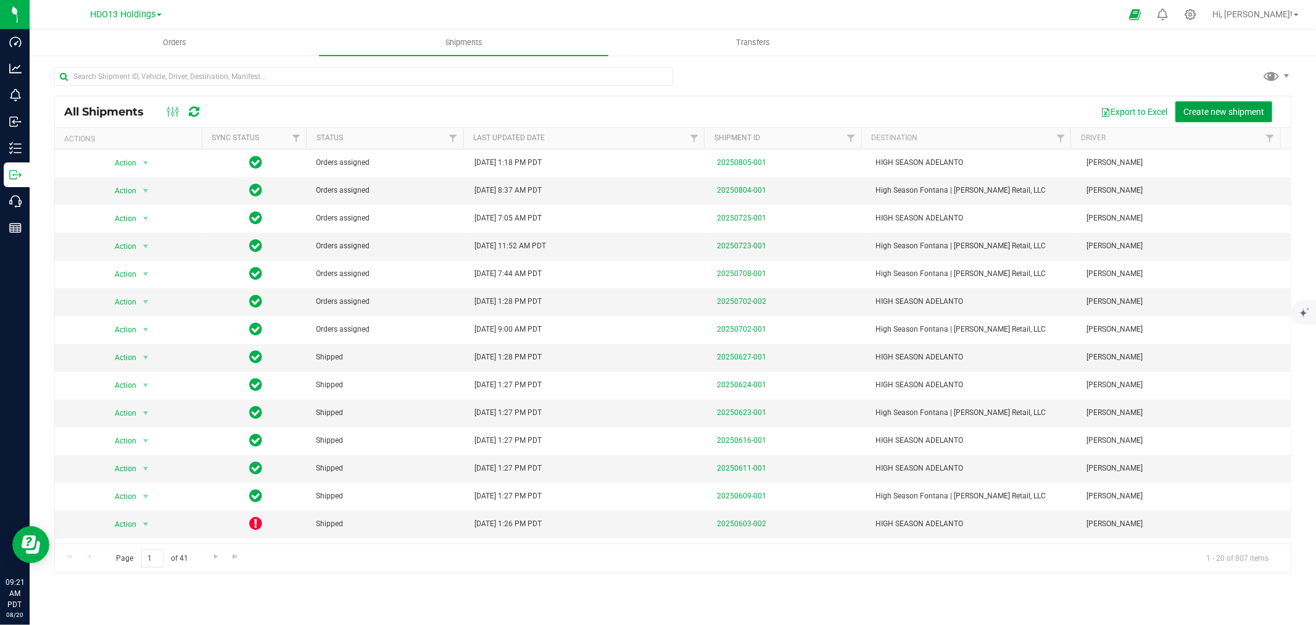
click at [1216, 112] on span "Create new shipment" at bounding box center [1224, 112] width 81 height 10
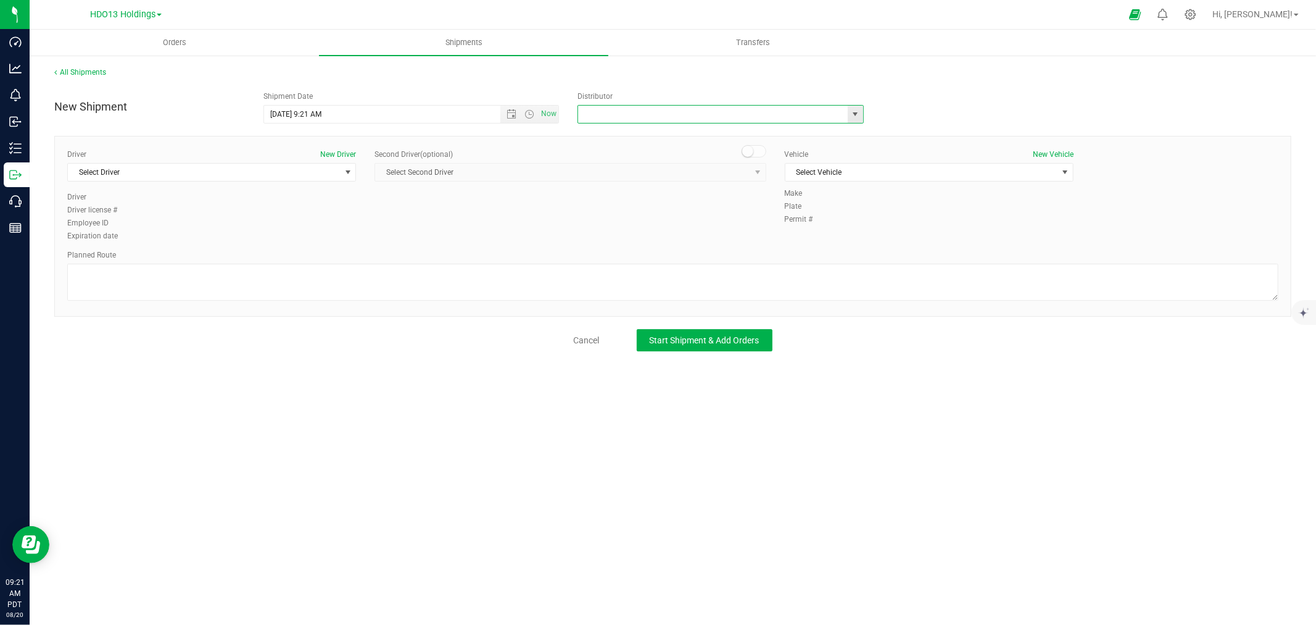
click at [761, 113] on input "text" at bounding box center [709, 114] width 262 height 17
click at [766, 110] on input "text" at bounding box center [709, 114] width 262 height 17
click at [631, 156] on li "HDO13 Holdings LLC" at bounding box center [720, 153] width 285 height 19
type input "HDO13 Holdings LLC"
click at [99, 173] on span "Select Driver" at bounding box center [204, 172] width 272 height 17
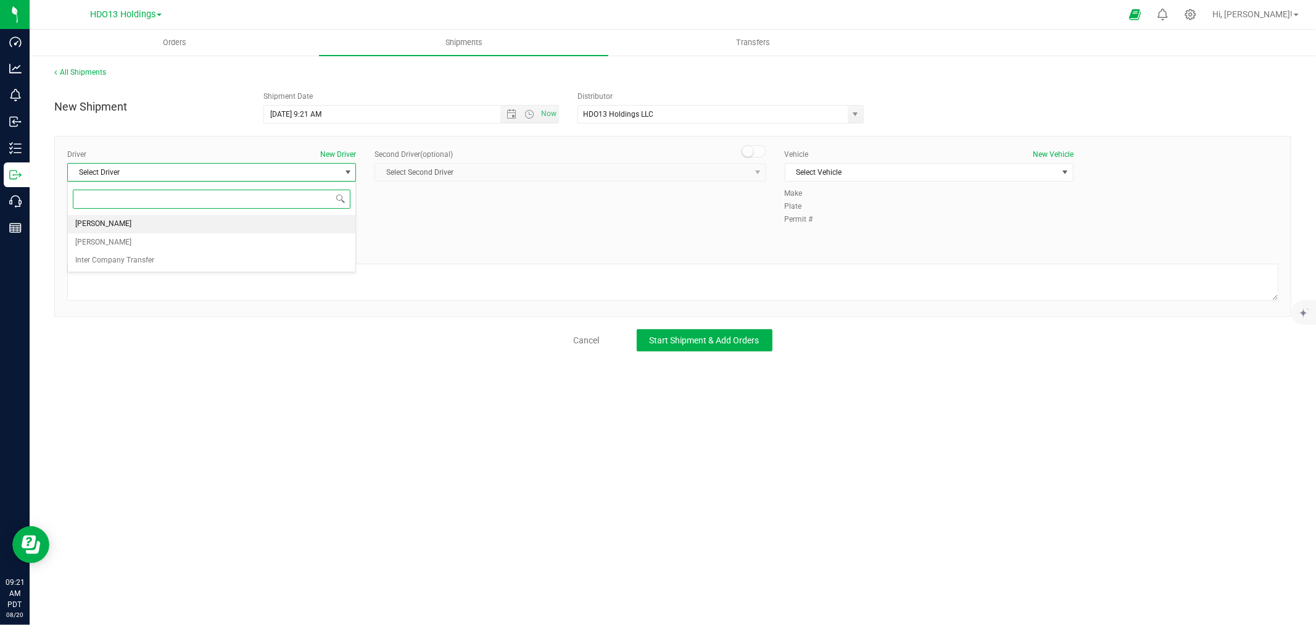
click at [117, 223] on span "[PERSON_NAME]" at bounding box center [103, 224] width 56 height 16
click at [827, 151] on div "Vehicle New Vehicle" at bounding box center [929, 154] width 289 height 11
click at [826, 163] on span "Select Vehicle" at bounding box center [929, 172] width 289 height 19
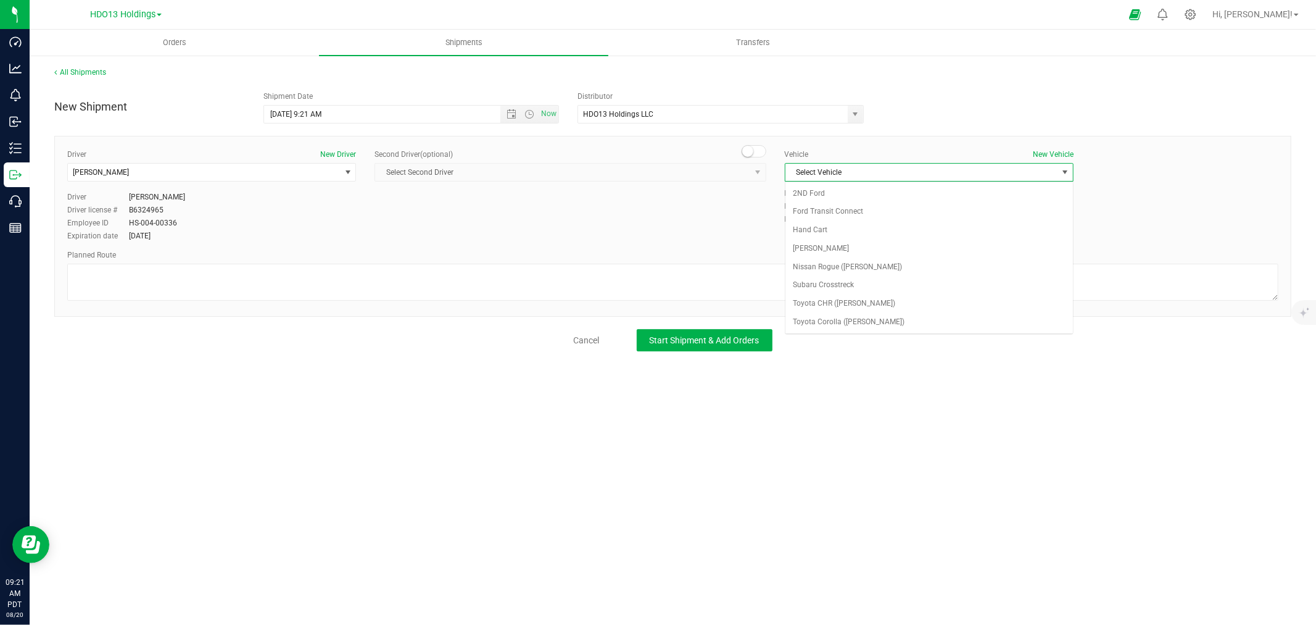
click at [826, 173] on span "Select Vehicle" at bounding box center [922, 172] width 272 height 17
click at [817, 167] on span "Select Vehicle" at bounding box center [922, 172] width 272 height 17
click at [823, 194] on li "2ND Ford" at bounding box center [930, 194] width 288 height 19
click at [467, 262] on div "Planned Route" at bounding box center [673, 276] width 1212 height 54
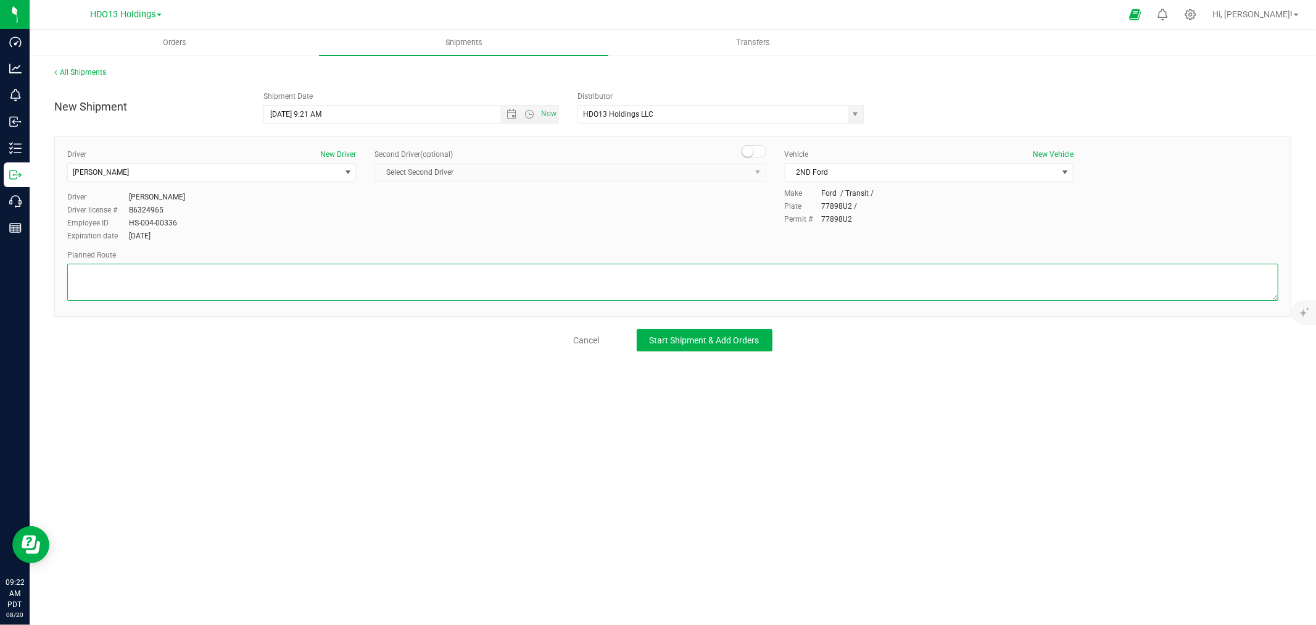
click at [459, 279] on textarea at bounding box center [673, 282] width 1212 height 37
paste textarea "[STREET_ADDRESS] Get on I-15 S in [GEOGRAPHIC_DATA] from [GEOGRAPHIC_DATA]/Air …"
type textarea "[STREET_ADDRESS] Get on I-15 S in [GEOGRAPHIC_DATA] from [GEOGRAPHIC_DATA]/Air …"
click at [688, 351] on div "All Shipments New Shipment Shipment Date [DATE] 9:21 AM Now Distributor HDO13 H…" at bounding box center [673, 208] width 1287 height 309
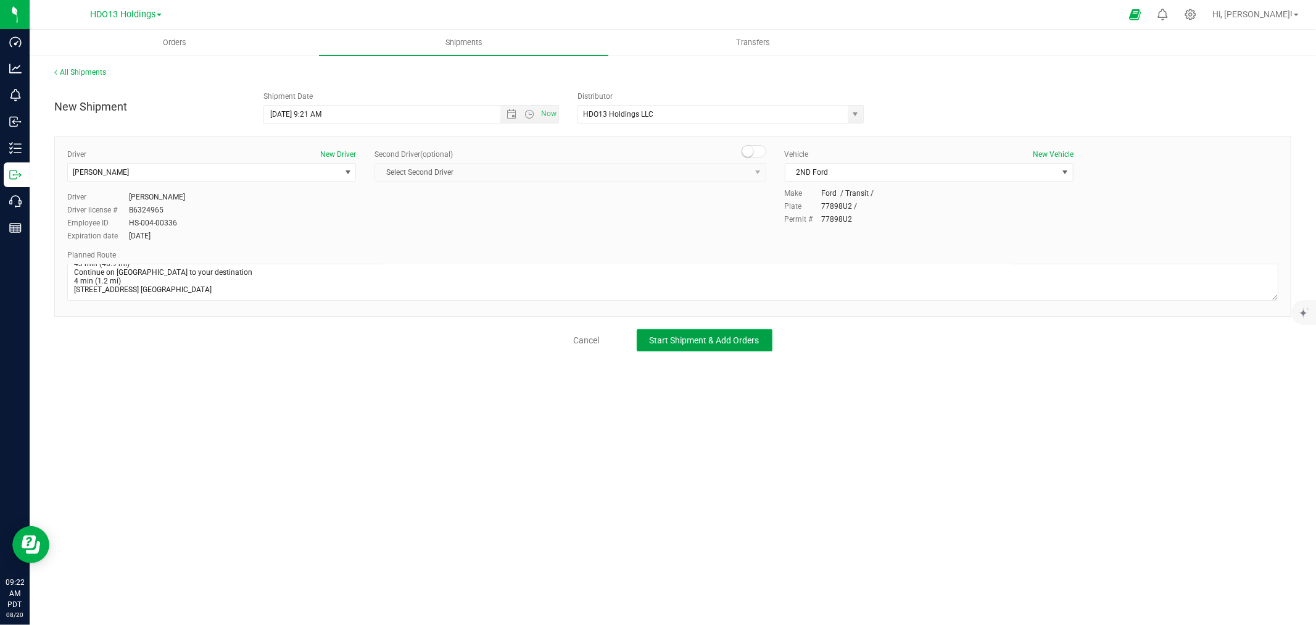
click at [689, 341] on span "Start Shipment & Add Orders" at bounding box center [705, 340] width 110 height 10
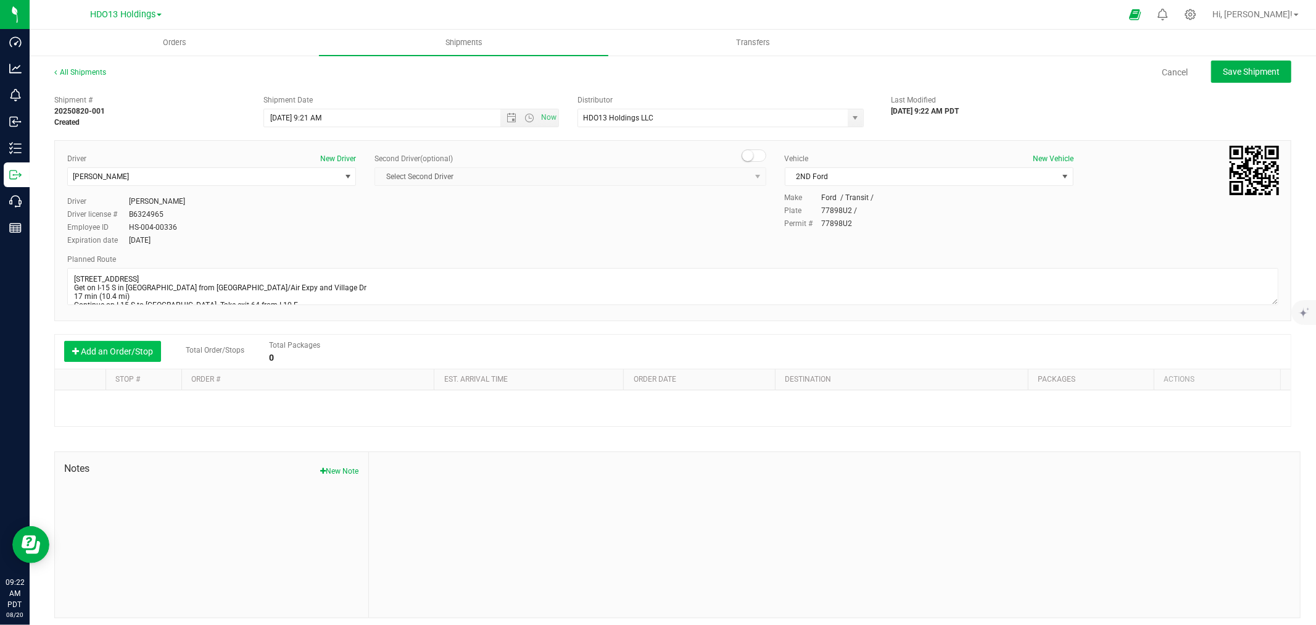
click at [93, 347] on button "Add an Order/Stop" at bounding box center [112, 351] width 97 height 21
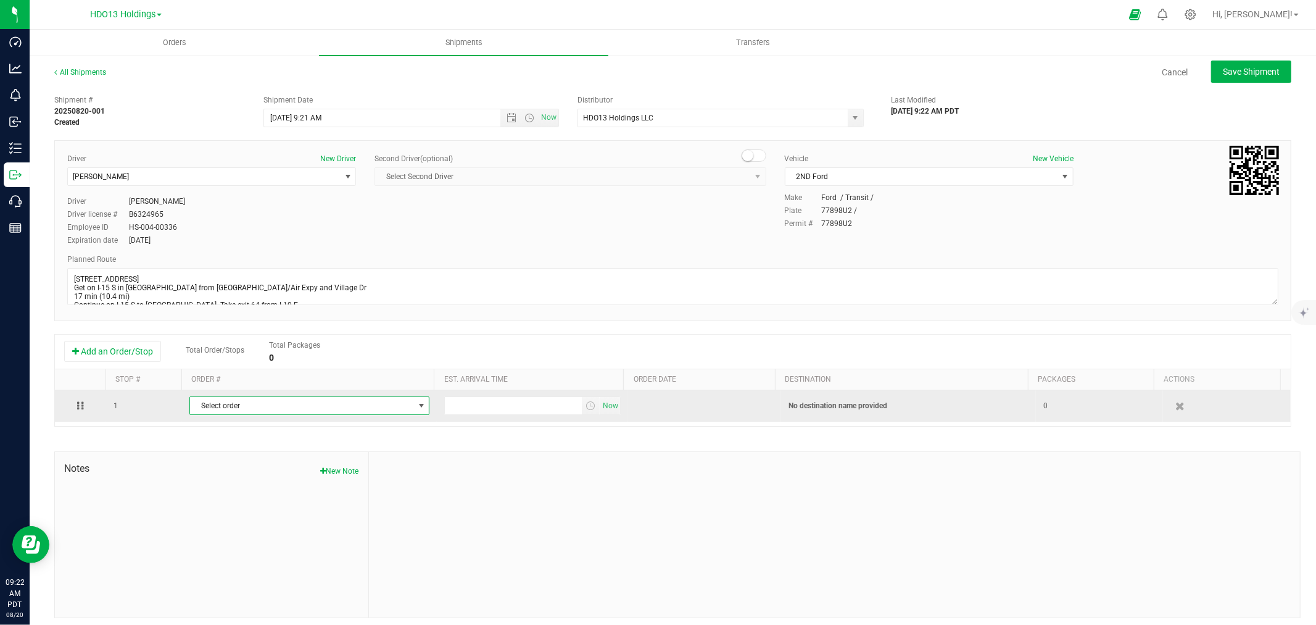
click at [309, 410] on span "Select order" at bounding box center [301, 405] width 223 height 17
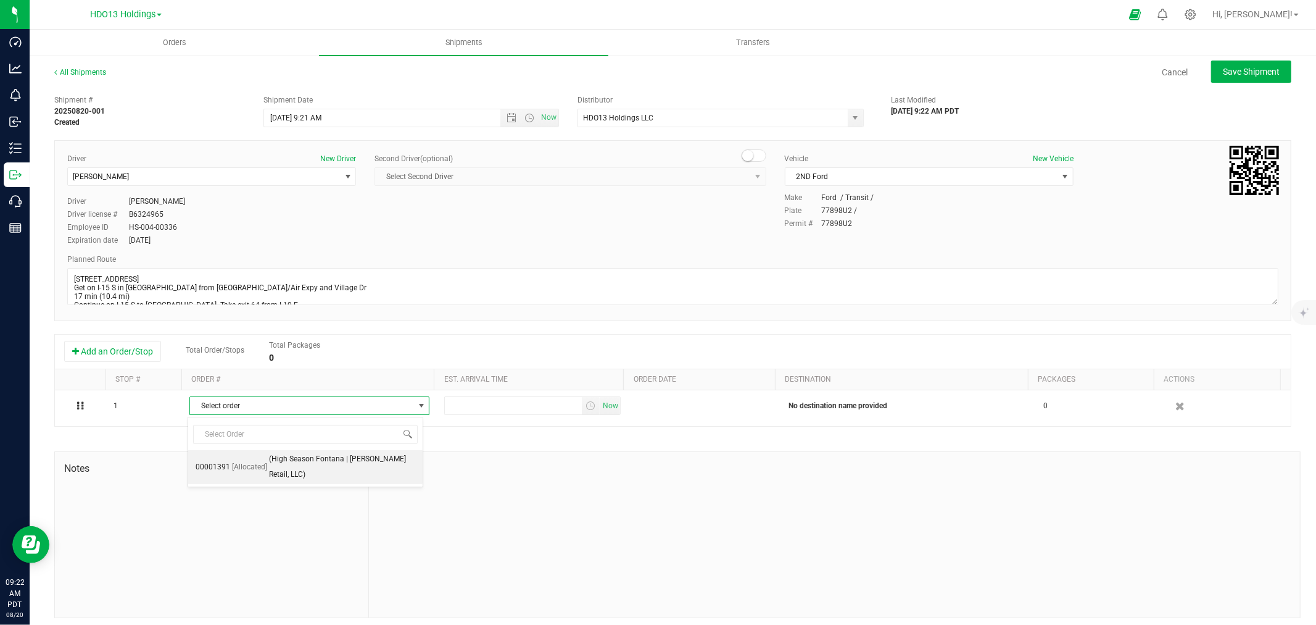
click at [275, 459] on span "(High Season Fontana | [PERSON_NAME] Retail, LLC)" at bounding box center [342, 466] width 146 height 31
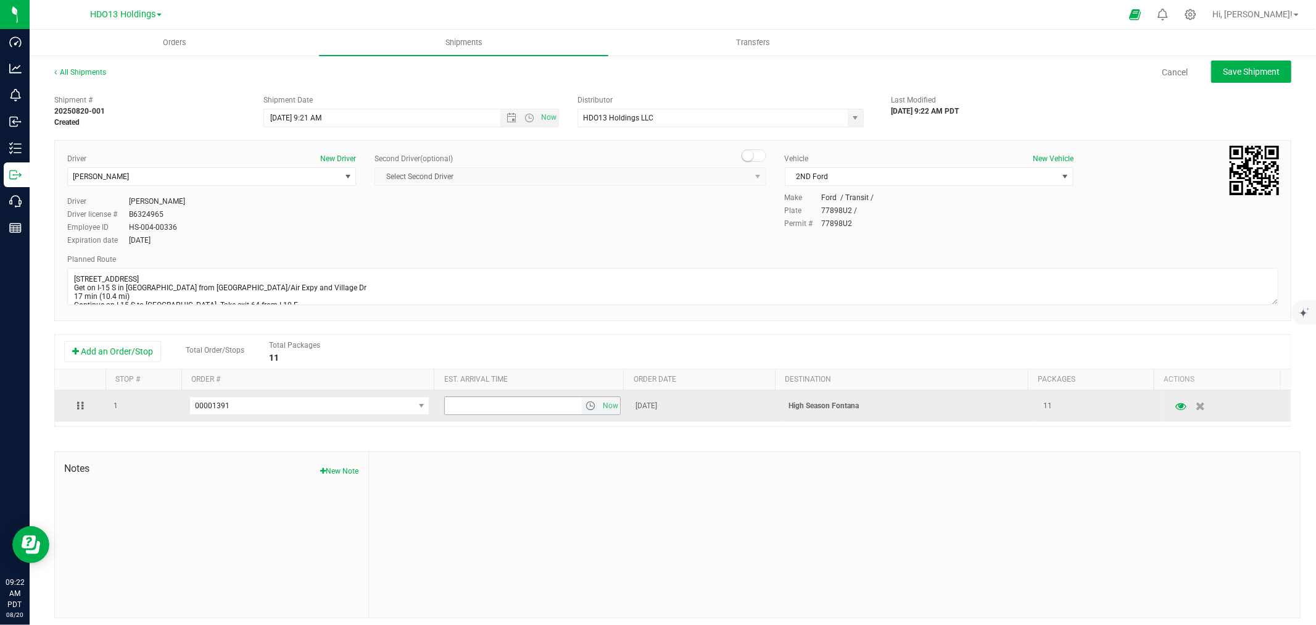
click at [586, 410] on span "select" at bounding box center [591, 406] width 10 height 10
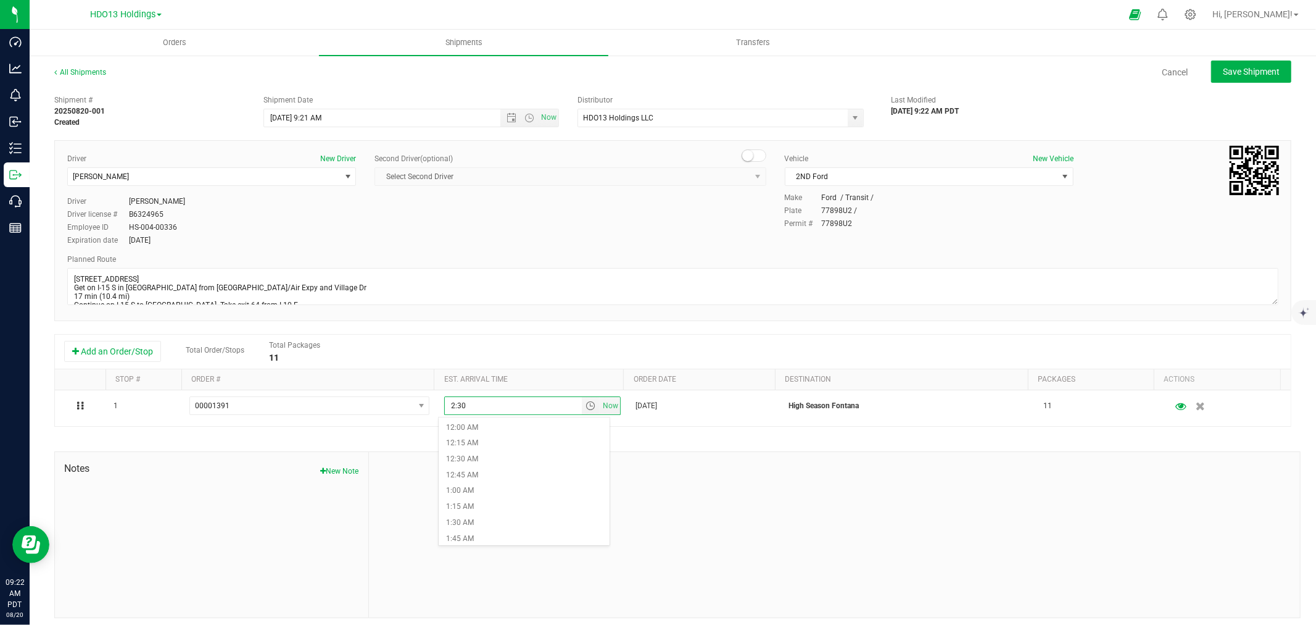
click at [702, 460] on div at bounding box center [834, 534] width 931 height 165
click at [1255, 69] on span "Save Shipment" at bounding box center [1251, 72] width 57 height 10
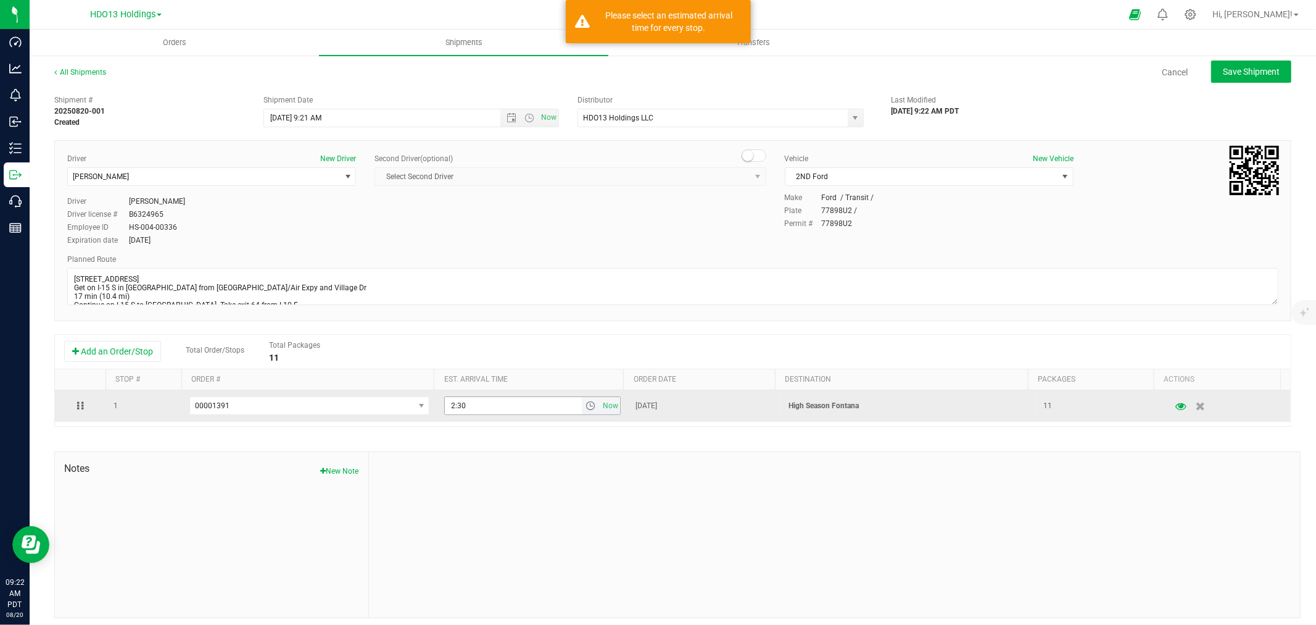
click at [523, 411] on input "2:30" at bounding box center [513, 405] width 137 height 17
type input "2:30 PM"
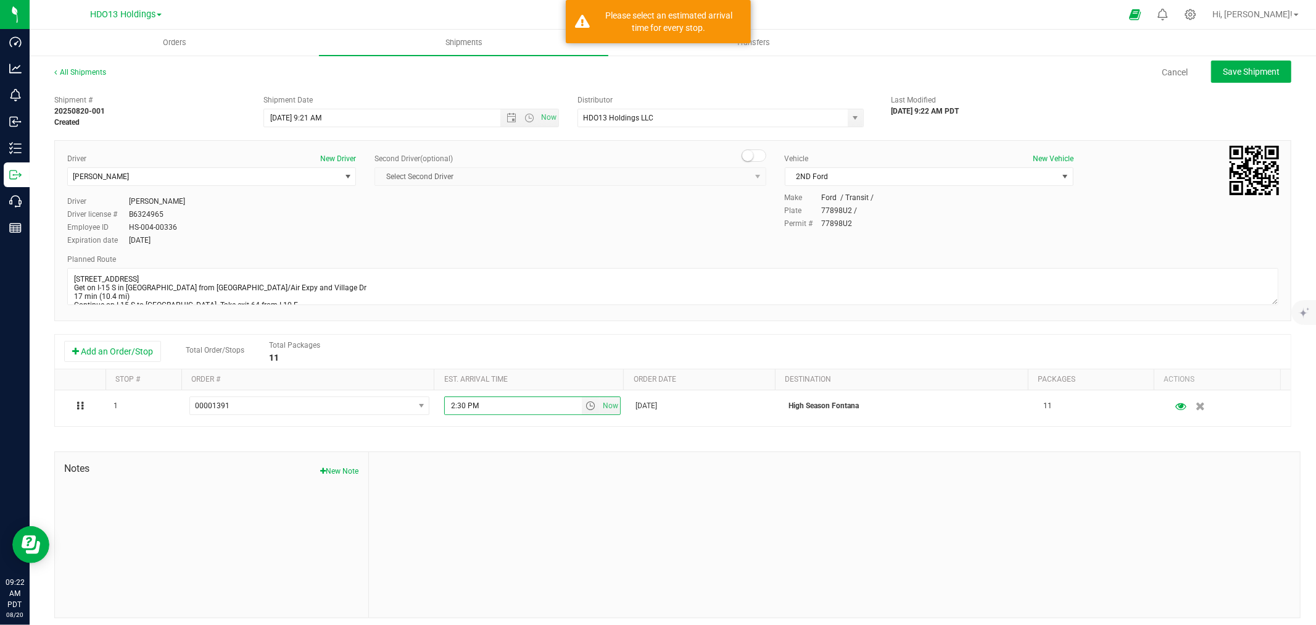
click at [588, 499] on div at bounding box center [834, 534] width 931 height 165
click at [1245, 88] on div "All Shipments Cancel Save Shipment" at bounding box center [672, 78] width 1237 height 22
click at [1259, 64] on button "Save Shipment" at bounding box center [1252, 71] width 80 height 22
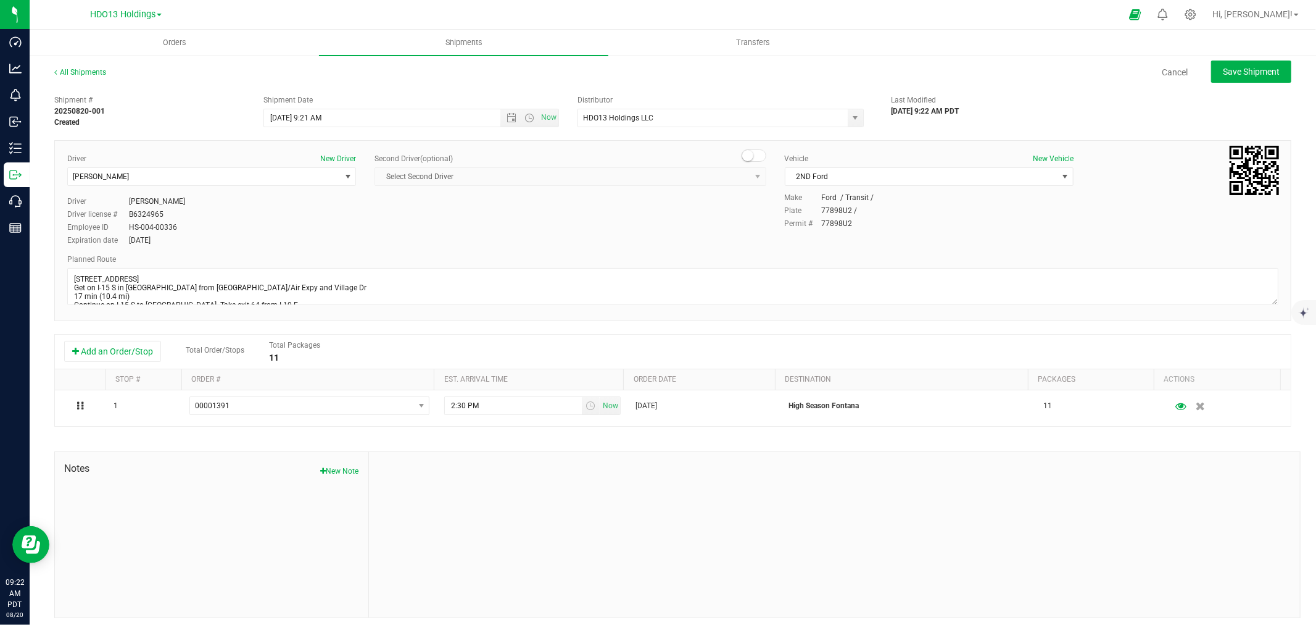
type input "[DATE] 4:21 PM"
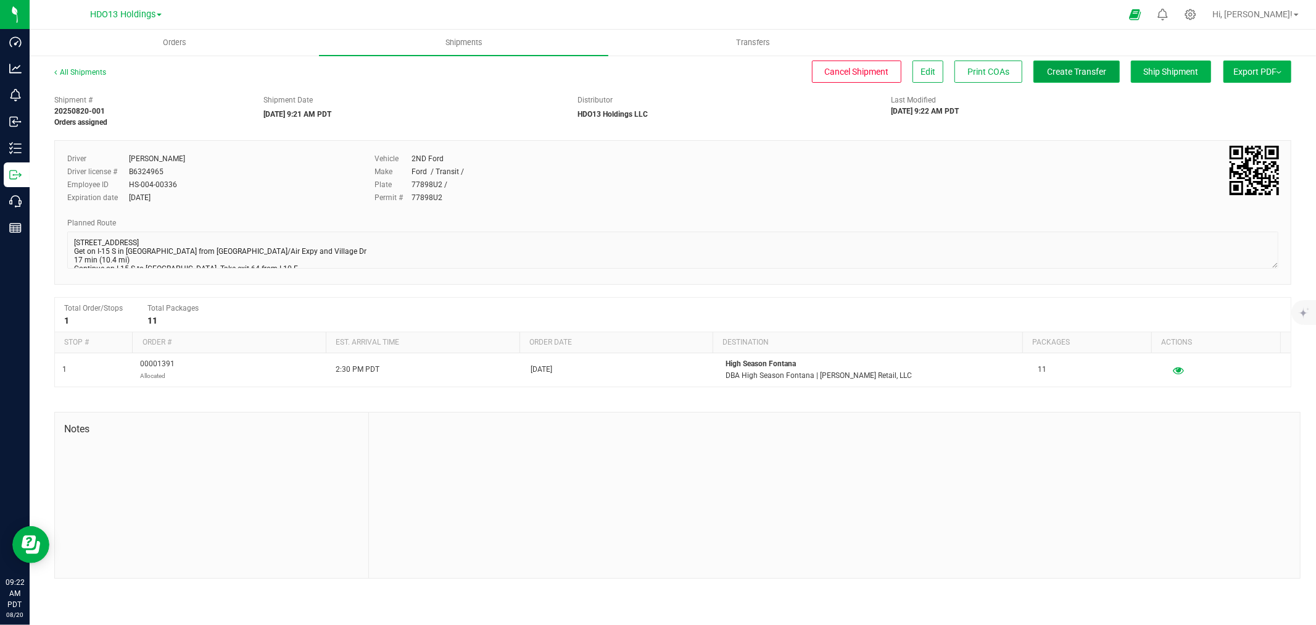
click at [1057, 72] on span "Create Transfer" at bounding box center [1076, 72] width 59 height 10
